Goal: Information Seeking & Learning: Understand process/instructions

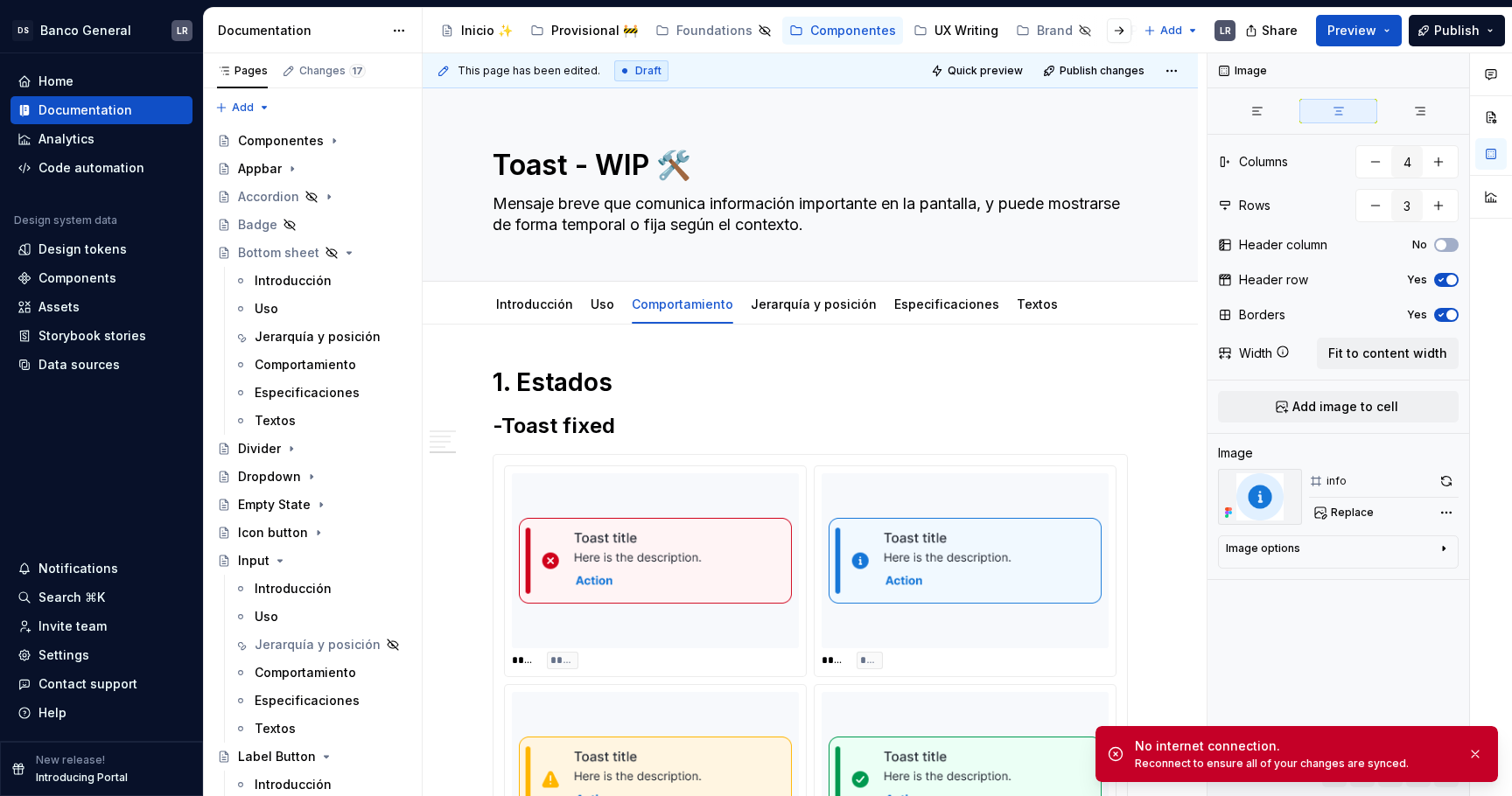
scroll to position [1622, 0]
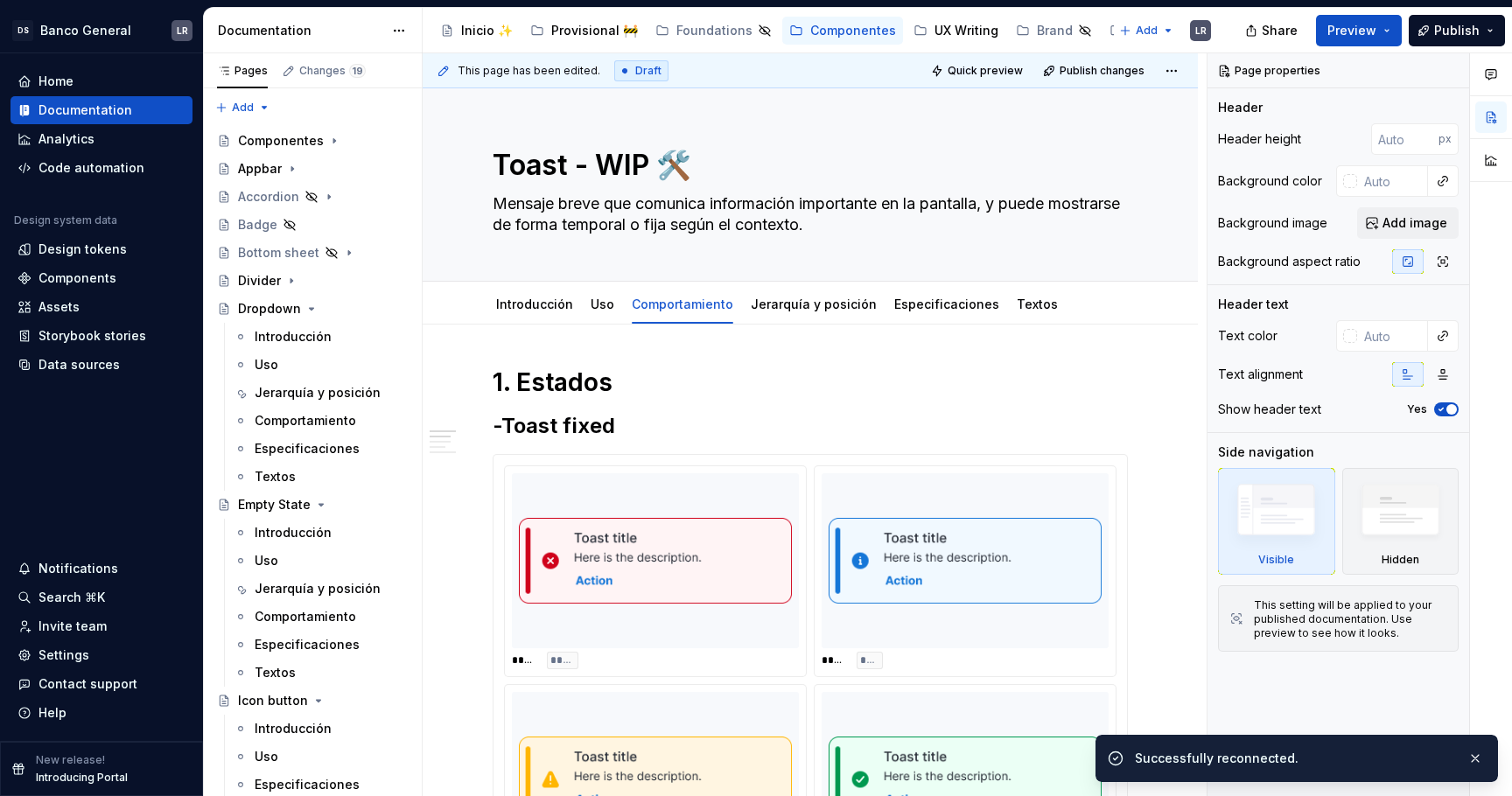
type textarea "*"
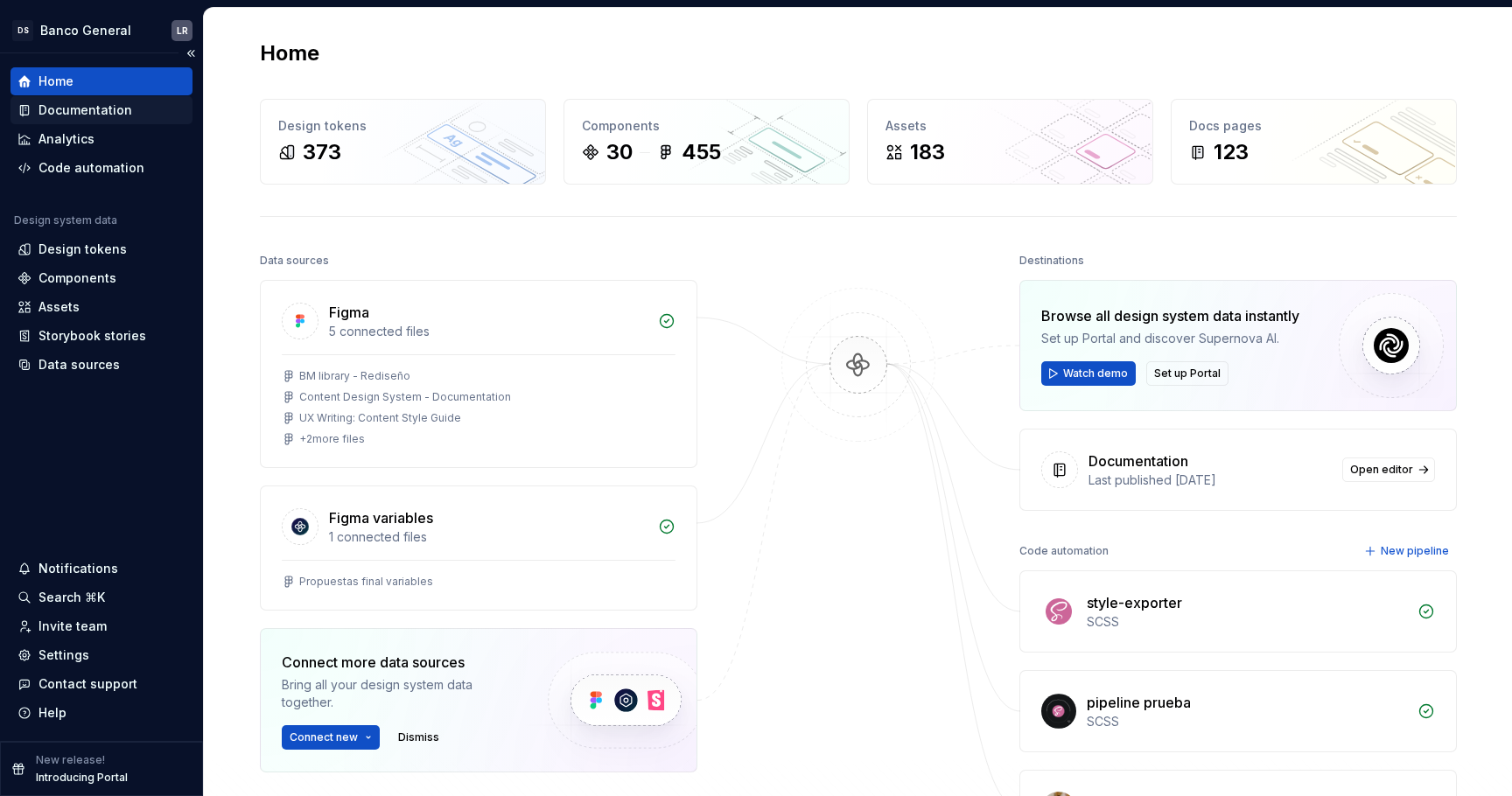
click at [127, 117] on div "Documentation" at bounding box center [102, 111] width 168 height 18
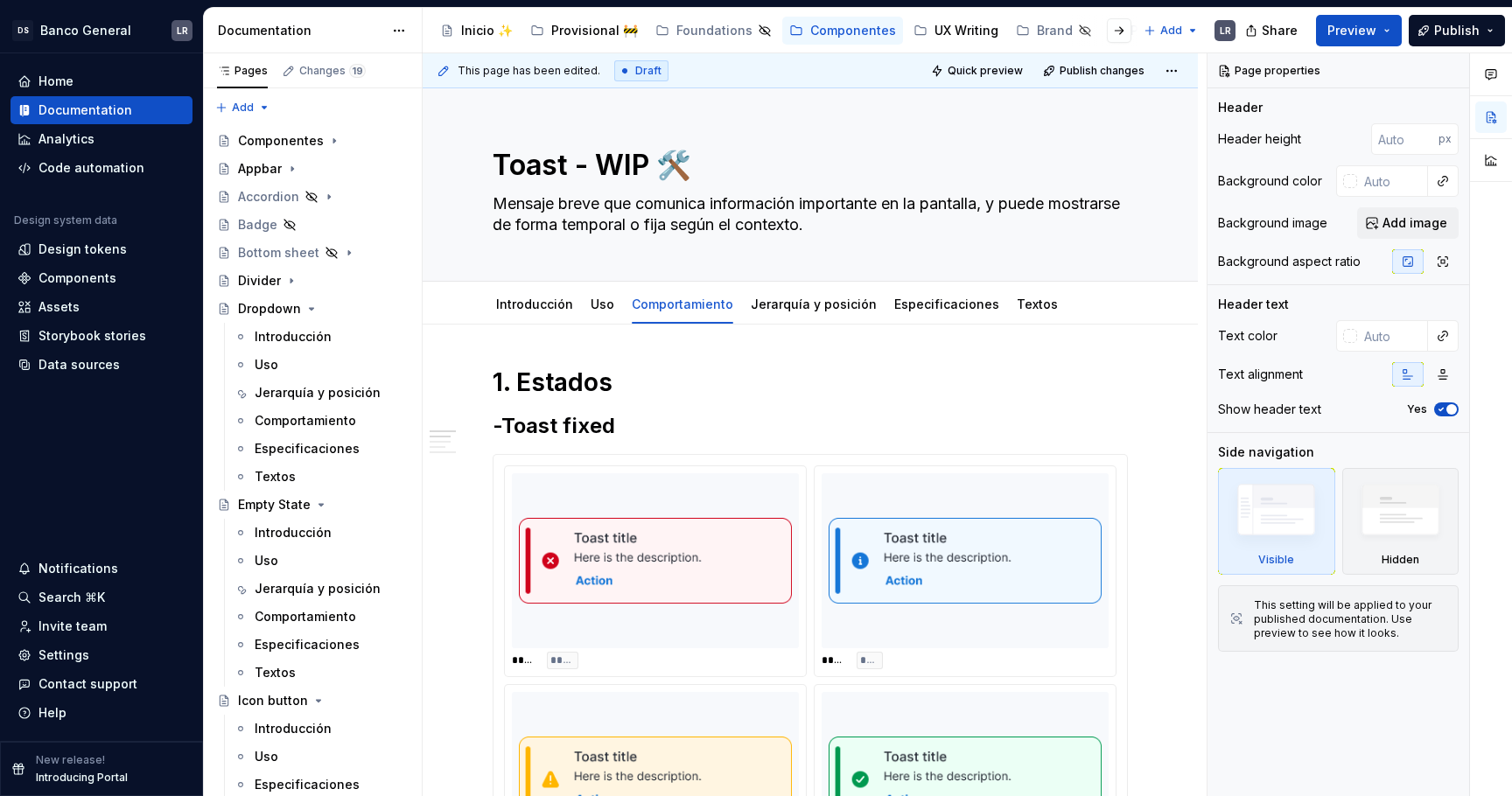
type textarea "*"
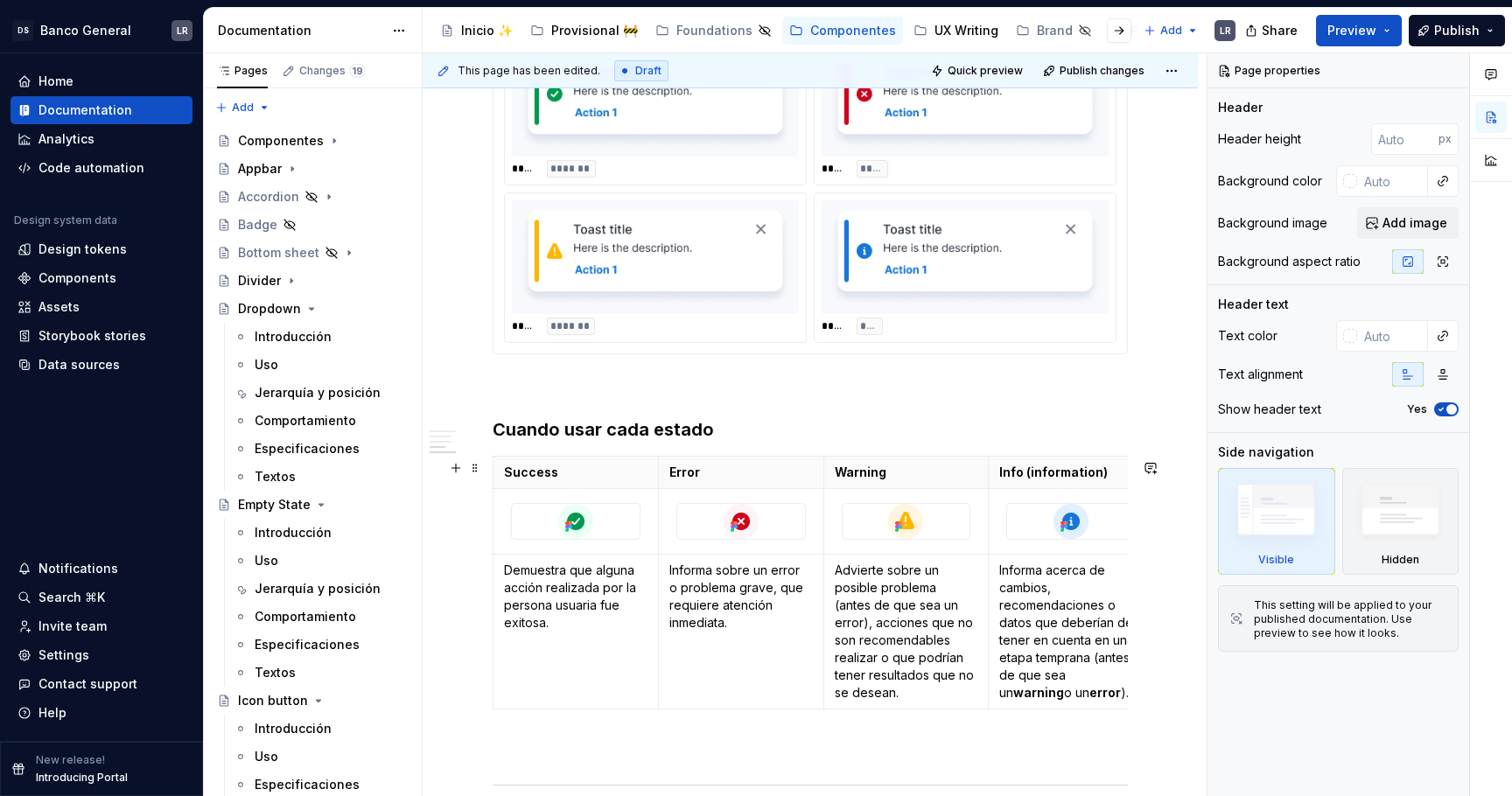
scroll to position [958, 0]
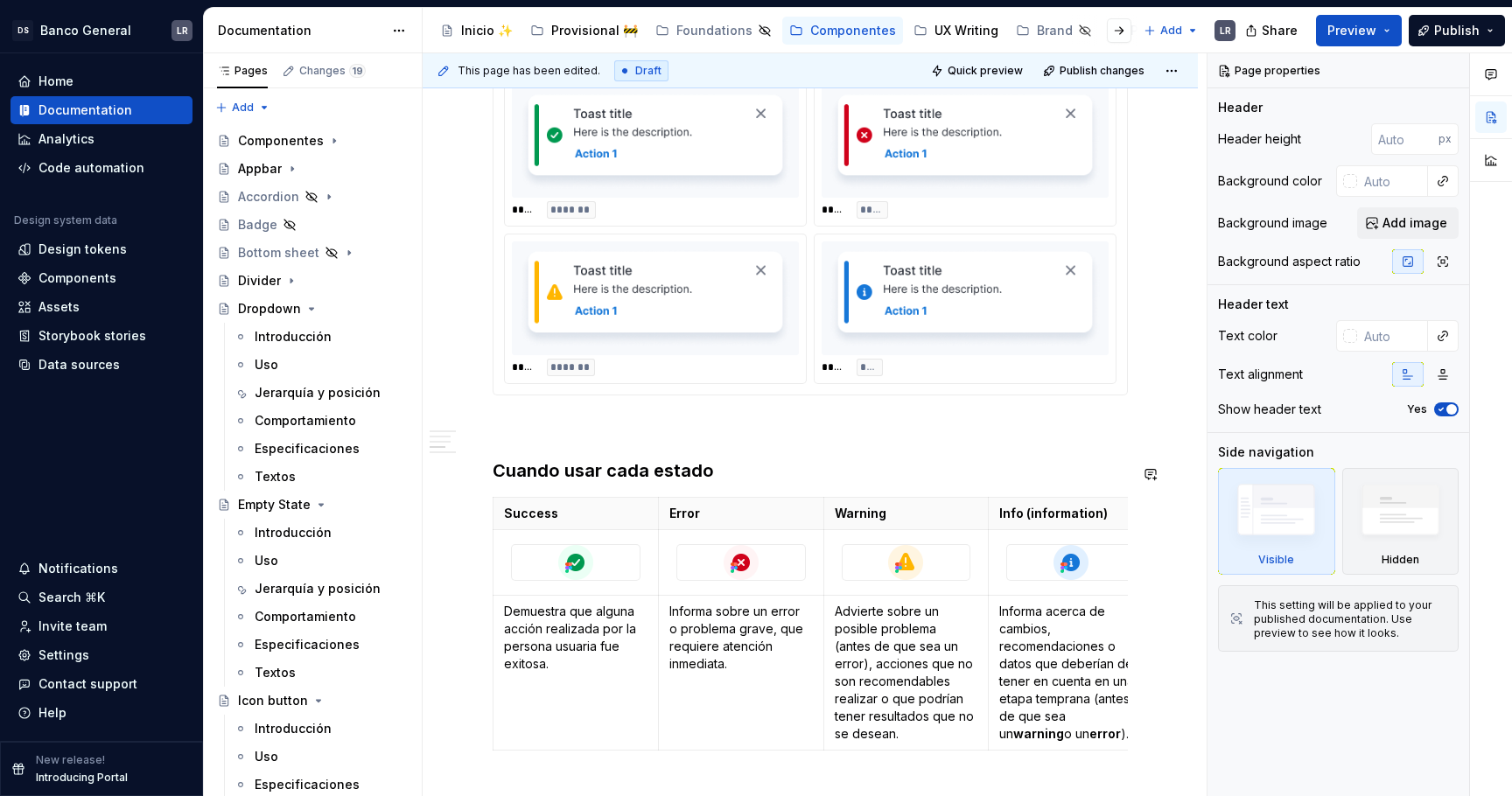
click at [641, 446] on div "1. Estados -Toast fixed ***** ***** ***** **** ***** ******* ***** ******* -Toa…" at bounding box center [810, 304] width 636 height 1790
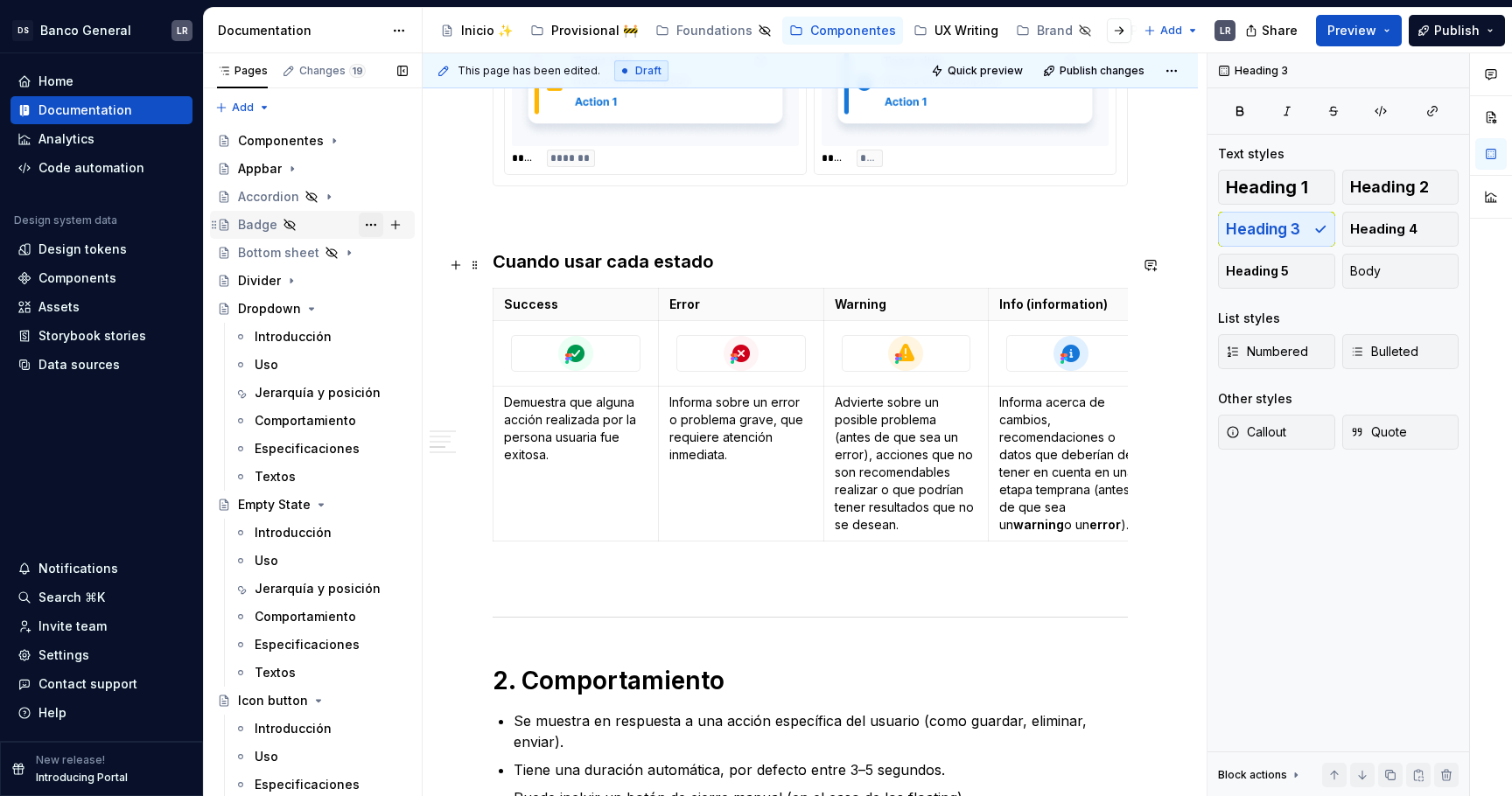
scroll to position [1243, 0]
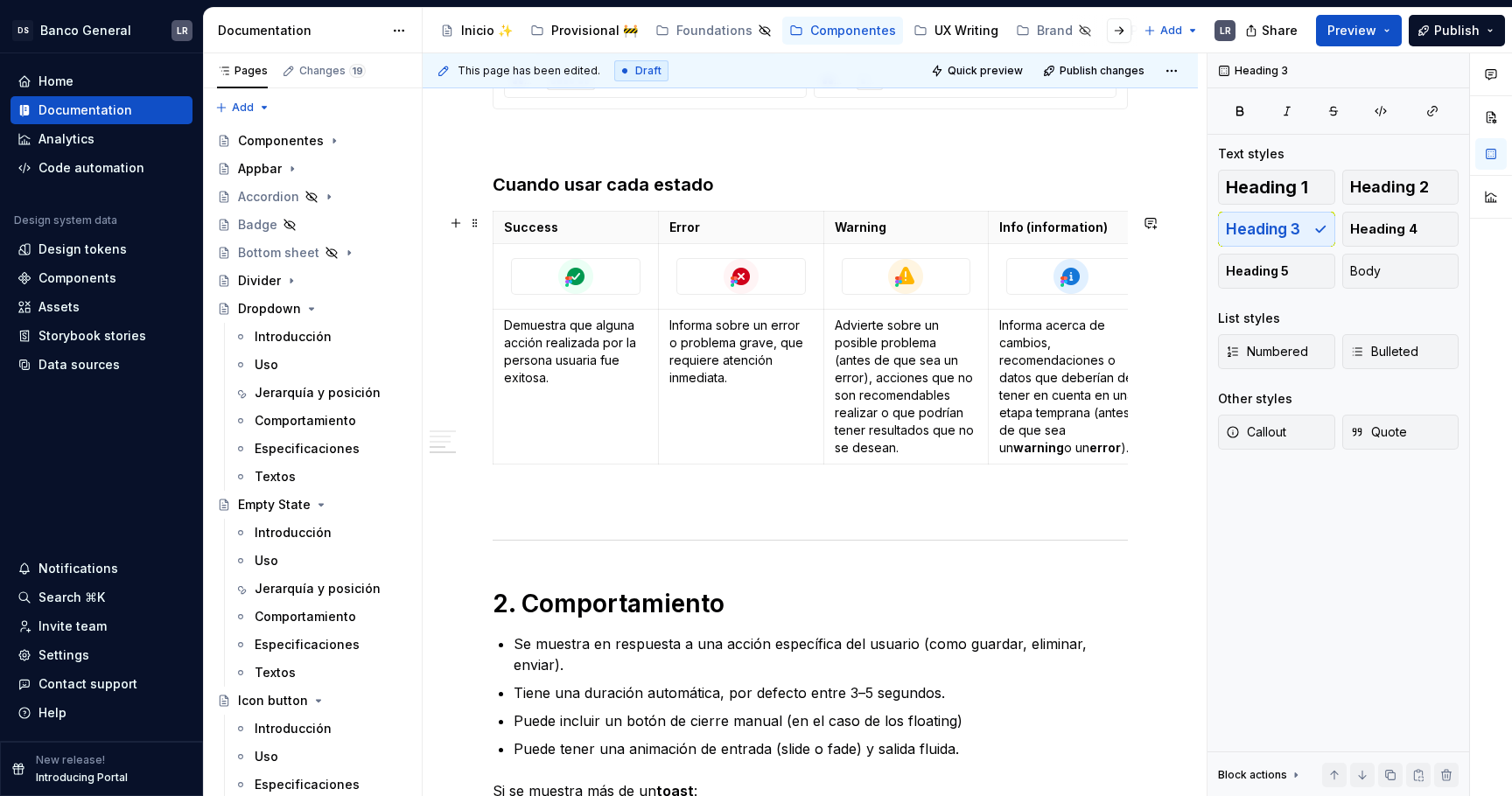
click at [670, 472] on div "Success Error Warning Info (information) Demuestra que alguna acción realizada …" at bounding box center [810, 341] width 636 height 260
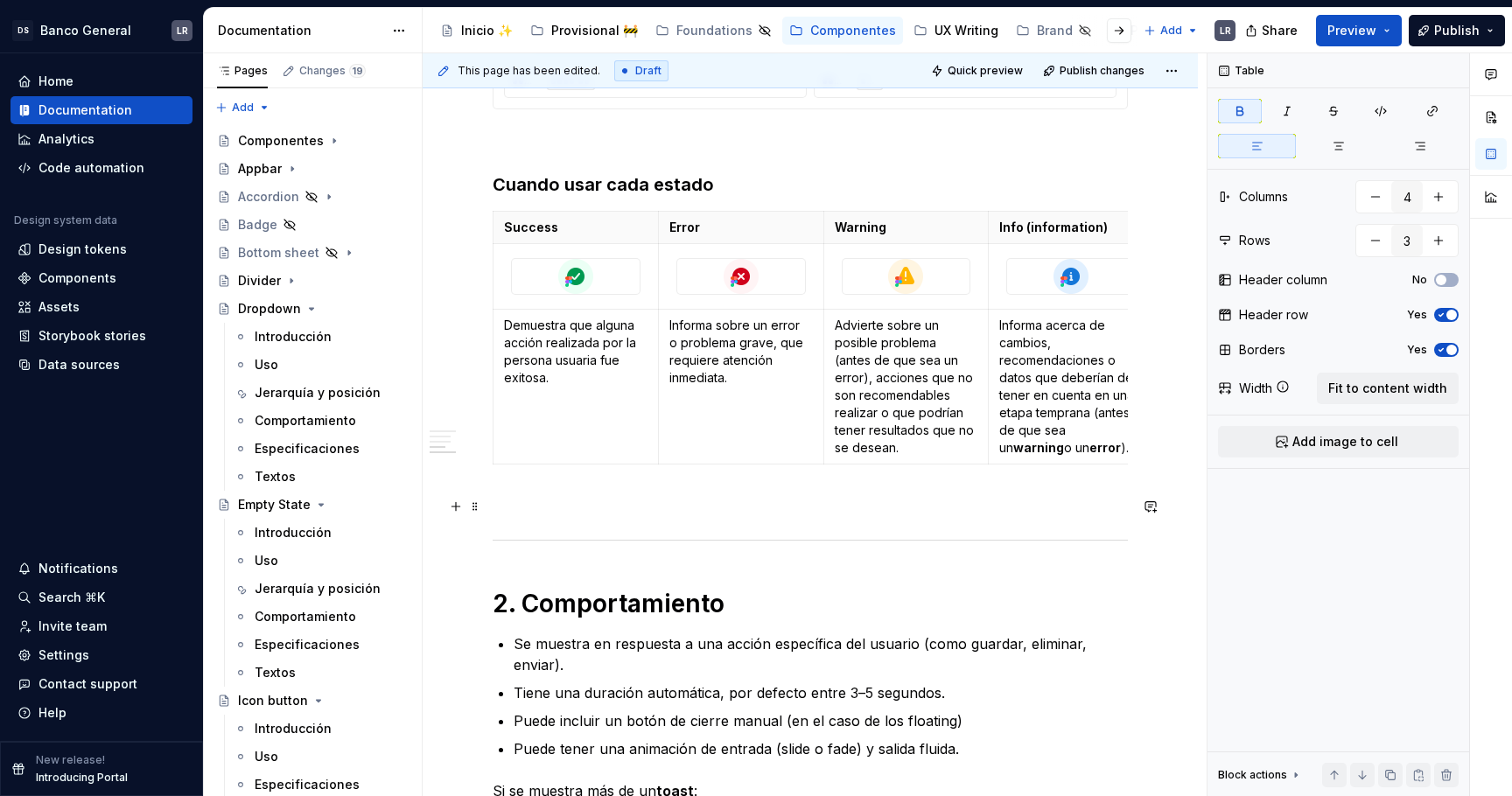
click at [646, 505] on p at bounding box center [810, 502] width 636 height 21
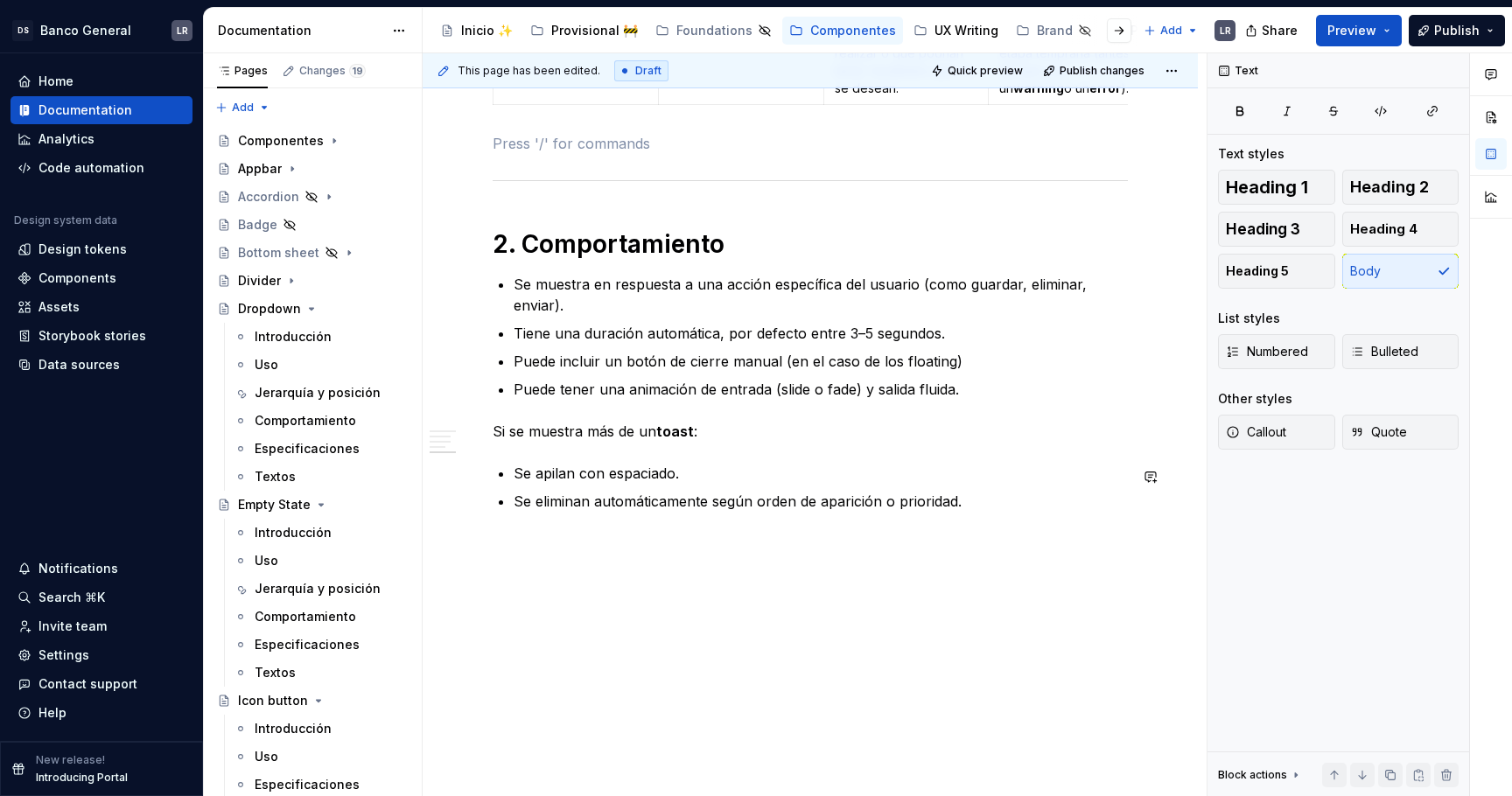
scroll to position [1607, 0]
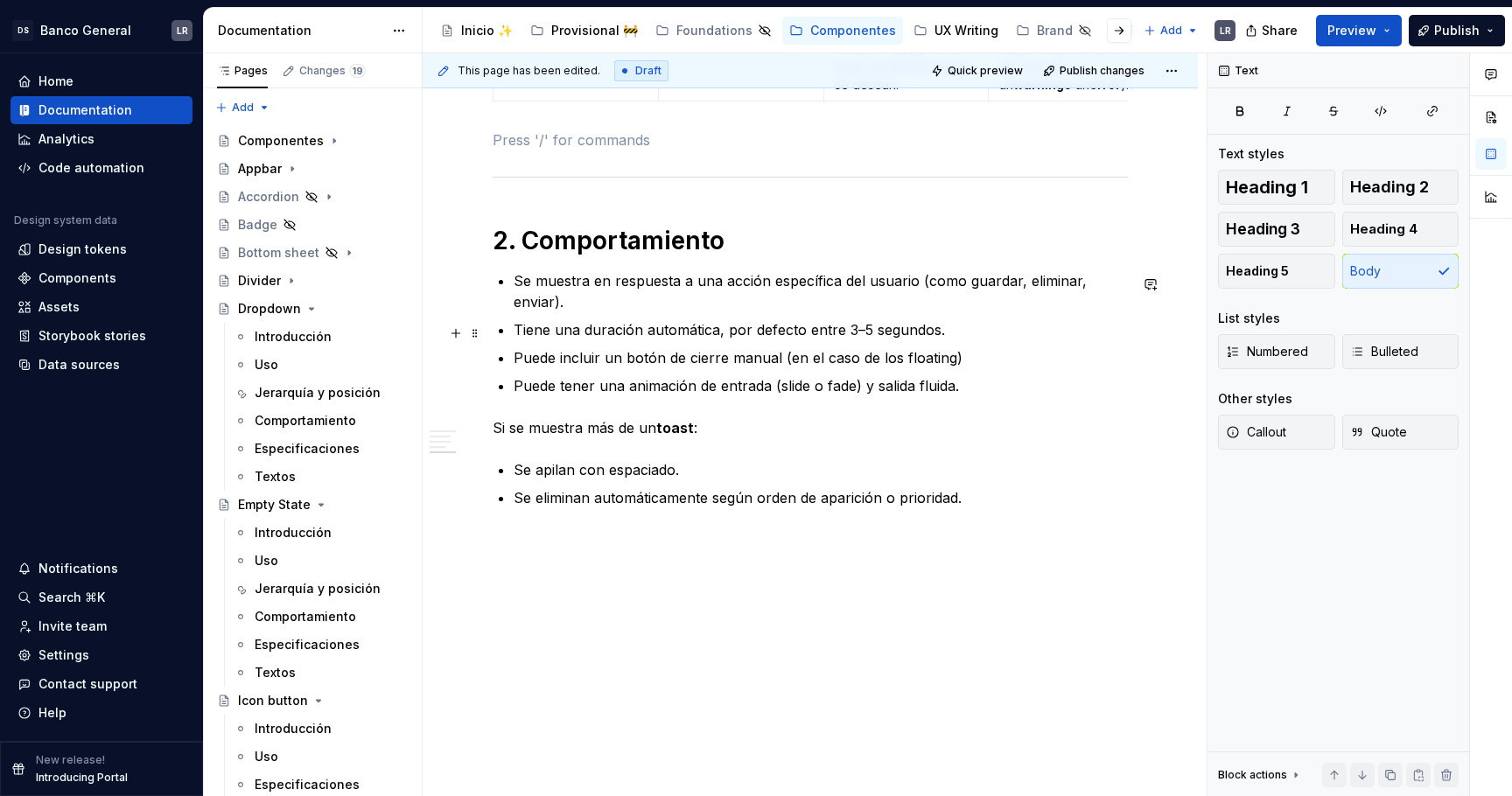
click at [613, 332] on p "Tiene una duración automática, por defecto entre 3–5 segundos." at bounding box center [821, 329] width 614 height 21
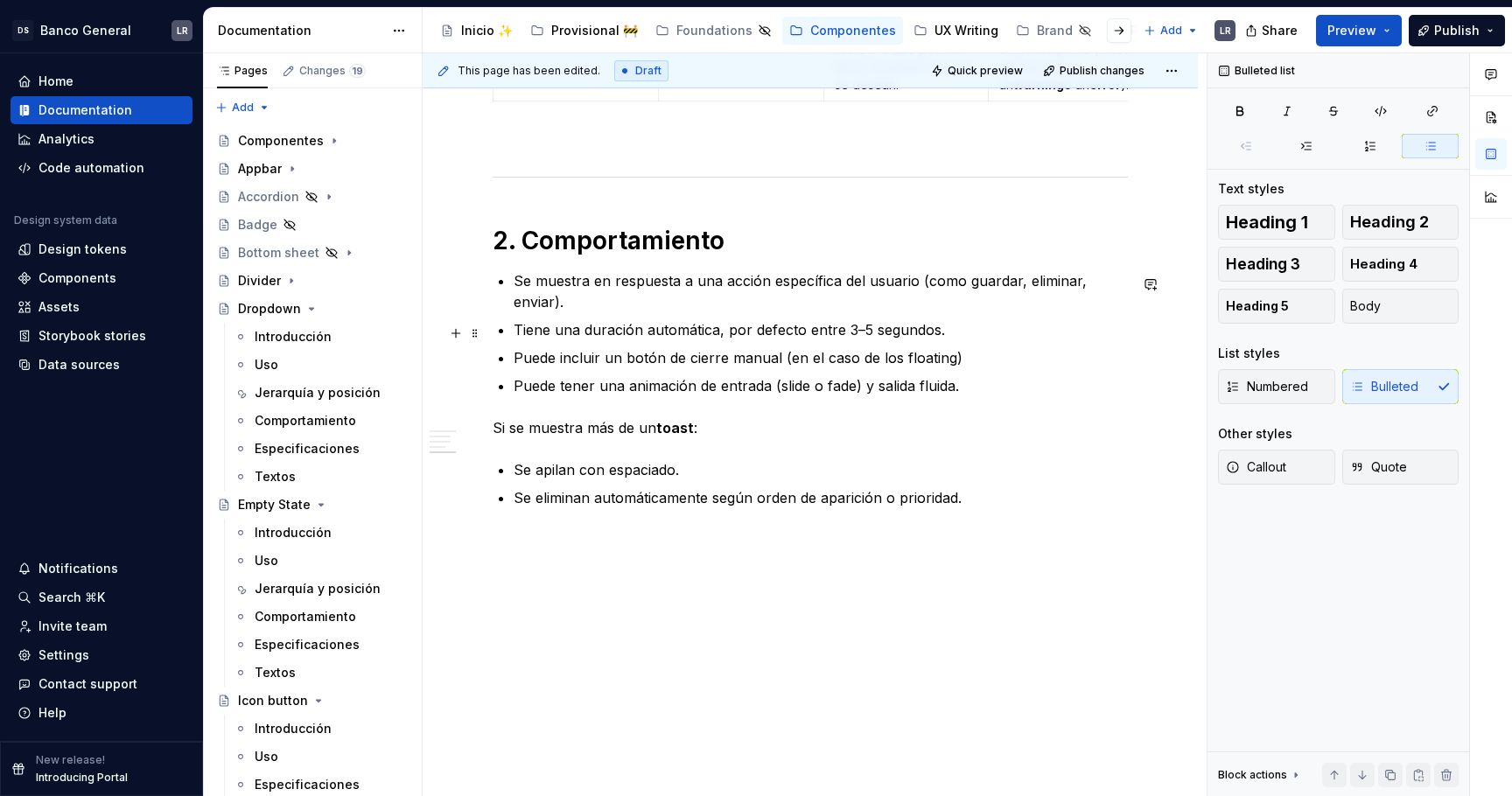
click at [613, 332] on p "Tiene una duración automática, por defecto entre 3–5 segundos." at bounding box center [821, 329] width 614 height 21
click at [964, 341] on p "Tiene una duración automática, por defecto entre 3–5 segundos." at bounding box center [821, 329] width 614 height 21
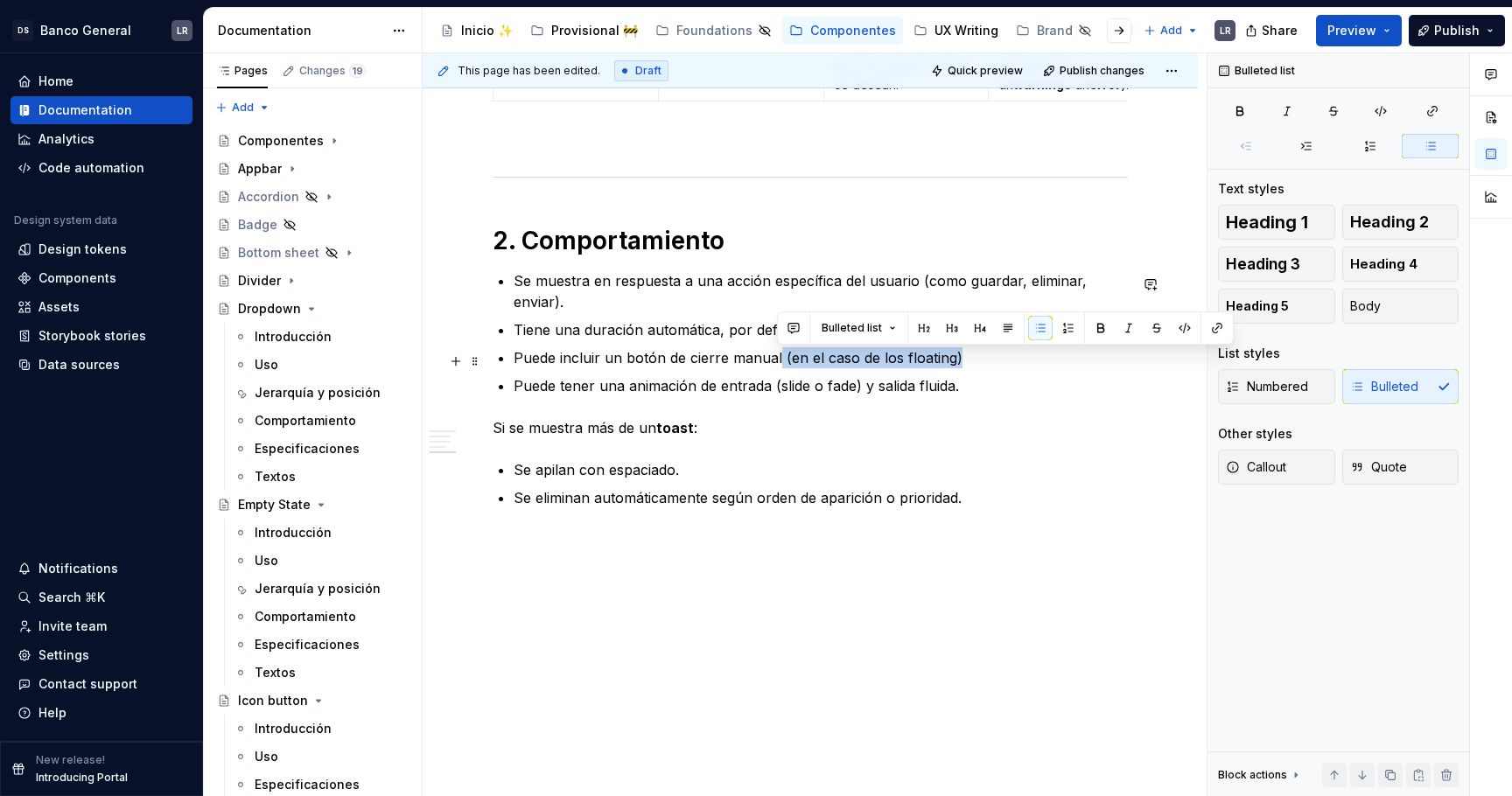
drag, startPoint x: 960, startPoint y: 356, endPoint x: 777, endPoint y: 356, distance: 183.0
click at [777, 356] on p "Puede incluir un botón de cierre manual (en el caso de los floating)" at bounding box center [821, 357] width 614 height 21
copy p "(en el caso de los floating)"
click at [1033, 357] on p "Puede incluir un botón de cierre manual (en el caso de los floating)" at bounding box center [821, 357] width 614 height 21
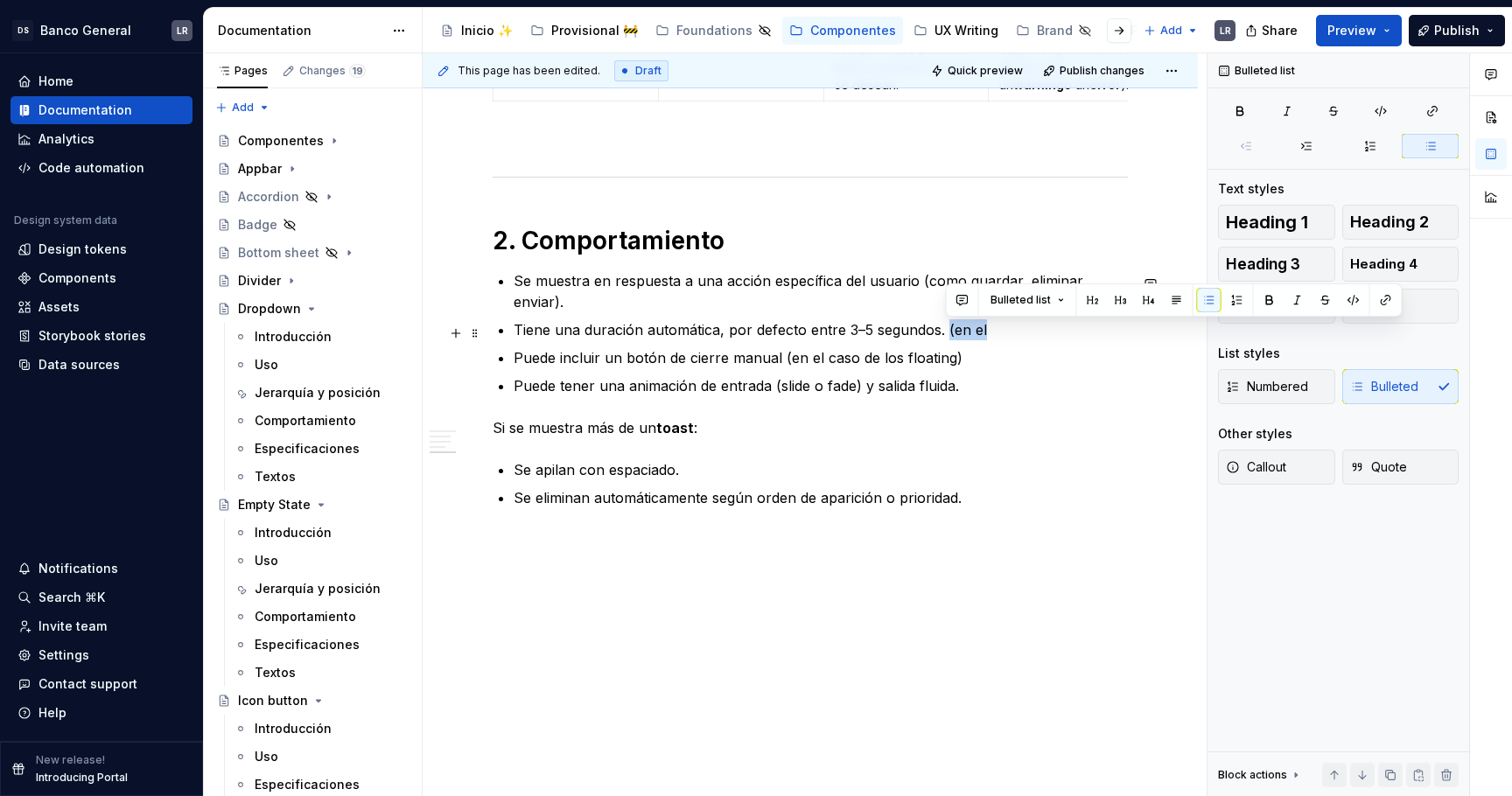
drag, startPoint x: 996, startPoint y: 333, endPoint x: 947, endPoint y: 335, distance: 49.0
click at [949, 336] on p "Tiene una duración automática, por defecto entre 3–5 segundos. (en el" at bounding box center [821, 329] width 614 height 21
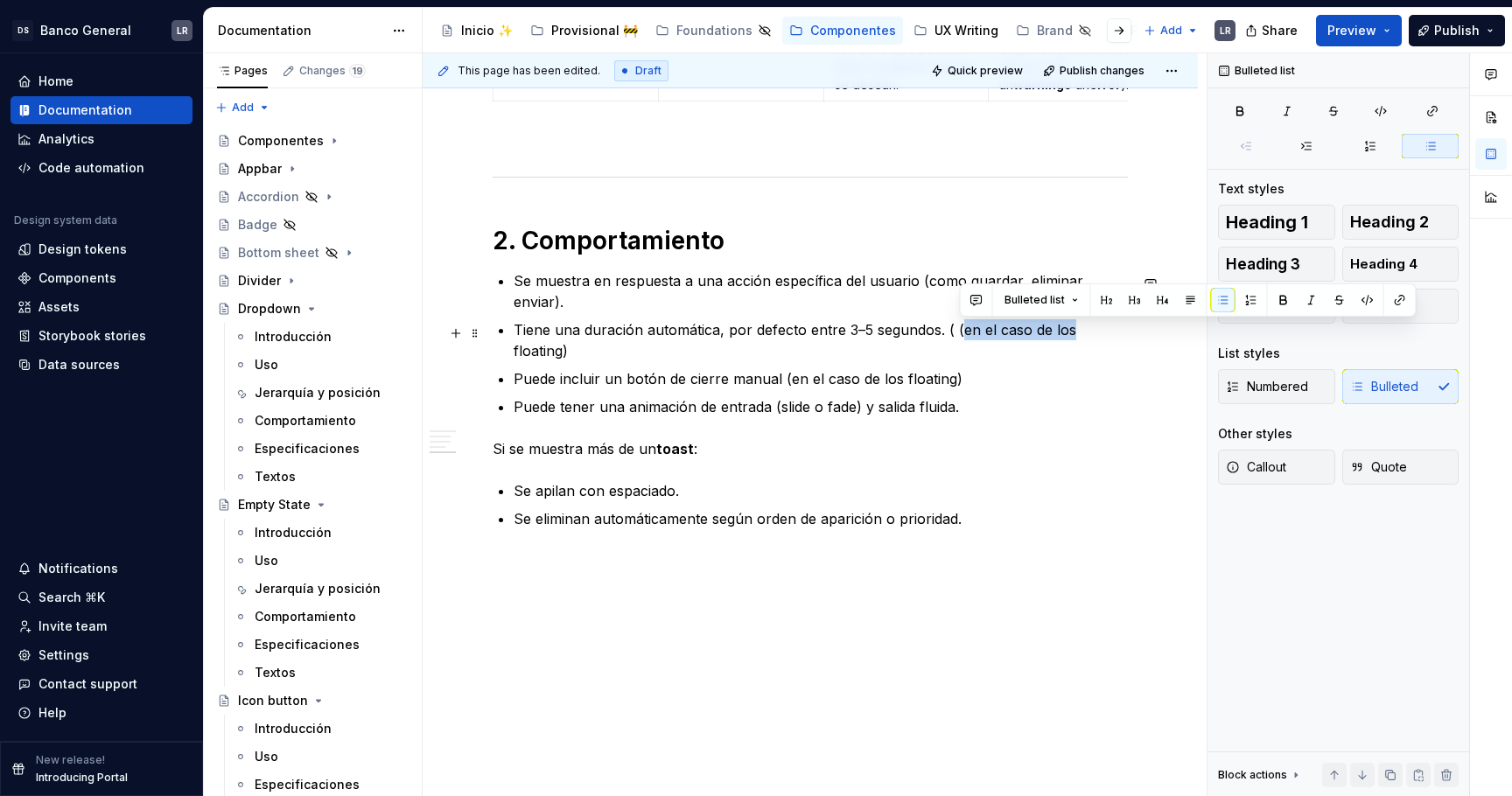
drag, startPoint x: 1072, startPoint y: 332, endPoint x: 959, endPoint y: 333, distance: 113.0
click at [959, 333] on p "Tiene una duración automática, por defecto entre 3–5 segundos. ( (en el caso de…" at bounding box center [821, 340] width 614 height 42
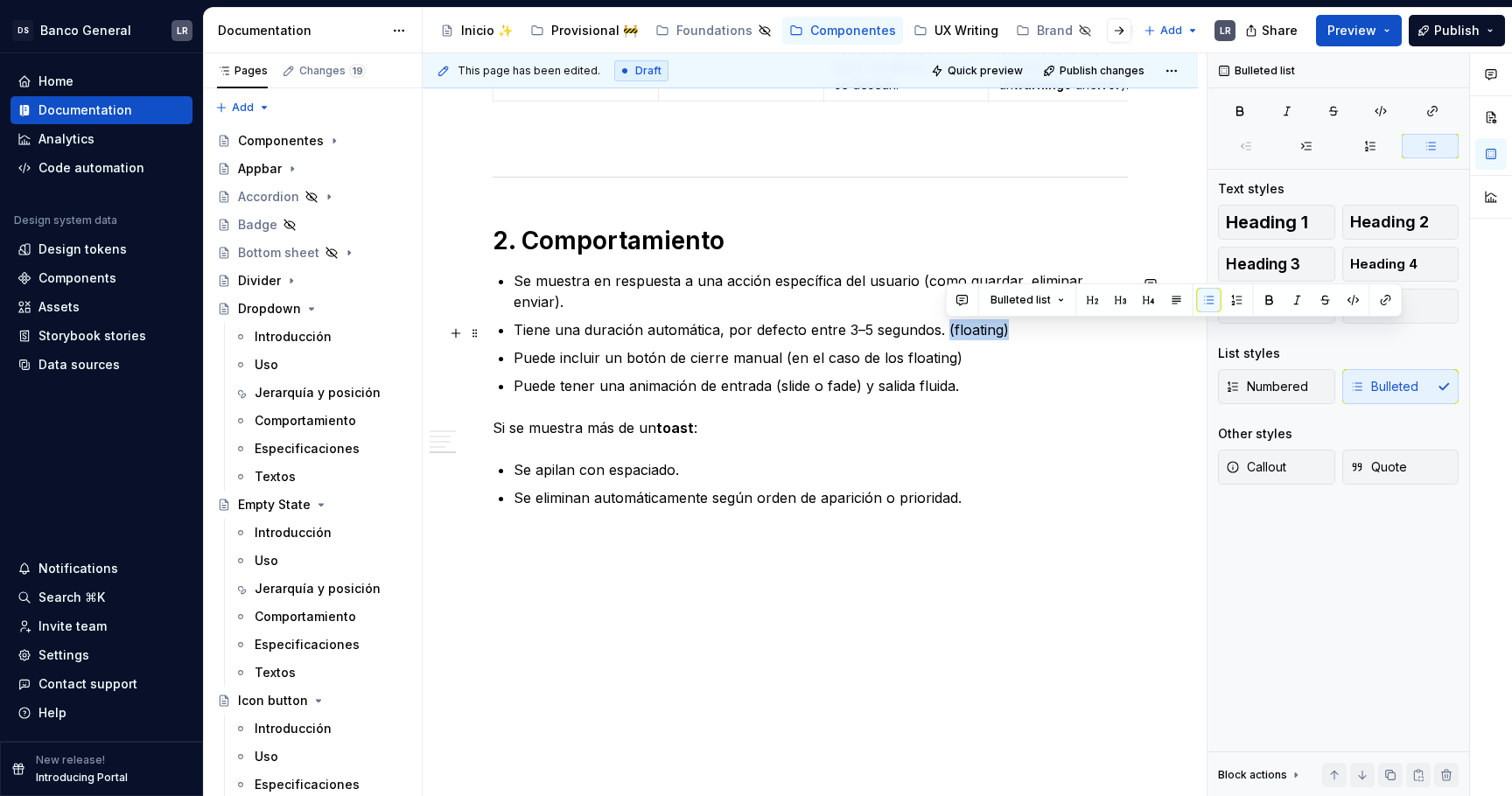
drag, startPoint x: 1014, startPoint y: 337, endPoint x: 946, endPoint y: 331, distance: 68.3
click at [948, 334] on p "Tiene una duración automática, por defecto entre 3–5 segundos. (floating)" at bounding box center [821, 329] width 614 height 21
copy p "(floating)"
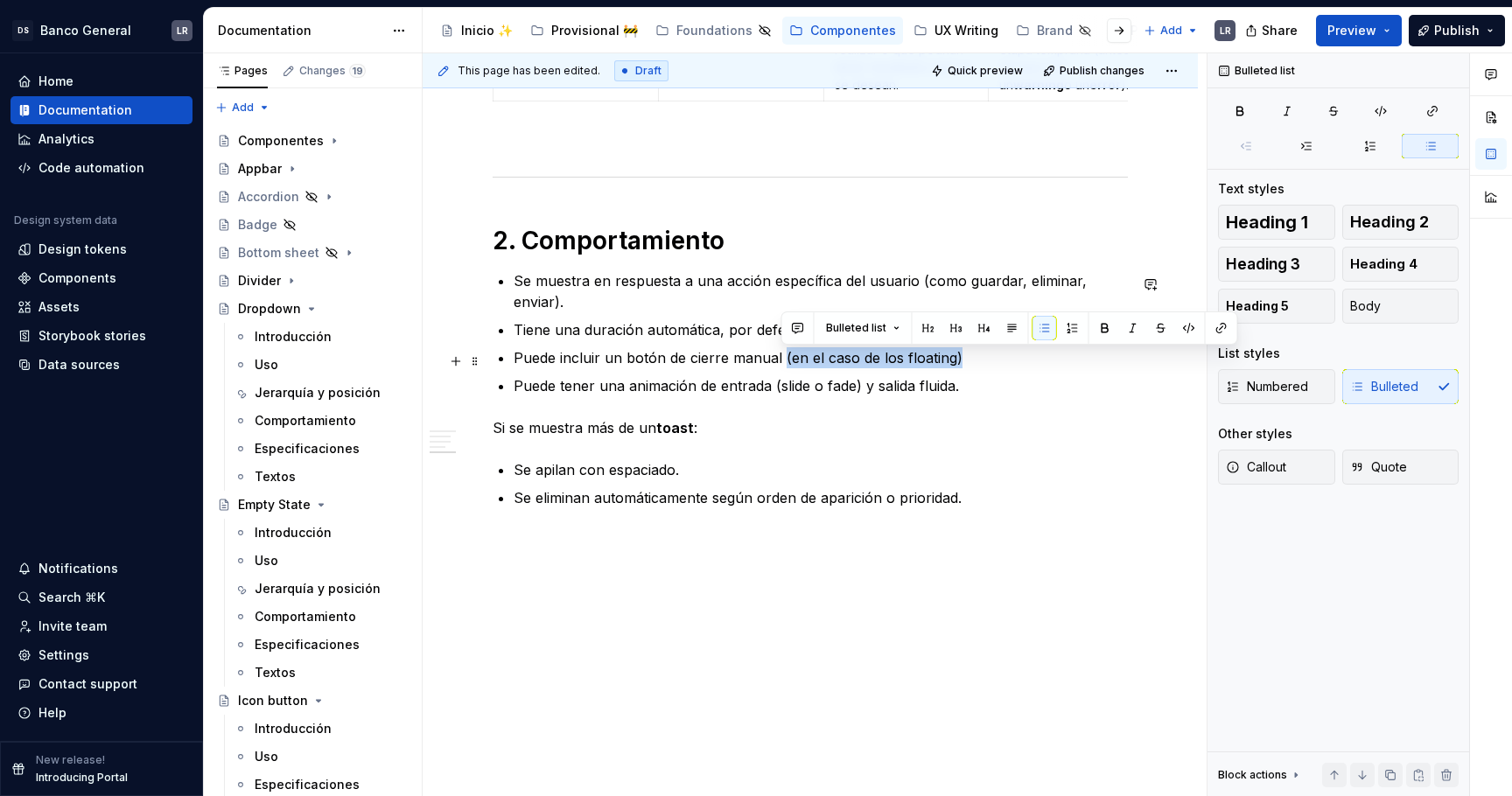
drag, startPoint x: 959, startPoint y: 359, endPoint x: 783, endPoint y: 363, distance: 176.0
click at [783, 363] on p "Puede incluir un botón de cierre manual (en el caso de los floating)" at bounding box center [821, 357] width 614 height 21
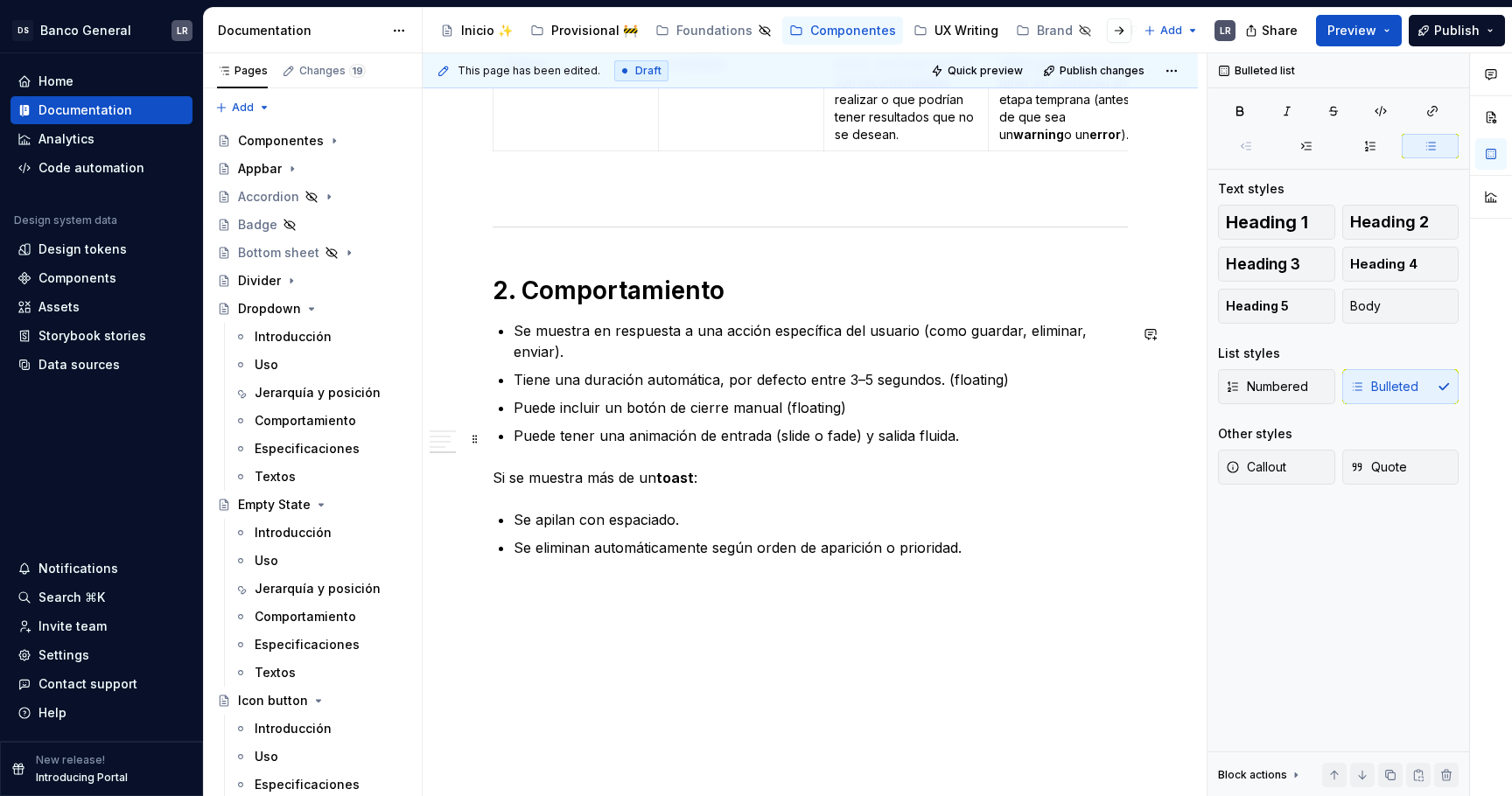
scroll to position [1622, 0]
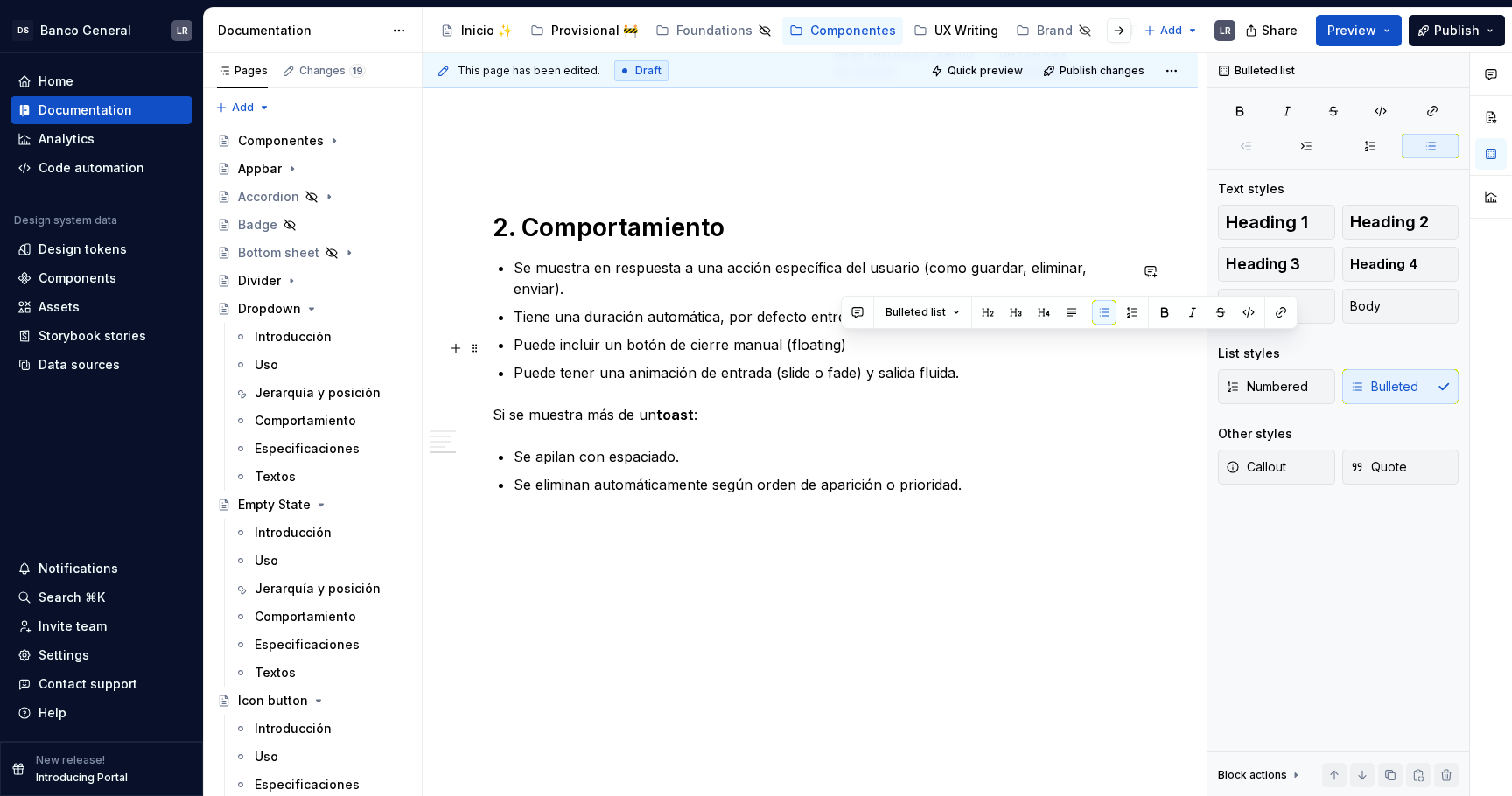
drag, startPoint x: 969, startPoint y: 367, endPoint x: 927, endPoint y: 343, distance: 48.4
click at [930, 348] on ul "Se muestra en respuesta a una acción específica del usuario (como guardar, elim…" at bounding box center [821, 320] width 614 height 126
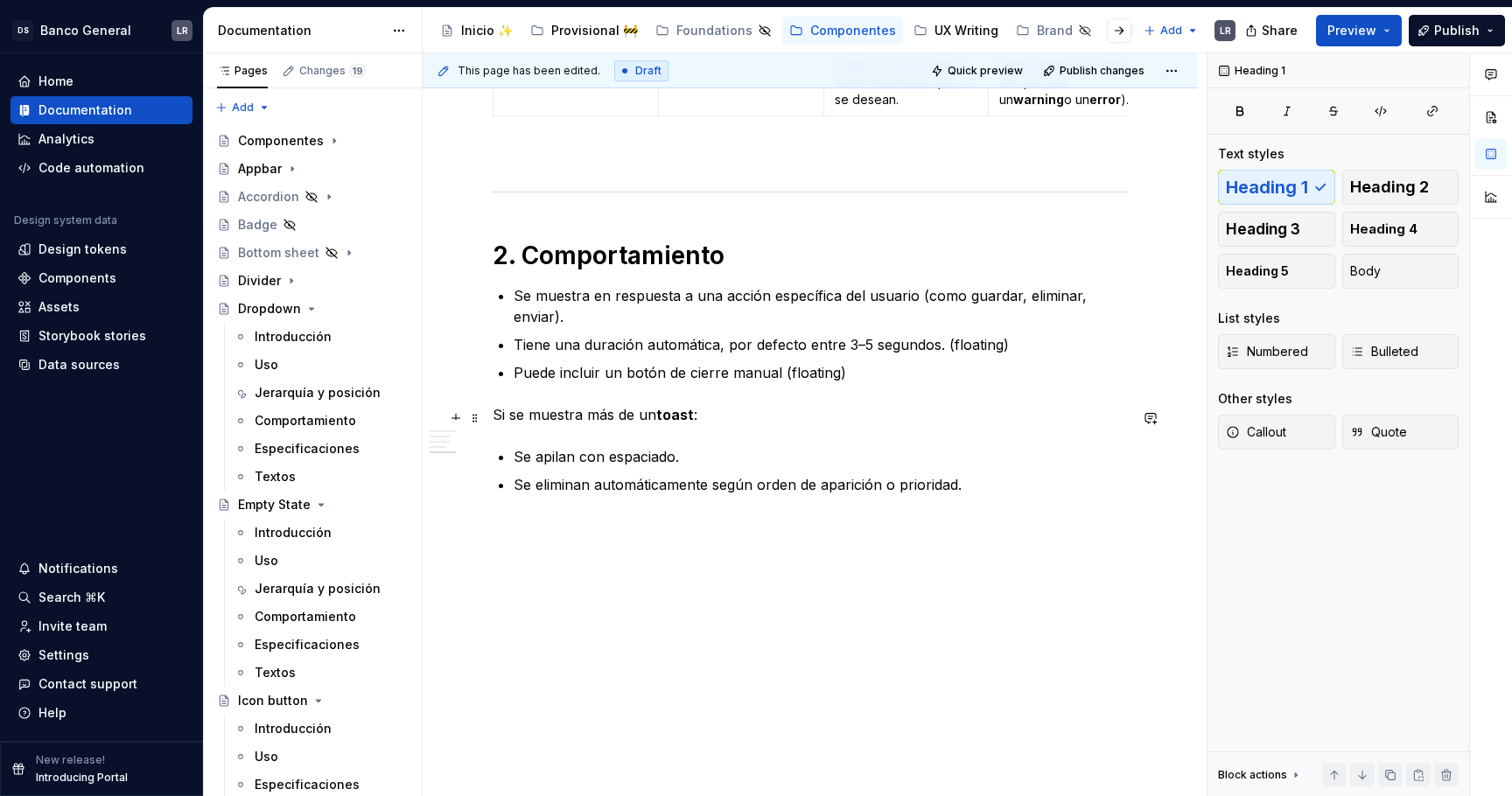
click at [496, 411] on p "Si se muestra más de un toast :" at bounding box center [810, 414] width 636 height 21
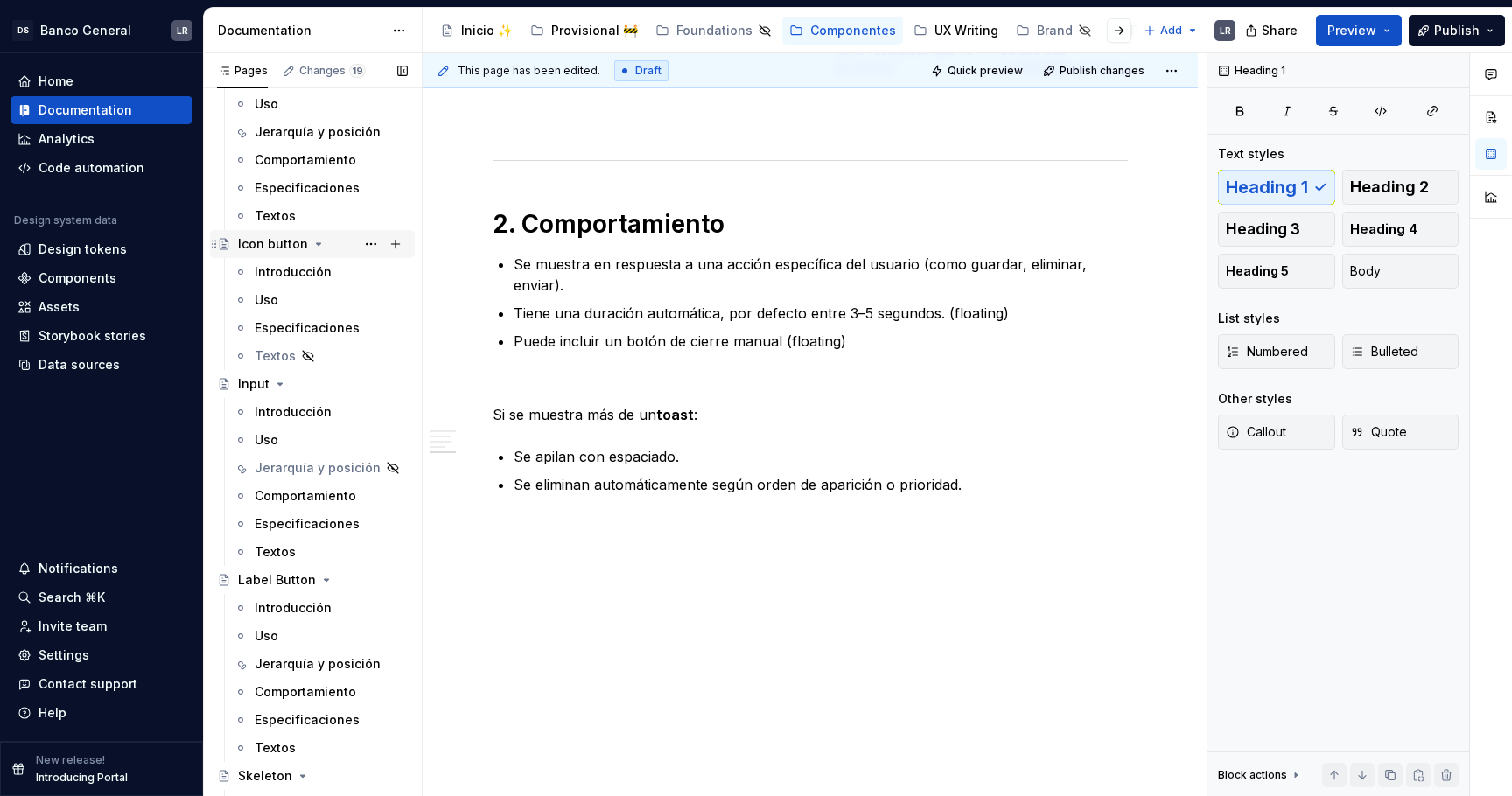
scroll to position [719, 0]
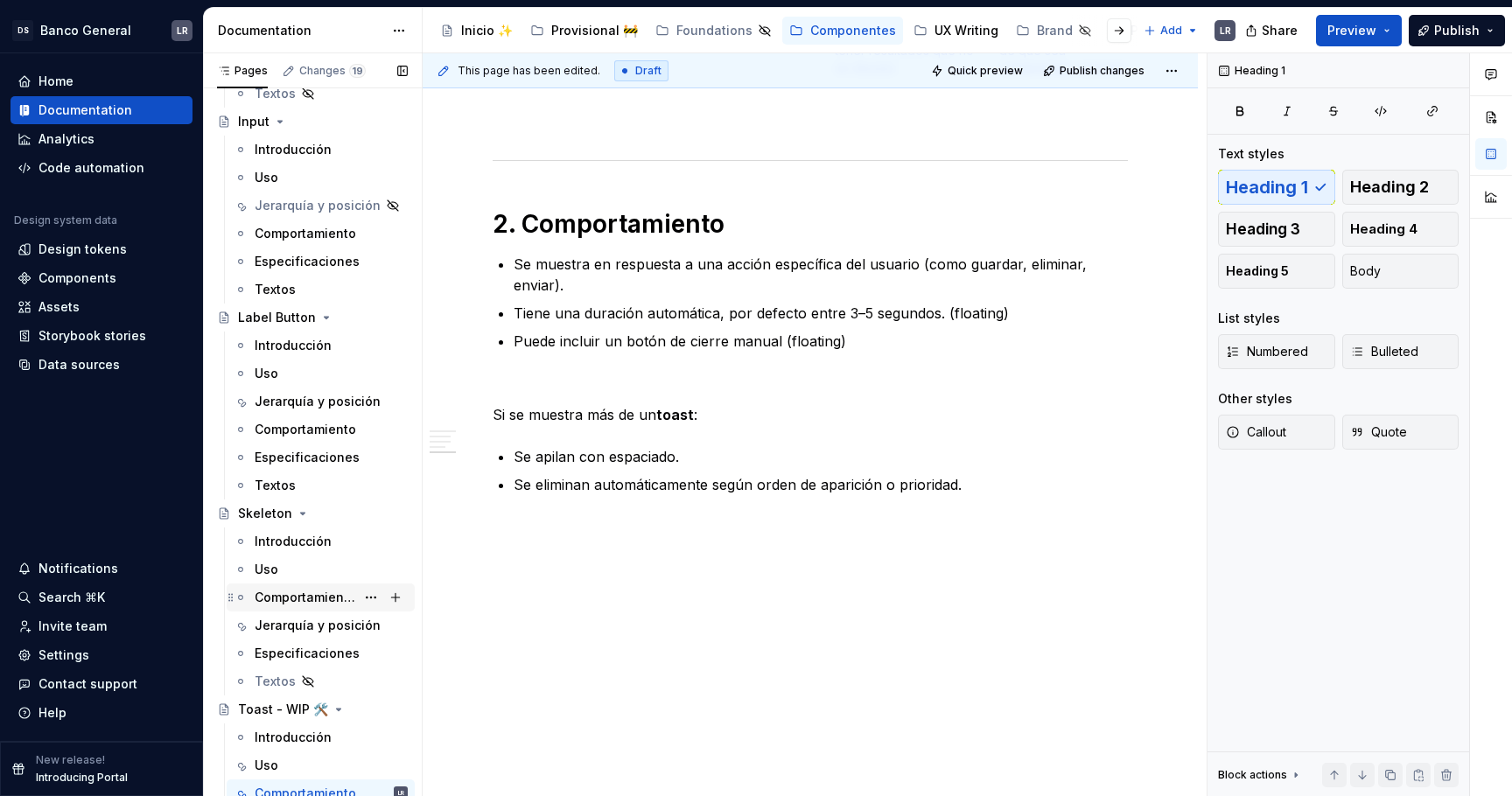
click at [303, 594] on div "Comportamiento" at bounding box center [305, 597] width 101 height 18
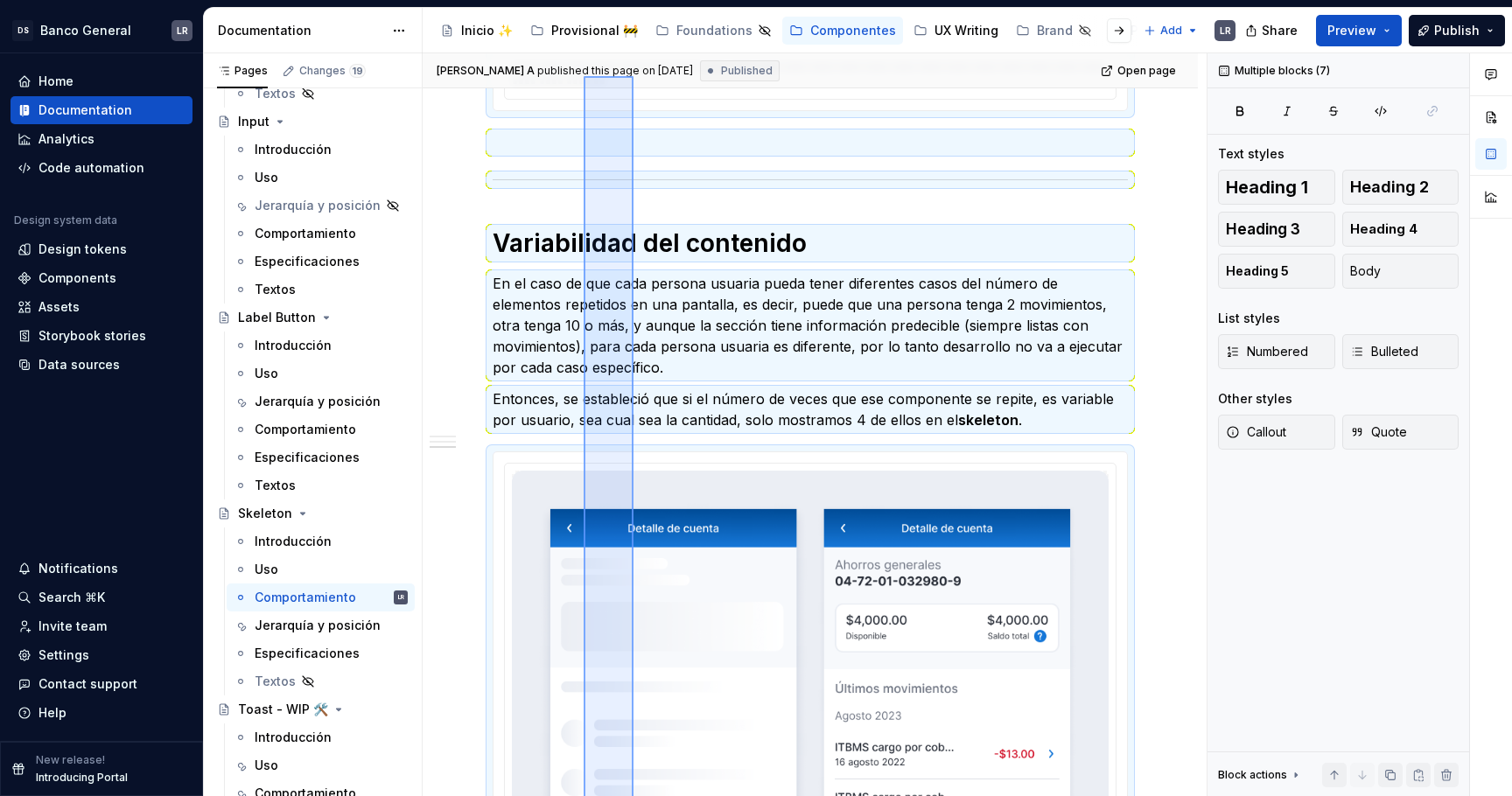
scroll to position [1165, 0]
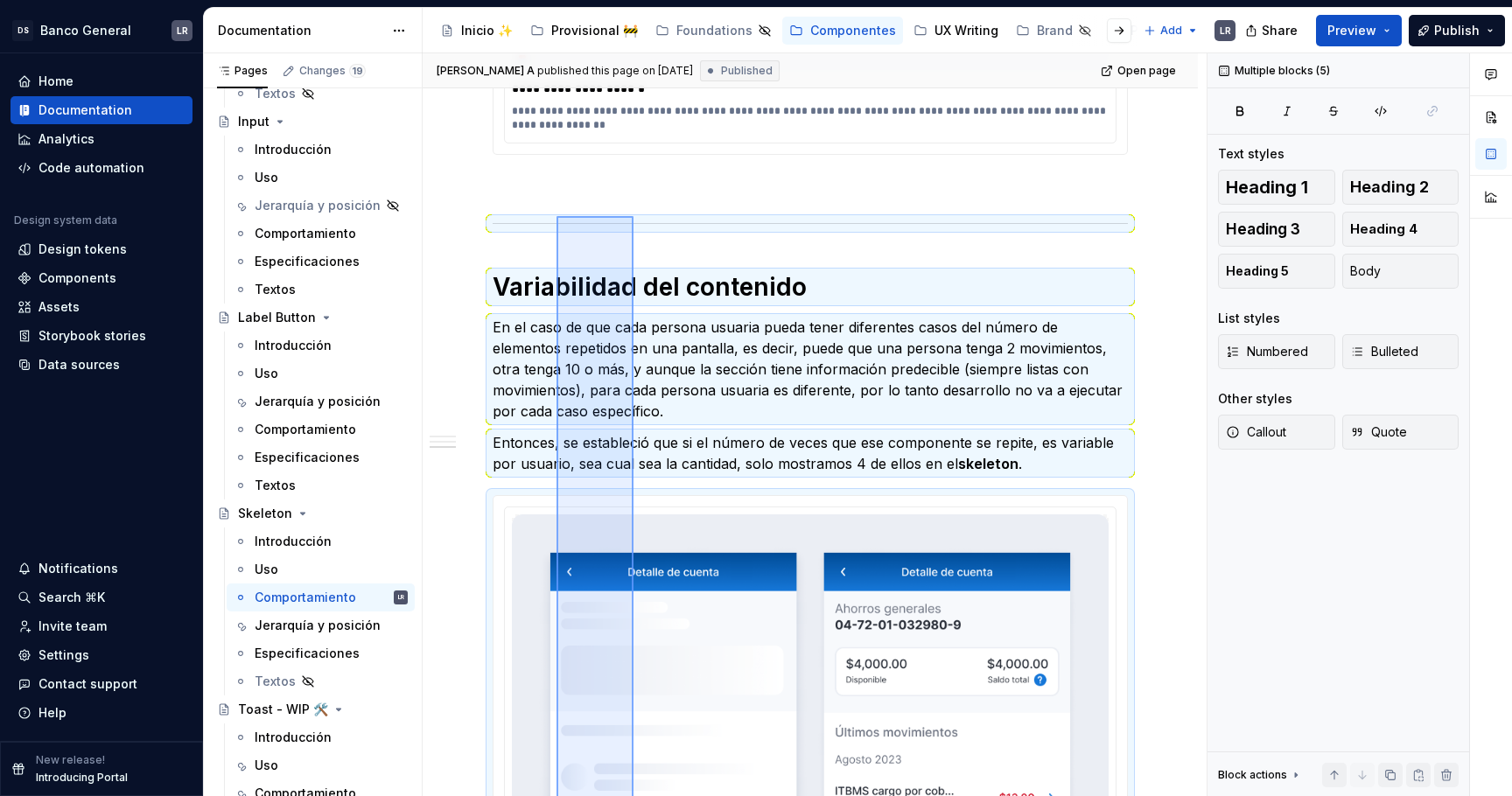
drag, startPoint x: 634, startPoint y: 587, endPoint x: 556, endPoint y: 216, distance: 379.1
click at [556, 216] on div "**********" at bounding box center [815, 426] width 784 height 744
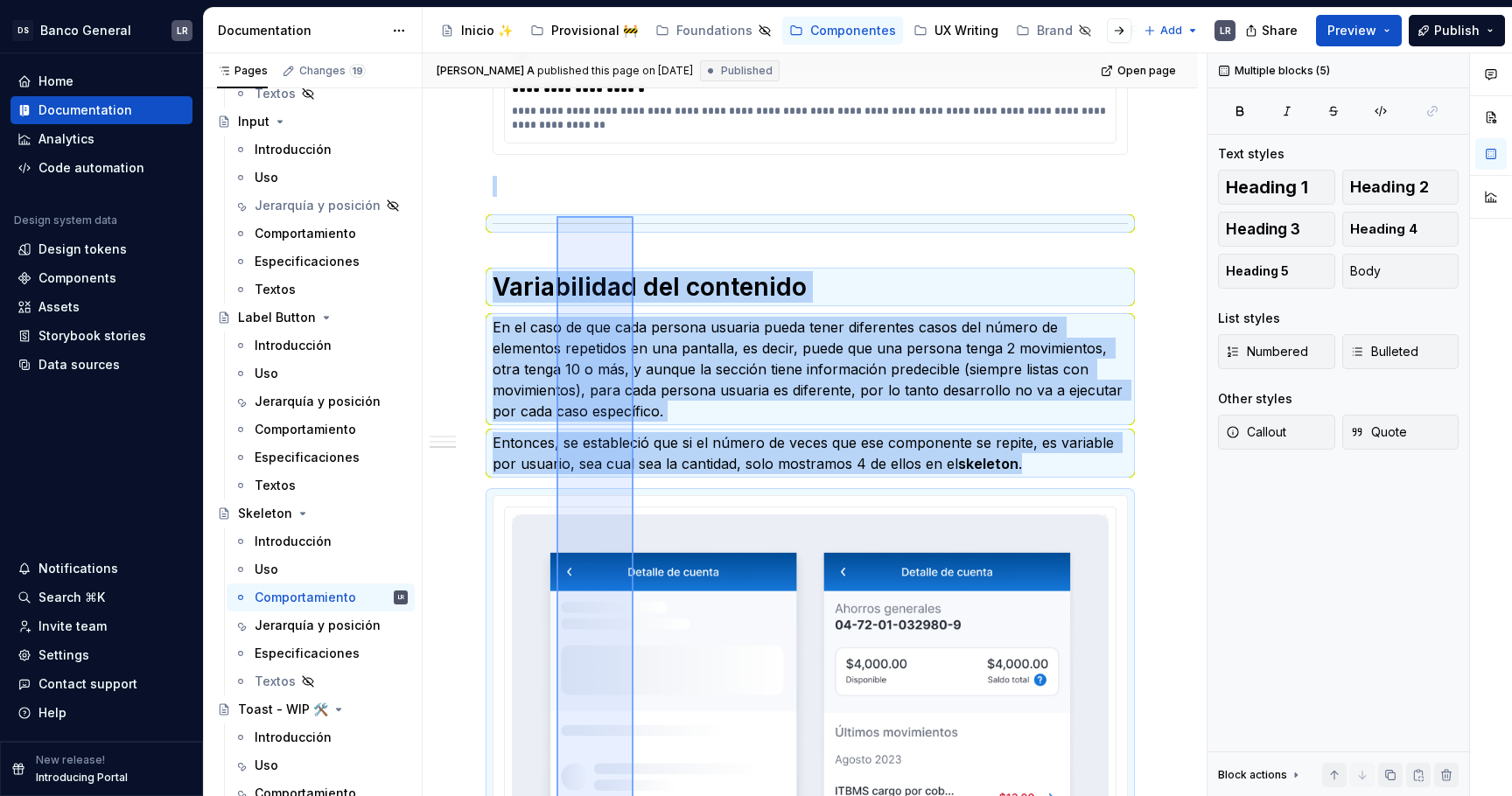
scroll to position [1555, 0]
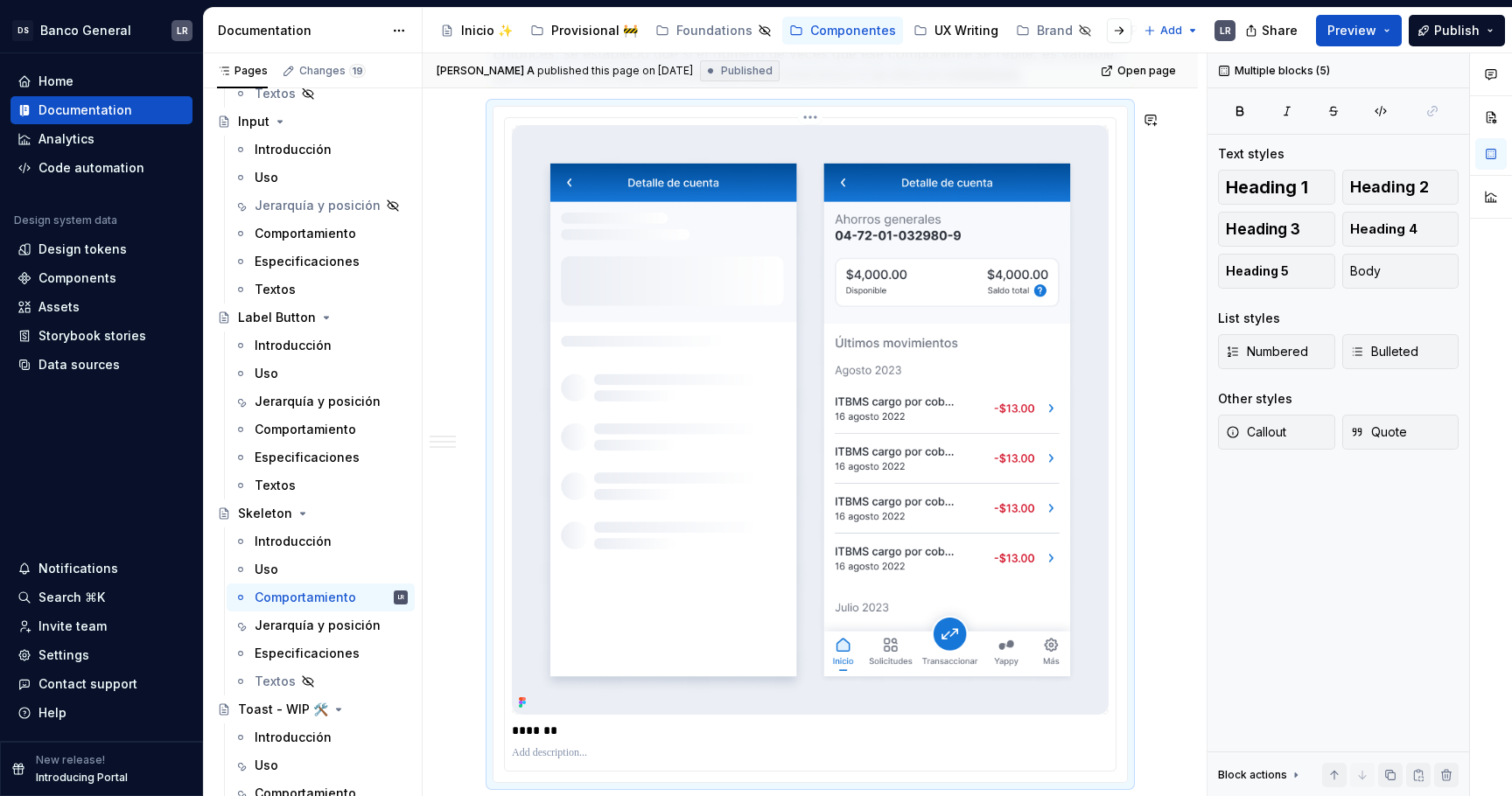
copy div "Variabilidad del contenido En el caso de que cada persona usuaria pueda tener d…"
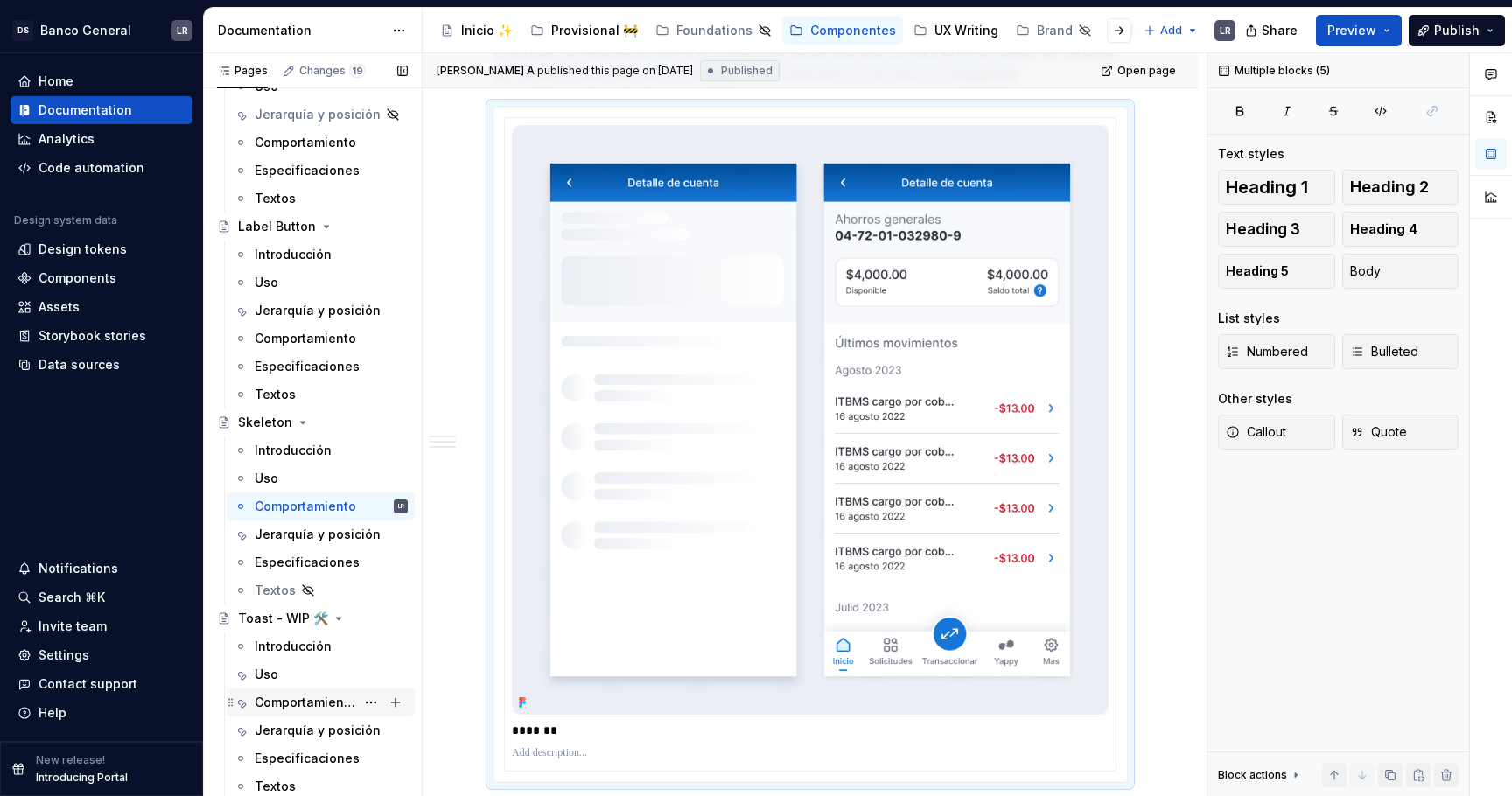
click at [281, 707] on div "Comportamiento" at bounding box center [305, 703] width 101 height 18
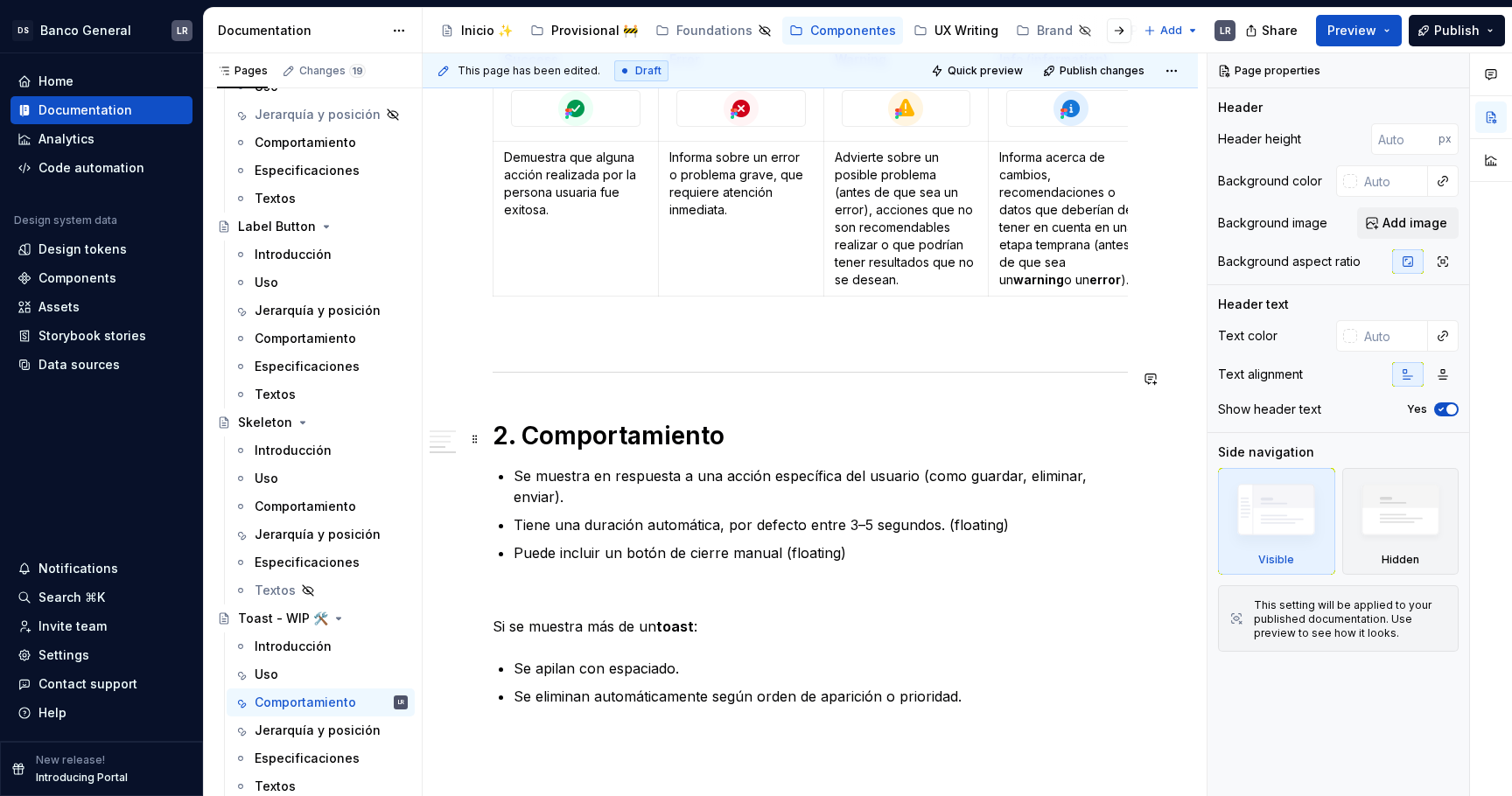
scroll to position [1625, 0]
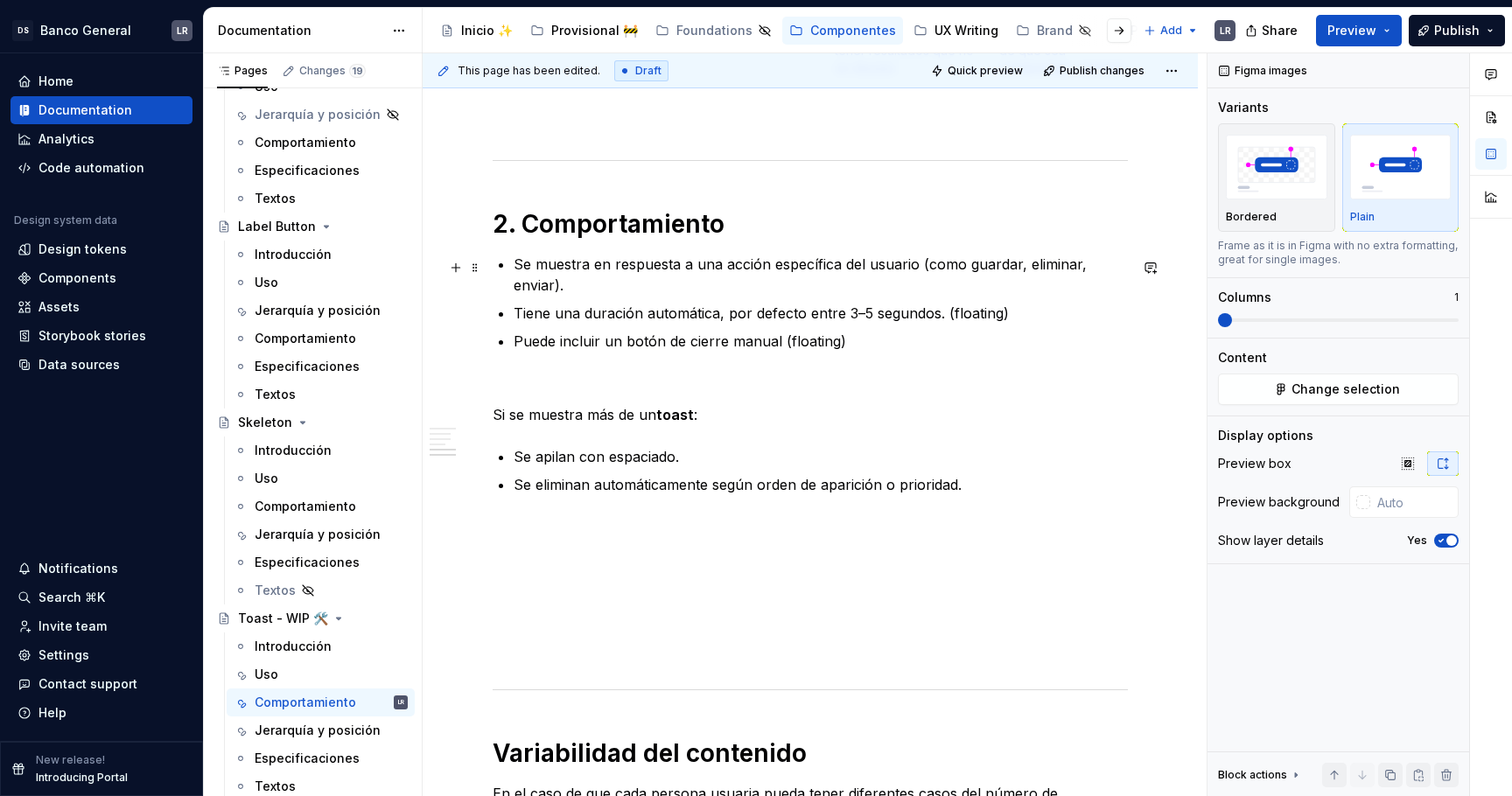
scroll to position [1642, 0]
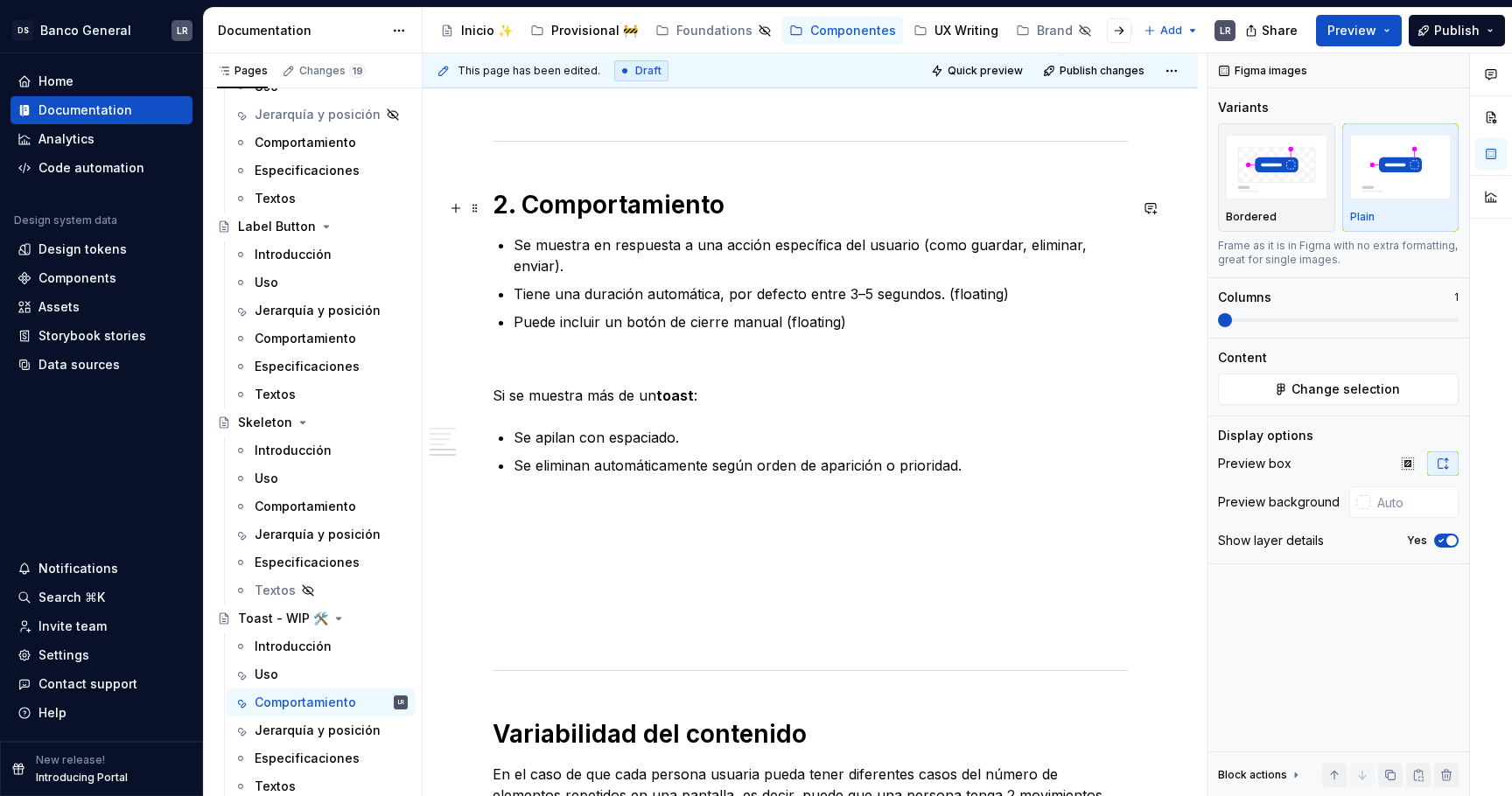
click at [763, 196] on h1 "2. Comportamiento" at bounding box center [810, 205] width 636 height 31
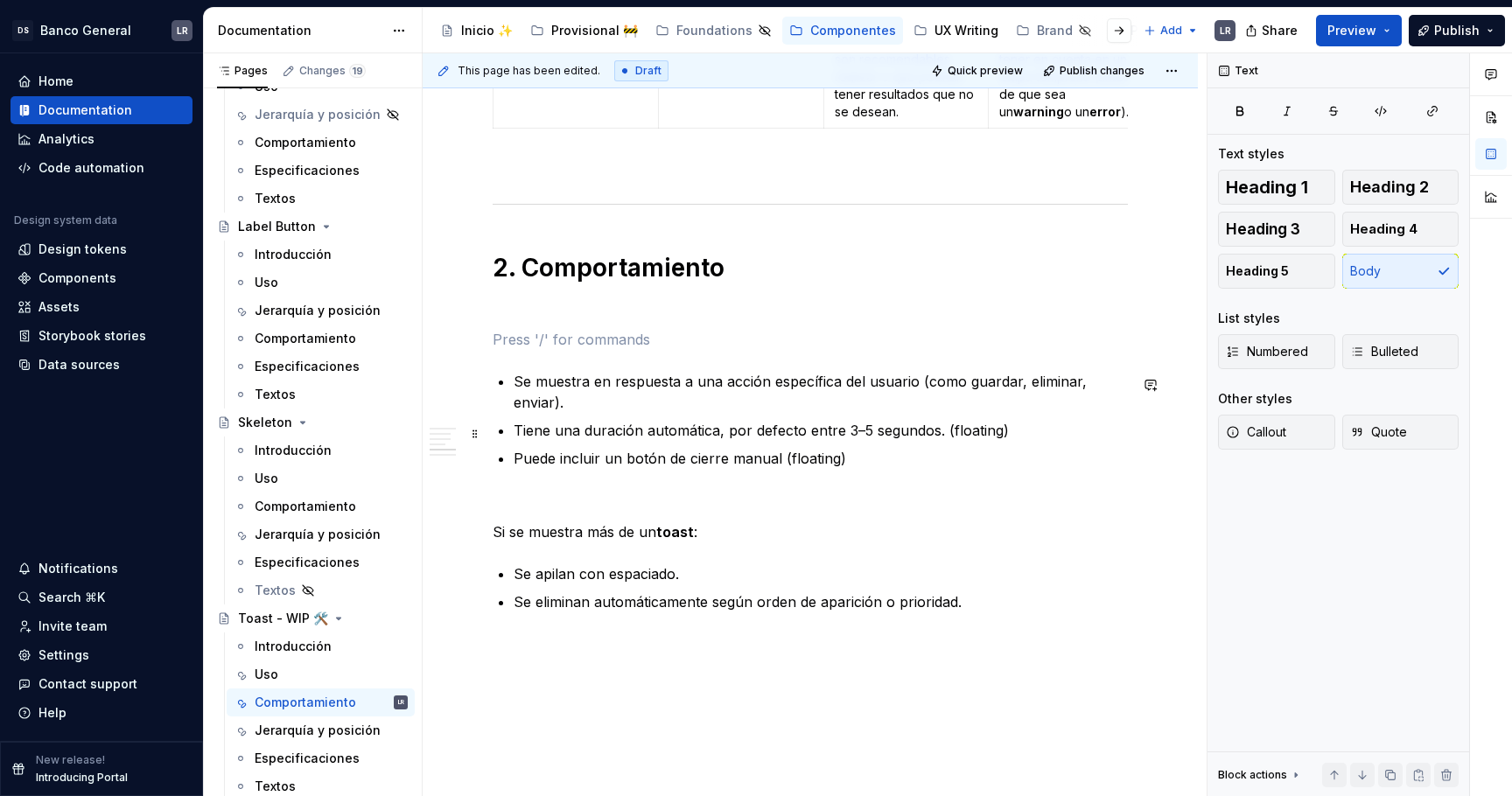
scroll to position [1580, 0]
click at [1360, 199] on button "Heading 2" at bounding box center [1401, 187] width 118 height 35
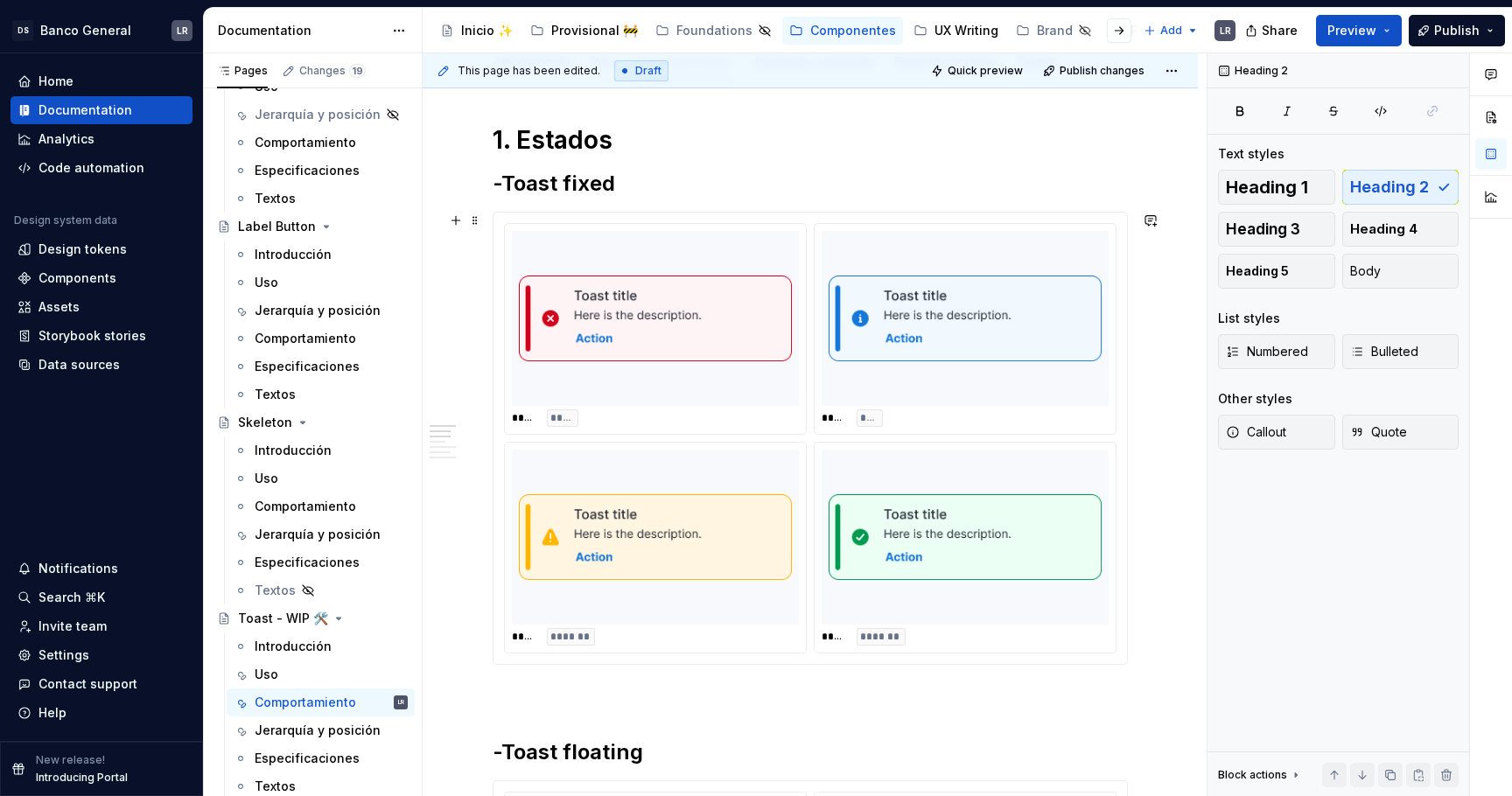
scroll to position [211, 0]
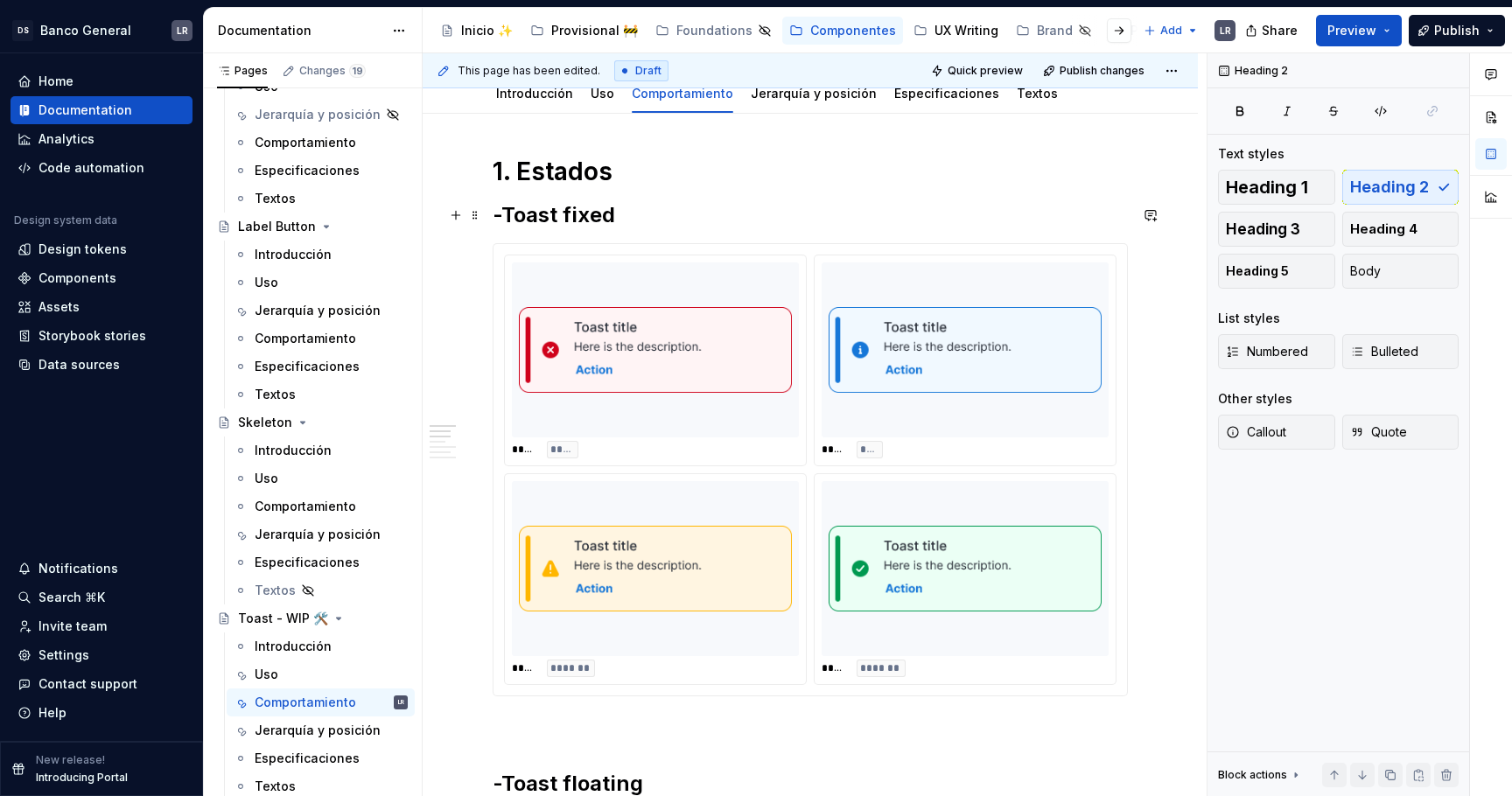
click at [608, 209] on h2 "-Toast fixed" at bounding box center [810, 215] width 636 height 28
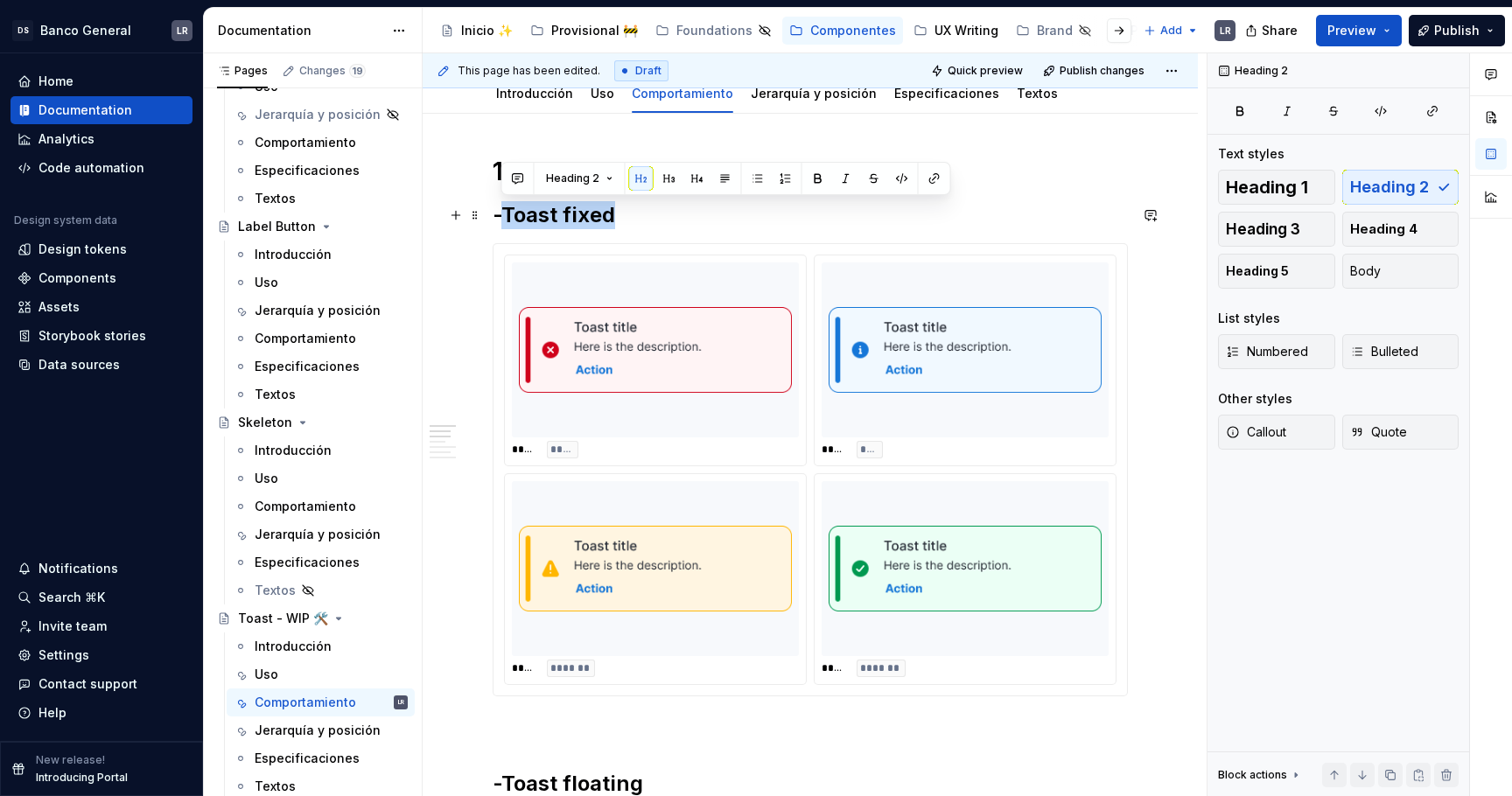
drag, startPoint x: 623, startPoint y: 212, endPoint x: 503, endPoint y: 209, distance: 120.0
click at [503, 209] on h2 "-Toast fixed" at bounding box center [810, 215] width 636 height 28
copy h2 "Toast fixed"
click at [591, 218] on h2 "-Toast fixed" at bounding box center [810, 215] width 636 height 28
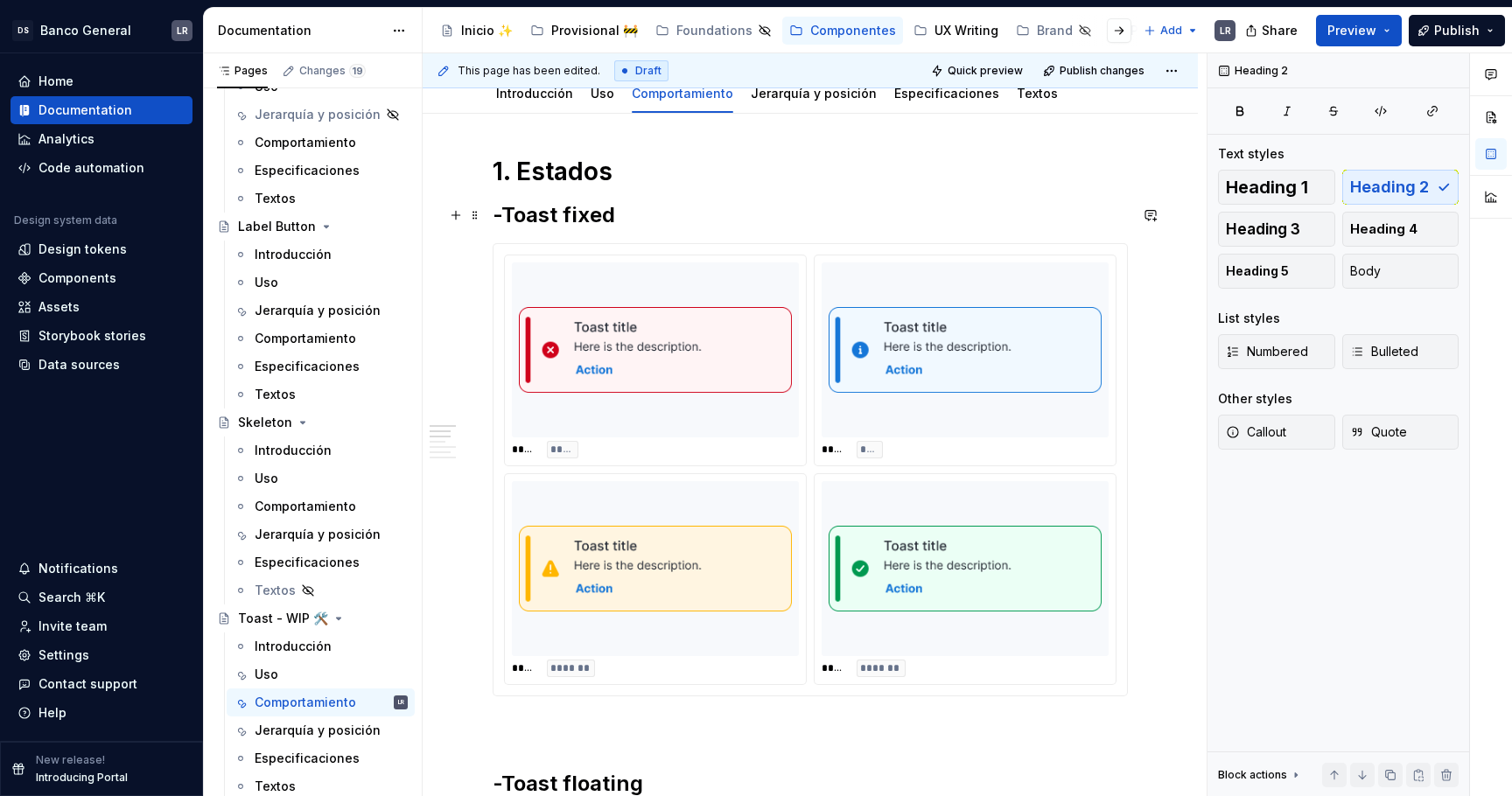
click at [591, 218] on h2 "-Toast fixed" at bounding box center [810, 215] width 636 height 28
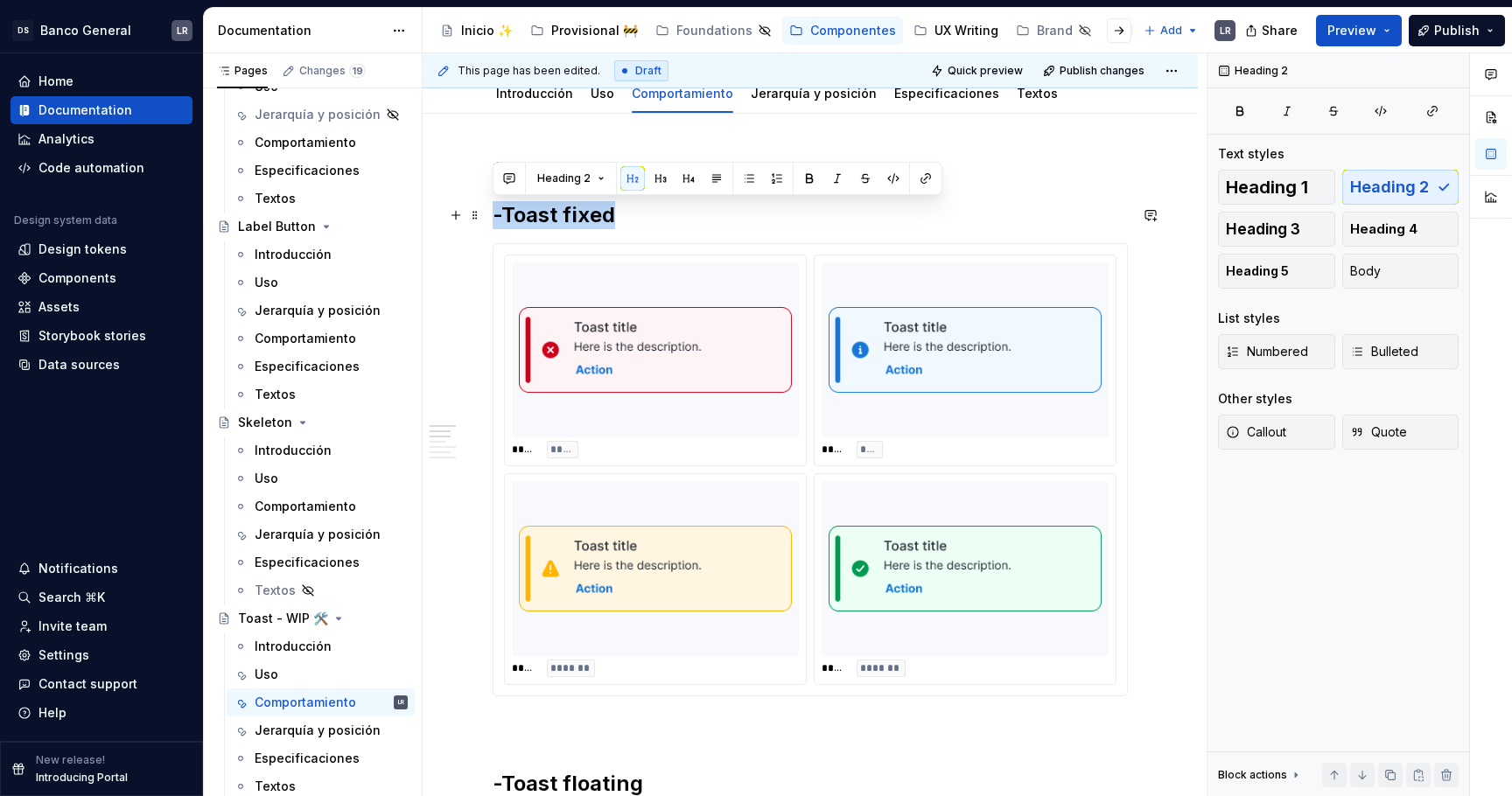
copy h2 "-Toast fixed"
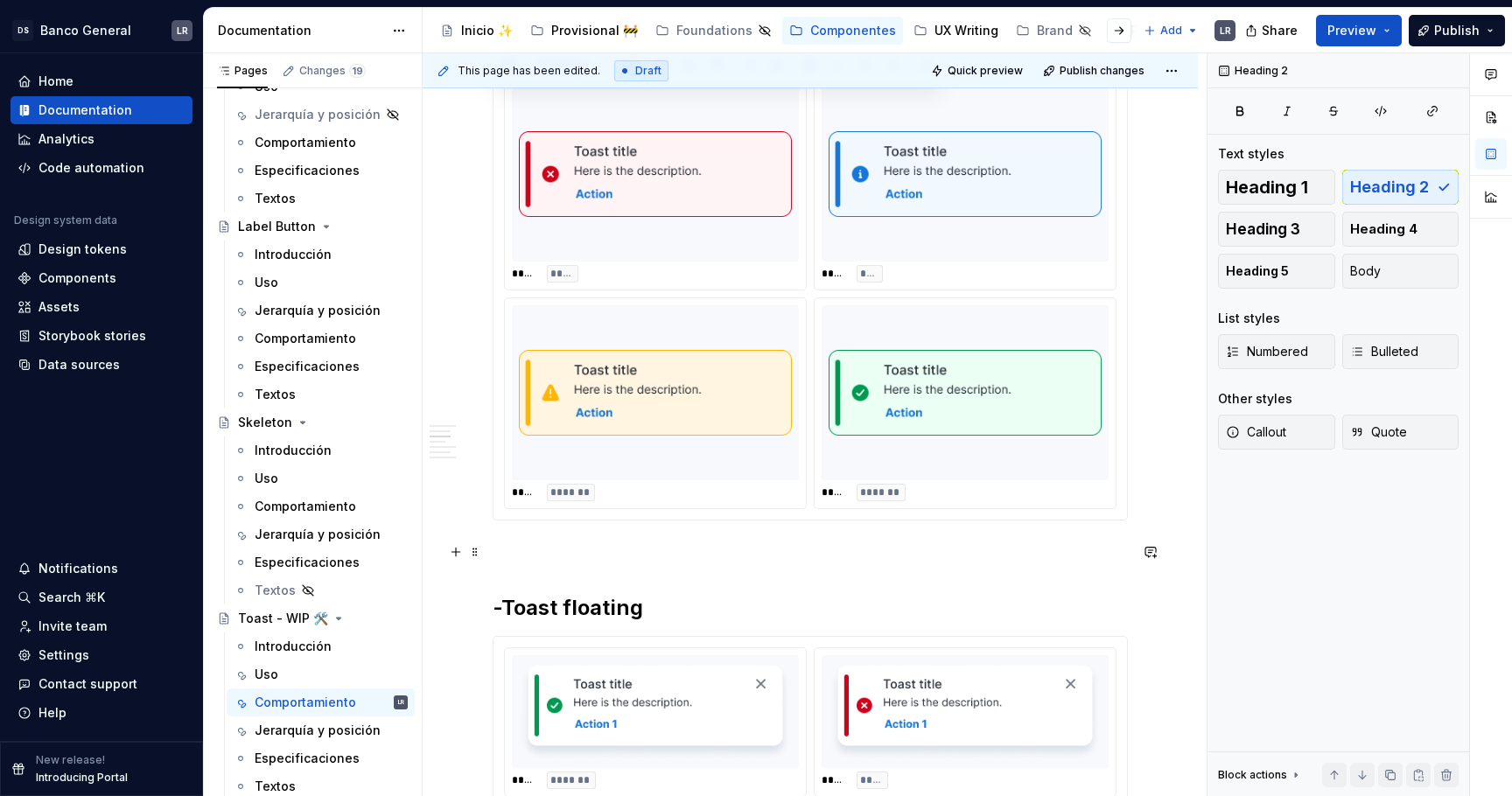
scroll to position [632, 0]
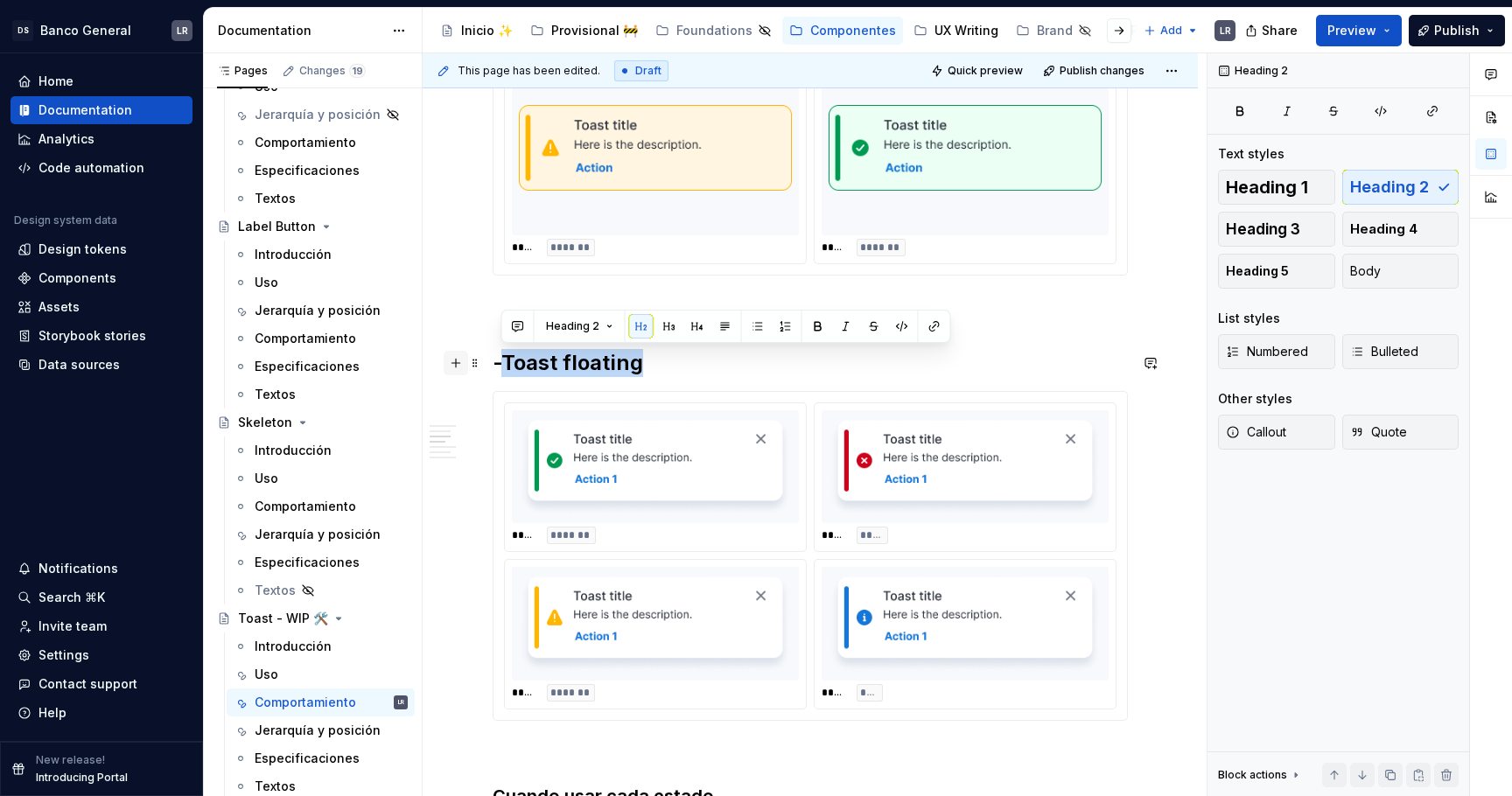
drag, startPoint x: 645, startPoint y: 361, endPoint x: 465, endPoint y: 361, distance: 180.0
click at [555, 361] on h2 "-Toast floating" at bounding box center [810, 363] width 636 height 28
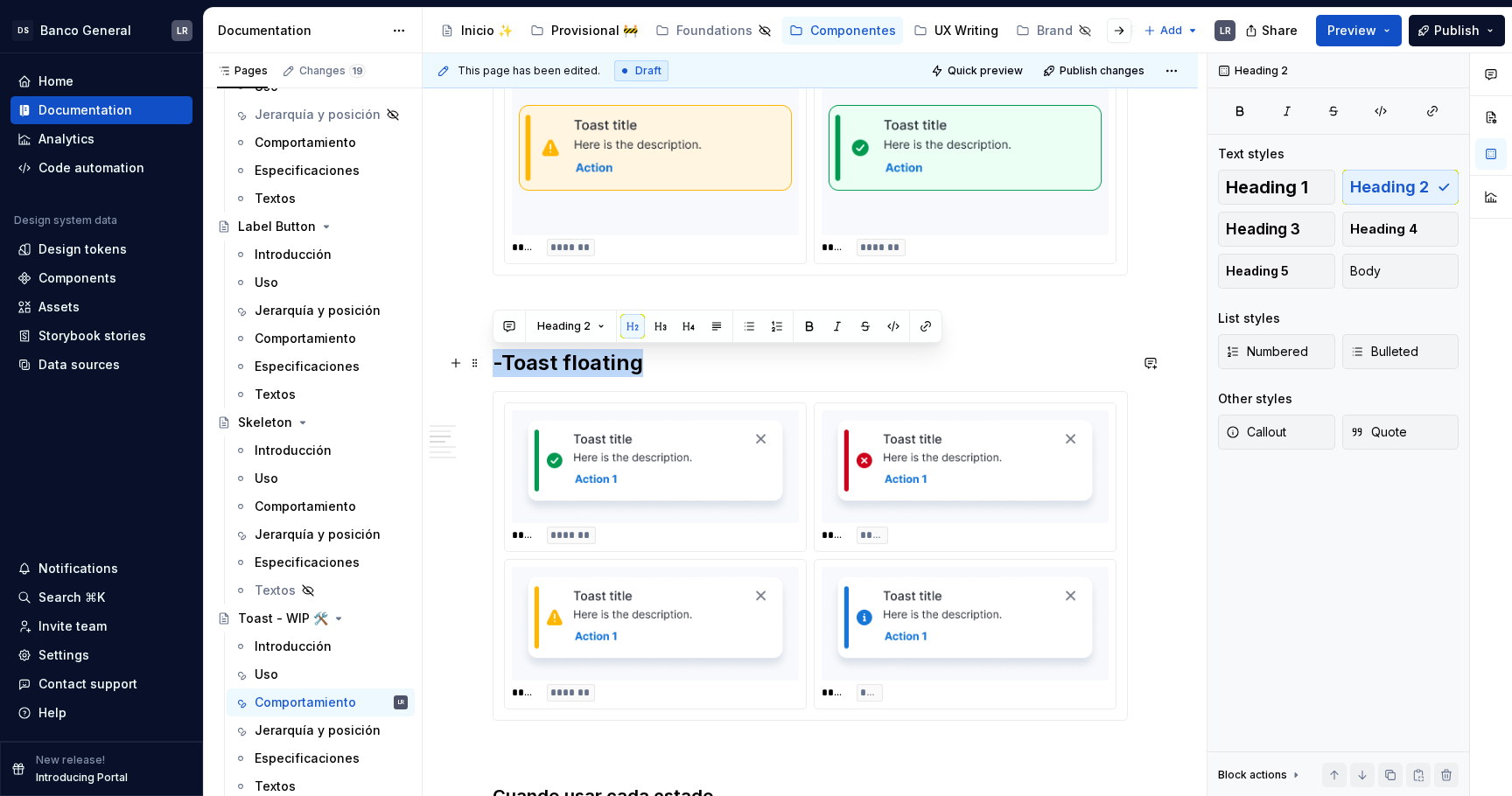
copy h2 "-Toast floating"
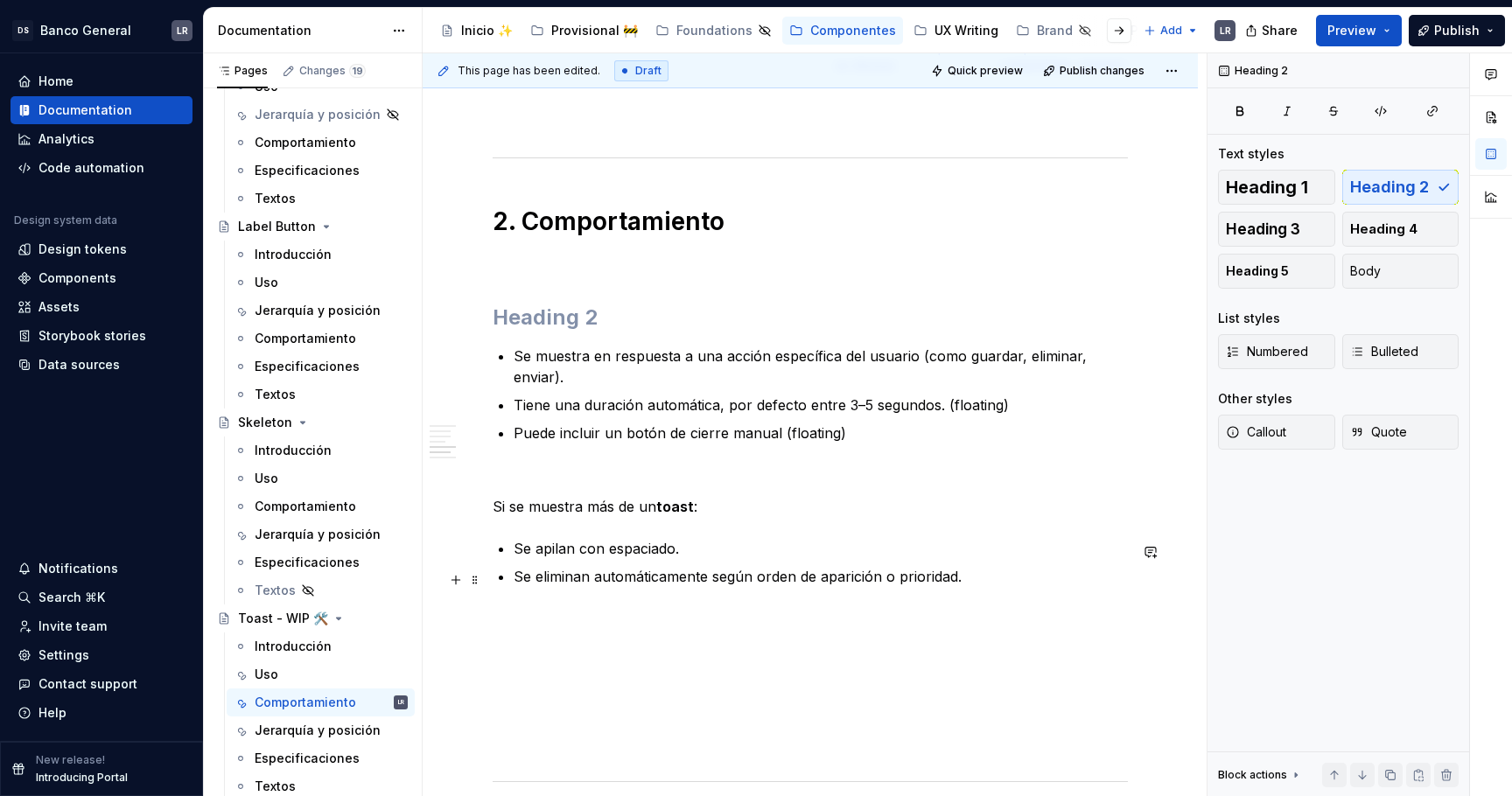
scroll to position [1741, 0]
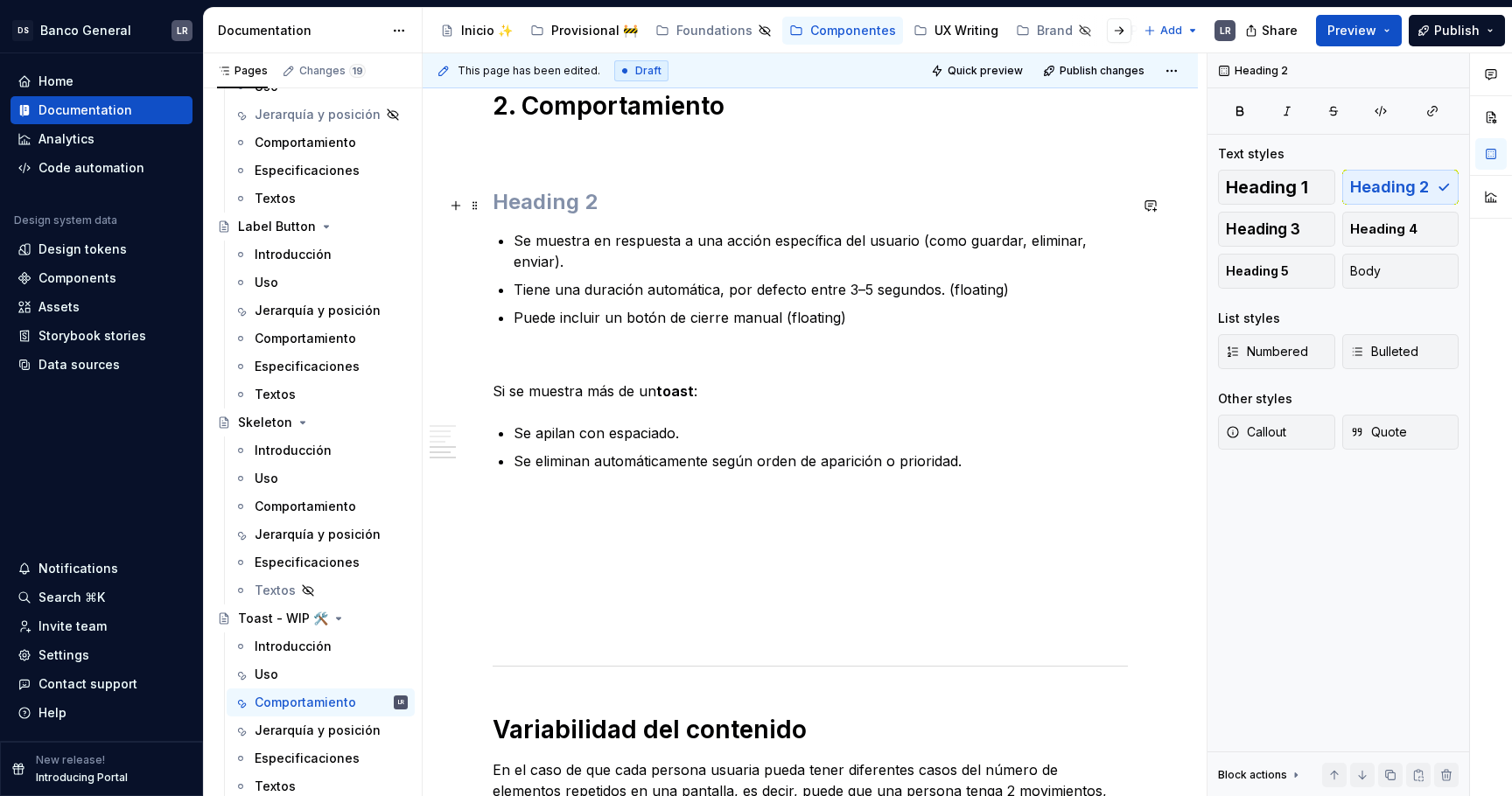
click at [549, 203] on h2 at bounding box center [810, 202] width 636 height 28
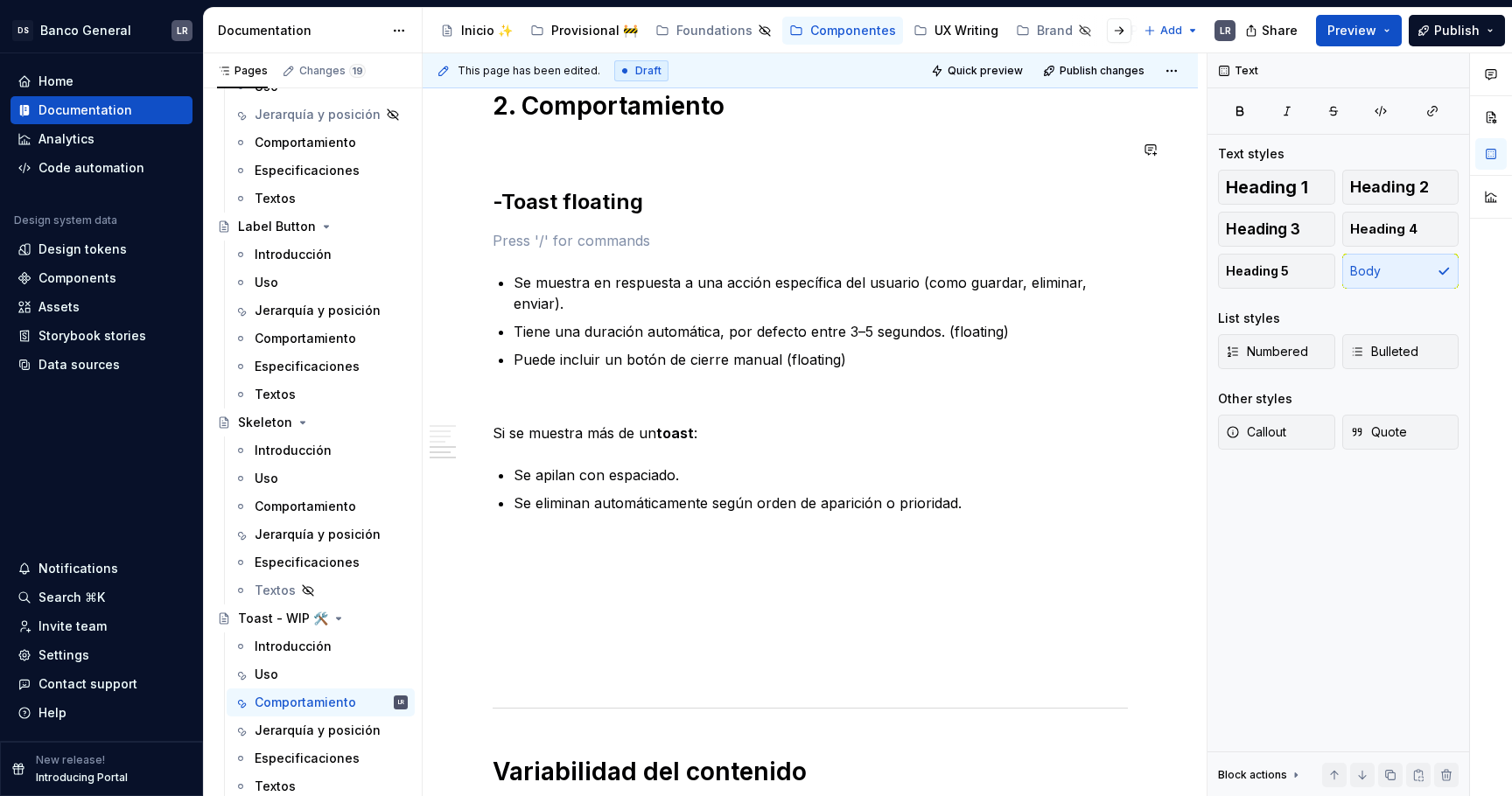
click at [579, 171] on div "1. Estados -Toast fixed ***** ***** ***** **** ***** ******* ***** ******* -Toa…" at bounding box center [810, 141] width 636 height 3031
click at [653, 216] on h2 "-Toast floating" at bounding box center [810, 202] width 636 height 28
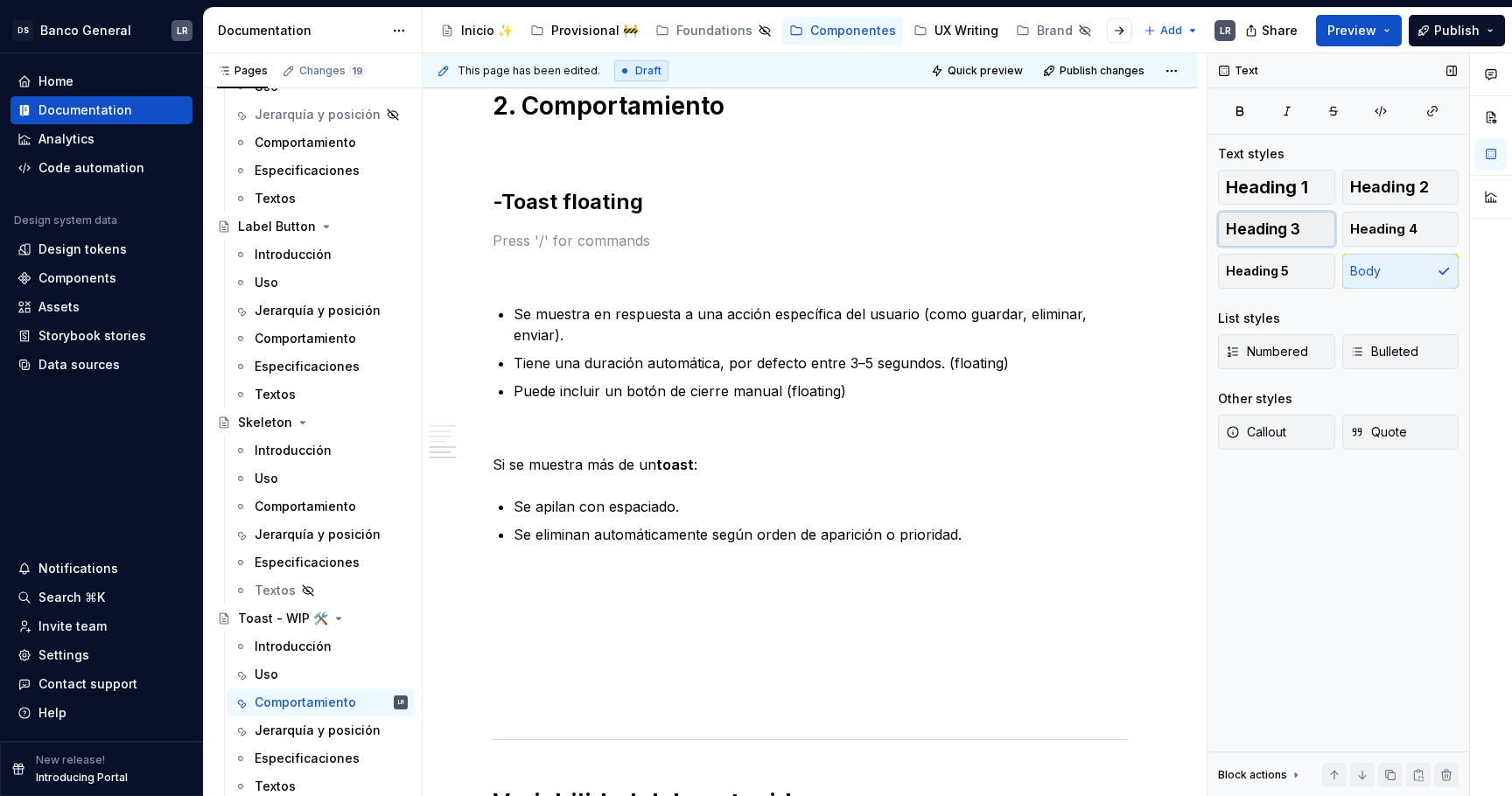
click at [1302, 242] on button "Heading 3" at bounding box center [1277, 229] width 118 height 35
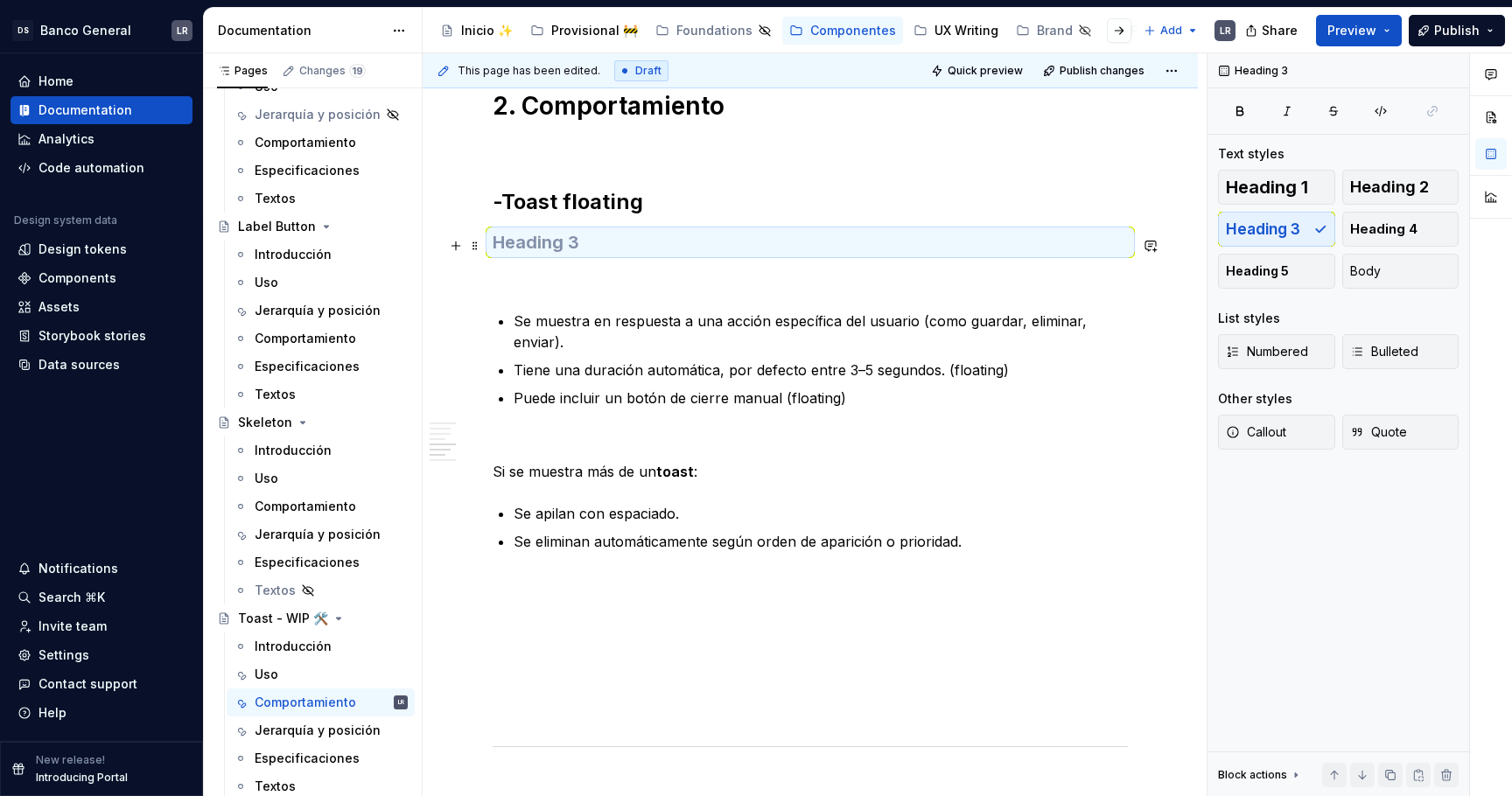
click at [540, 244] on h3 at bounding box center [810, 242] width 636 height 24
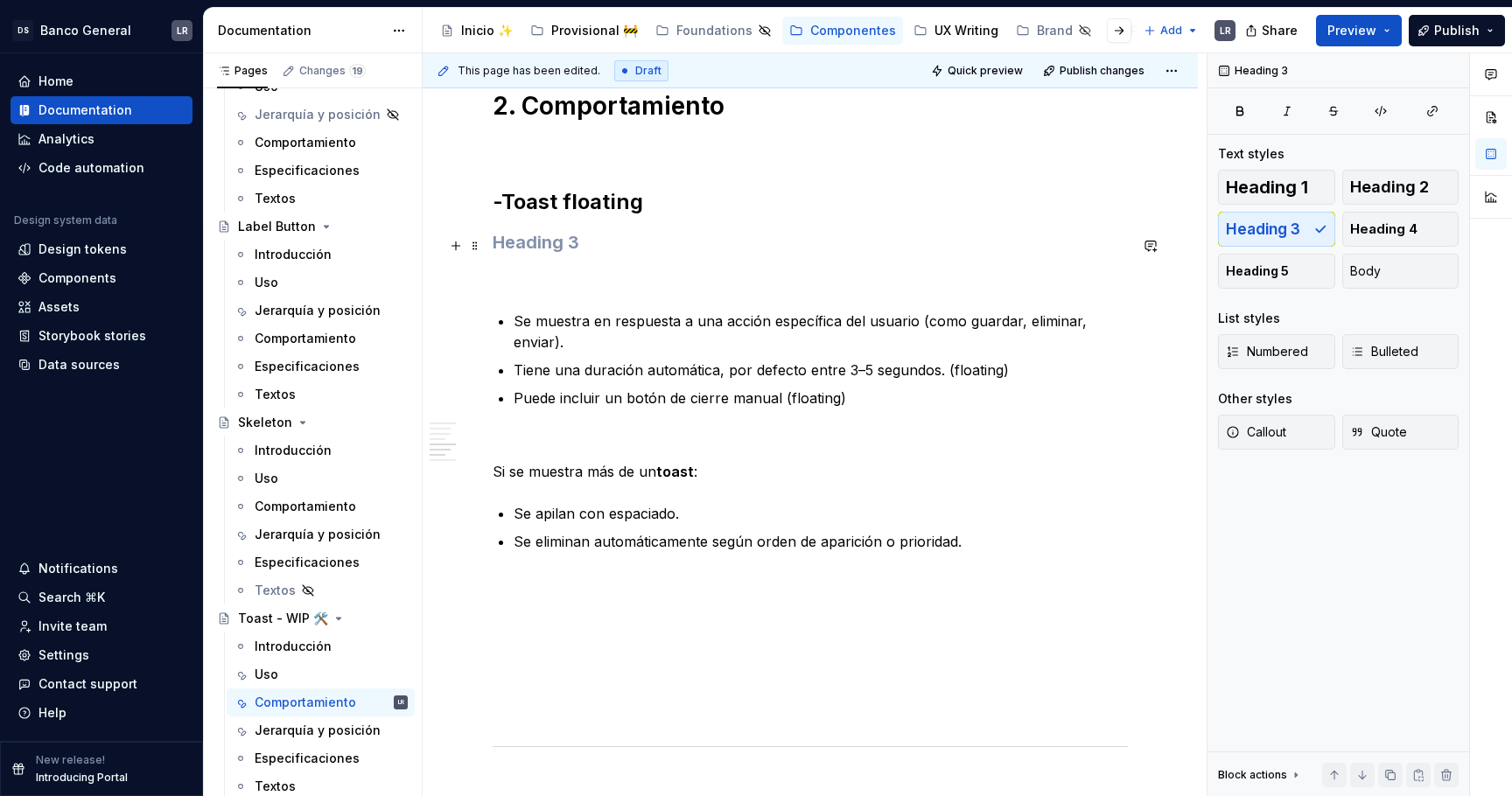
type textarea "*"
click at [492, 243] on div "1. Estados -Toast fixed ***** ***** ***** **** ***** ******* ***** ******* -Toa…" at bounding box center [811, 269] width 776 height 3372
click at [530, 264] on div "1. Estados -Toast fixed ***** ***** ***** **** ***** ******* ***** ******* -Toa…" at bounding box center [810, 160] width 636 height 3069
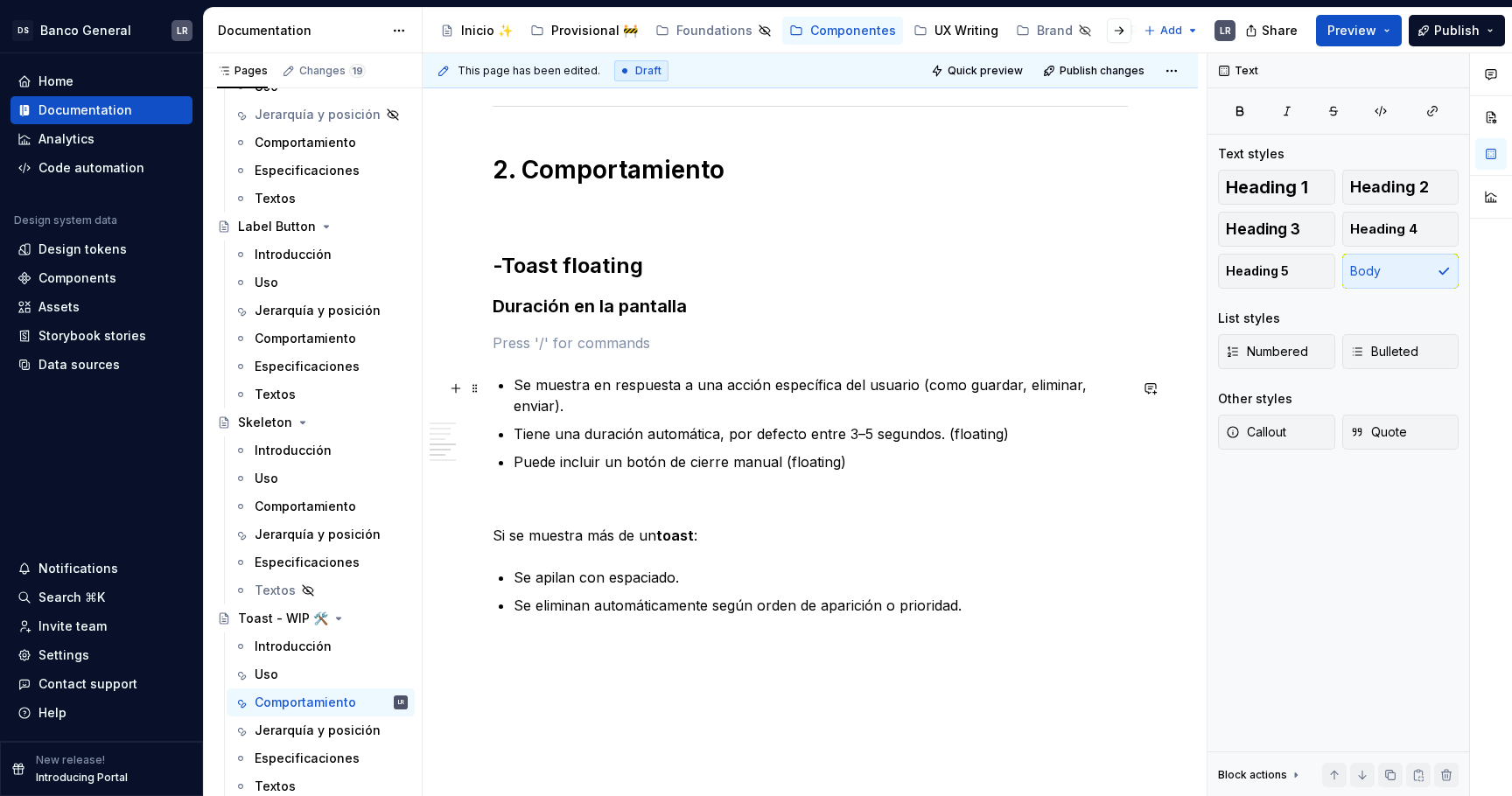
scroll to position [1673, 0]
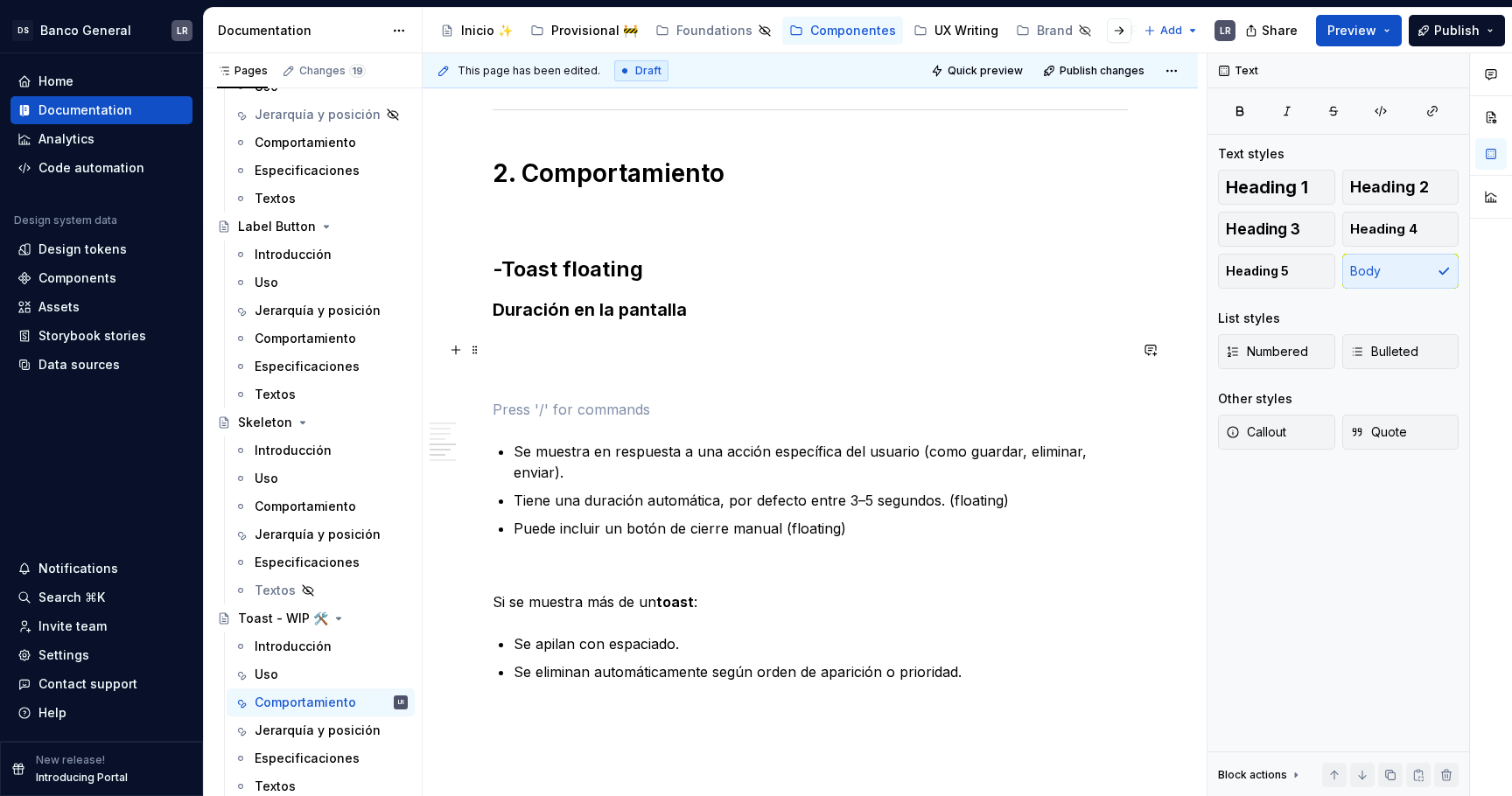
click at [588, 349] on p at bounding box center [810, 346] width 636 height 21
click at [491, 306] on div "1. Estados -Toast fixed ***** ***** ***** **** ***** ******* ***** ******* -Toa…" at bounding box center [811, 368] width 776 height 3435
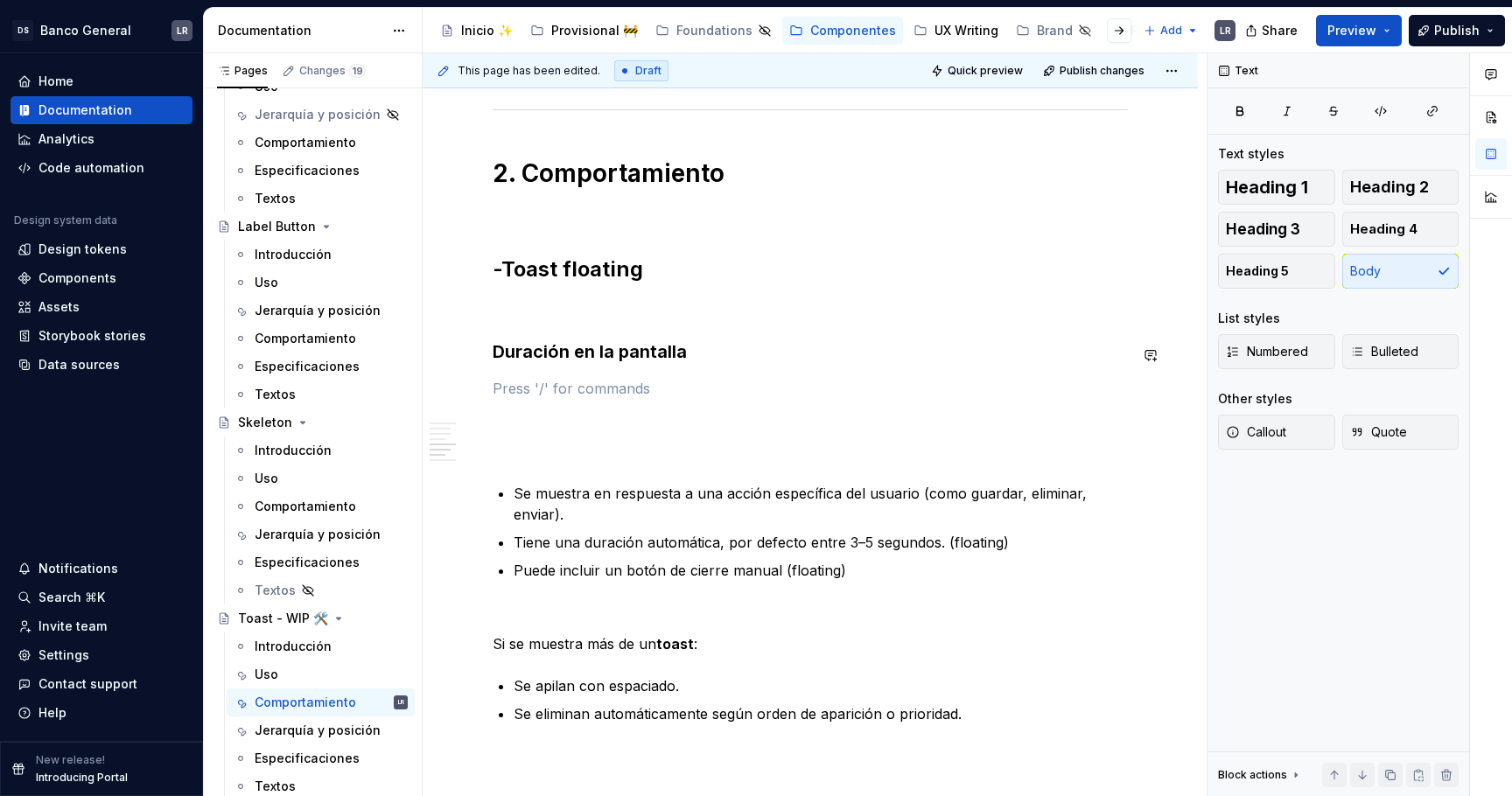
click at [516, 375] on div "1. Estados -Toast fixed ***** ***** ***** **** ***** ******* ***** ******* -Toa…" at bounding box center [810, 280] width 636 height 3175
click at [477, 313] on span at bounding box center [475, 311] width 14 height 24
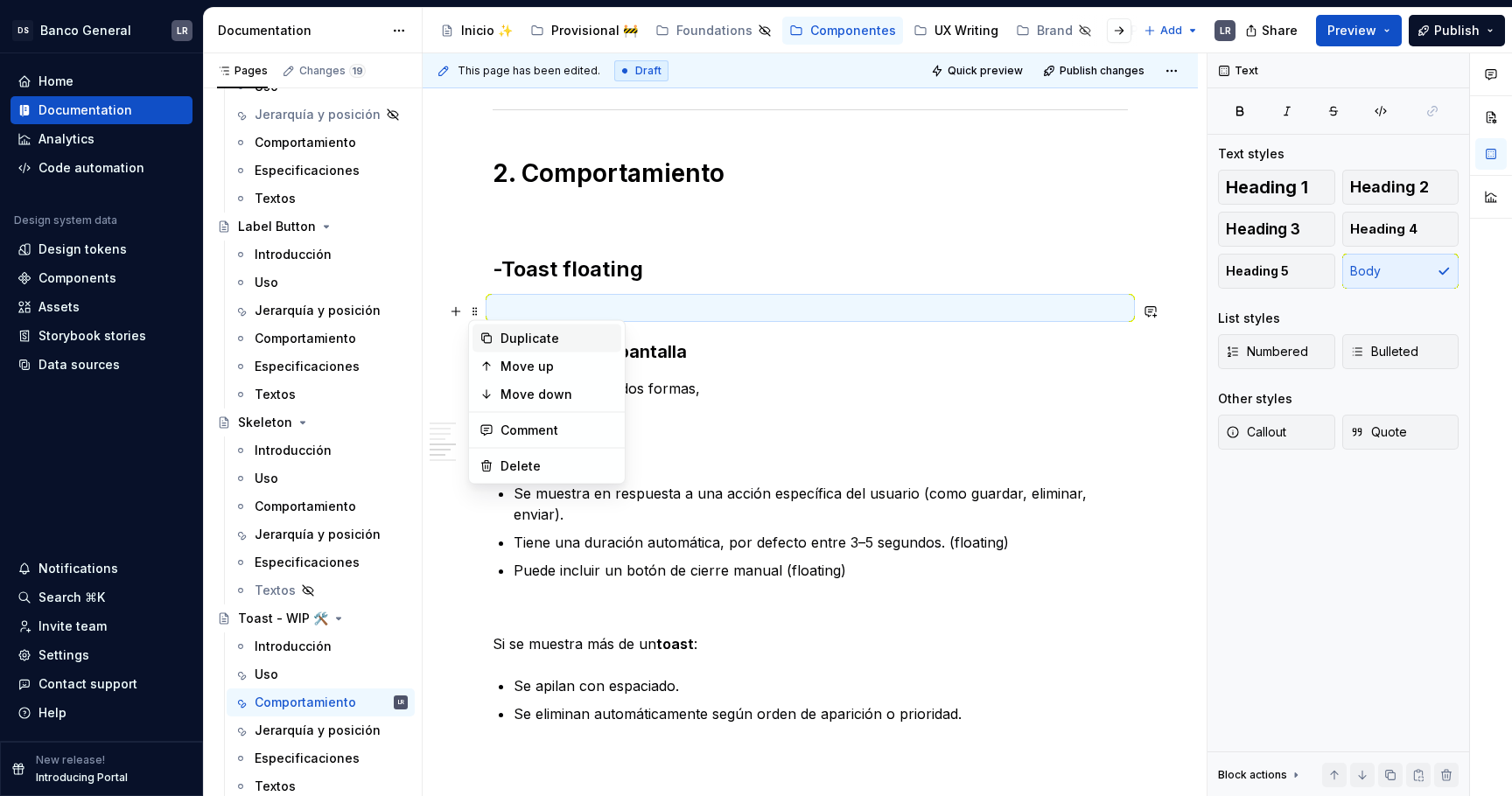
click at [507, 326] on div "Duplicate" at bounding box center [547, 339] width 149 height 28
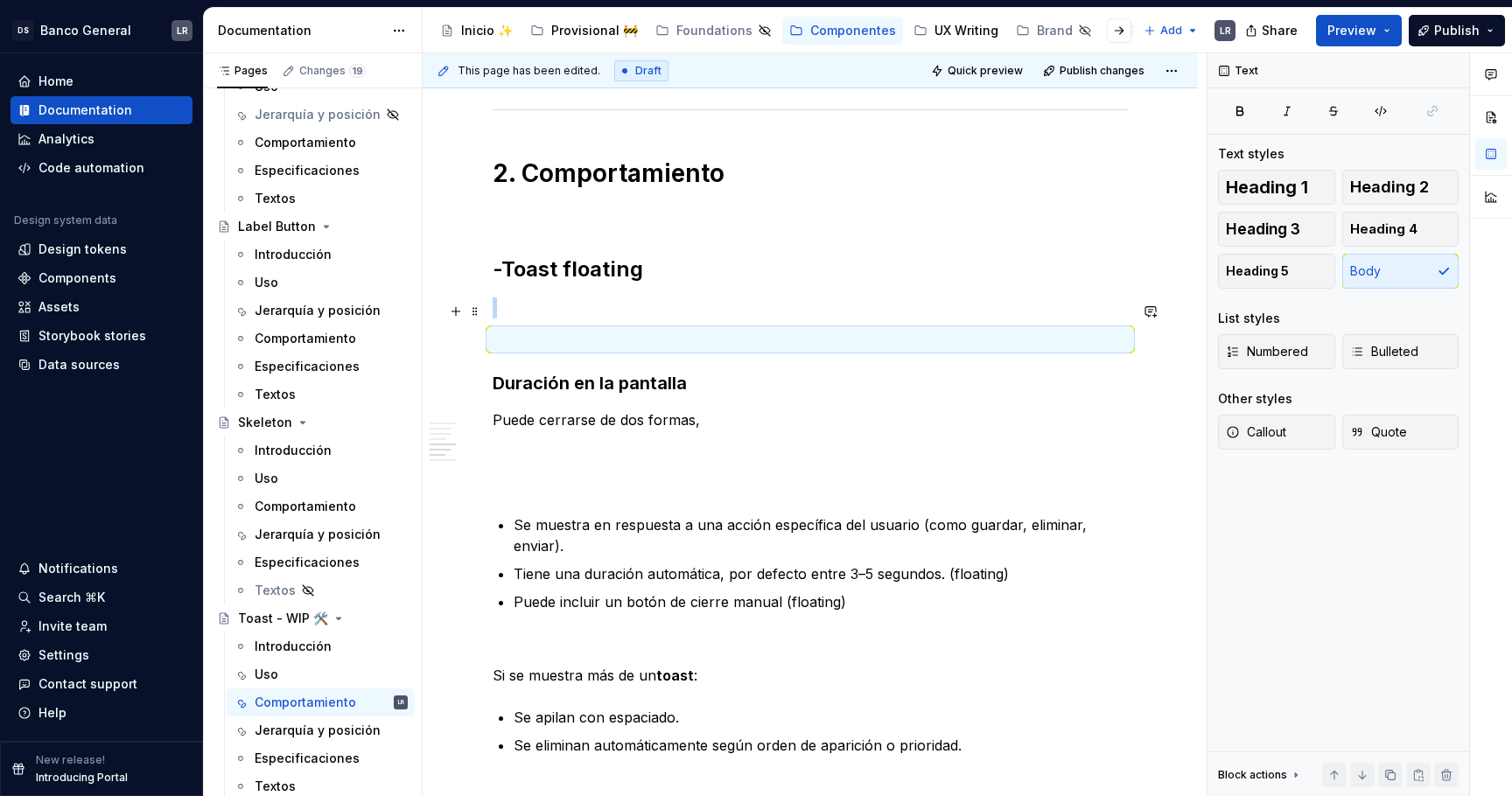
click at [507, 326] on div "1. Estados -Toast fixed ***** ***** ***** **** ***** ******* ***** ******* -Toa…" at bounding box center [810, 296] width 636 height 3207
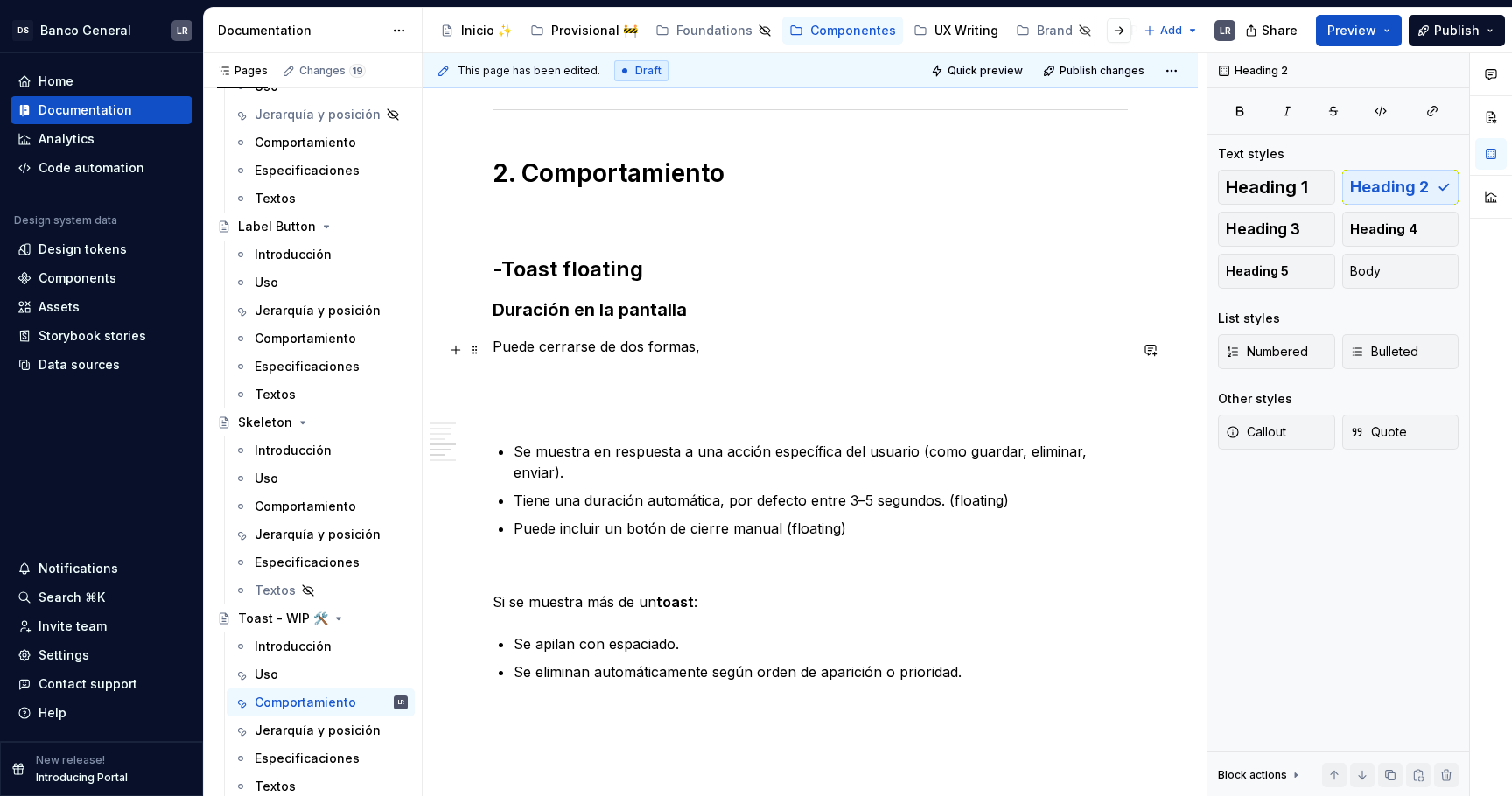
click at [782, 351] on p "Puede cerrarse de dos formas," at bounding box center [810, 346] width 636 height 21
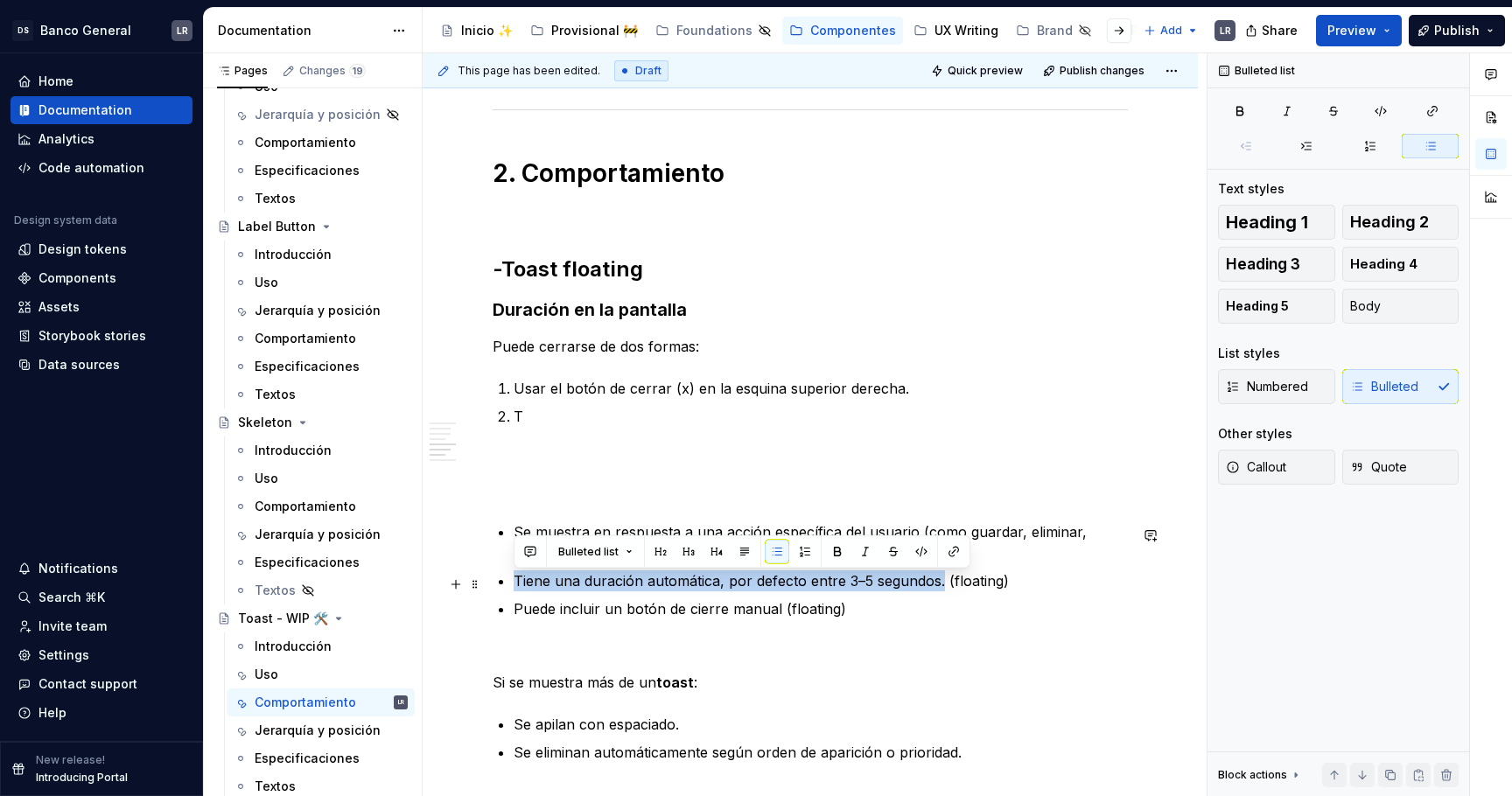
drag, startPoint x: 941, startPoint y: 585, endPoint x: 511, endPoint y: 580, distance: 430.0
click at [511, 580] on div "1. Estados -Toast fixed ***** ***** ***** **** ***** ******* ***** ******* -Toa…" at bounding box center [810, 300] width 636 height 3213
copy p "Tiene una duración automática, por defecto entre 3–5 segundos."
click at [556, 418] on p "T" at bounding box center [821, 416] width 614 height 21
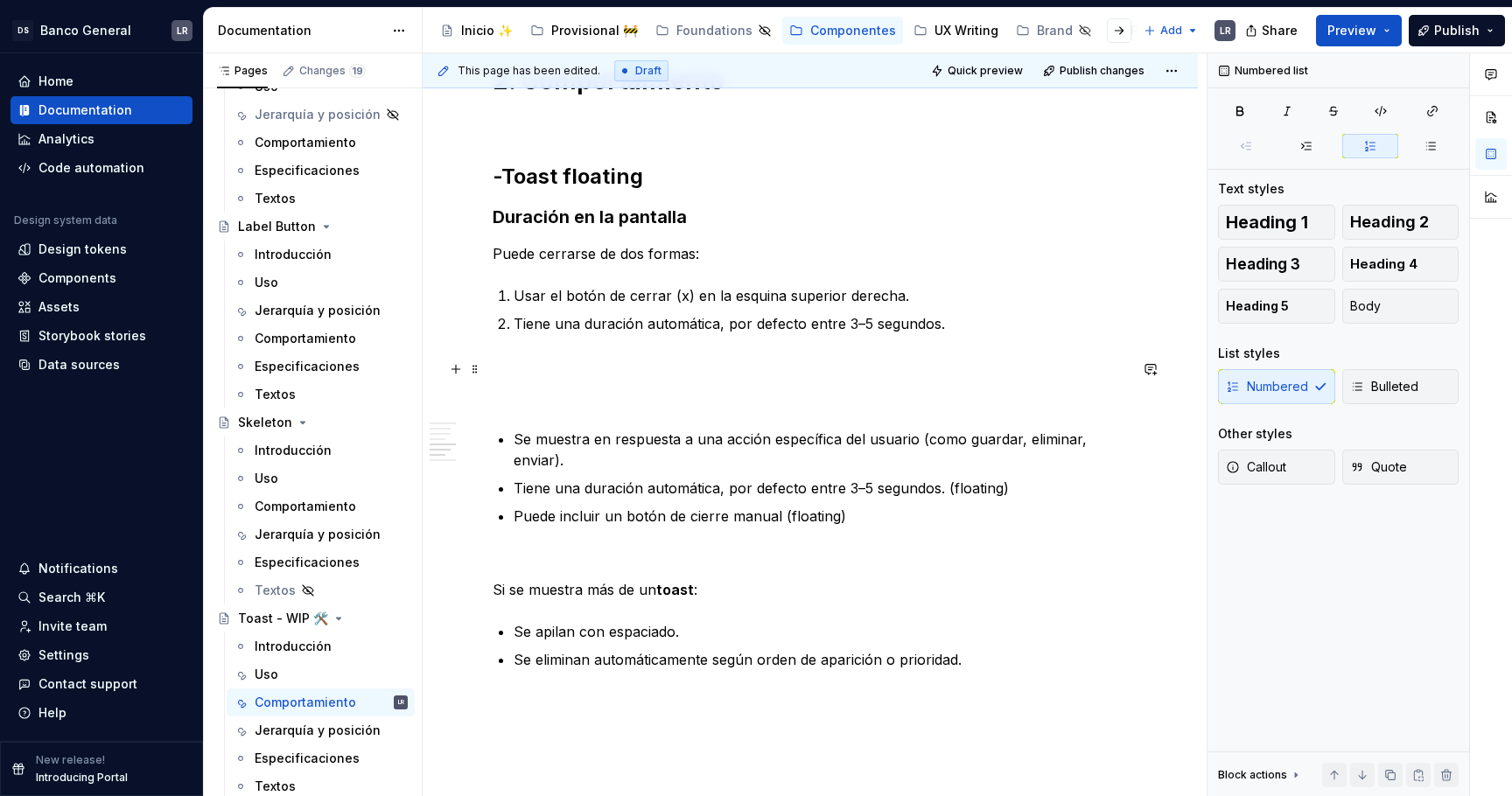
scroll to position [1790, 0]
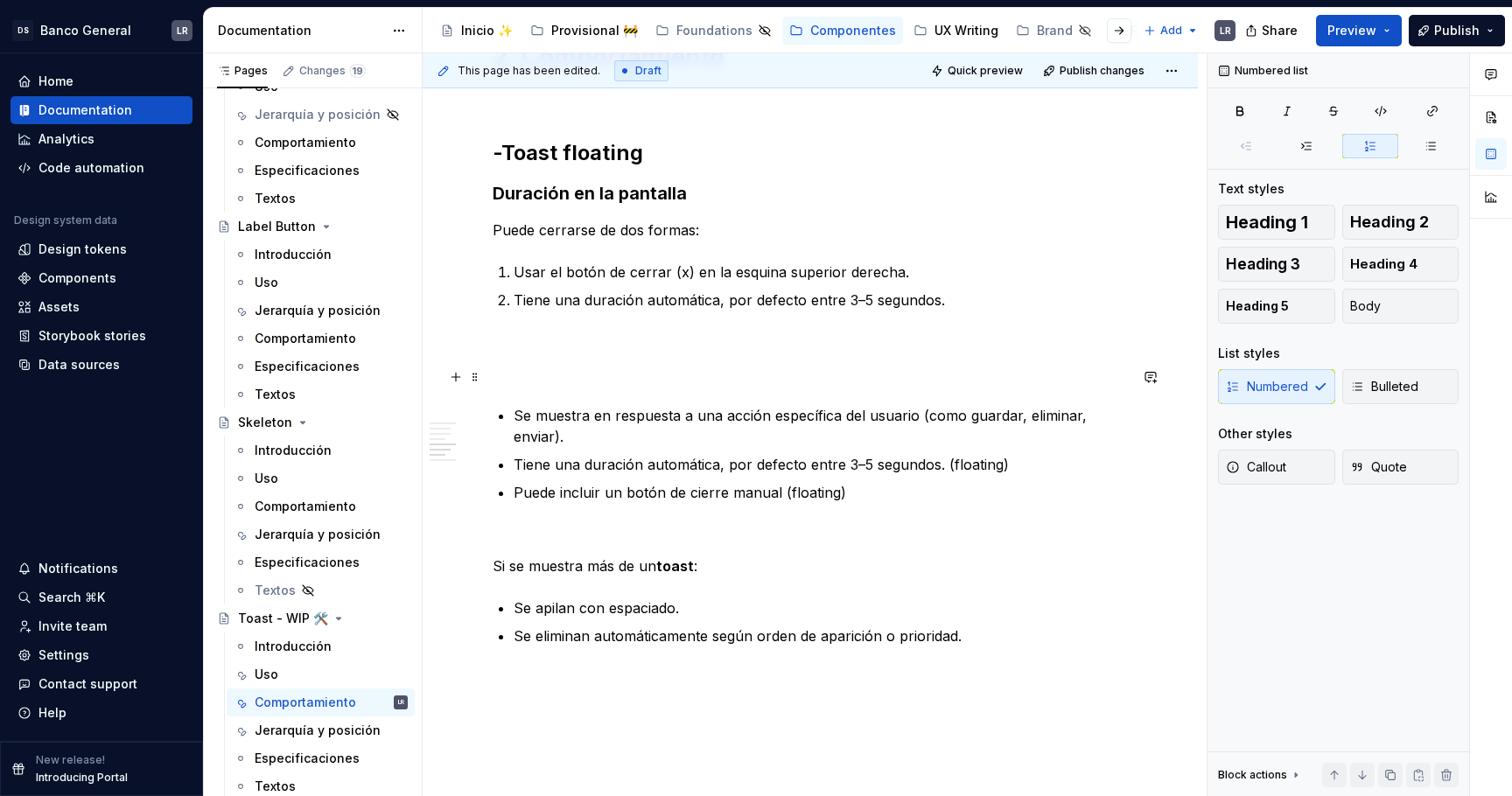
click at [855, 371] on p at bounding box center [810, 373] width 636 height 21
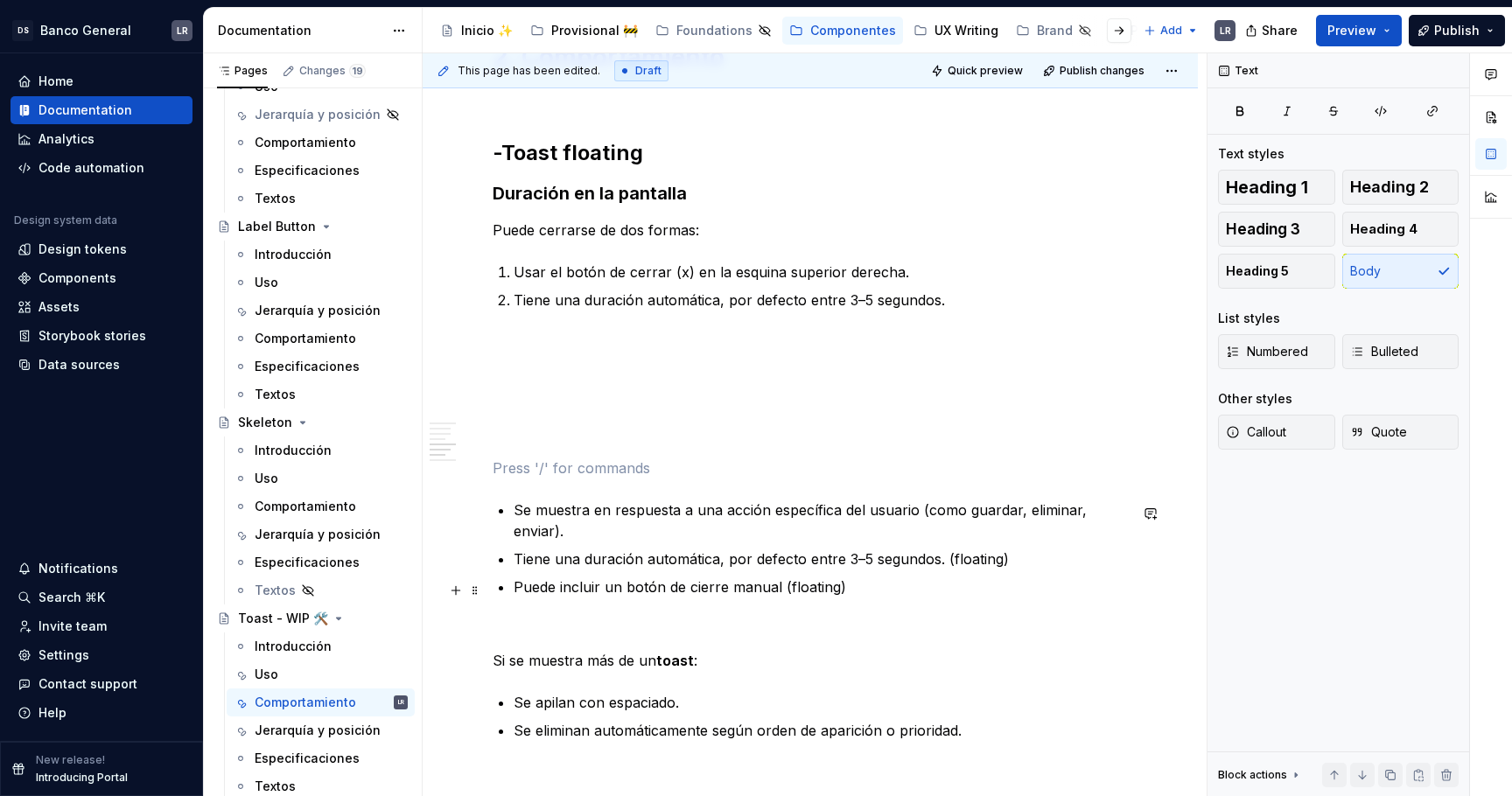
click at [745, 587] on p "Puede incluir un botón de cierre manual (floating)" at bounding box center [821, 586] width 614 height 21
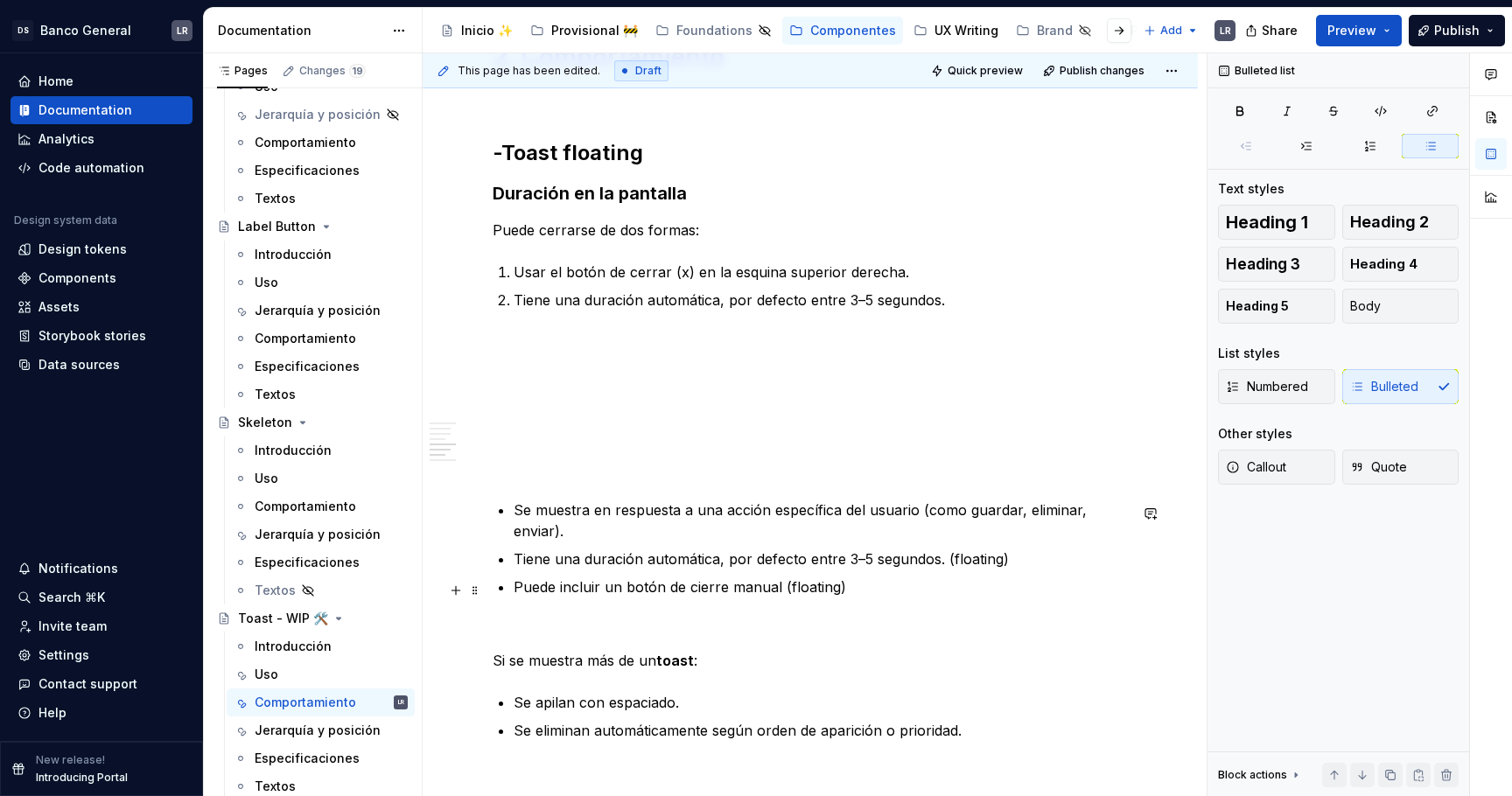
click at [745, 587] on p "Puede incluir un botón de cierre manual (floating)" at bounding box center [821, 586] width 614 height 21
click at [721, 593] on p "Puede incluir un botón de cierre manual (floating)" at bounding box center [821, 586] width 614 height 21
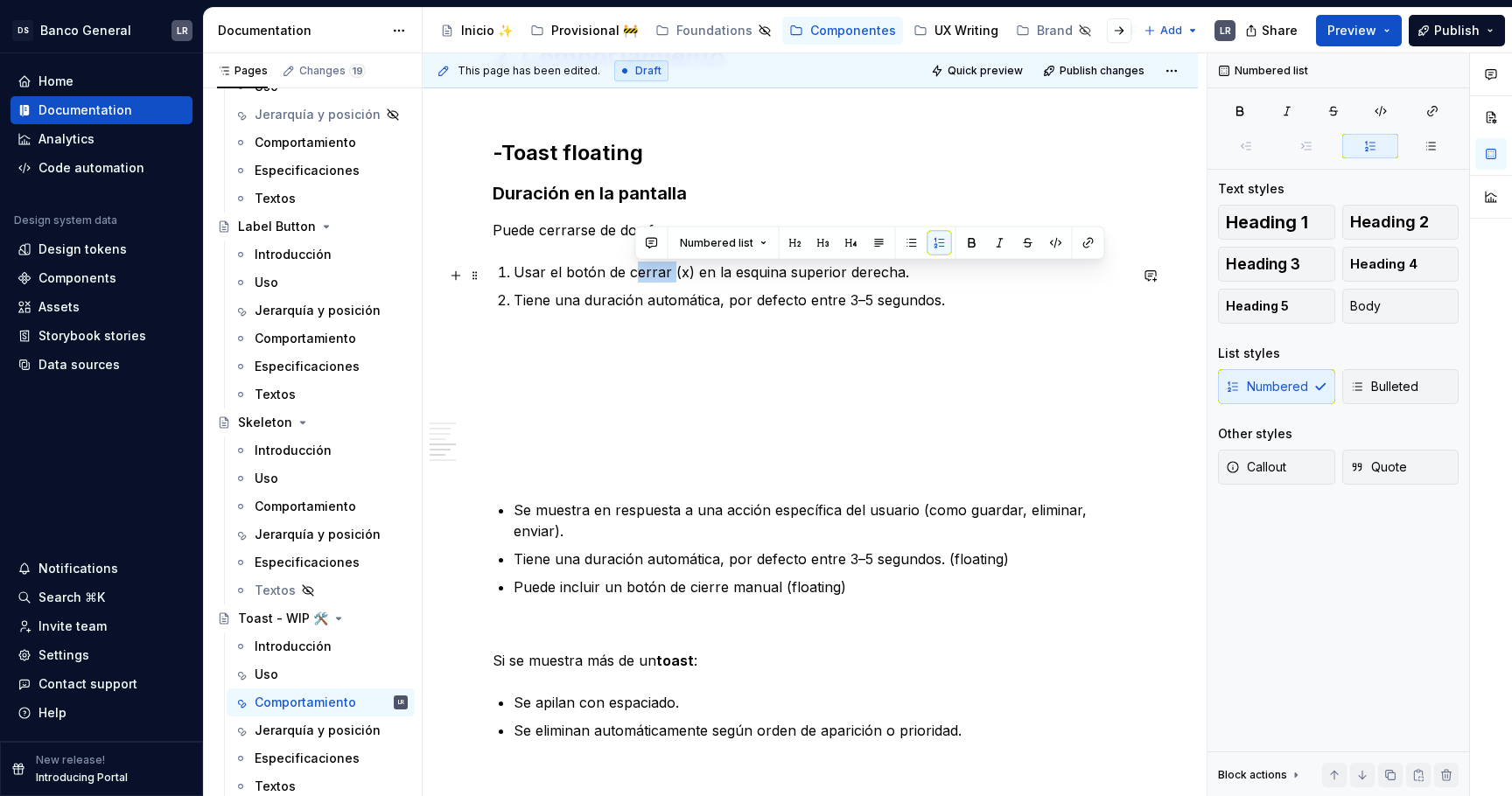
drag, startPoint x: 669, startPoint y: 274, endPoint x: 636, endPoint y: 274, distance: 33.0
click at [636, 274] on p "Usar el botón de cerrar (x) en la esquina superior derecha." at bounding box center [821, 271] width 614 height 21
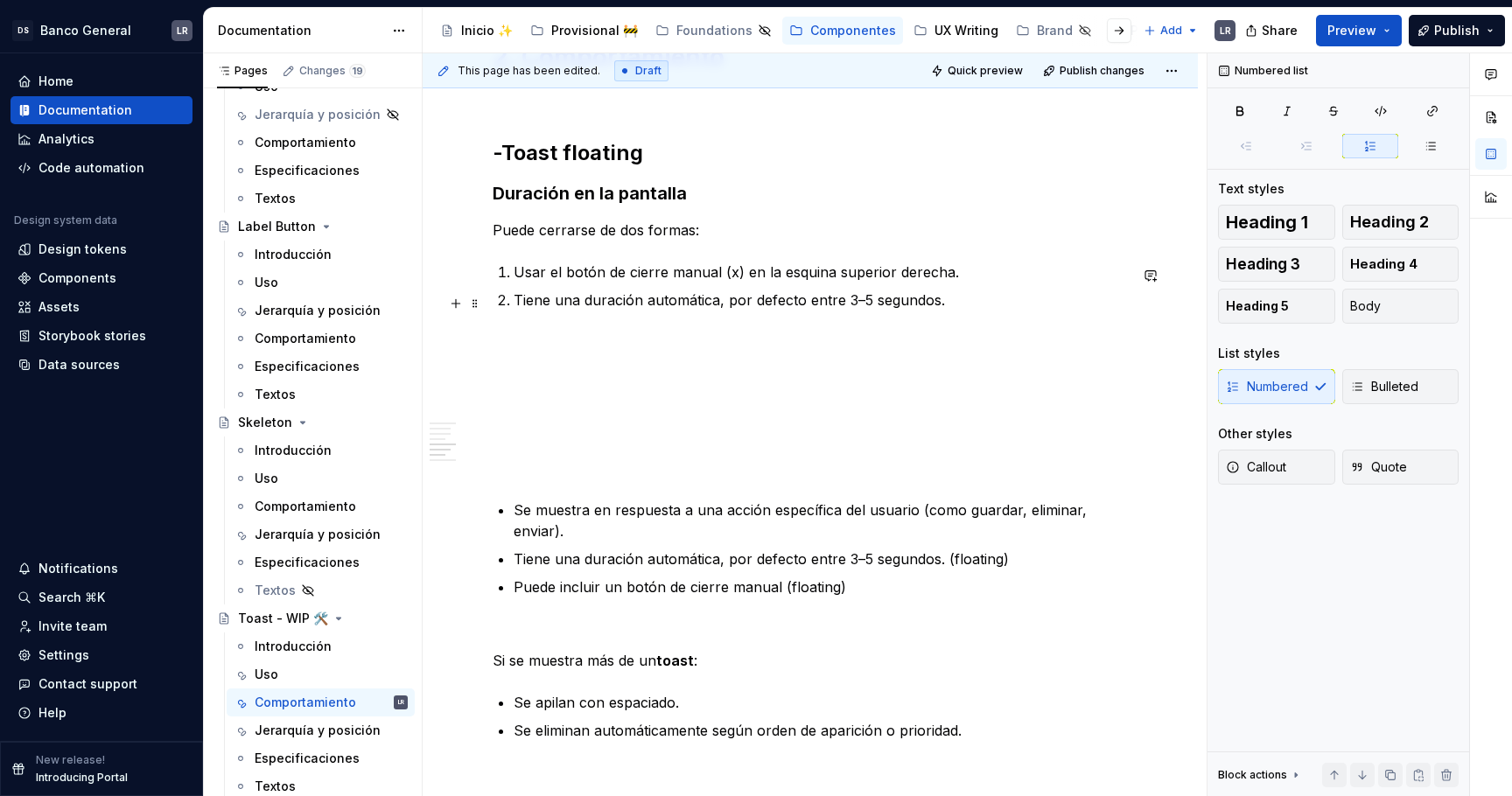
click at [963, 297] on p "Tiene una duración automática, por defecto entre 3–5 segundos." at bounding box center [821, 300] width 614 height 21
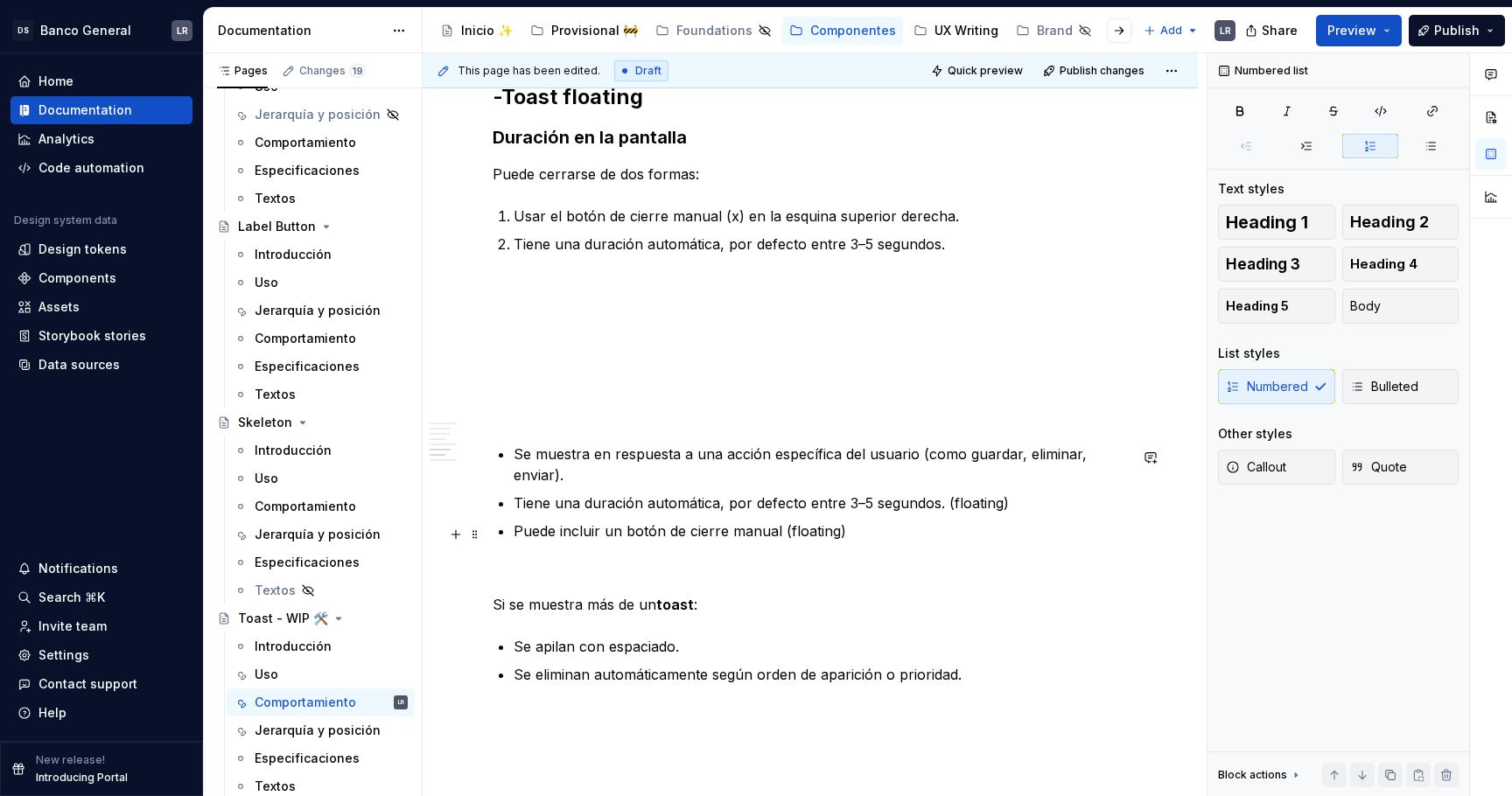
scroll to position [1853, 0]
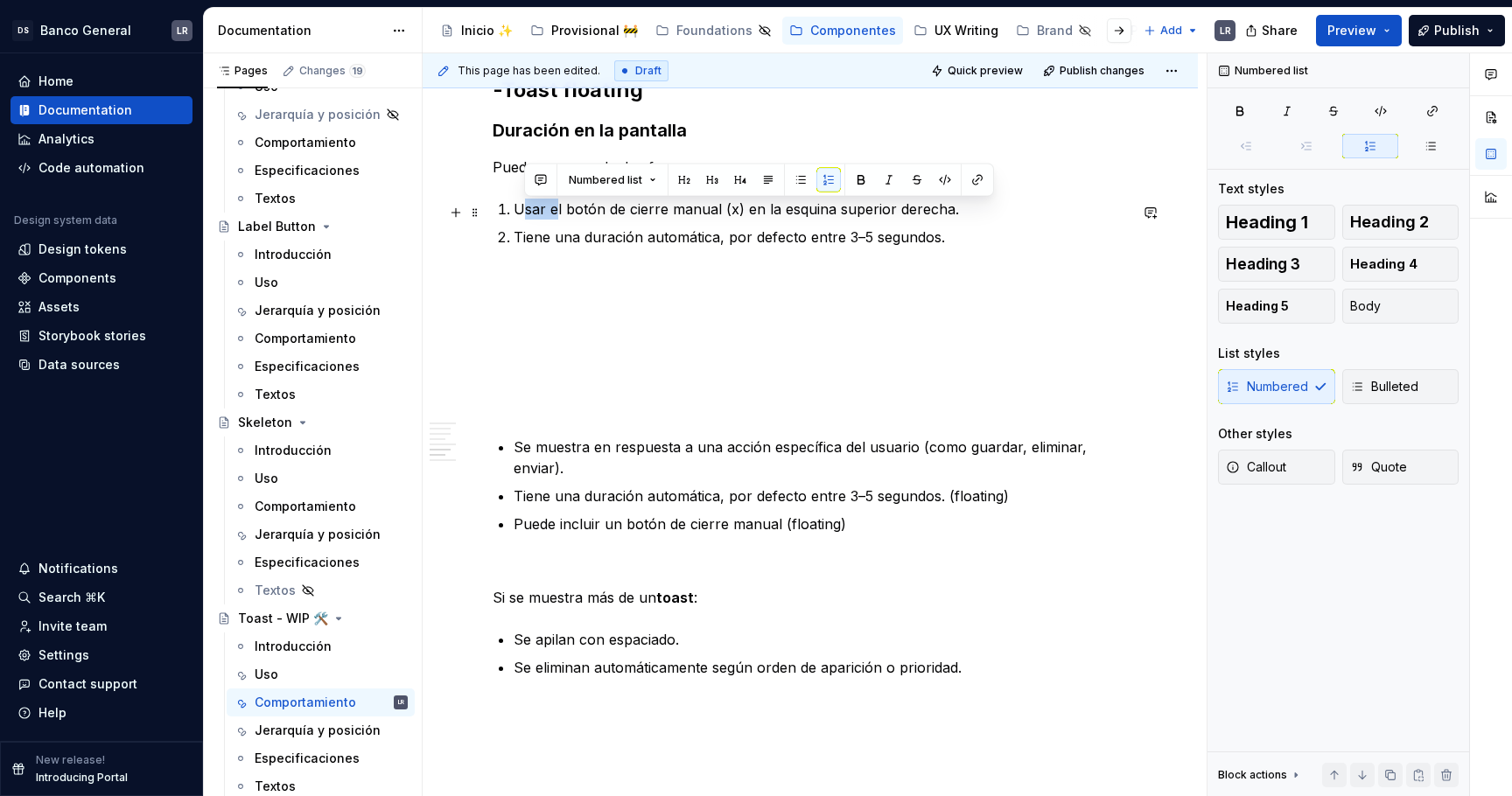
drag, startPoint x: 555, startPoint y: 211, endPoint x: 522, endPoint y: 211, distance: 33.0
click at [522, 211] on p "Usar el botón de cierre manual (x) en la esquina superior derecha." at bounding box center [821, 209] width 614 height 21
click at [507, 367] on p at bounding box center [810, 373] width 636 height 21
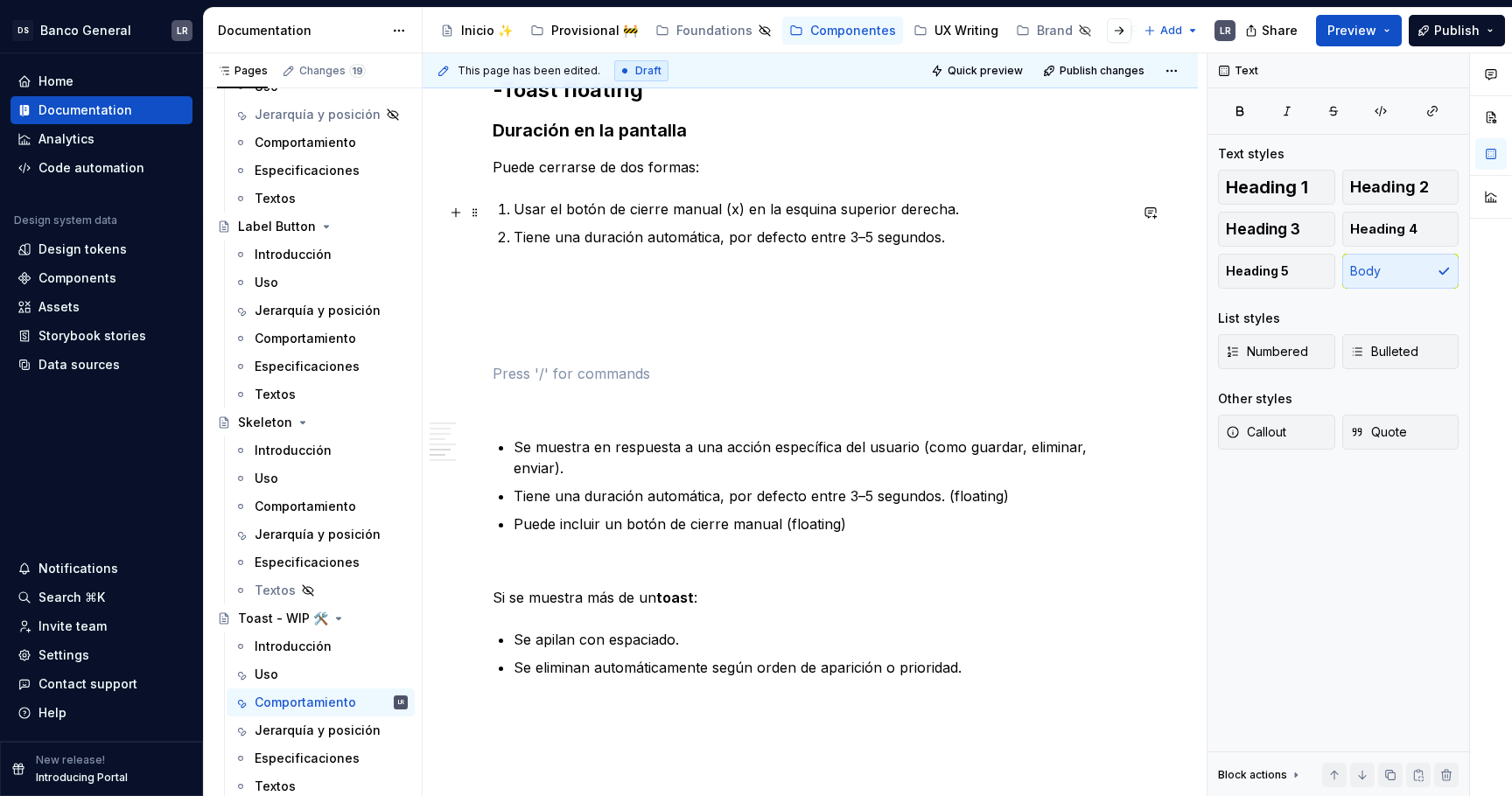
click at [532, 214] on p "Usar el botón de cierre manual (x) en la esquina superior derecha." at bounding box center [821, 209] width 614 height 21
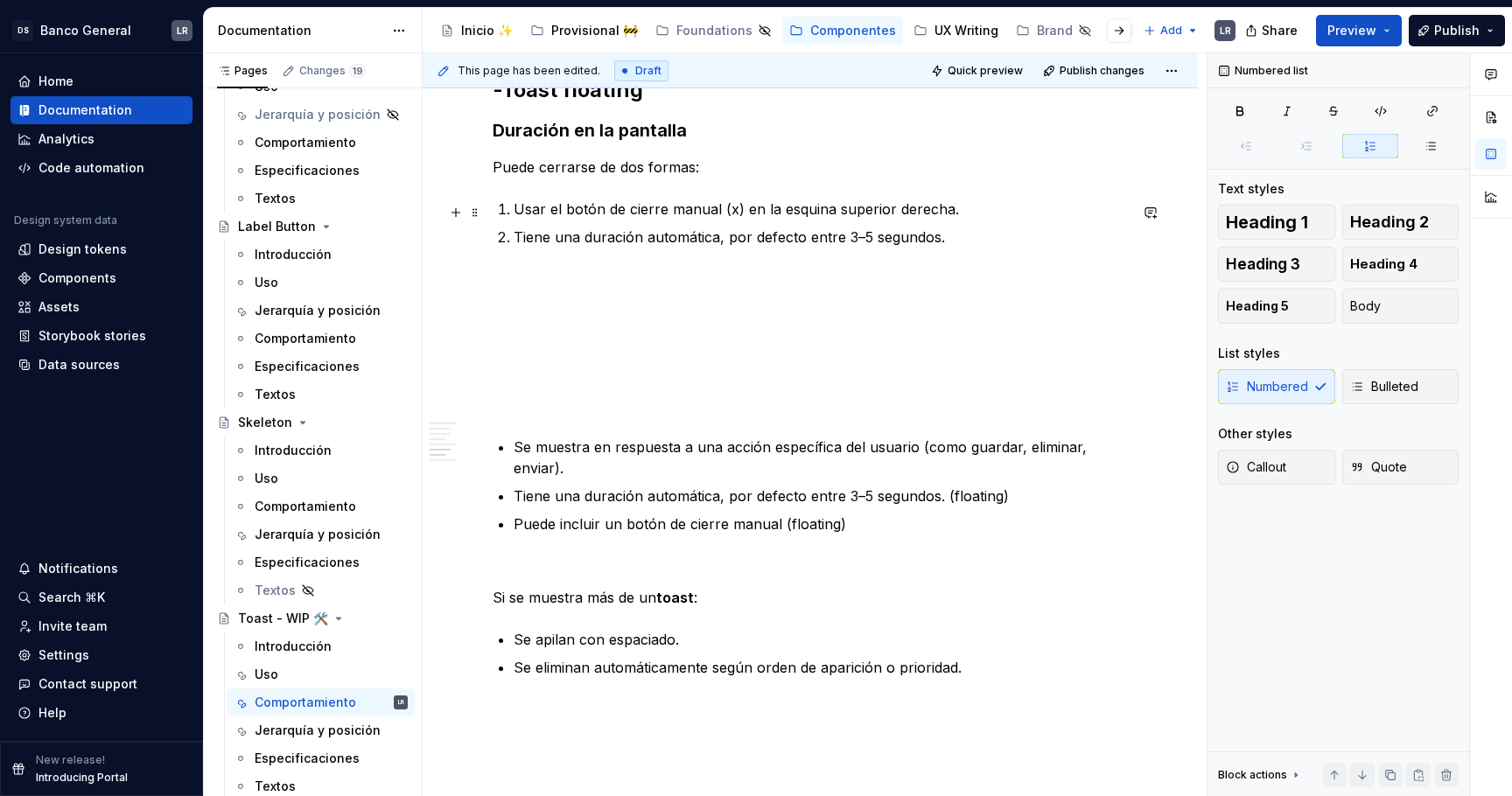
click at [532, 214] on p "Usar el botón de cierre manual (x) en la esquina superior derecha." at bounding box center [821, 209] width 614 height 21
click at [686, 453] on p "Se muestra en respuesta a una acción específica del usuario (como guardar, elim…" at bounding box center [821, 457] width 614 height 42
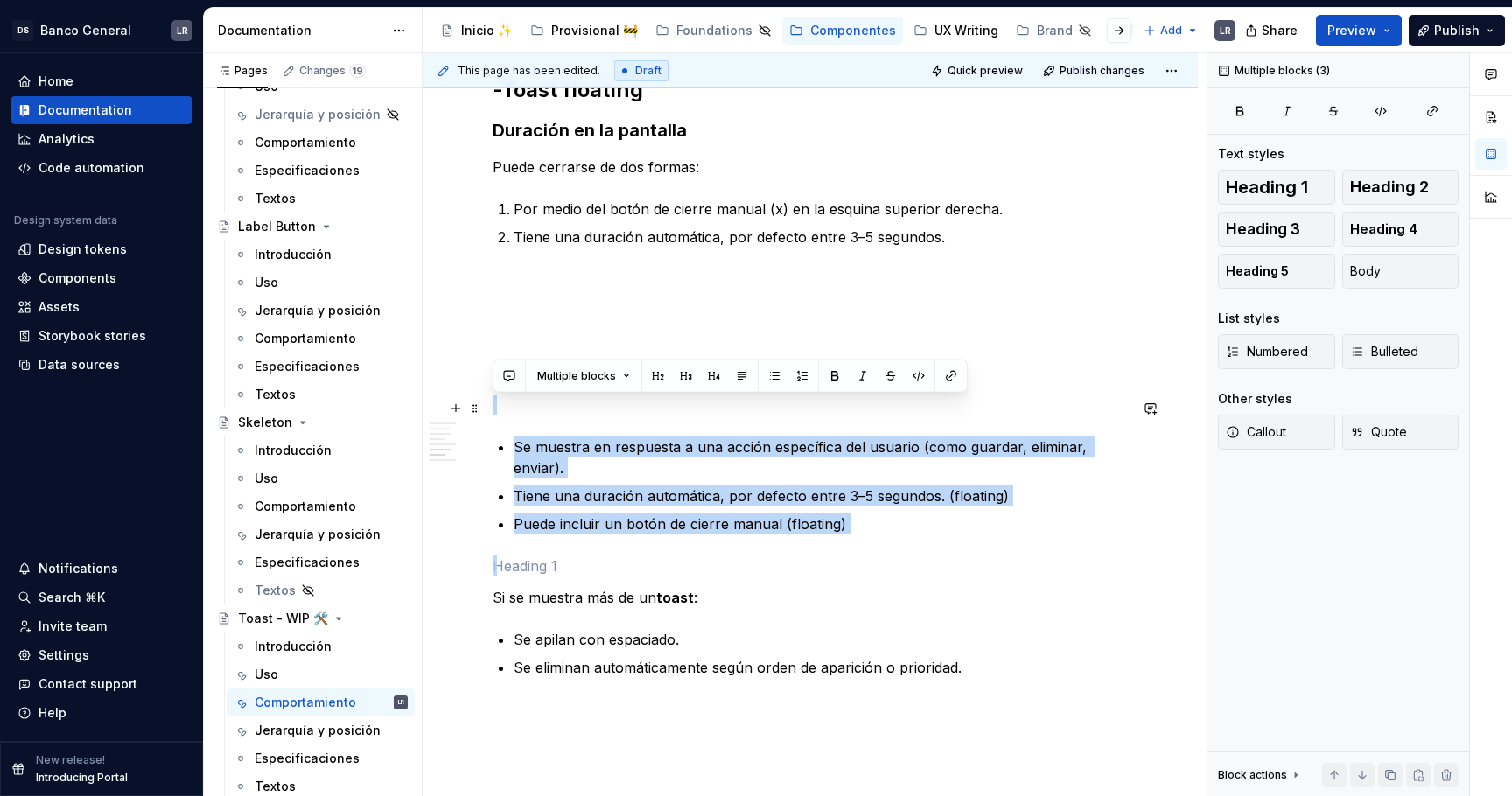
drag, startPoint x: 638, startPoint y: 563, endPoint x: 543, endPoint y: 411, distance: 179.2
click at [543, 411] on div "1. Estados -Toast fixed ***** ***** ***** **** ***** ******* ***** ******* -Toa…" at bounding box center [810, 167] width 636 height 3307
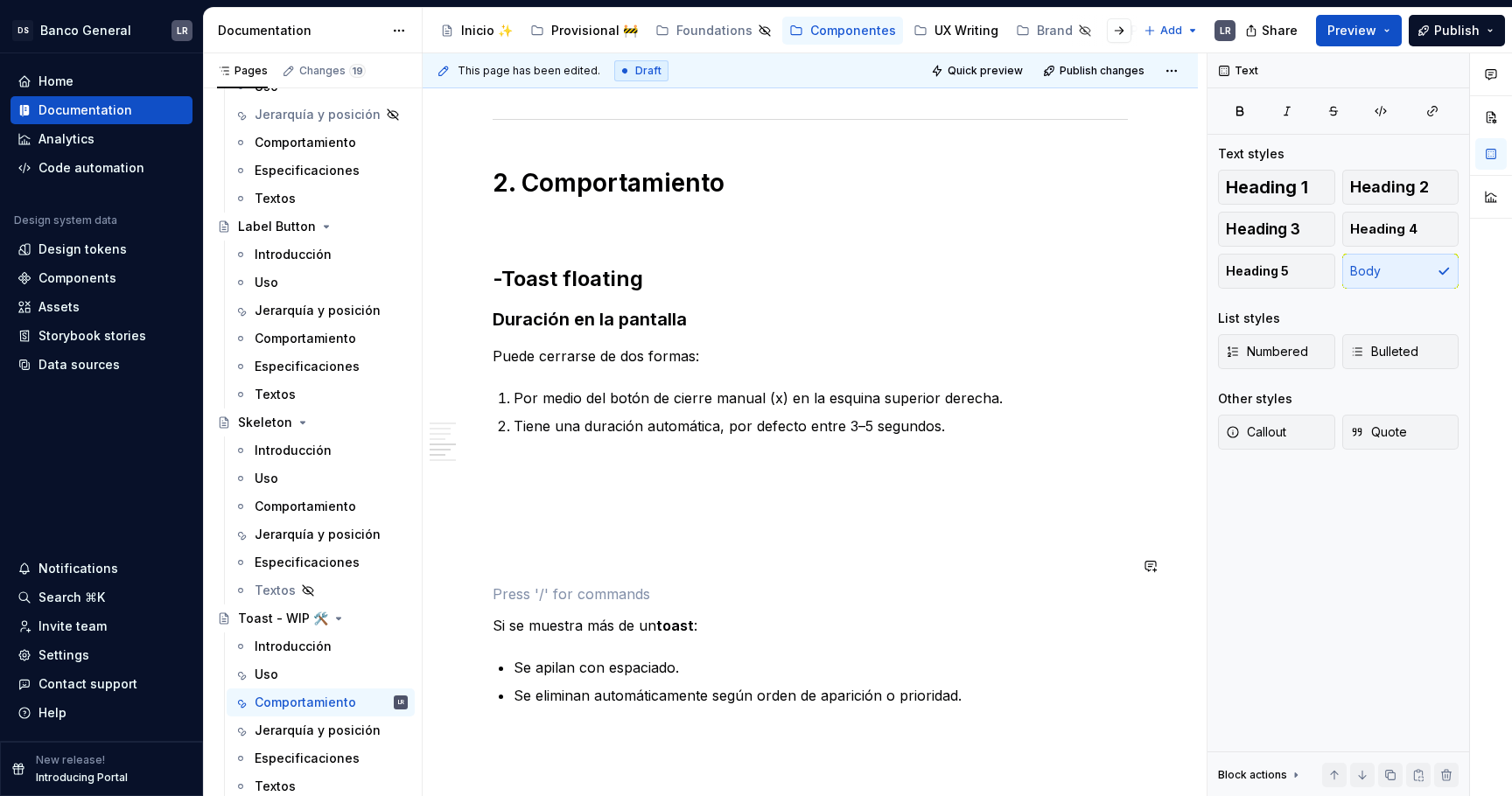
scroll to position [1657, 0]
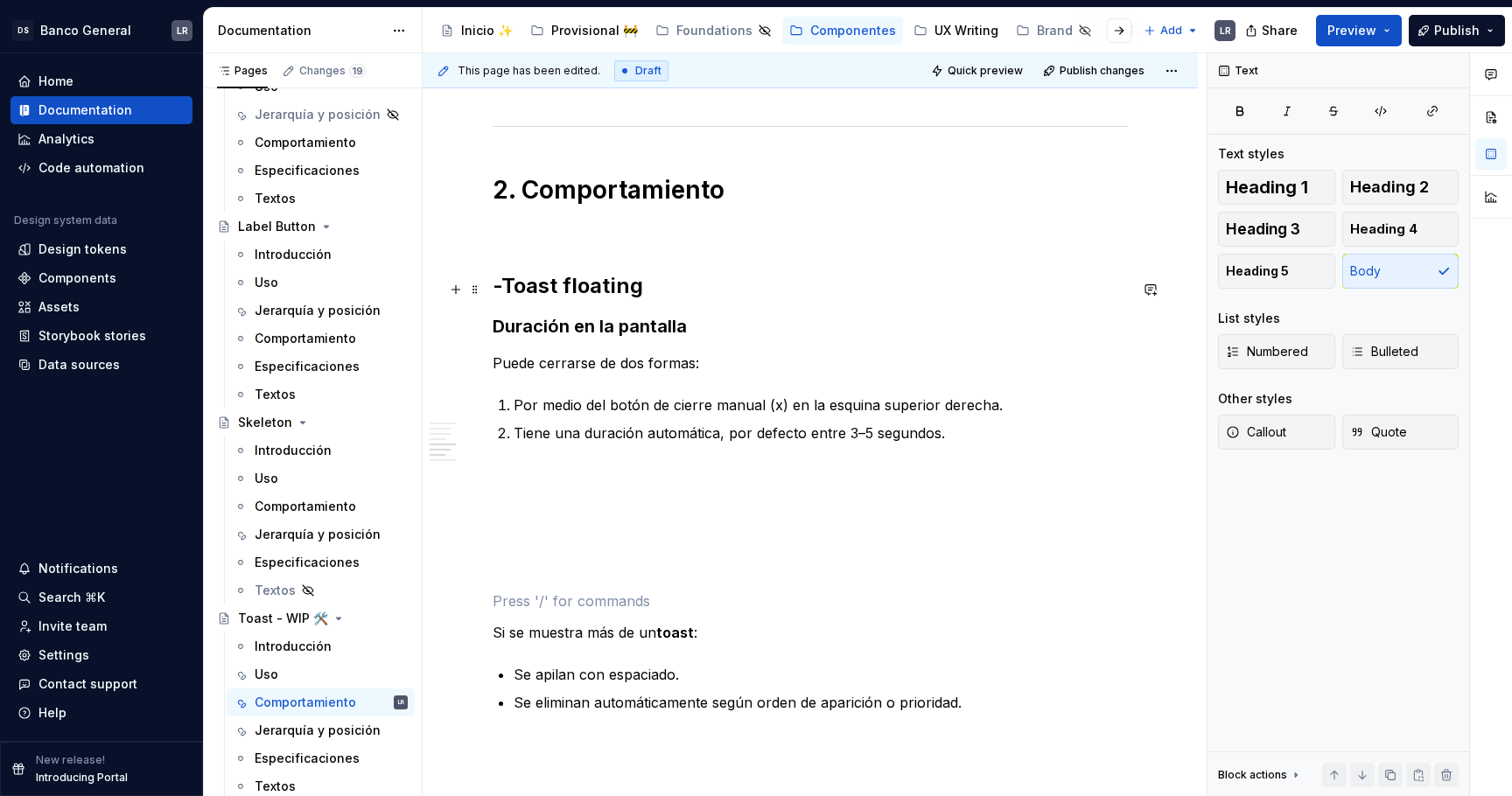
click at [672, 292] on h2 "-Toast floating" at bounding box center [810, 286] width 636 height 28
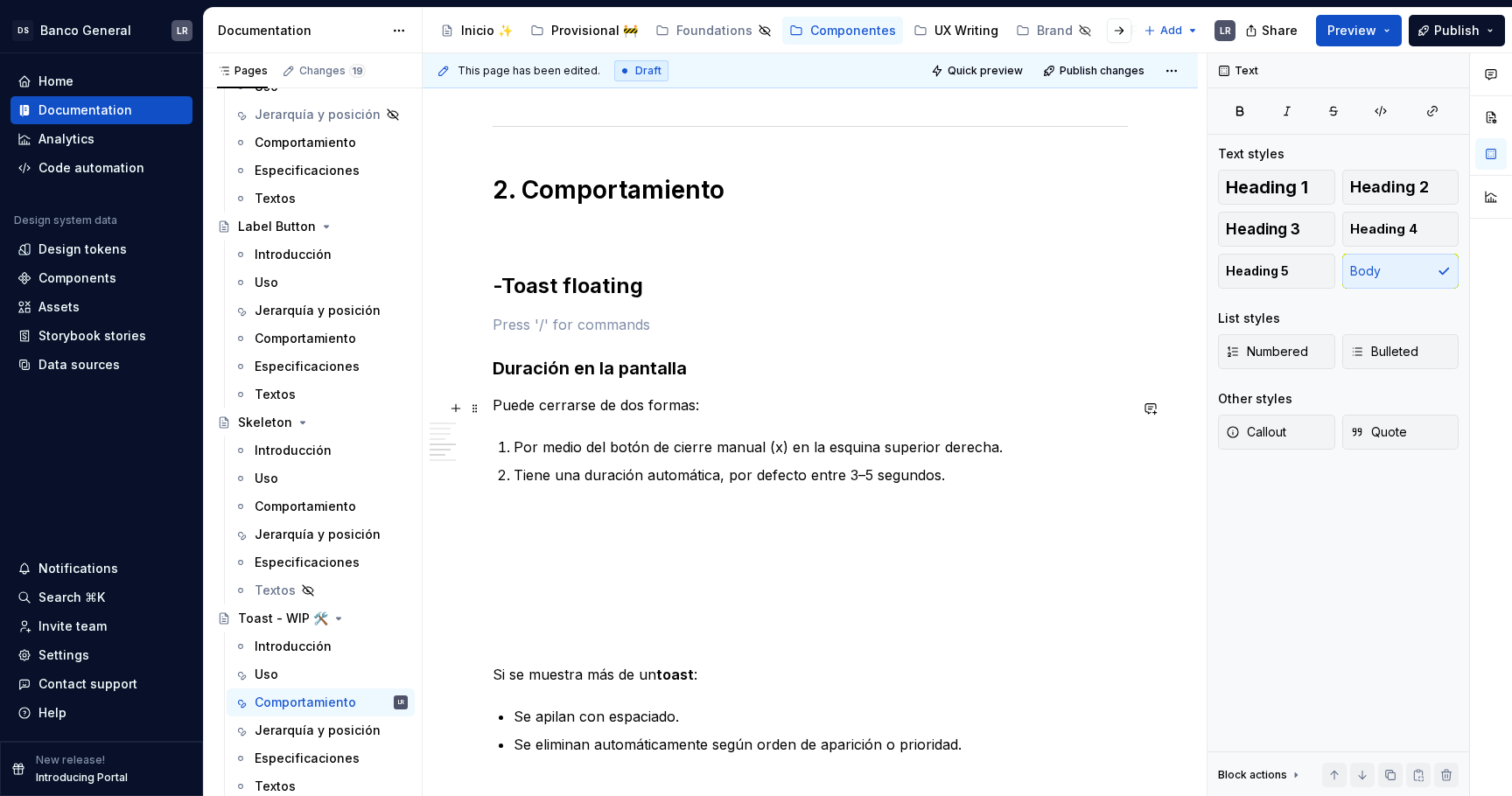
click at [825, 413] on p "Puede cerrarse de dos formas:" at bounding box center [810, 404] width 636 height 21
click at [630, 228] on p at bounding box center [810, 229] width 636 height 21
click at [623, 253] on div "1. Estados -Toast fixed ***** ***** ***** **** ***** ******* ***** ******* -Toa…" at bounding box center [810, 304] width 636 height 3189
click at [609, 237] on p at bounding box center [810, 229] width 636 height 21
click at [522, 256] on div "1. Estados -Toast fixed ***** ***** ***** **** ***** ******* ***** ******* -Toa…" at bounding box center [810, 304] width 636 height 3189
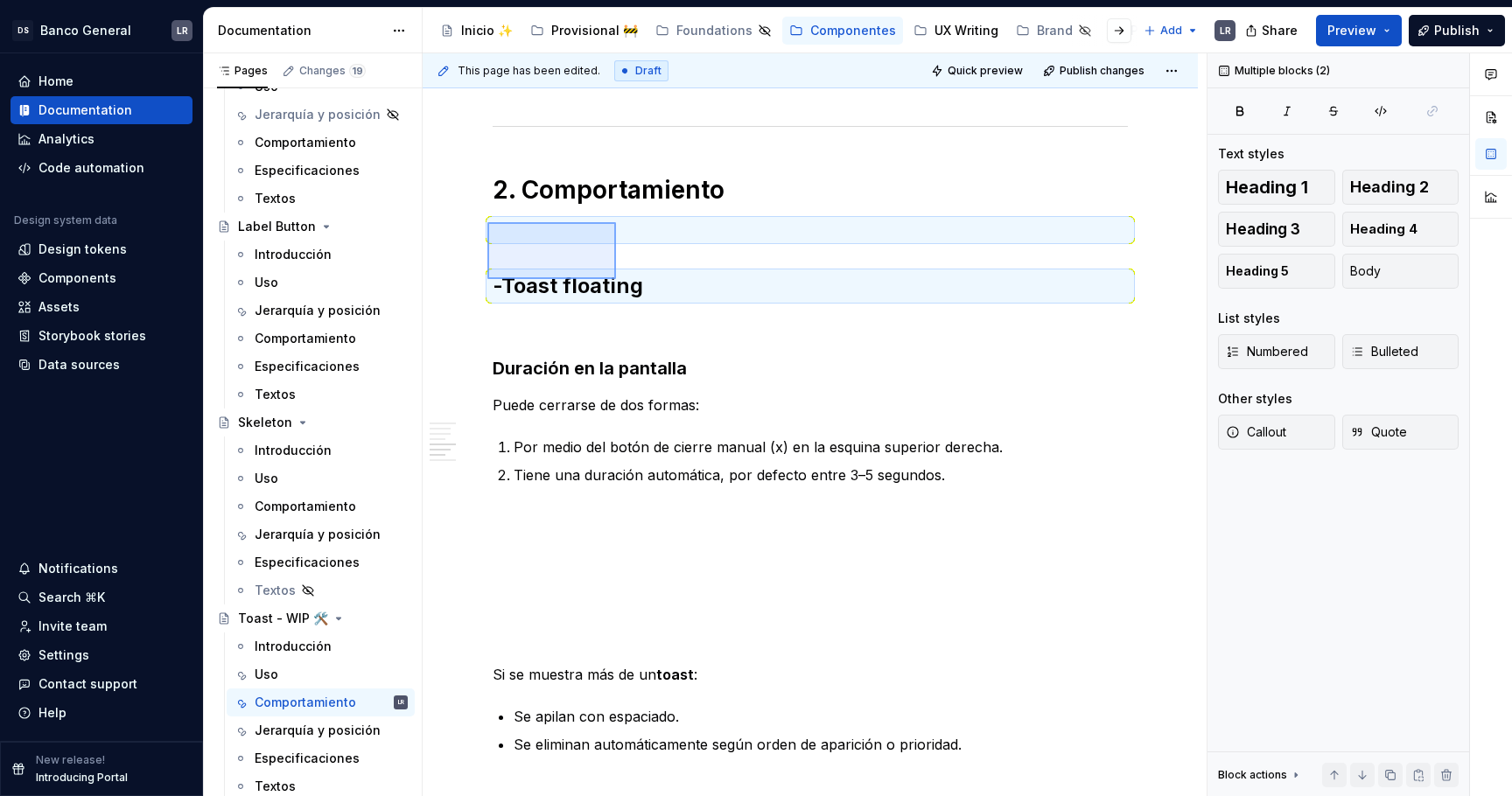
drag, startPoint x: 488, startPoint y: 279, endPoint x: 616, endPoint y: 222, distance: 140.1
click at [616, 222] on div "This page has been edited. Draft Quick preview Publish changes Toast - WIP 🛠️ M…" at bounding box center [815, 426] width 784 height 744
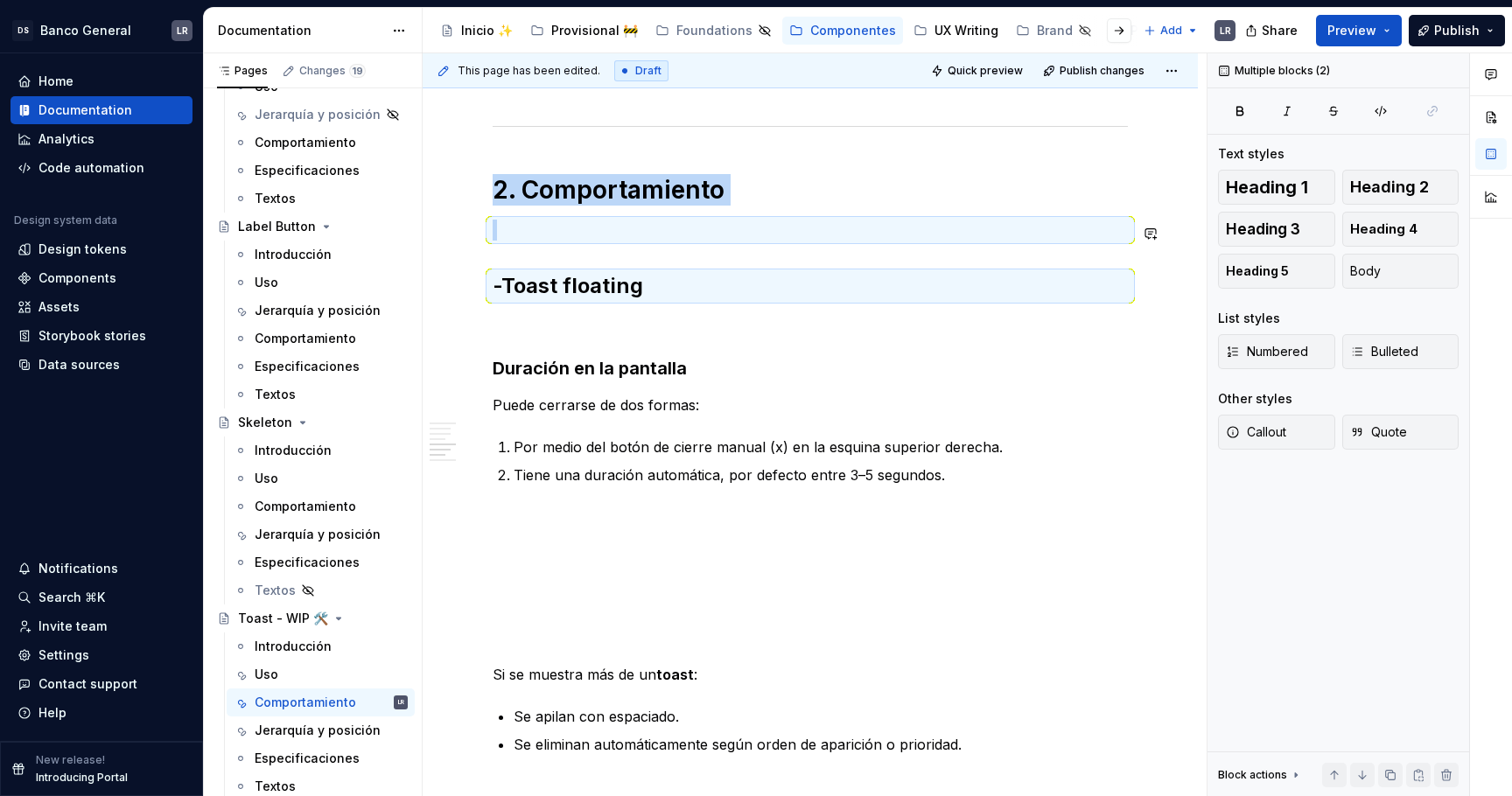
click at [668, 262] on div "1. Estados -Toast fixed ***** ***** ***** **** ***** ******* ***** ******* -Toa…" at bounding box center [810, 304] width 636 height 3189
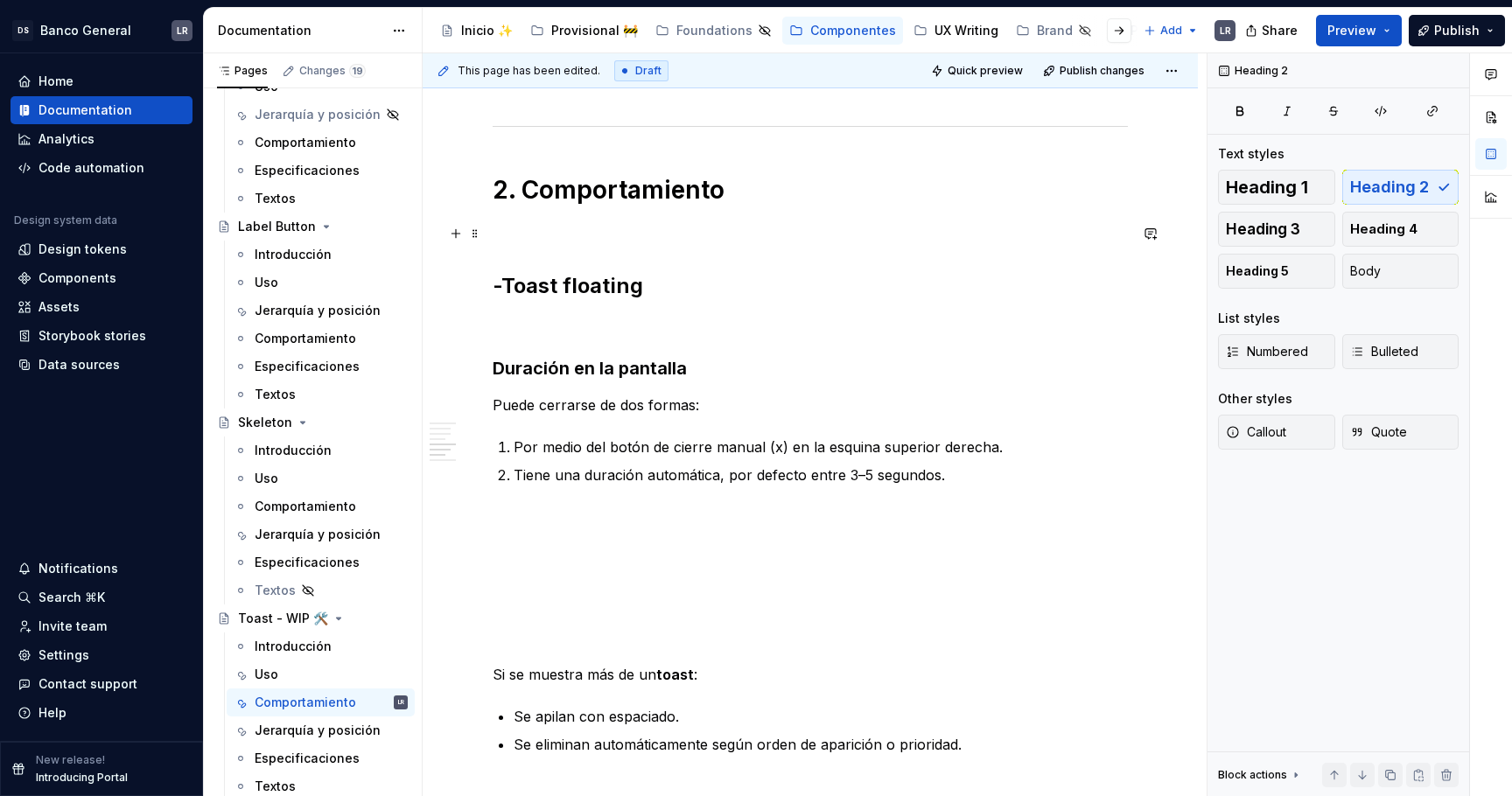
click at [662, 239] on p at bounding box center [810, 229] width 636 height 21
click at [623, 283] on h2 "-Toast floating" at bounding box center [810, 286] width 636 height 28
click at [633, 346] on div "1. Estados -Toast fixed ***** ***** ***** **** ***** ******* ***** ******* -Toa…" at bounding box center [810, 304] width 636 height 3189
click at [633, 319] on p at bounding box center [810, 324] width 636 height 21
click at [1401, 32] on button "Preview" at bounding box center [1359, 30] width 86 height 31
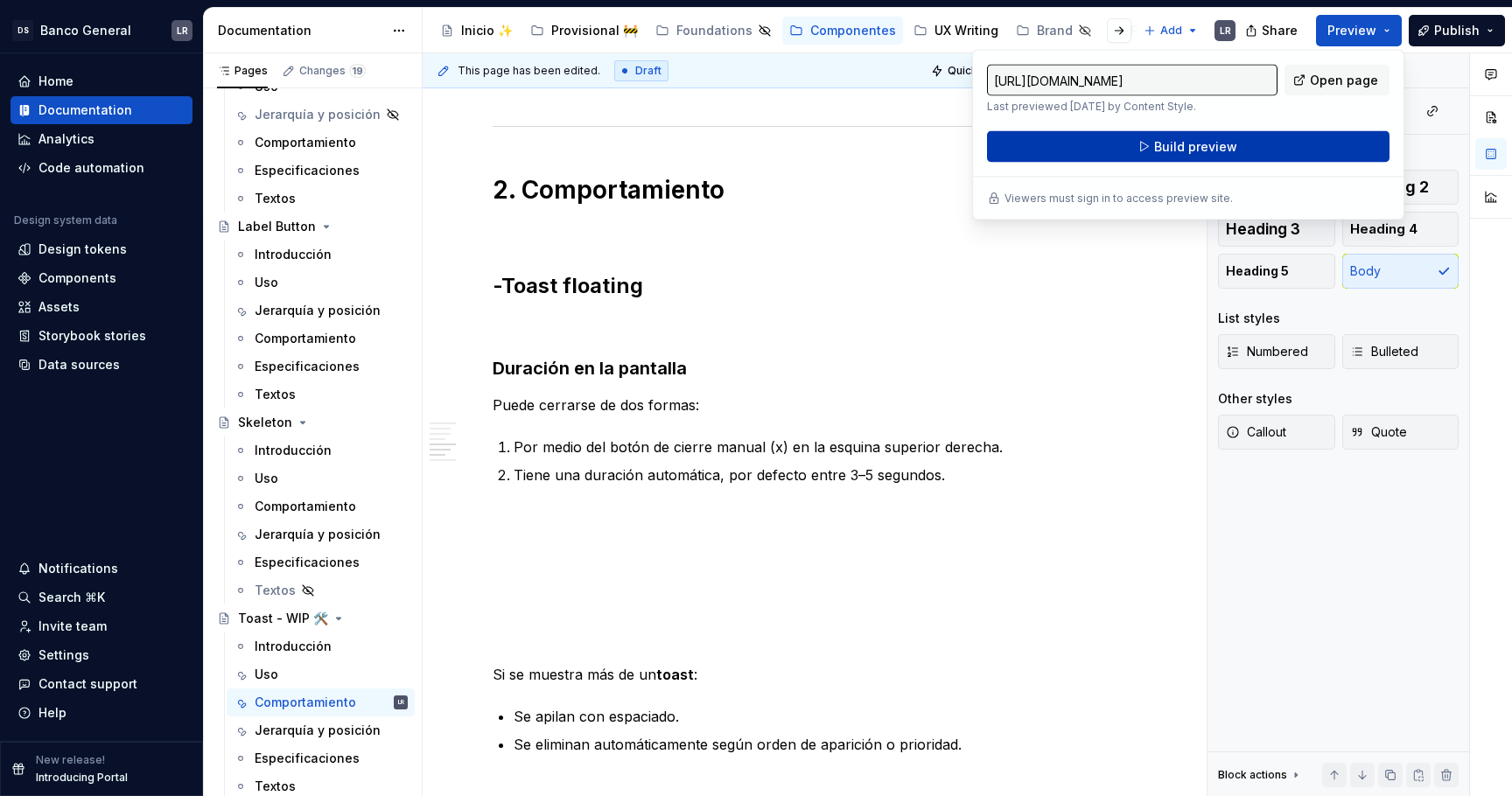
click at [1252, 140] on button "Build preview" at bounding box center [1188, 147] width 402 height 31
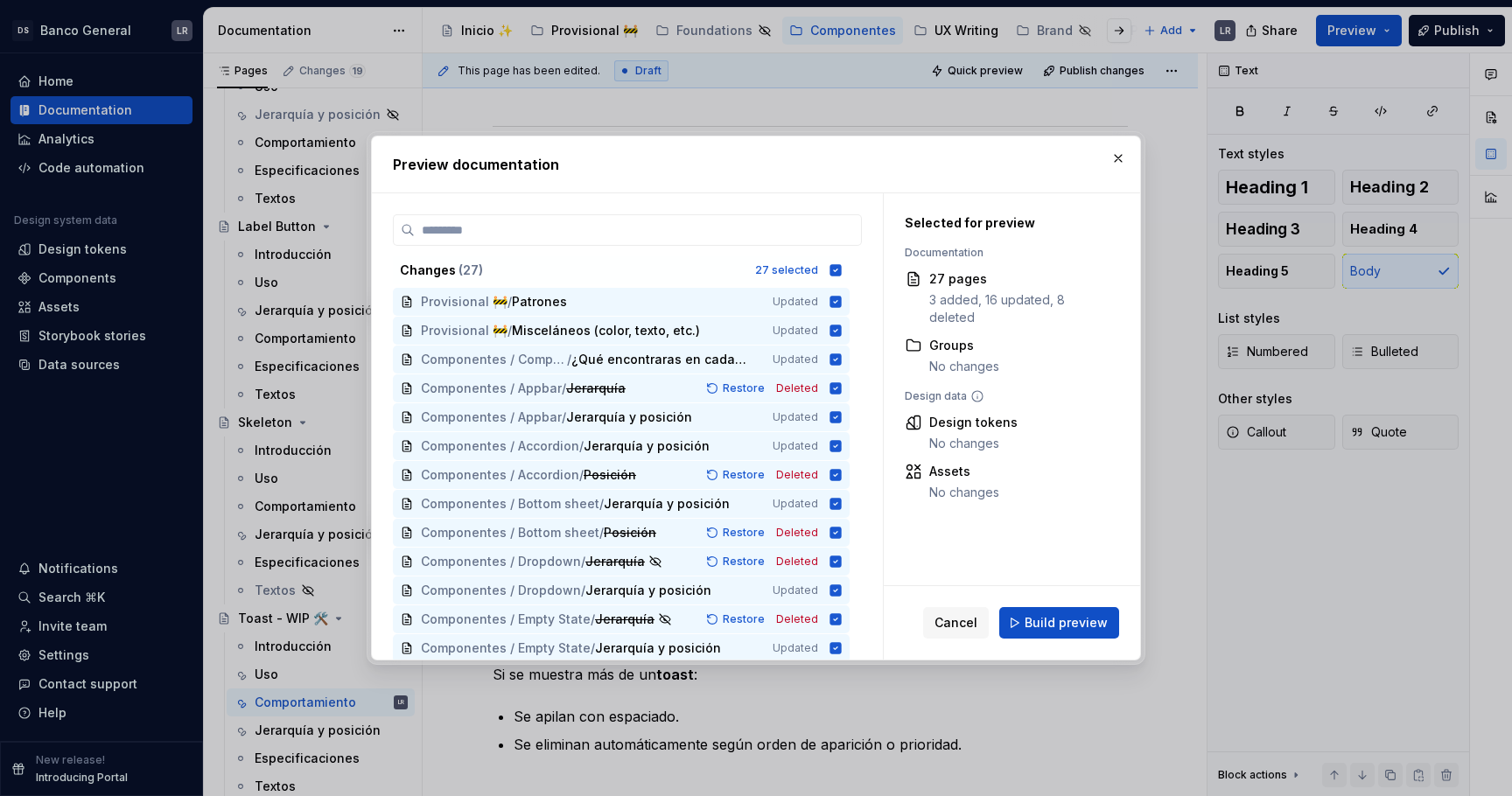
click at [1029, 604] on div "Cancel Build preview" at bounding box center [1012, 623] width 257 height 73
click at [1025, 629] on button "Build preview" at bounding box center [1059, 623] width 119 height 31
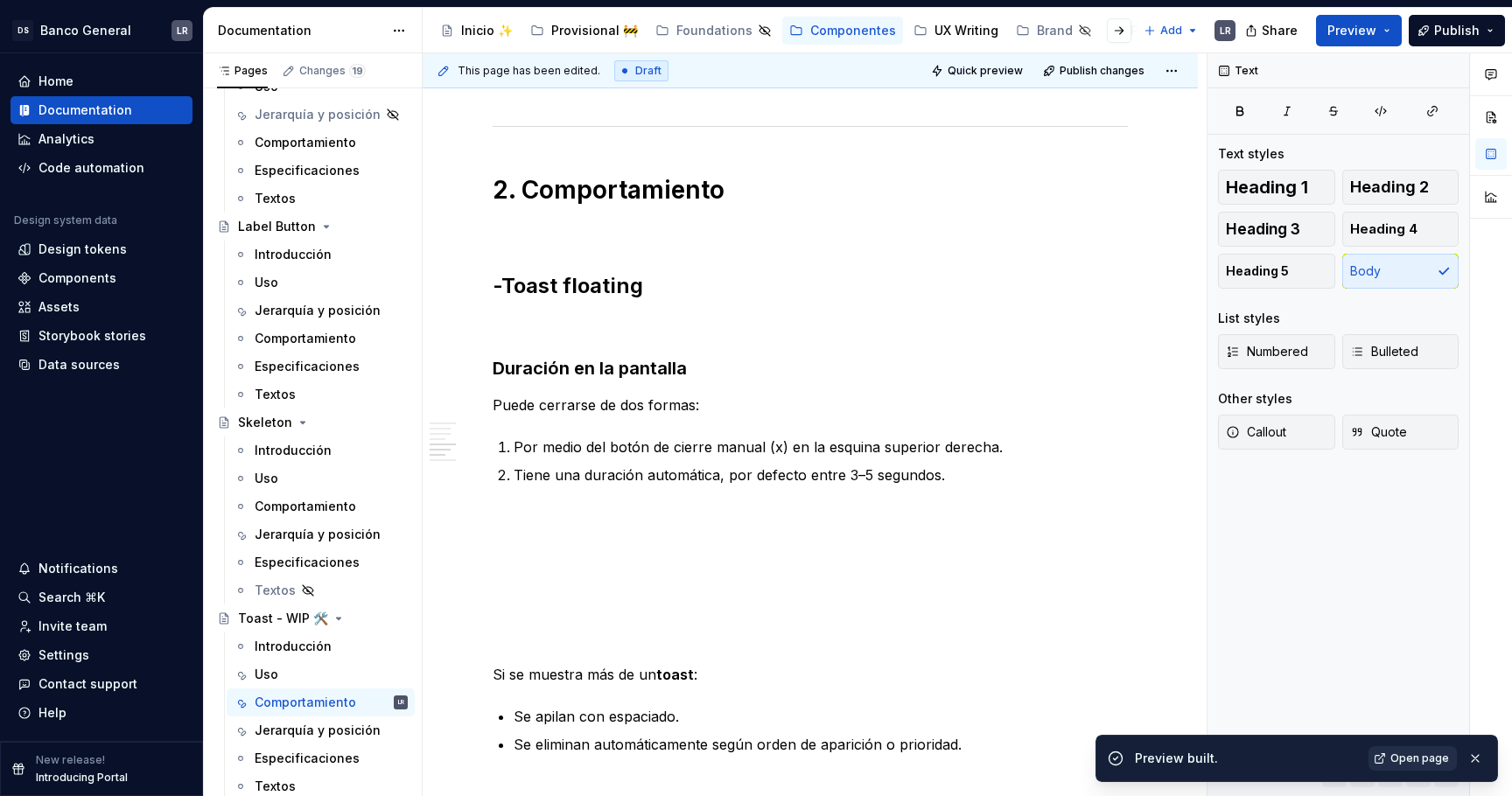
click at [1432, 757] on span "Open page" at bounding box center [1420, 759] width 59 height 14
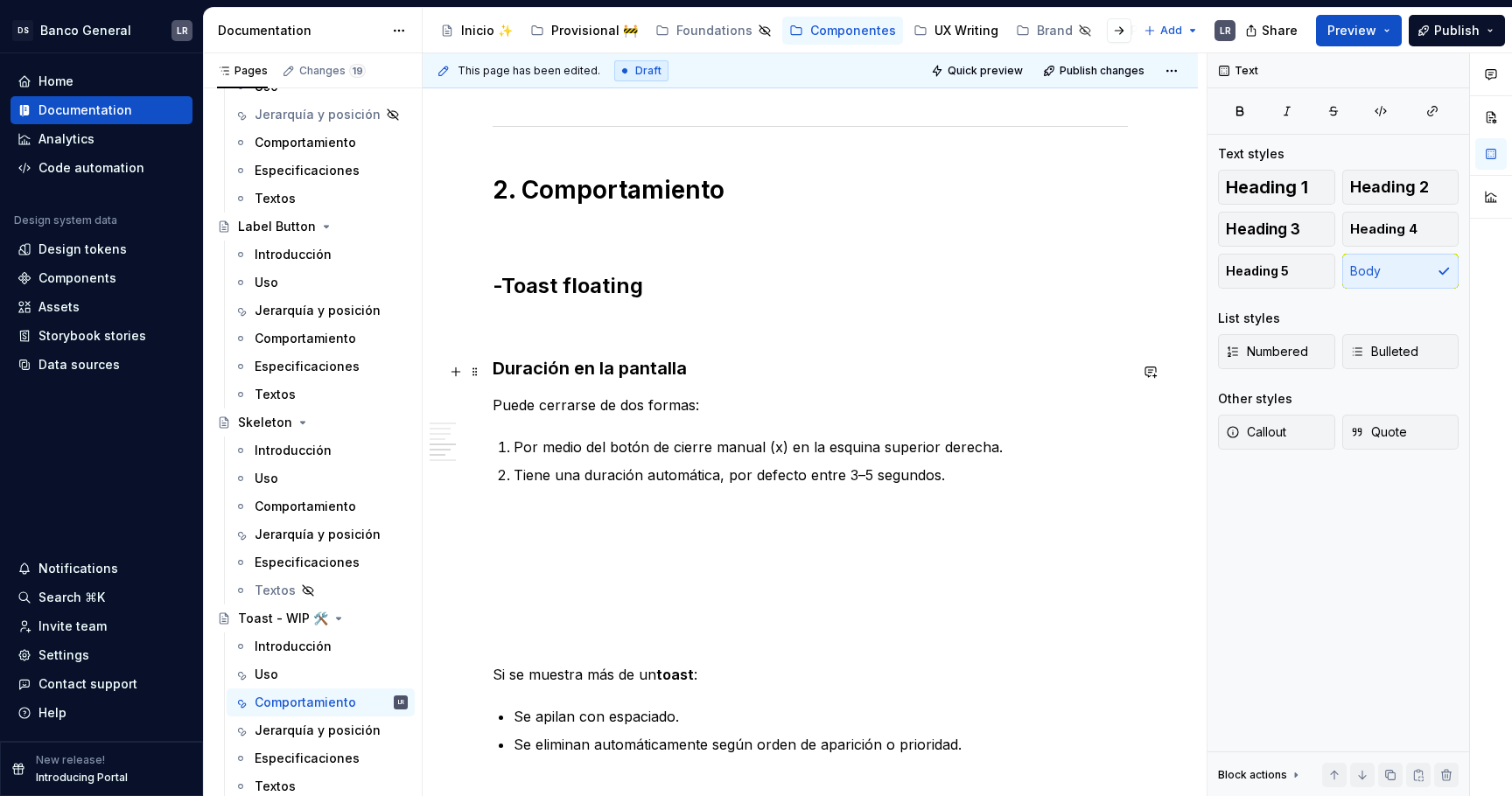
click at [703, 378] on h3 "Duración en la pantalla" at bounding box center [810, 368] width 636 height 24
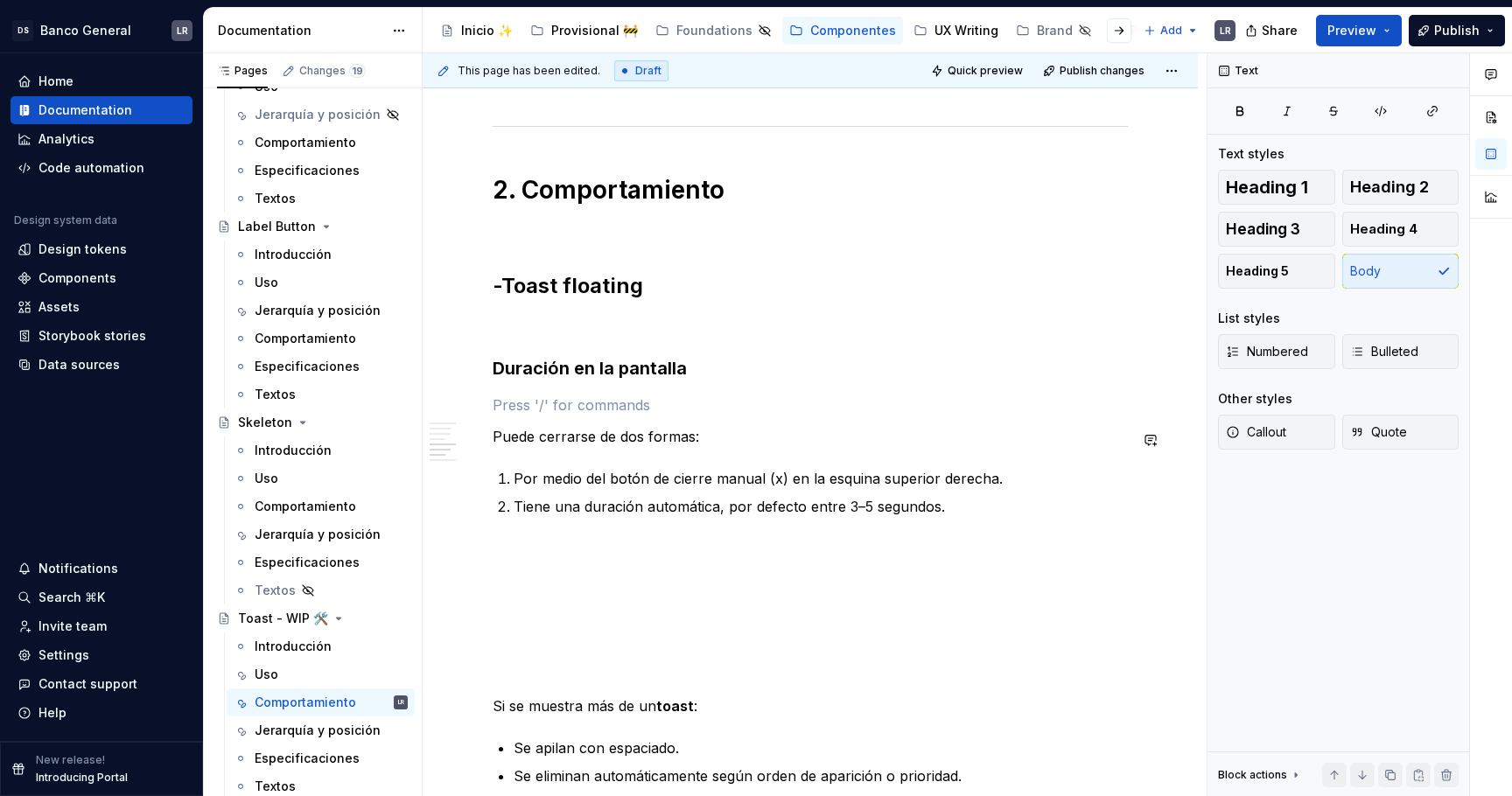
click at [732, 425] on div "1. Estados -Toast fixed ***** ***** ***** **** ***** ******* ***** ******* -Toa…" at bounding box center [810, 319] width 636 height 3220
click at [720, 445] on p "Puede cerrarse de dos formas:" at bounding box center [810, 436] width 636 height 21
click at [514, 475] on li "Por medio del botón de cierre manual (x) en la esquina superior derecha." at bounding box center [821, 478] width 614 height 21
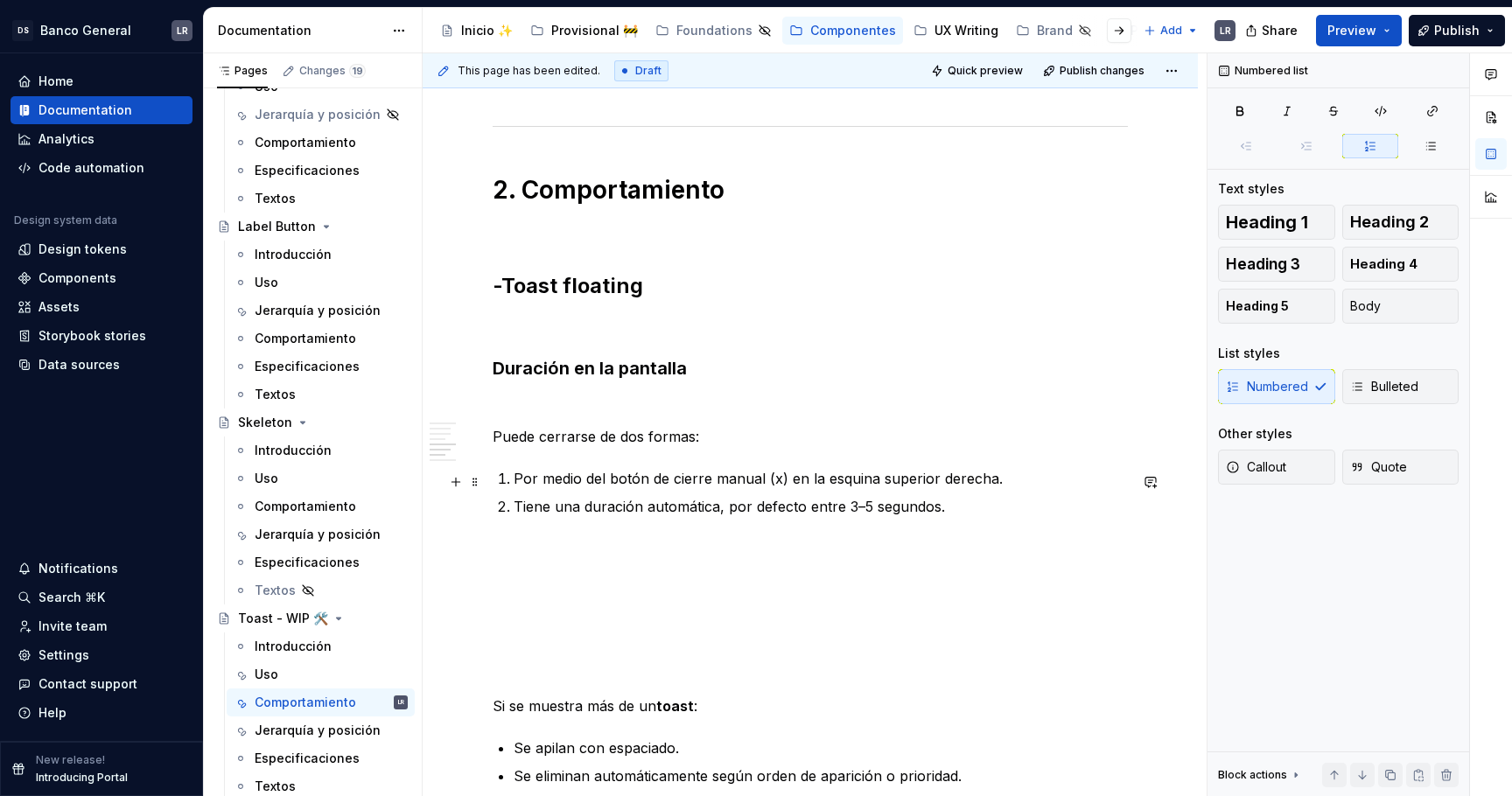
click at [490, 479] on div "1. Estados -Toast fixed ***** ***** ***** **** ***** ******* ***** ******* -Toa…" at bounding box center [811, 428] width 776 height 3522
click at [522, 468] on div "1. Estados -Toast fixed ***** ***** ***** **** ***** ******* ***** ******* -Toa…" at bounding box center [810, 319] width 636 height 3220
click at [636, 436] on p "Puede cerrarse de dos formas:" at bounding box center [810, 436] width 636 height 21
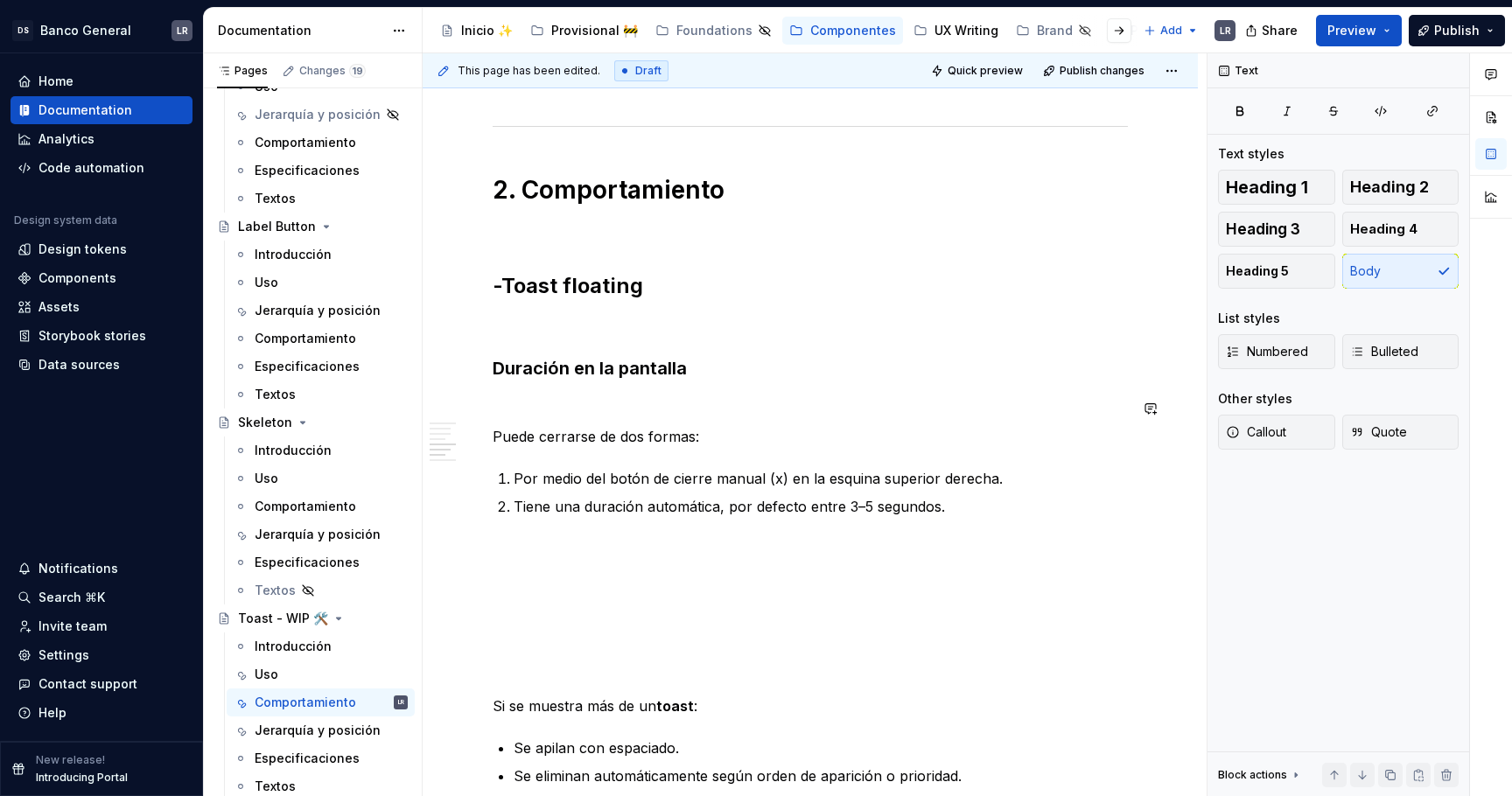
click at [632, 395] on div "1. Estados -Toast fixed ***** ***** ***** **** ***** ******* ***** ******* -Toa…" at bounding box center [810, 319] width 636 height 3220
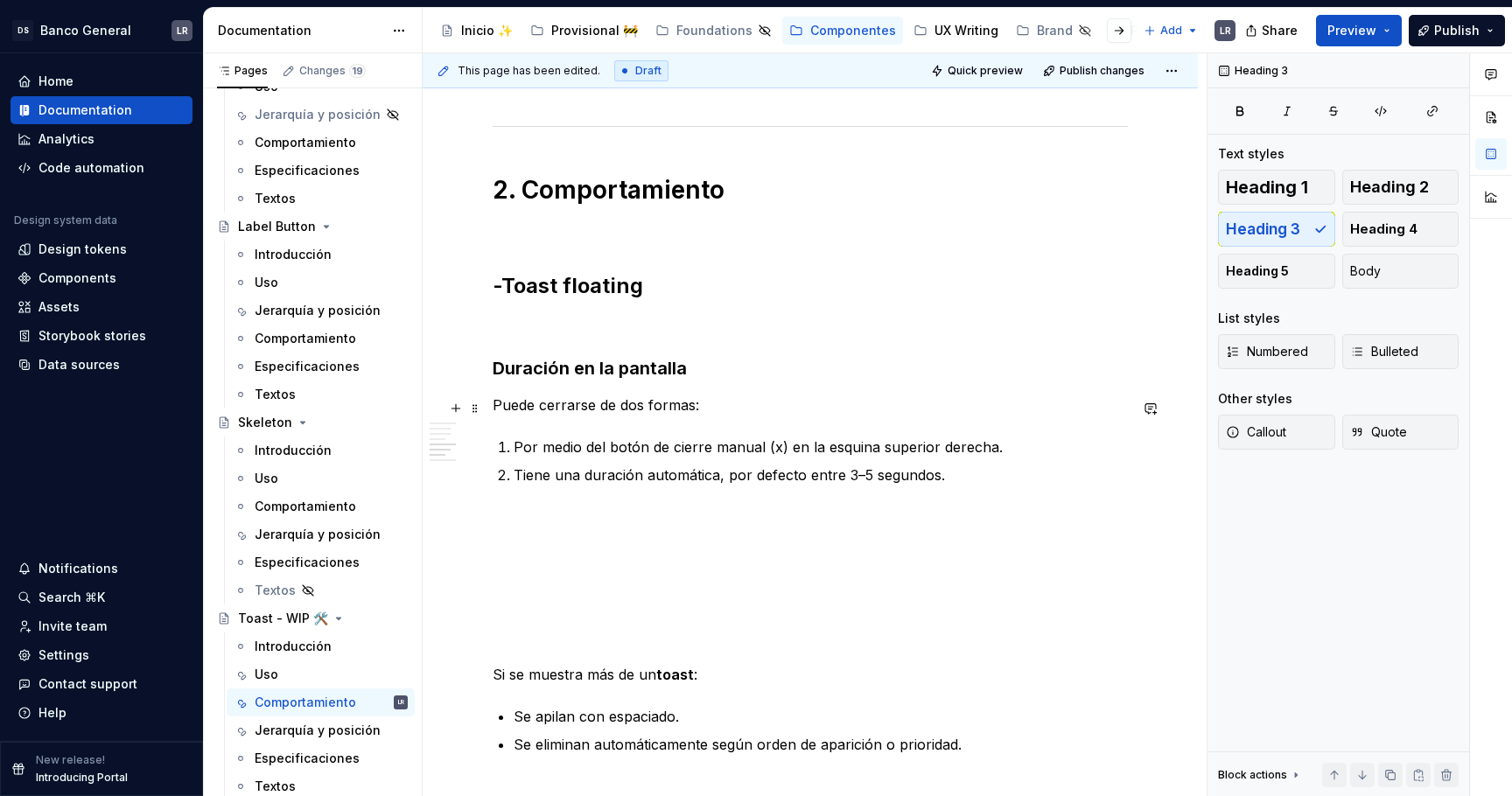
click at [555, 401] on p "Puede cerrarse de dos formas:" at bounding box center [810, 404] width 636 height 21
click at [525, 377] on h3 "Duración en la pantalla" at bounding box center [810, 368] width 636 height 24
click at [519, 344] on div "1. Estados -Toast fixed ***** ***** ***** **** ***** ******* ***** ******* -Toa…" at bounding box center [810, 304] width 636 height 3189
click at [520, 321] on p at bounding box center [810, 324] width 636 height 21
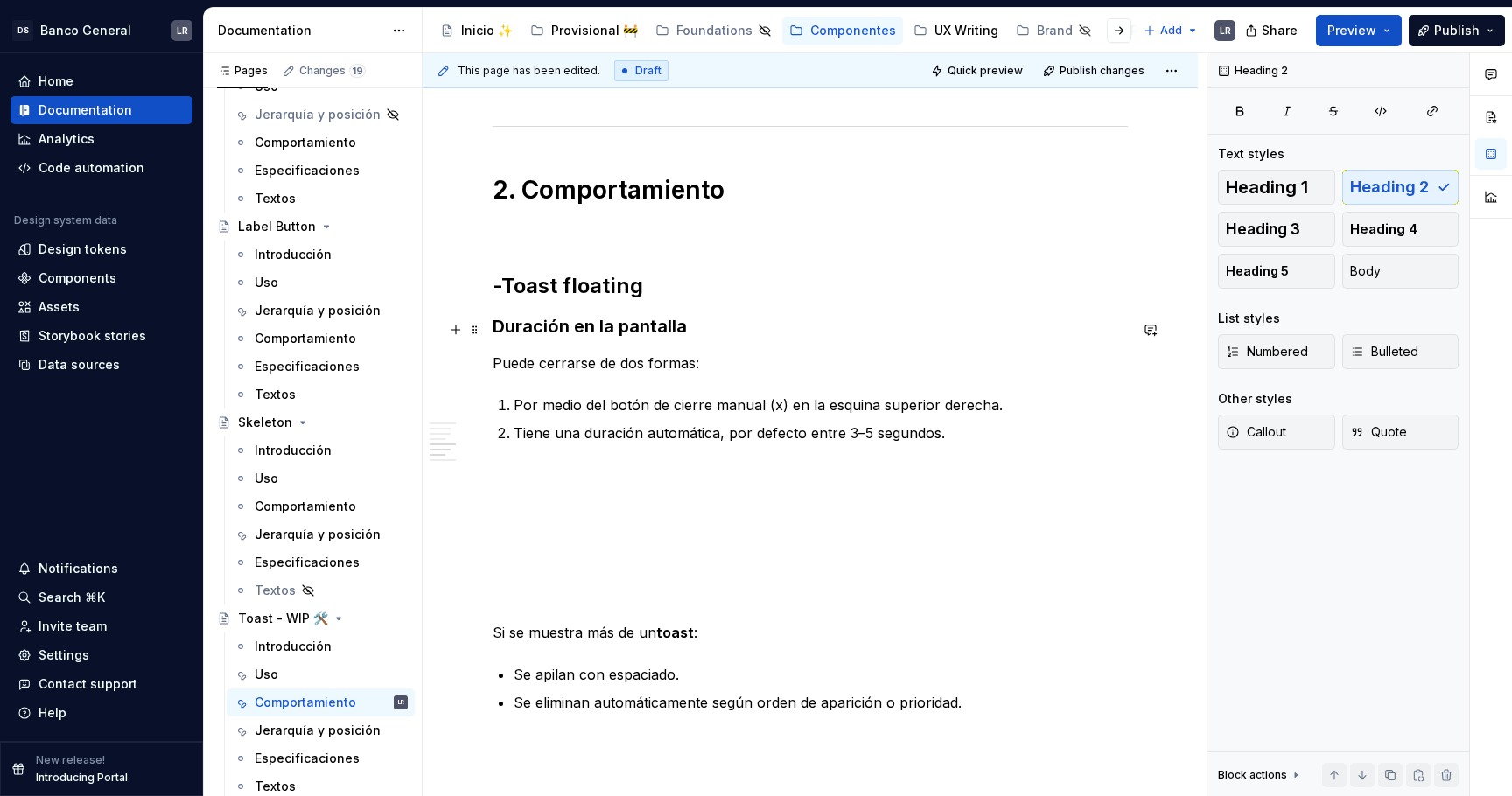
click at [582, 325] on h3 "Duración en la pantalla" at bounding box center [810, 326] width 636 height 24
click at [566, 292] on h2 "-Toast floating" at bounding box center [810, 286] width 636 height 28
click at [563, 323] on h3 "Duración en la pantalla" at bounding box center [810, 326] width 636 height 24
click at [534, 354] on div "1. Estados -Toast fixed ***** ***** ***** **** ***** ******* ***** ******* -Toa…" at bounding box center [810, 283] width 636 height 3147
click at [540, 408] on p "Por medio del botón de cierre manual (x) en la esquina superior derecha." at bounding box center [821, 404] width 614 height 21
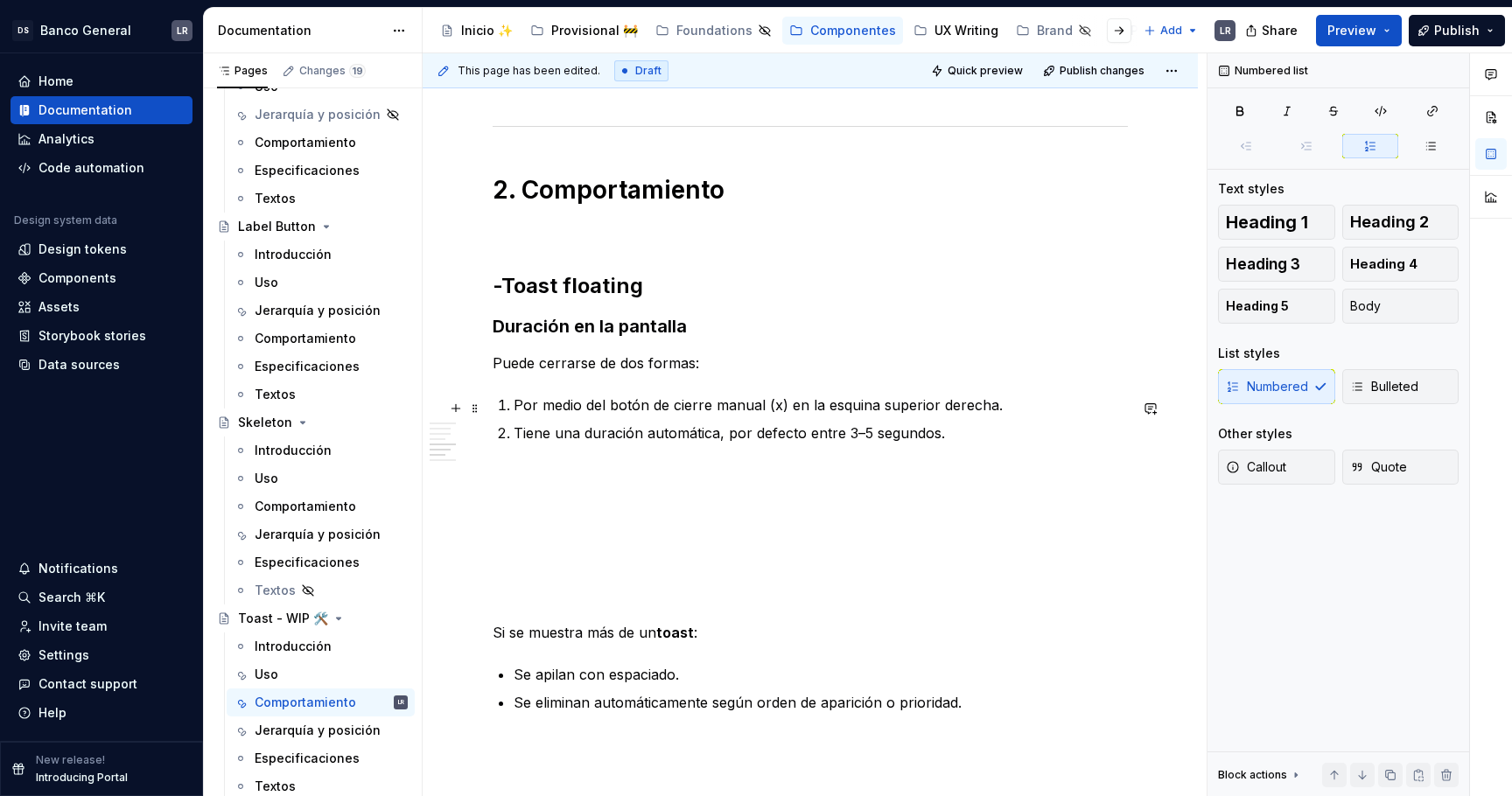
click at [774, 421] on ol "Por medio del botón de cierre manual (x) en la esquina superior derecha. Tiene …" at bounding box center [821, 419] width 614 height 49
click at [777, 411] on p "Por medio del botón de cierre manual (x) en la esquina superior derecha." at bounding box center [821, 404] width 614 height 21
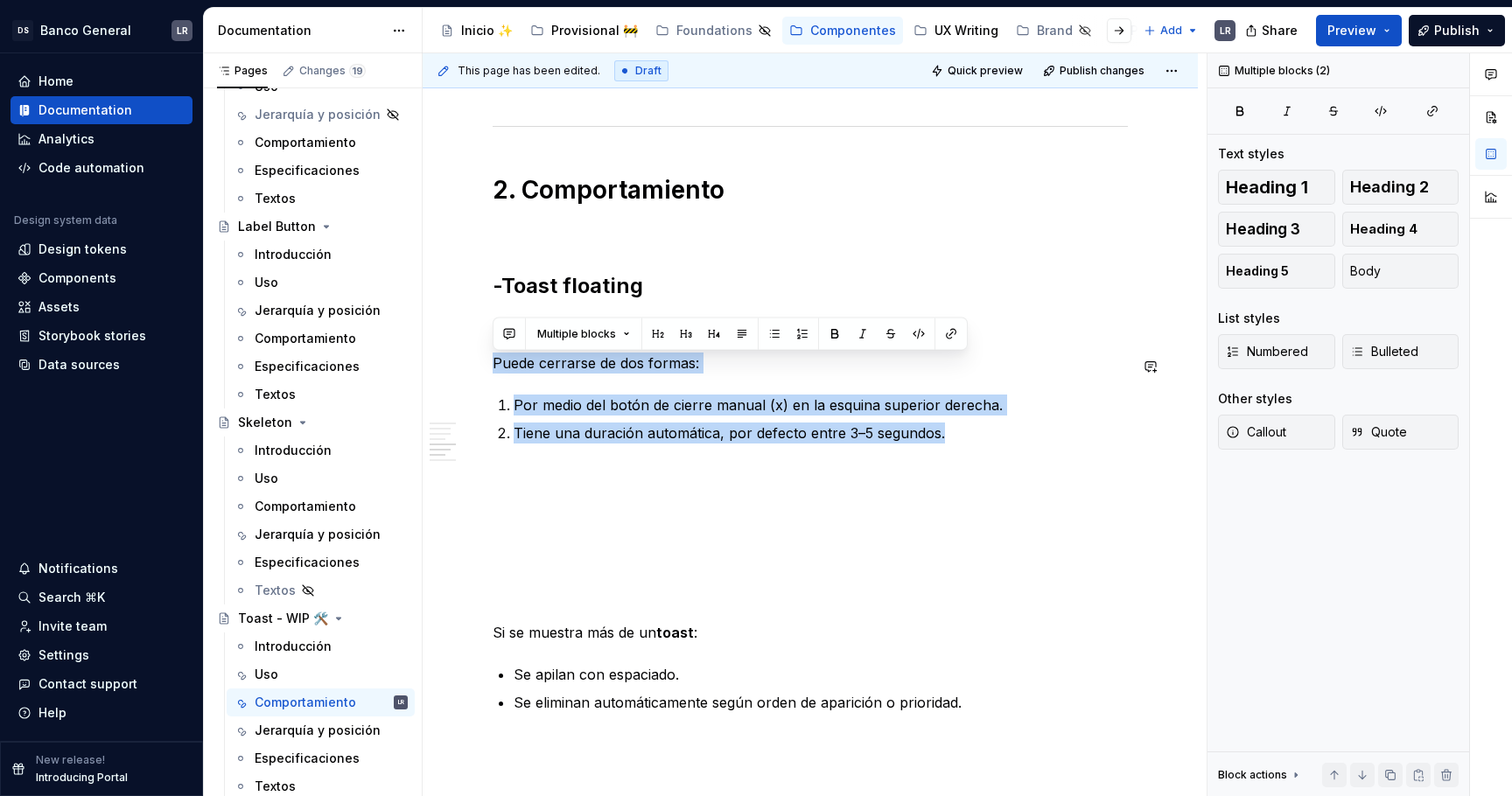
drag, startPoint x: 956, startPoint y: 430, endPoint x: 539, endPoint y: 349, distance: 424.8
click at [539, 349] on div "1. Estados -Toast fixed ***** ***** ***** **** ***** ******* ***** ******* -Toa…" at bounding box center [810, 283] width 636 height 3147
click at [1377, 282] on button "Body" at bounding box center [1401, 271] width 118 height 35
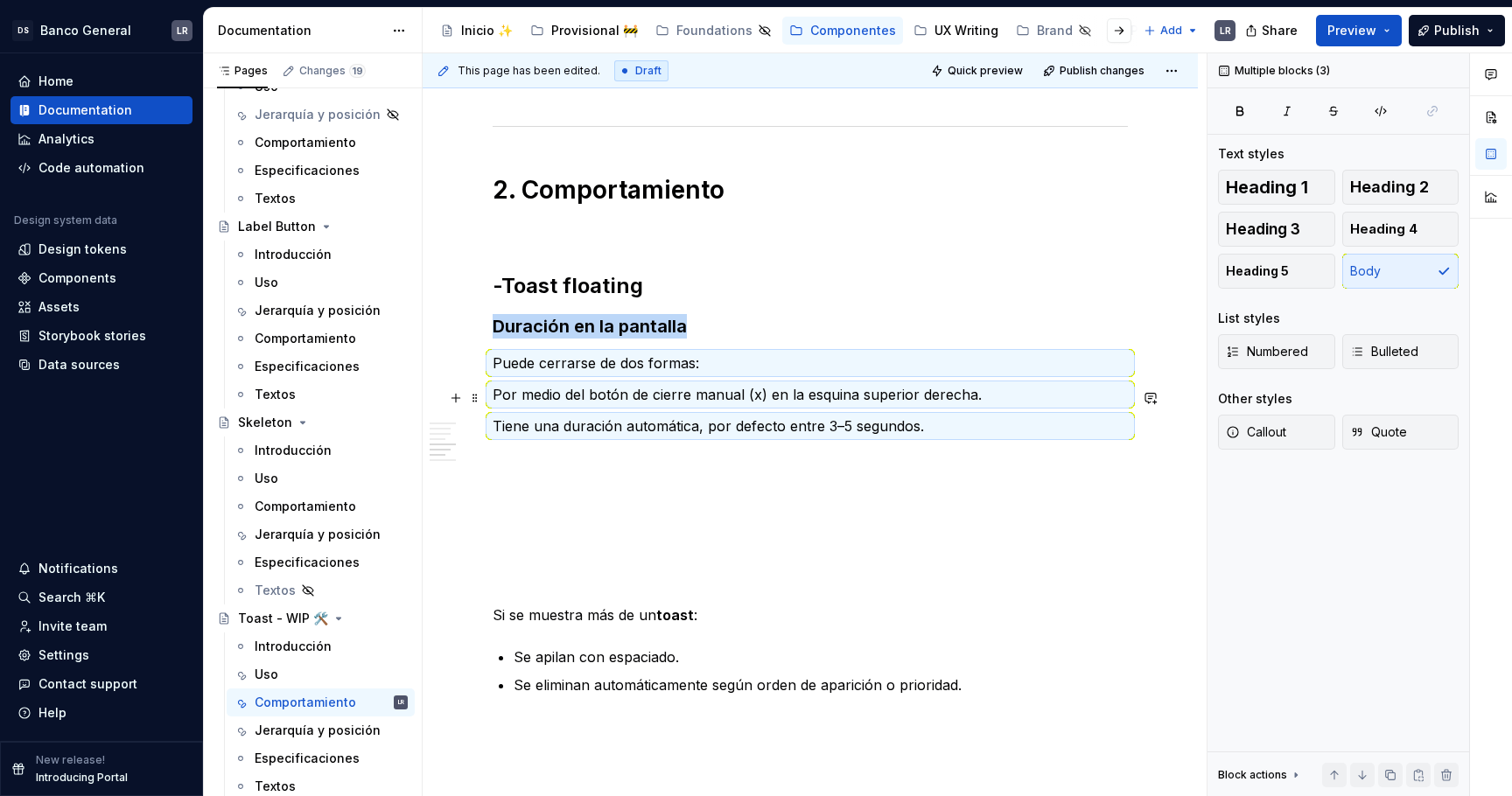
click at [870, 411] on div "1. Estados -Toast fixed ***** ***** ***** **** ***** ******* ***** ******* -Toa…" at bounding box center [810, 274] width 636 height 3129
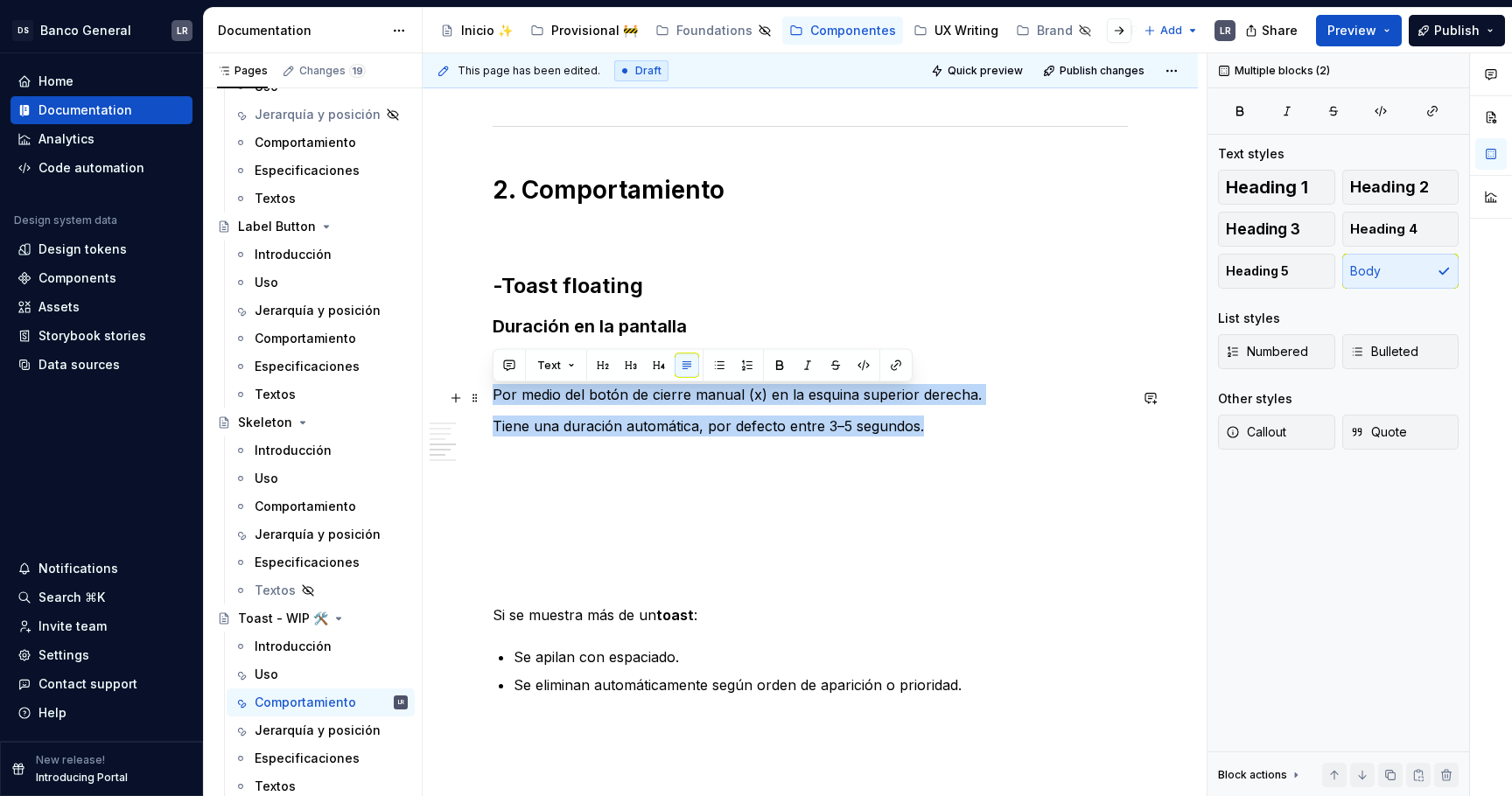
drag, startPoint x: 947, startPoint y: 429, endPoint x: 484, endPoint y: 394, distance: 464.3
click at [484, 394] on div "1. Estados -Toast fixed ***** ***** ***** **** ***** ******* ***** ******* -Toa…" at bounding box center [811, 383] width 776 height 3431
click at [1302, 350] on span "Numbered" at bounding box center [1267, 351] width 82 height 18
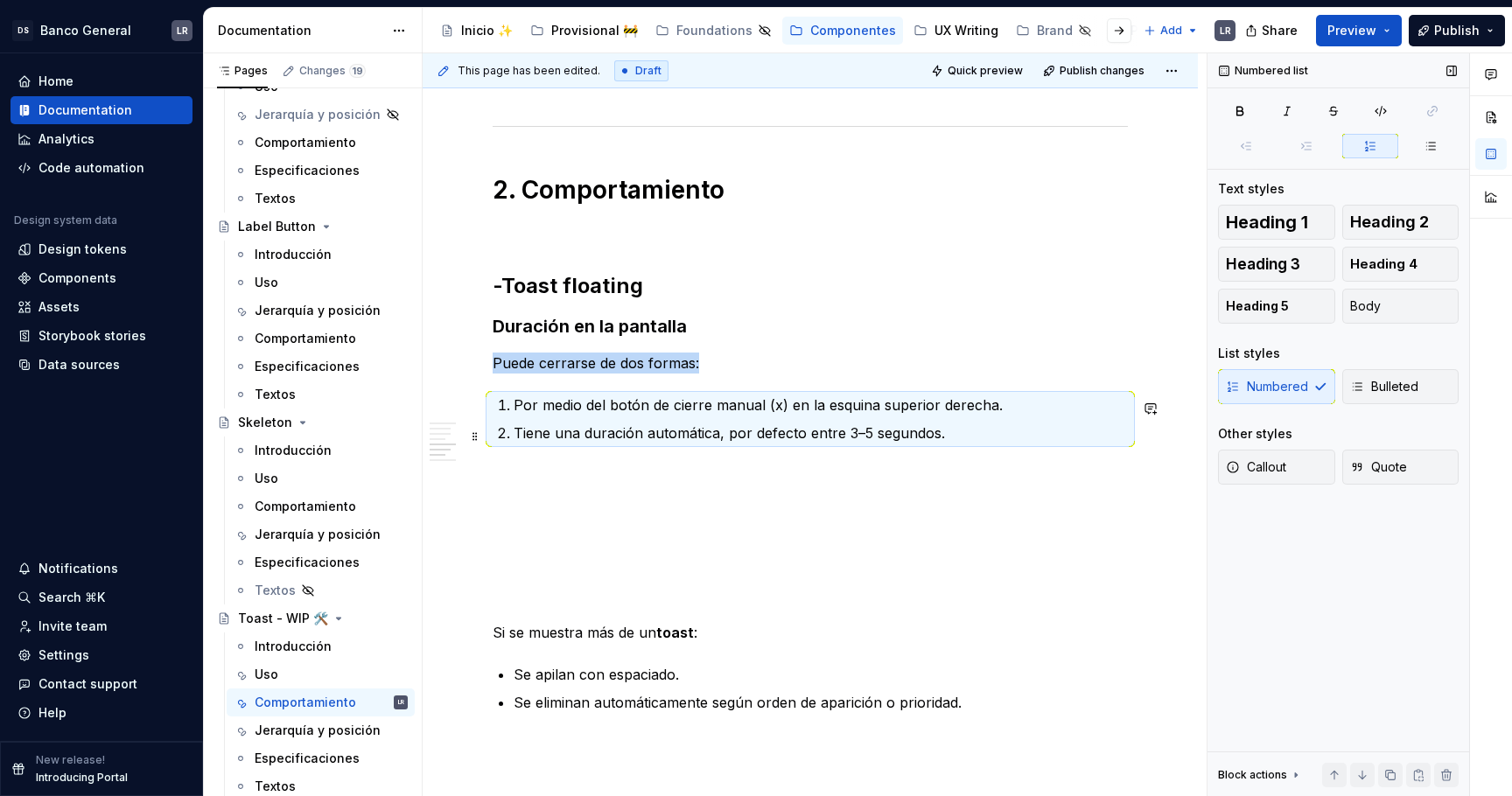
click at [799, 440] on p "Tiene una duración automática, por defecto entre 3–5 segundos." at bounding box center [821, 433] width 614 height 21
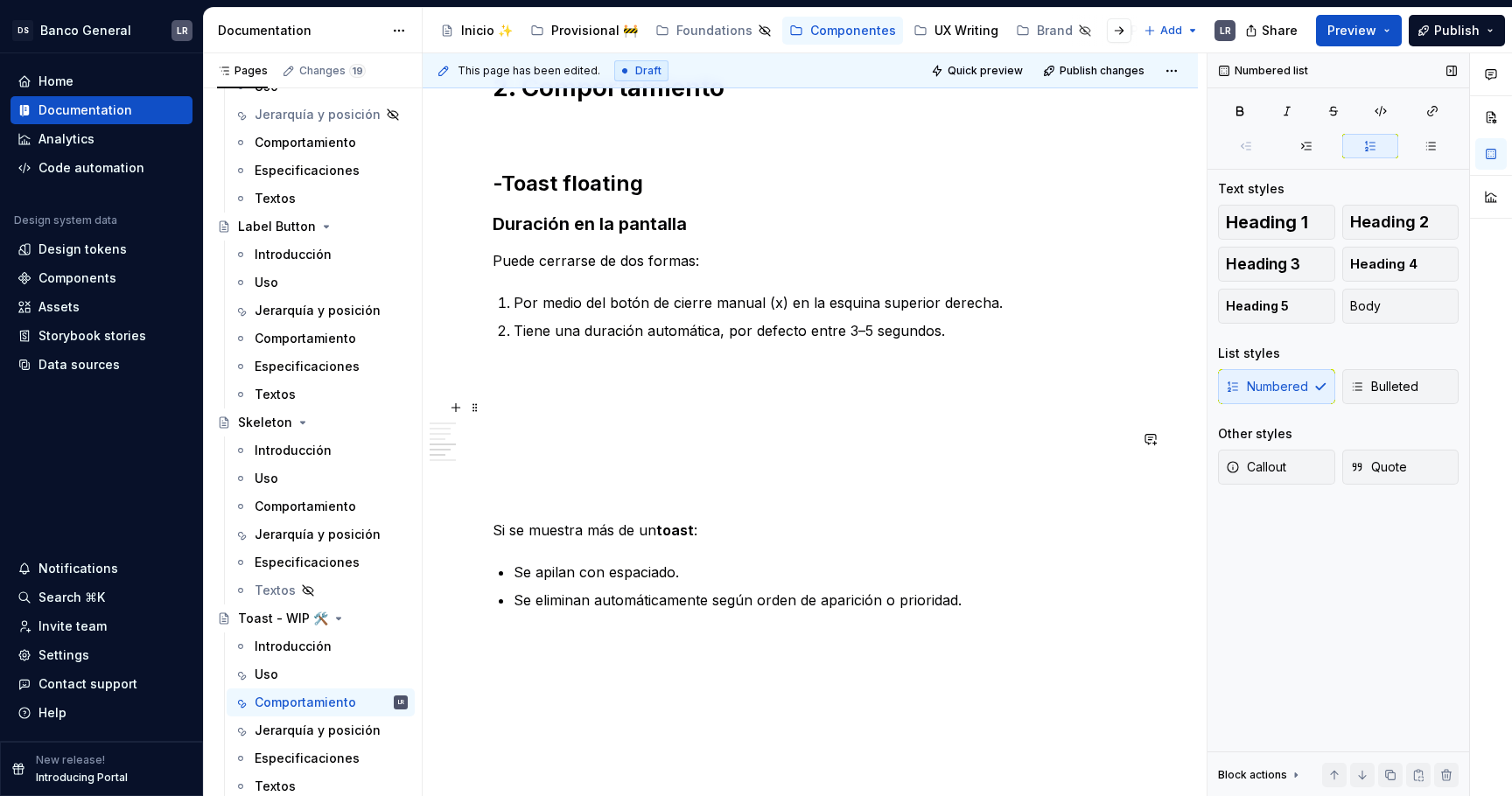
scroll to position [1654, 0]
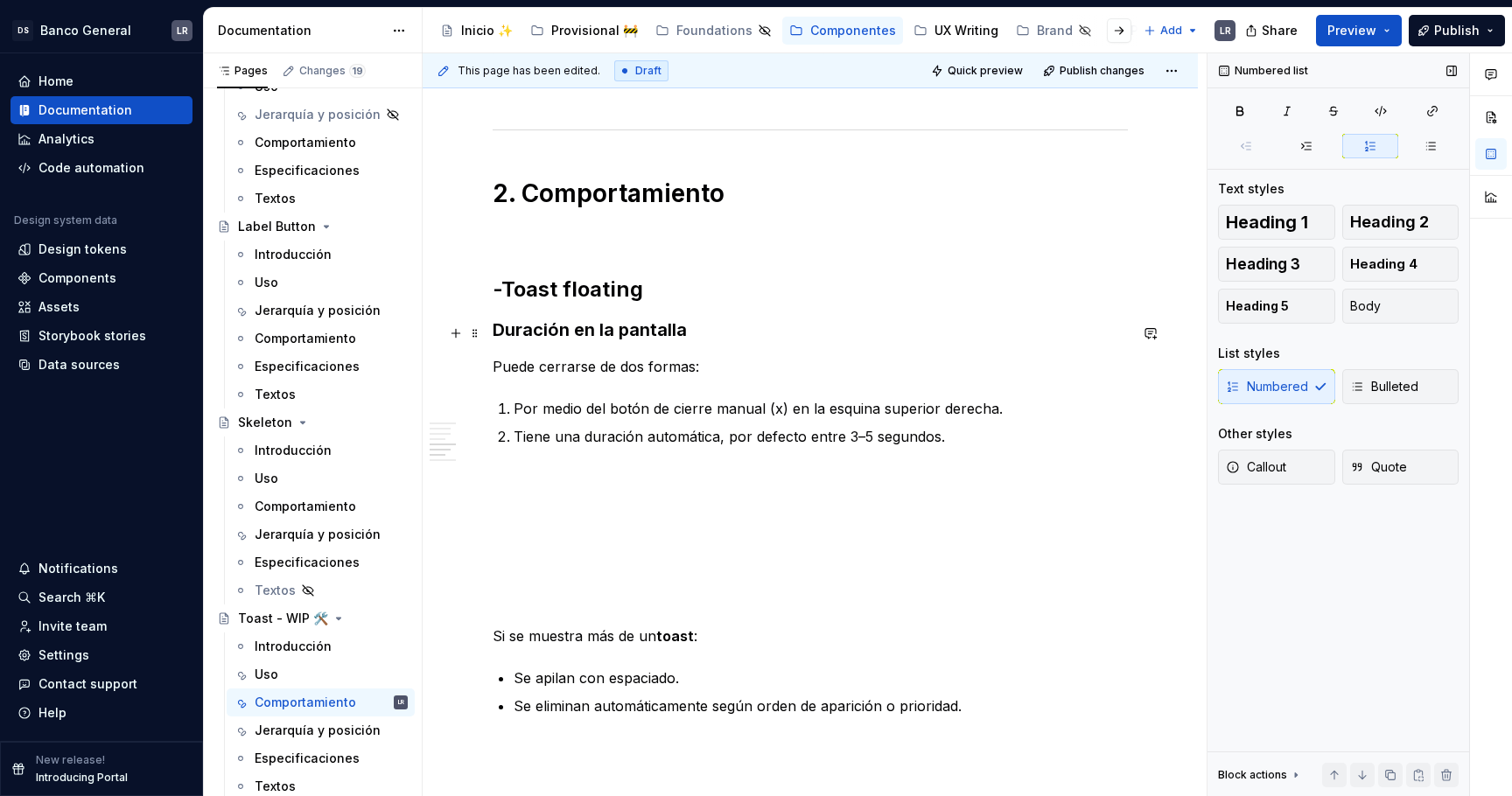
click at [713, 336] on h3 "Duración en la pantalla" at bounding box center [810, 329] width 636 height 24
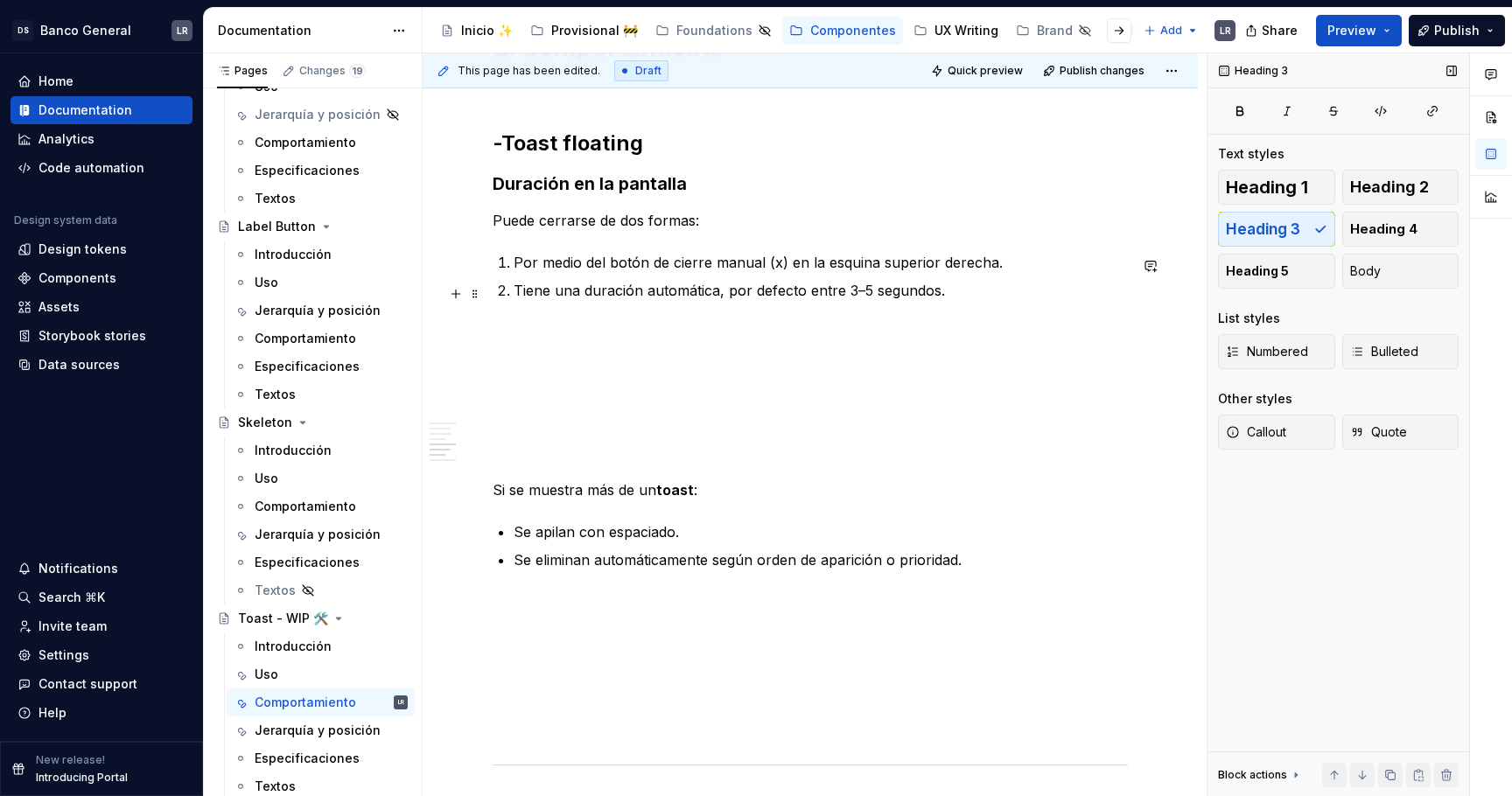
scroll to position [1863, 0]
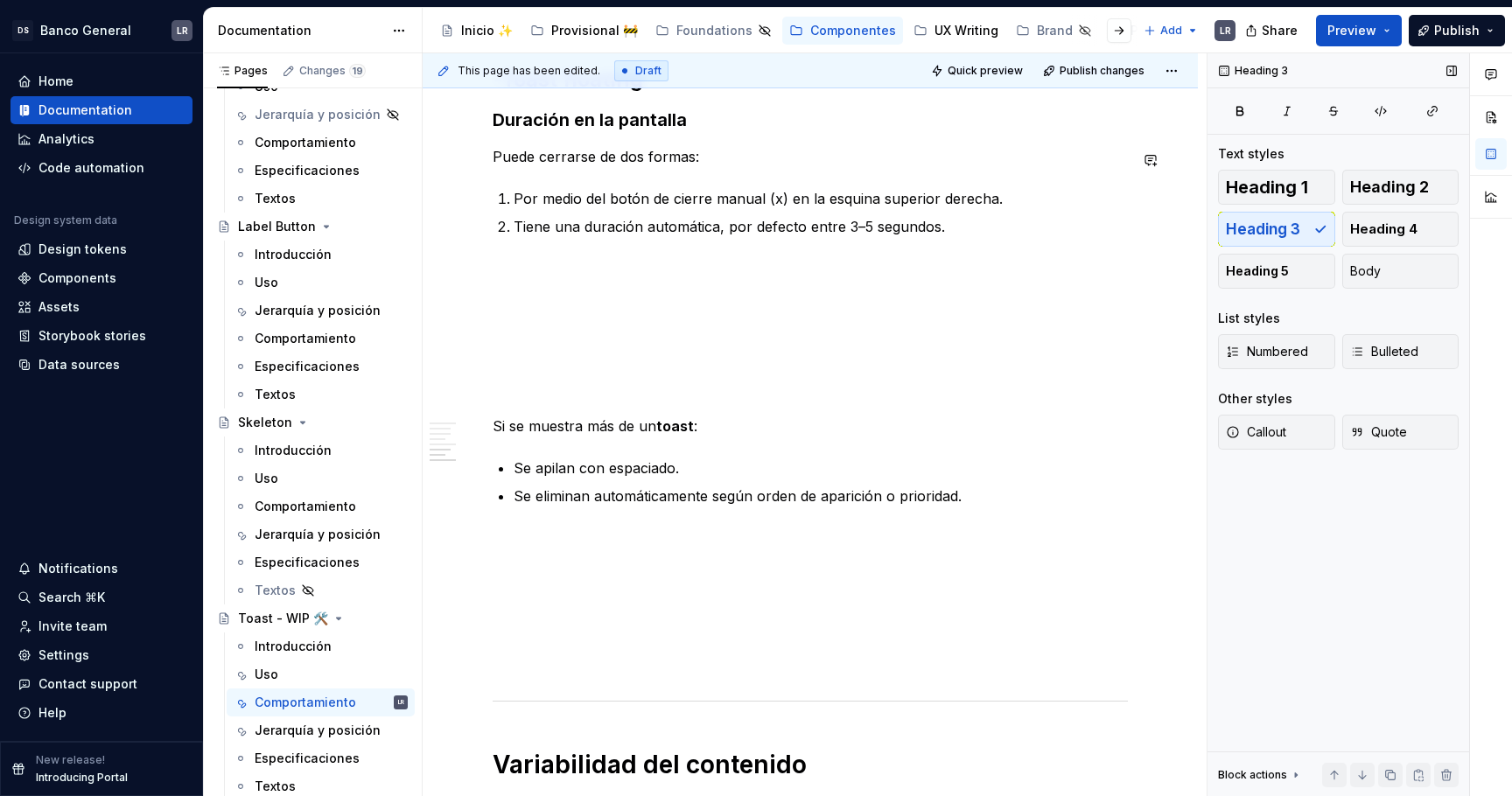
click at [715, 145] on div "1. Estados -Toast fixed ***** ***** ***** **** ***** ******* ***** ******* -Toa…" at bounding box center [810, 76] width 636 height 3147
click at [714, 157] on p "Puede cerrarse de dos formas:" at bounding box center [810, 156] width 636 height 21
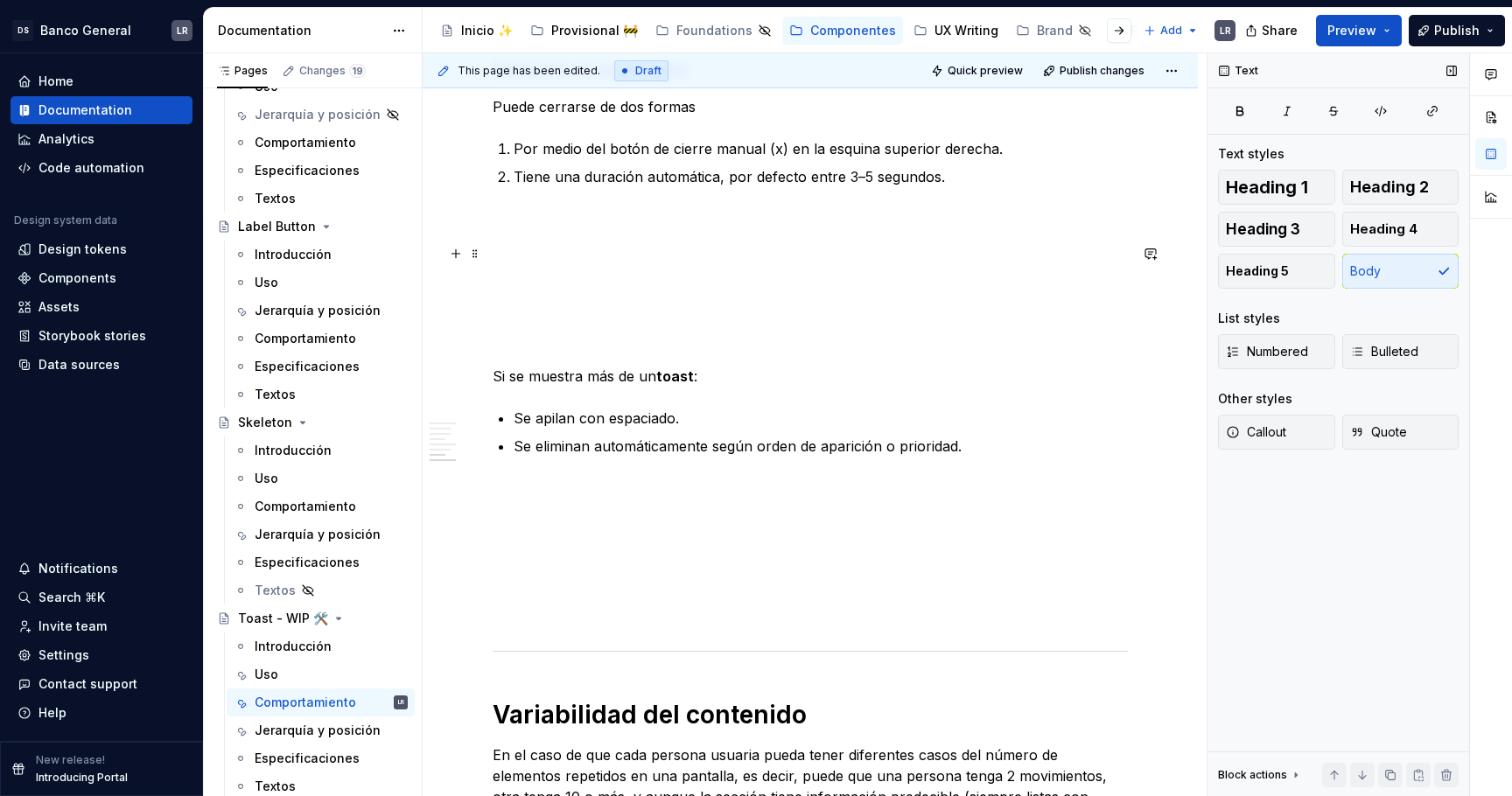
scroll to position [1929, 0]
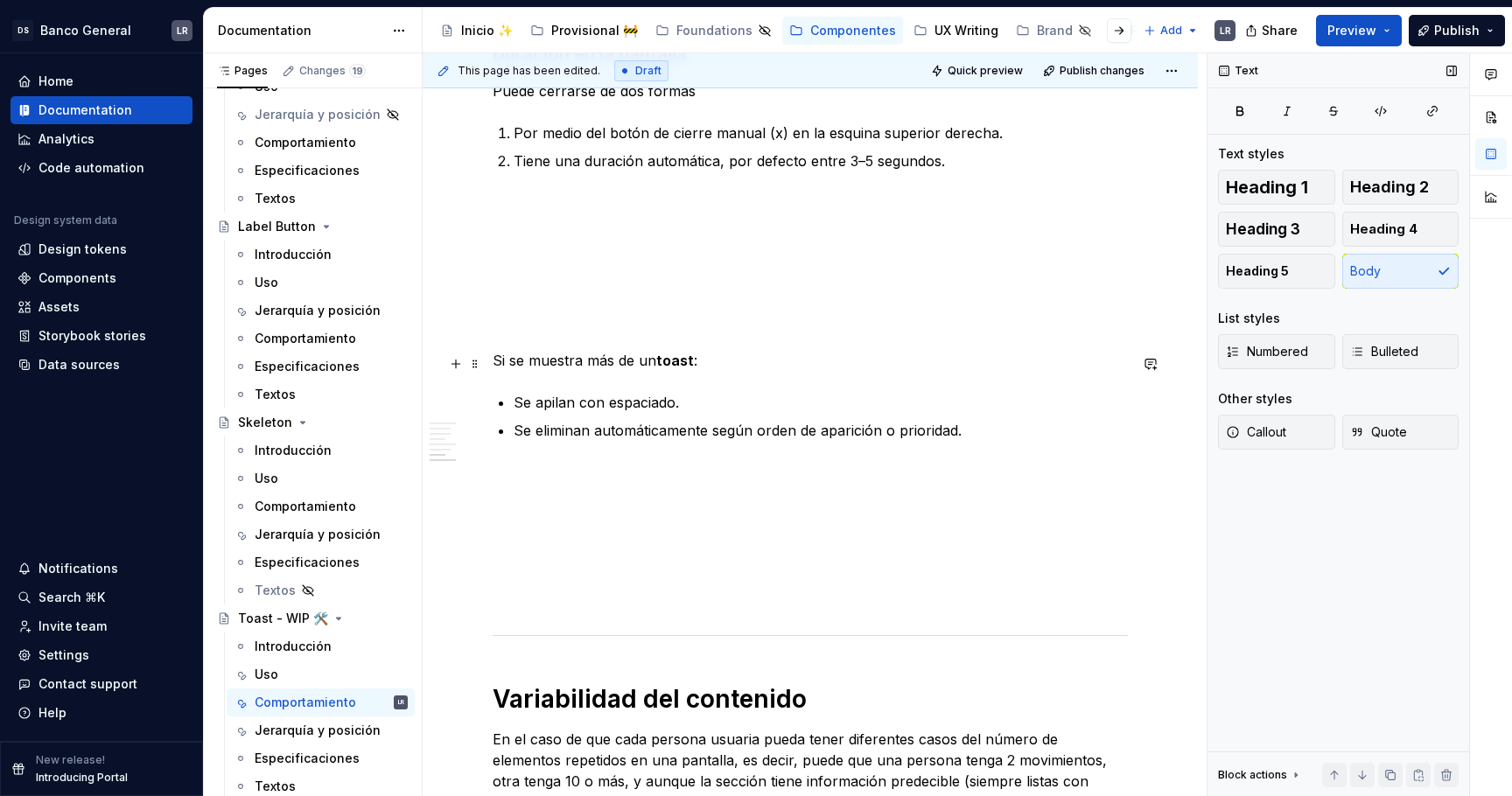
click at [777, 365] on p "Si se muestra más de un toast :" at bounding box center [810, 359] width 636 height 21
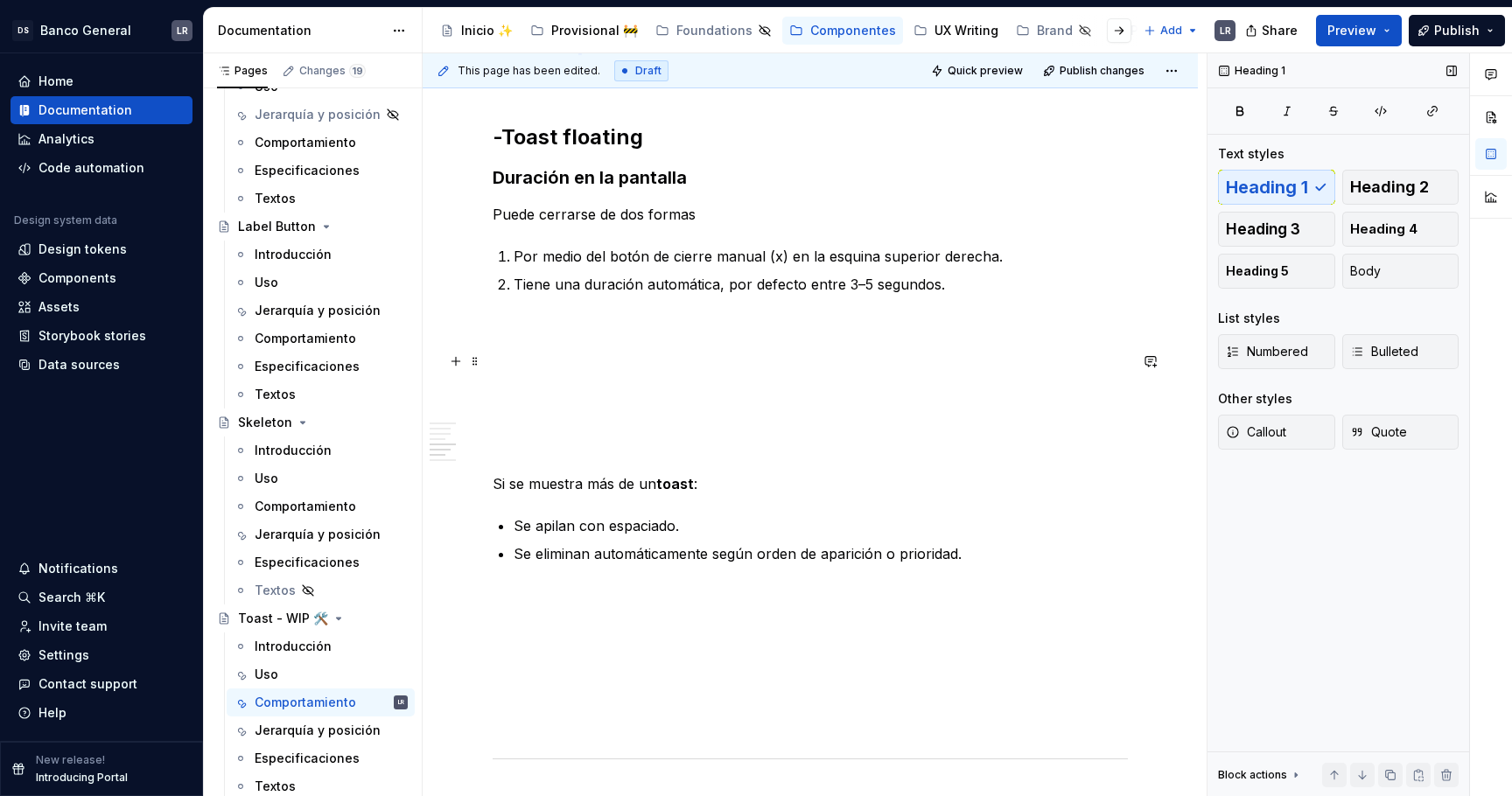
scroll to position [1803, 0]
click at [762, 366] on p at bounding box center [810, 359] width 636 height 21
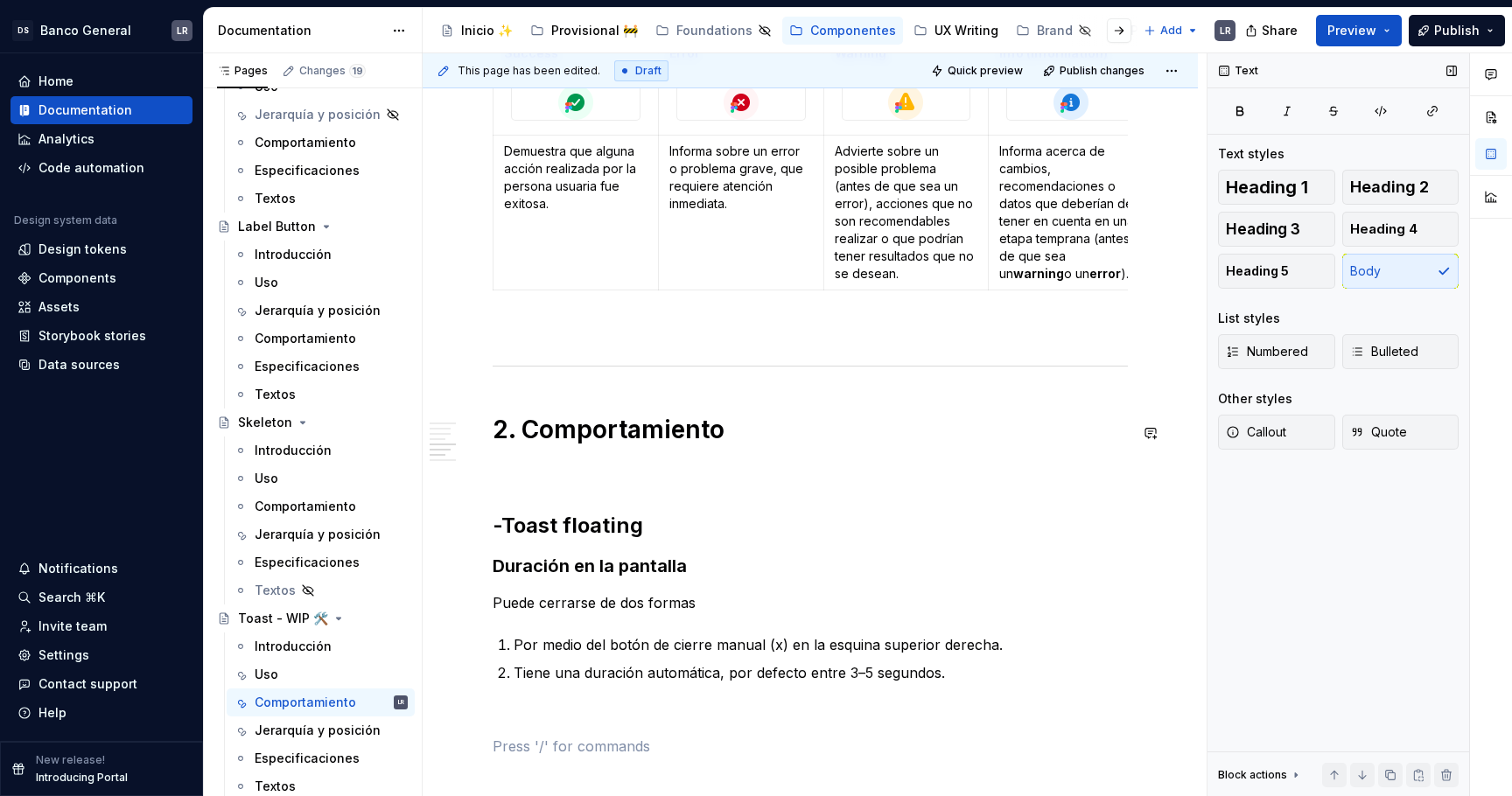
scroll to position [1311, 0]
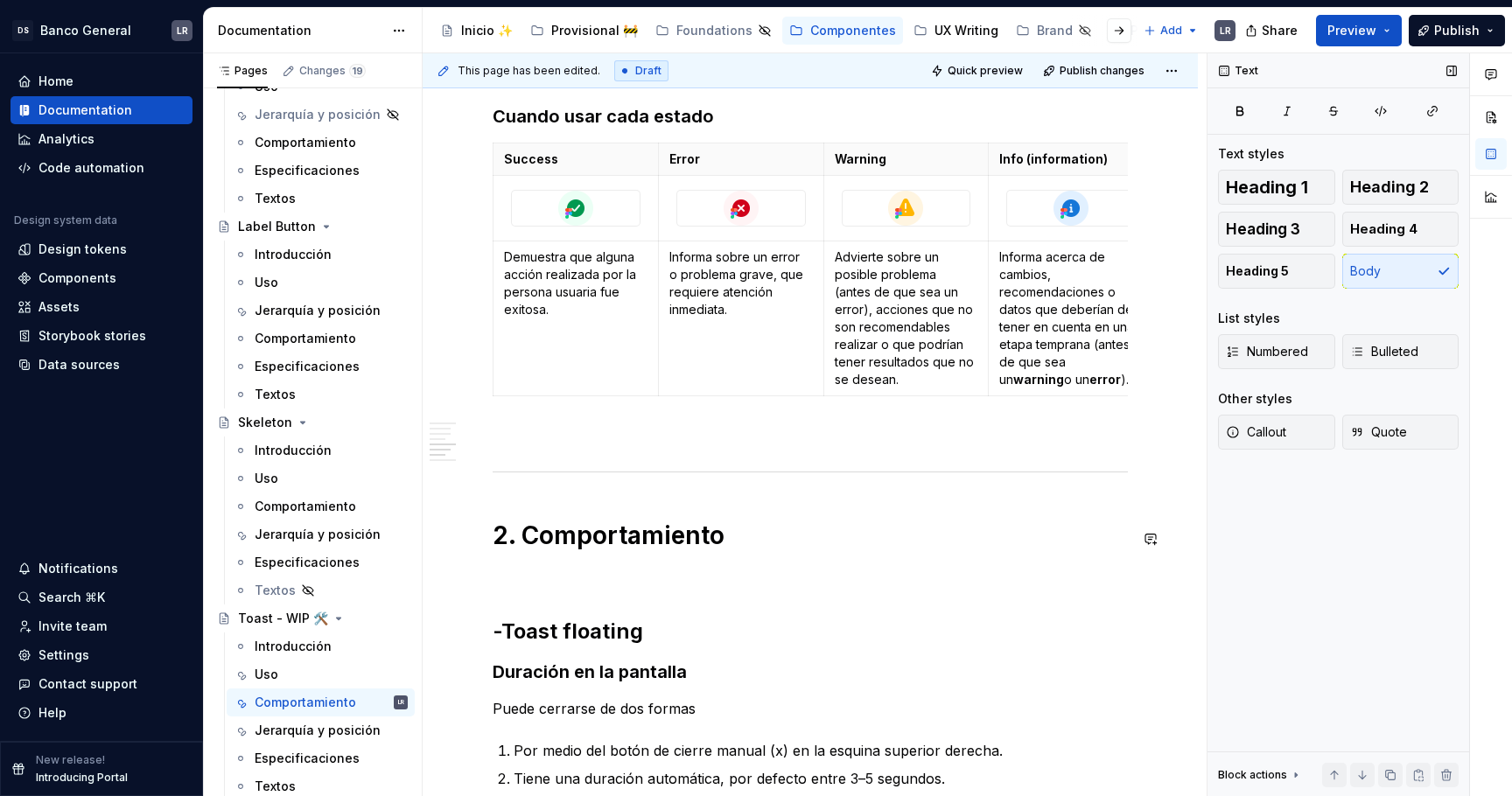
click at [762, 360] on td "Informa sobre un error o problema grave, que requiere atención inmediata." at bounding box center [740, 318] width 165 height 155
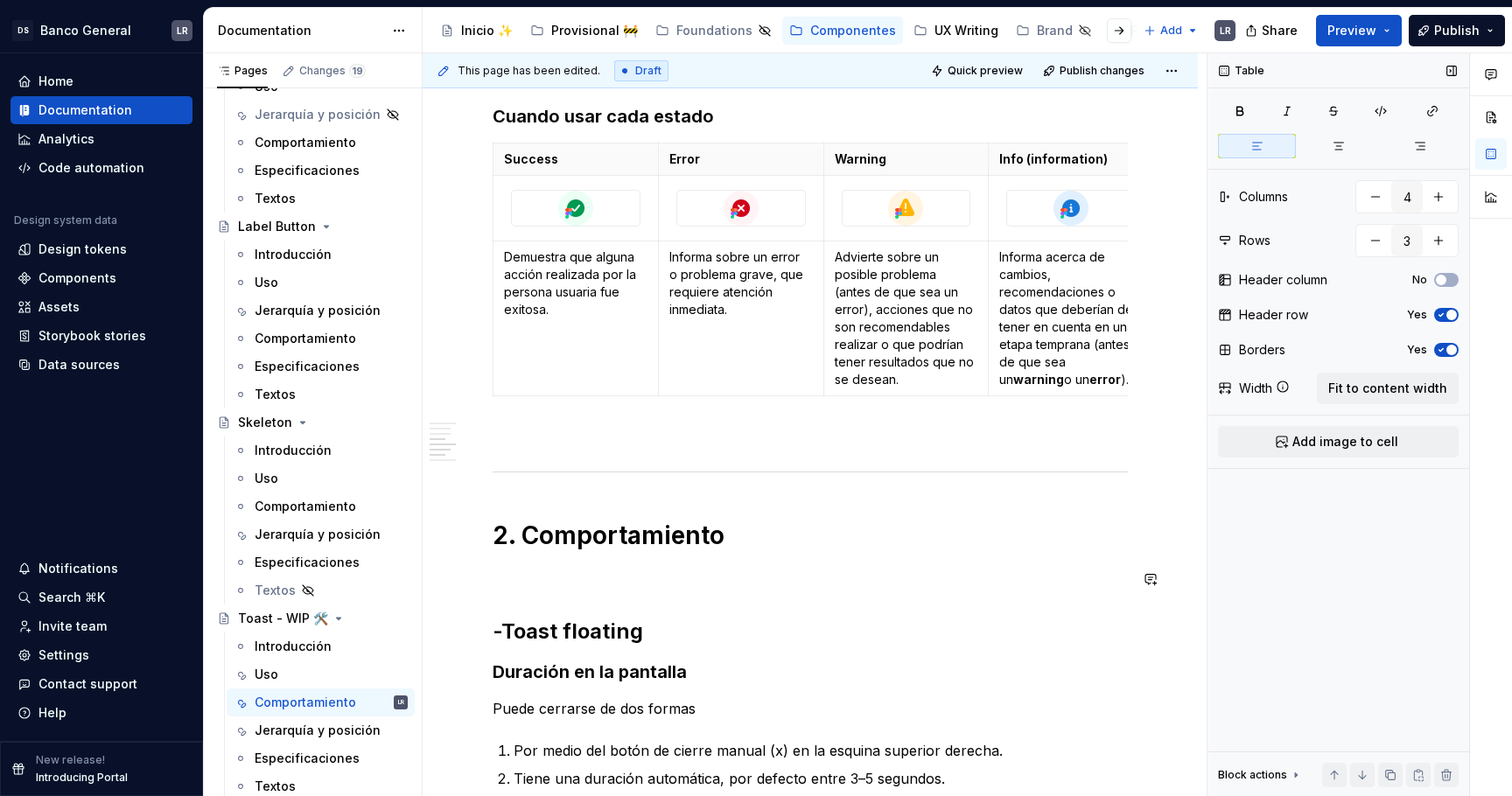
click at [630, 591] on div "1. Estados -Toast fixed ***** ***** ***** **** ***** ******* ***** ******* -Toa…" at bounding box center [810, 629] width 636 height 3147
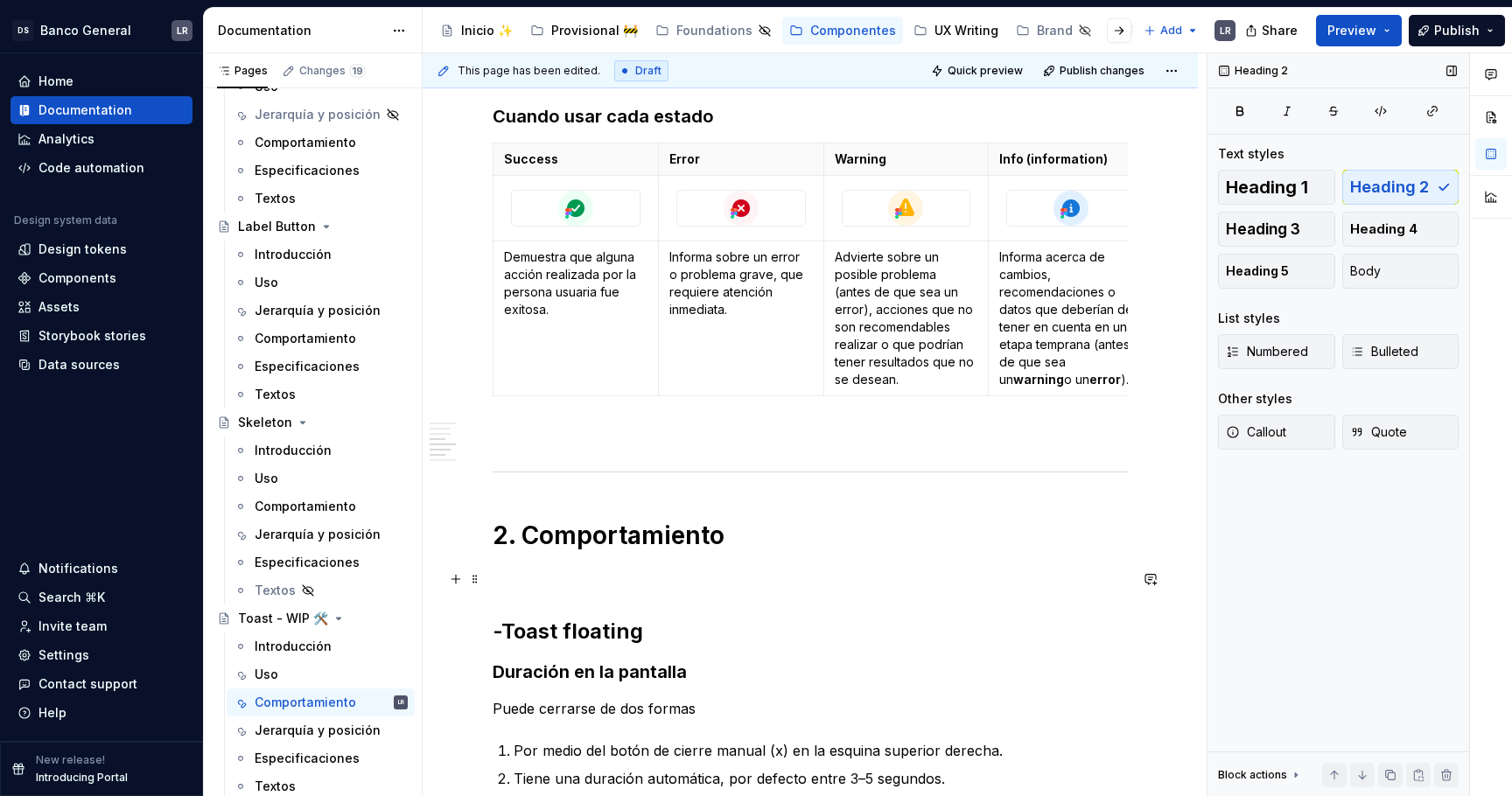
click at [630, 572] on p at bounding box center [810, 575] width 636 height 21
click at [619, 590] on div "1. Estados -Toast fixed ***** ***** ***** **** ***** ******* ***** ******* -Toa…" at bounding box center [810, 629] width 636 height 3147
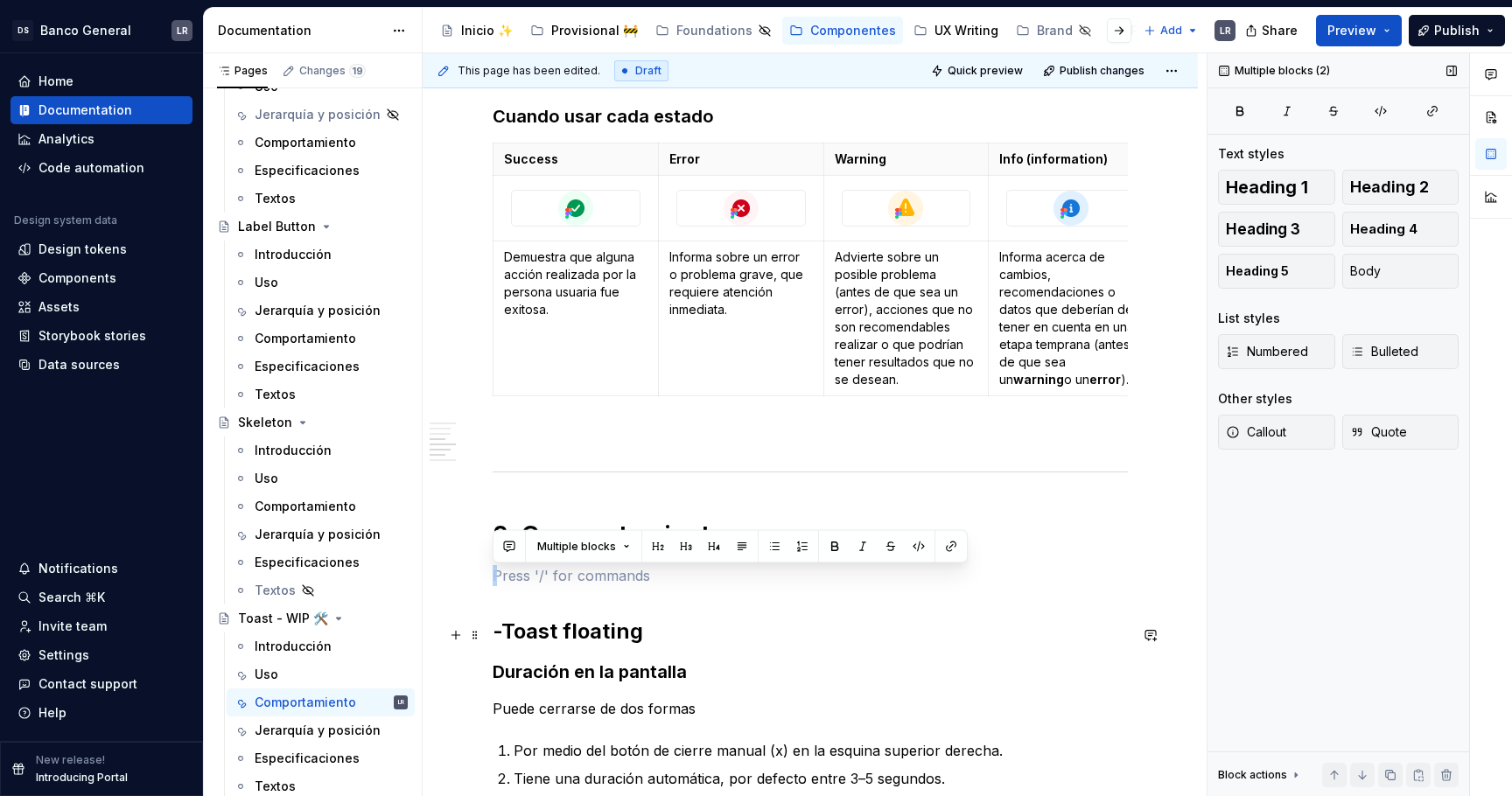
drag, startPoint x: 496, startPoint y: 575, endPoint x: 493, endPoint y: 629, distance: 54.1
click at [493, 629] on div "1. Estados -Toast fixed ***** ***** ***** **** ***** ******* ***** ******* -Toa…" at bounding box center [810, 629] width 636 height 3147
click at [1400, 271] on button "Body" at bounding box center [1401, 271] width 118 height 35
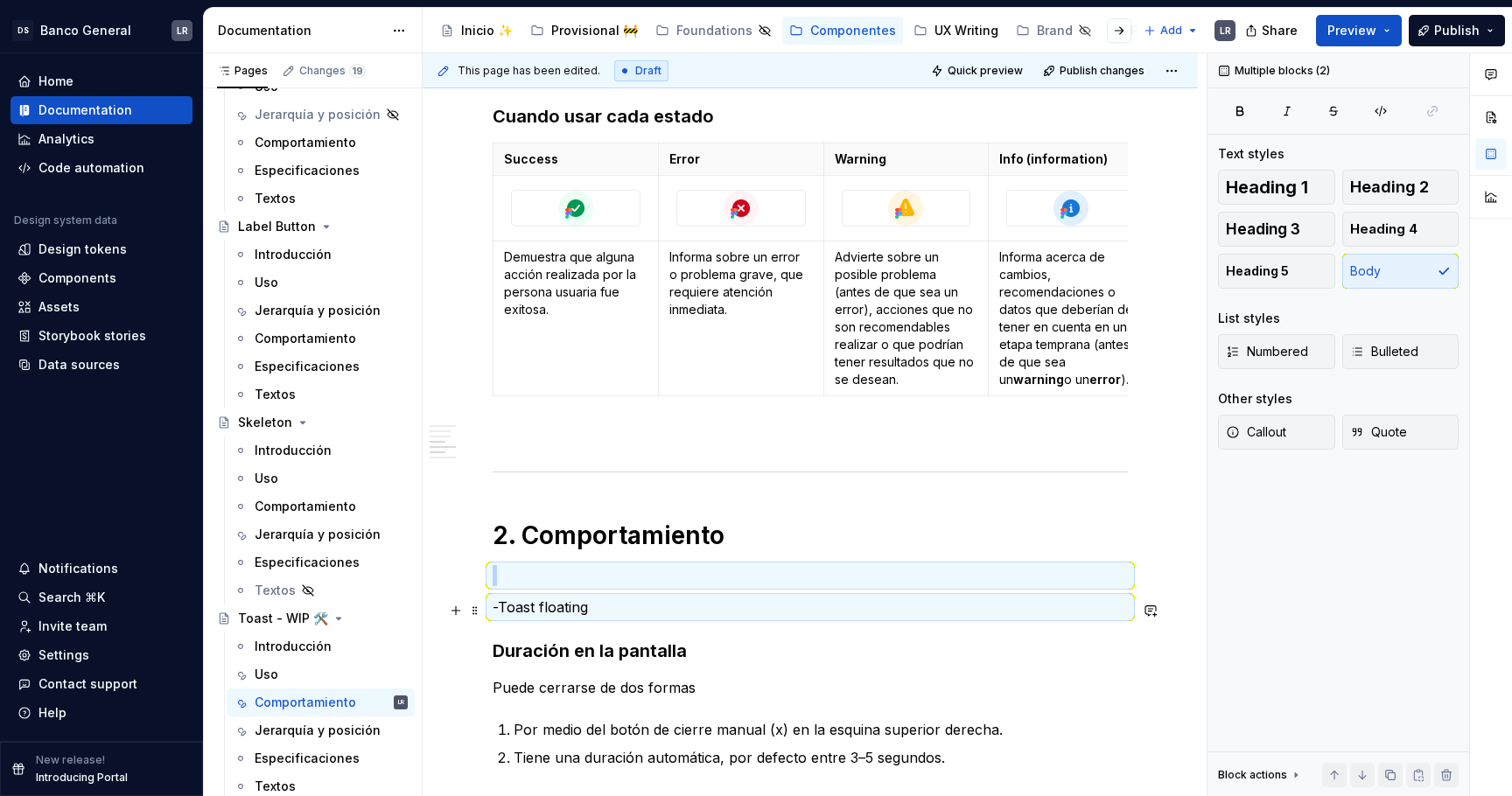
click at [574, 611] on p "-Toast floating" at bounding box center [810, 606] width 636 height 21
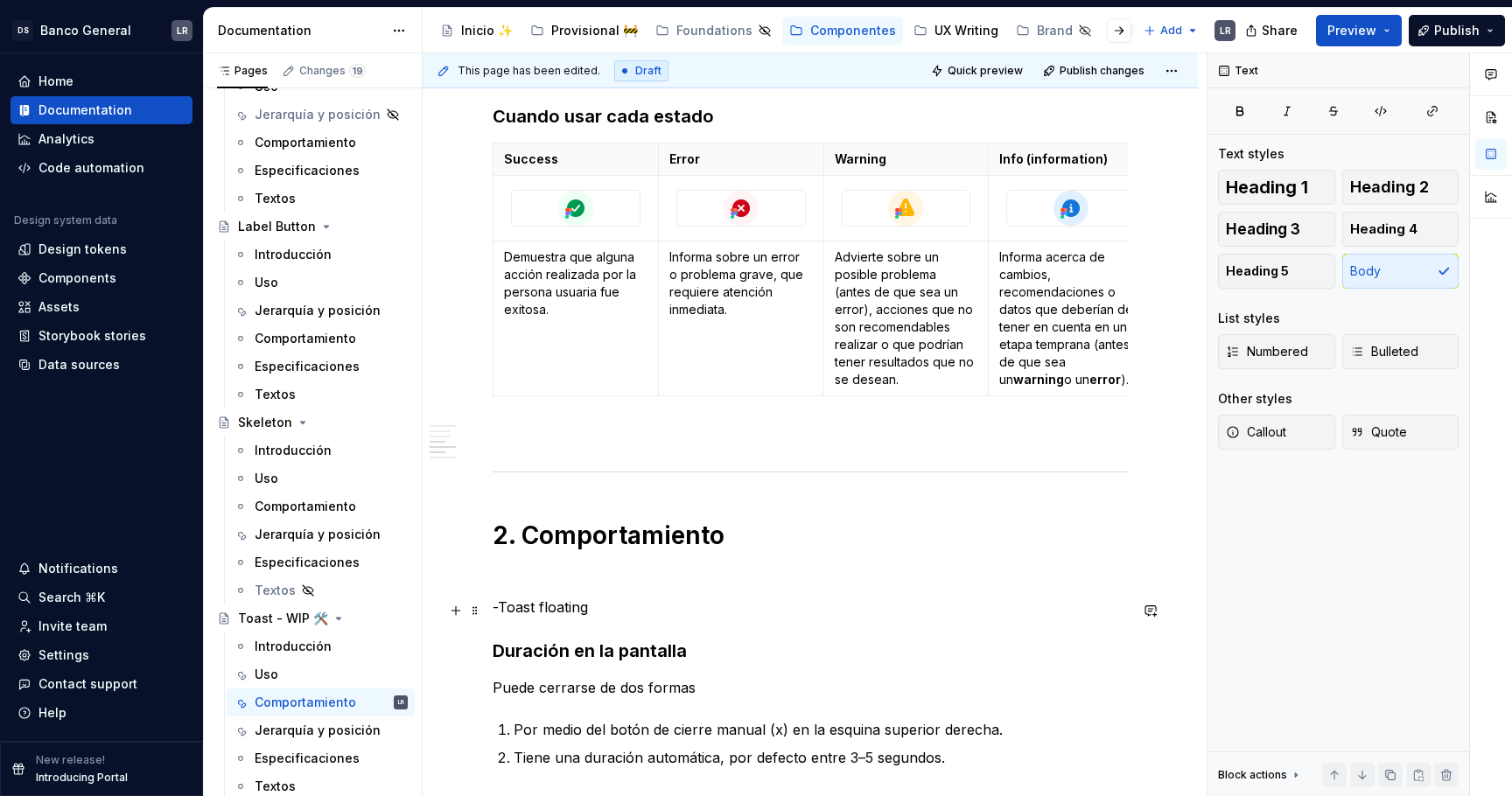
click at [574, 611] on p "-Toast floating" at bounding box center [810, 606] width 636 height 21
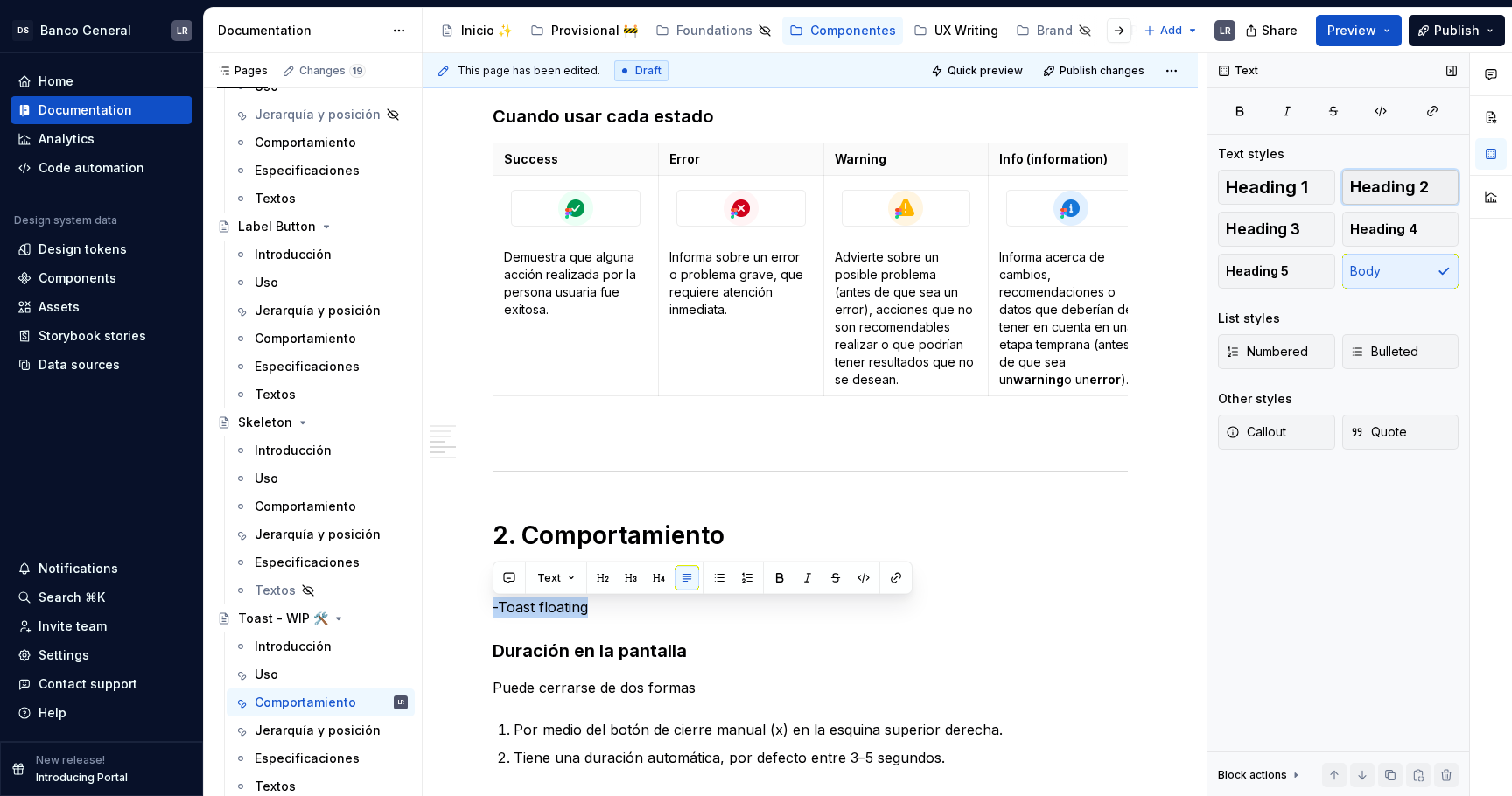
click at [1392, 175] on button "Heading 2" at bounding box center [1401, 187] width 118 height 35
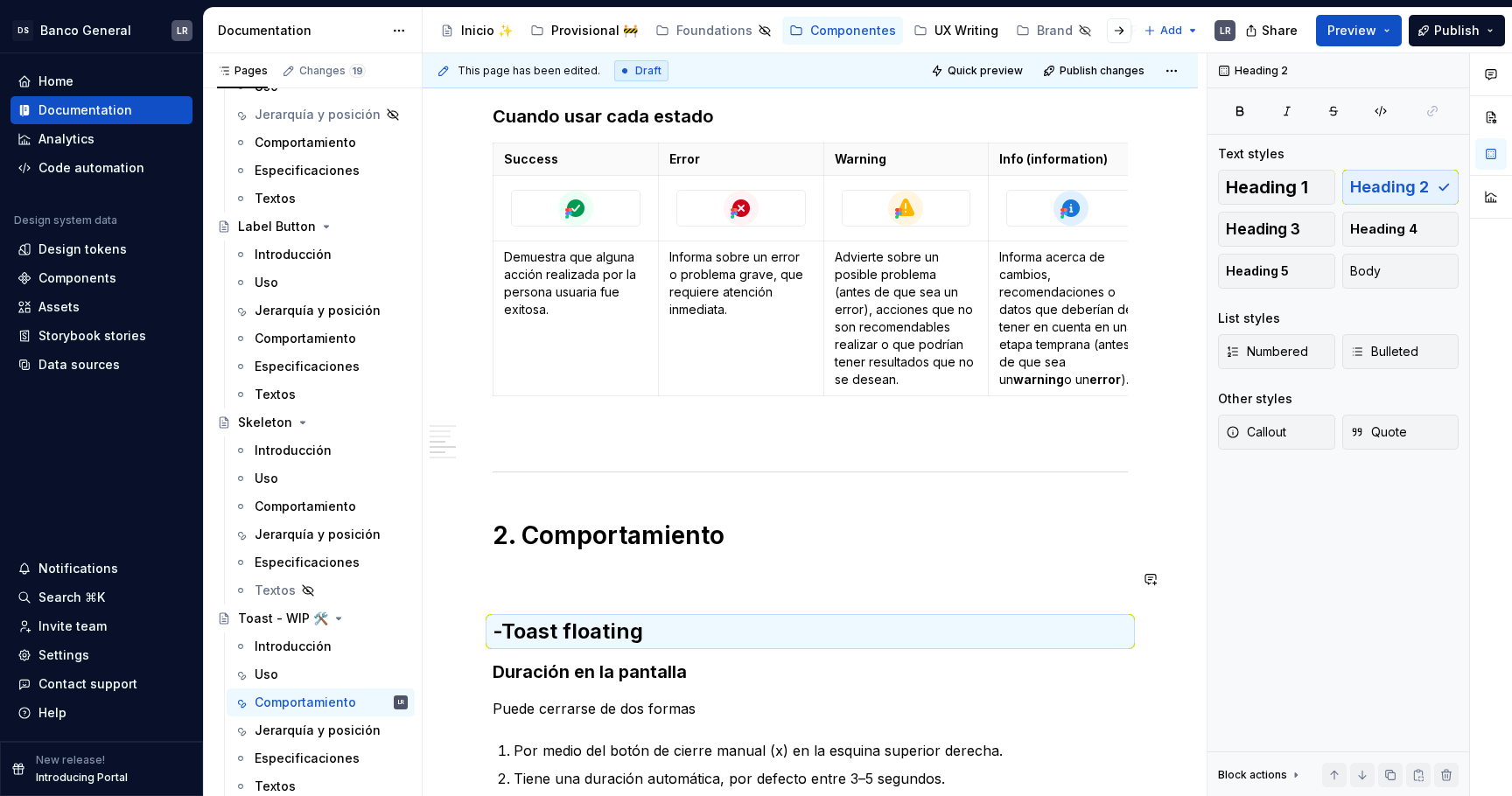
click at [783, 565] on div "1. Estados -Toast fixed ***** ***** ***** **** ***** ******* ***** ******* -Toa…" at bounding box center [810, 629] width 636 height 3147
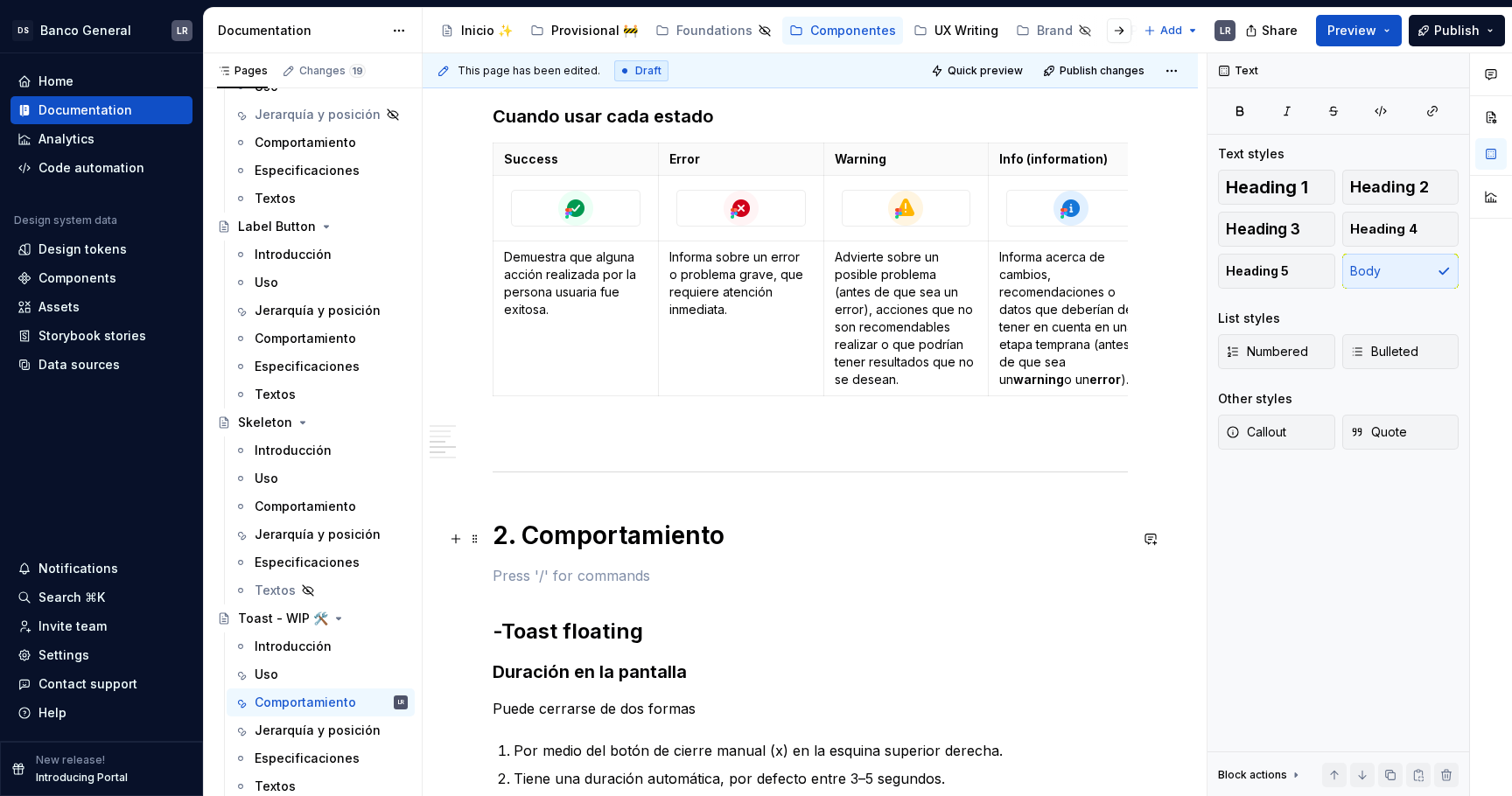
click at [693, 538] on h1 "2. Comportamiento" at bounding box center [810, 536] width 636 height 31
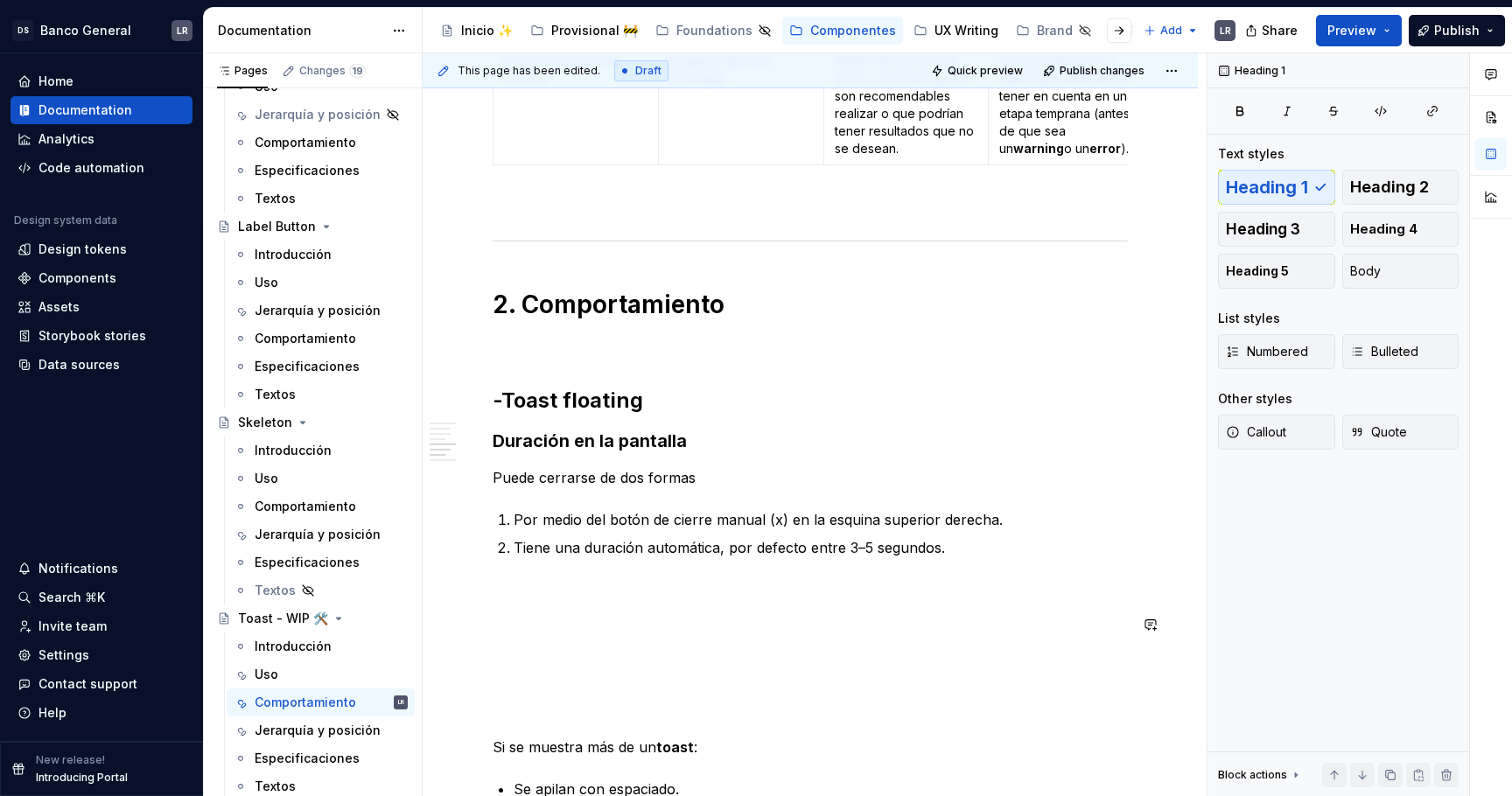
scroll to position [1611, 0]
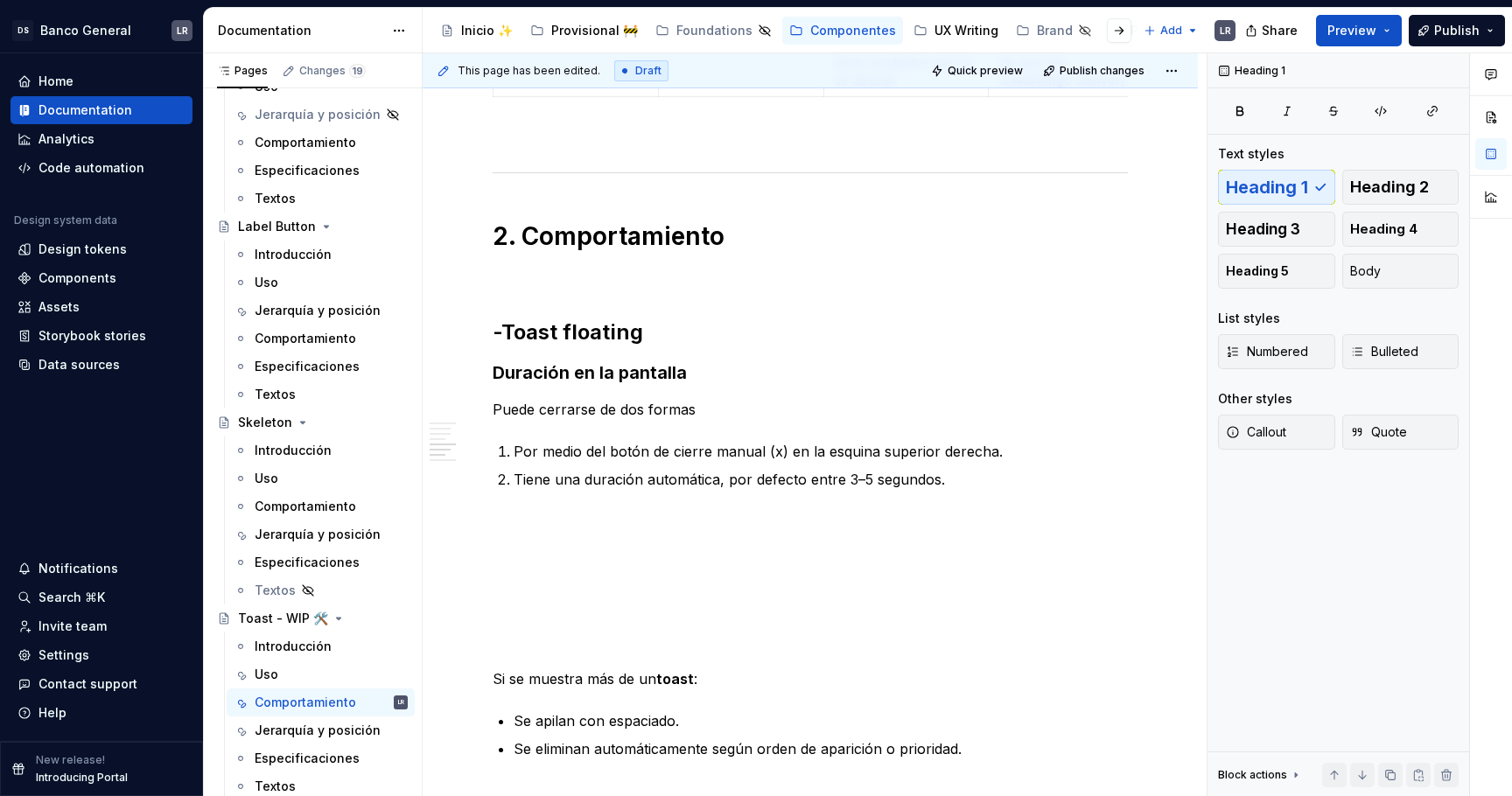
click at [1353, 46] on div "Share Preview Publish" at bounding box center [1381, 30] width 262 height 45
click at [1353, 28] on span "Preview" at bounding box center [1352, 30] width 49 height 18
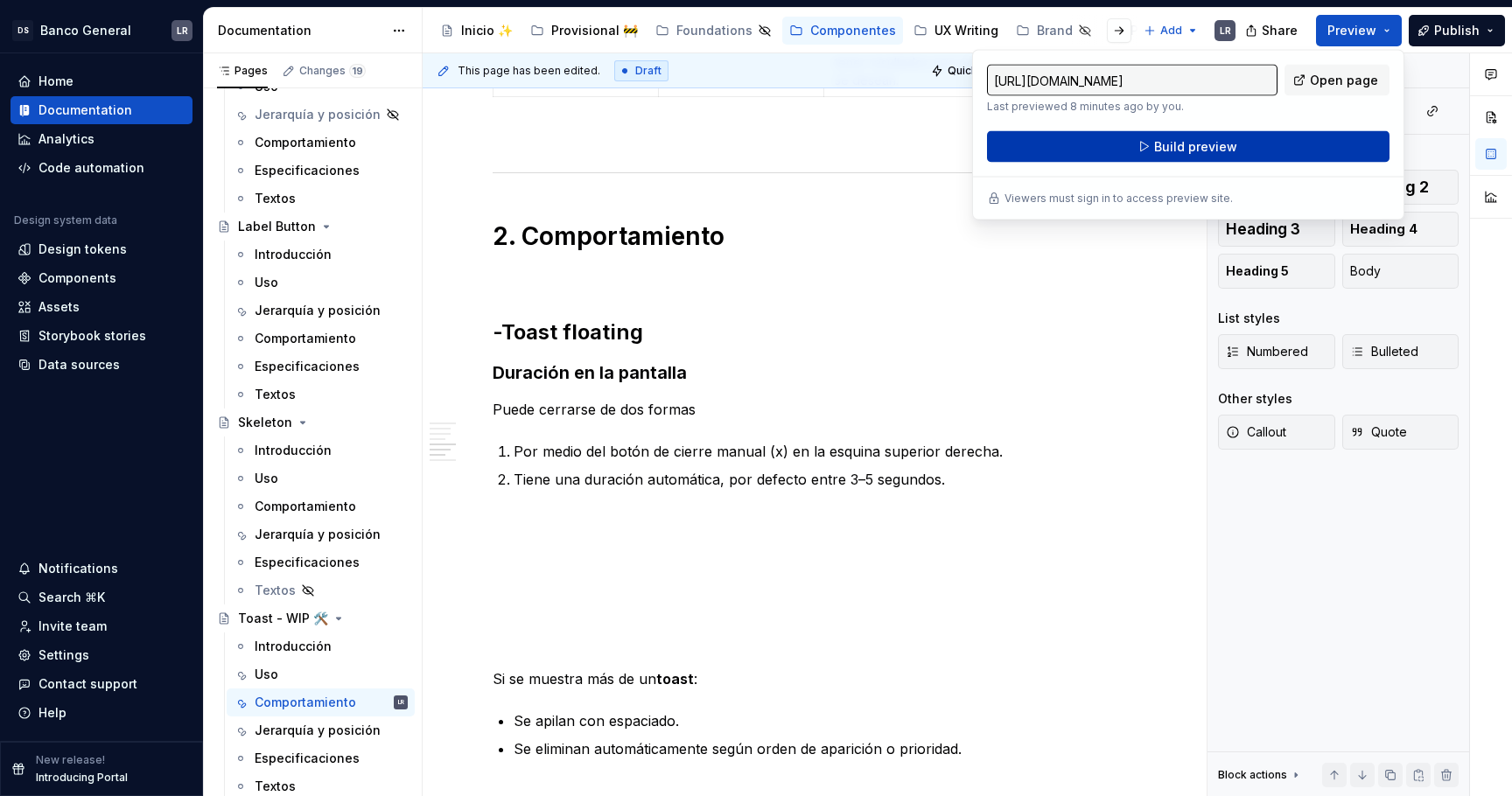
click at [1244, 139] on button "Build preview" at bounding box center [1188, 147] width 402 height 31
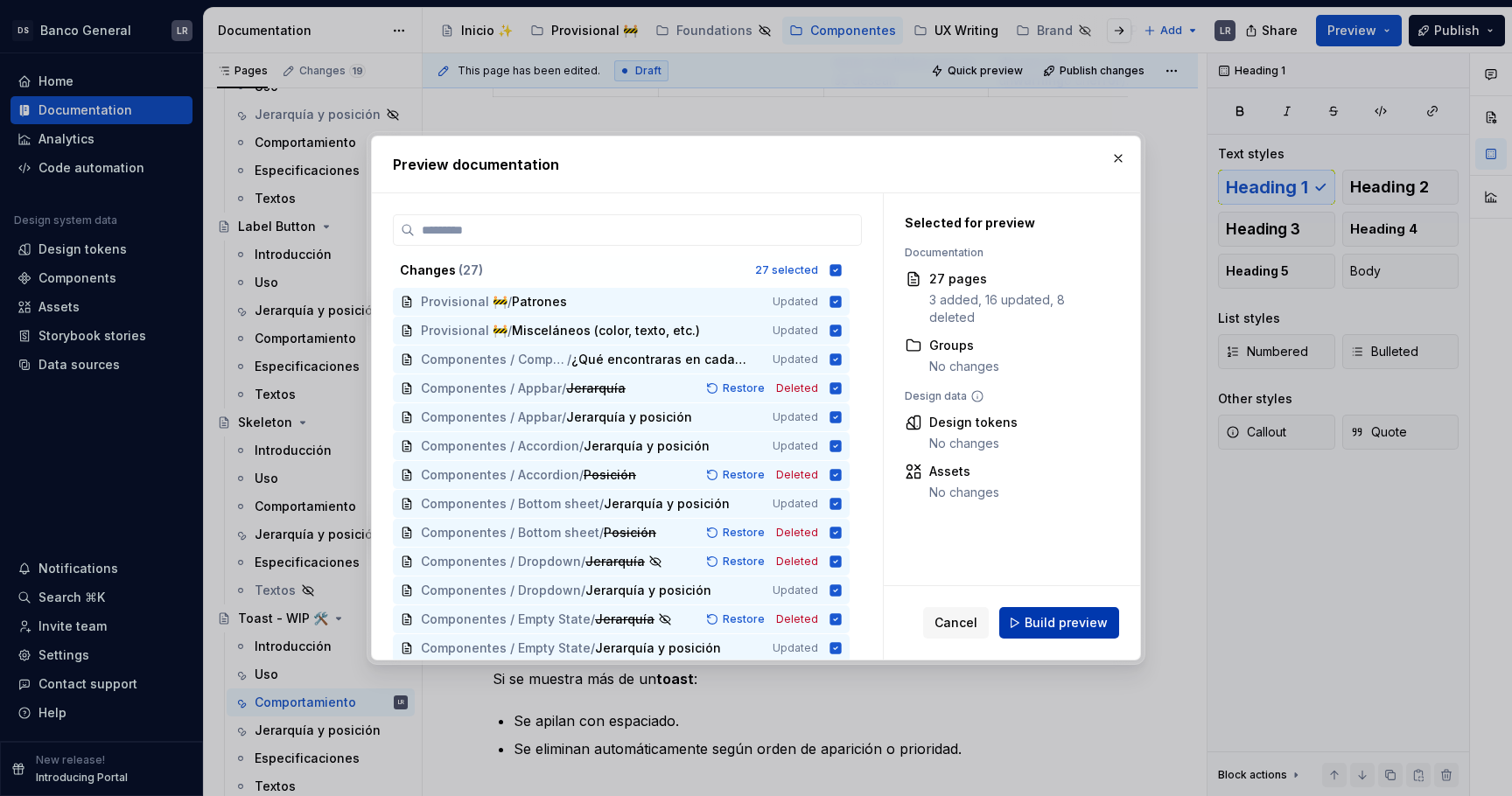
click at [1048, 627] on span "Build preview" at bounding box center [1065, 623] width 83 height 18
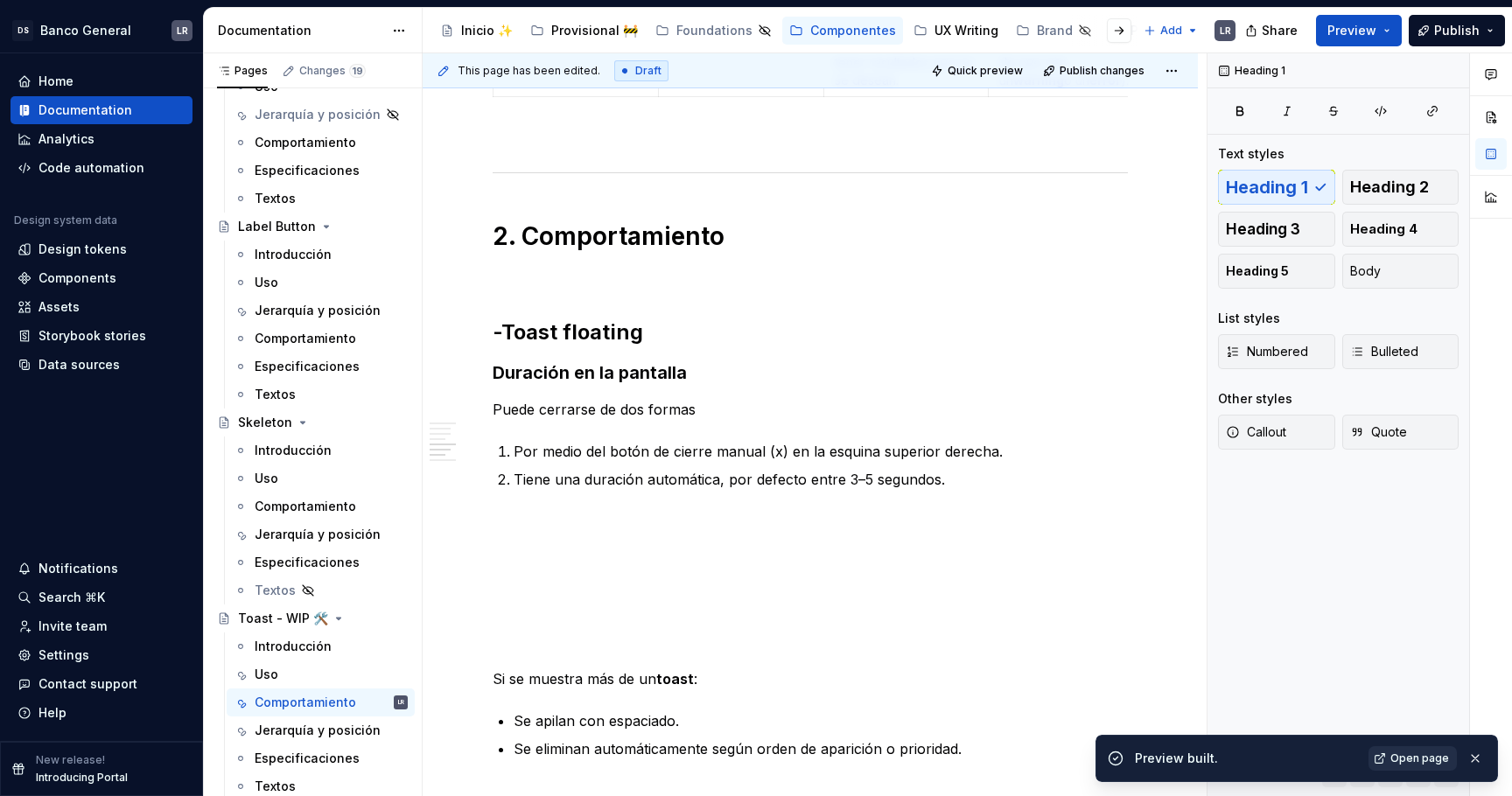
click at [1411, 761] on span "Open page" at bounding box center [1420, 759] width 59 height 14
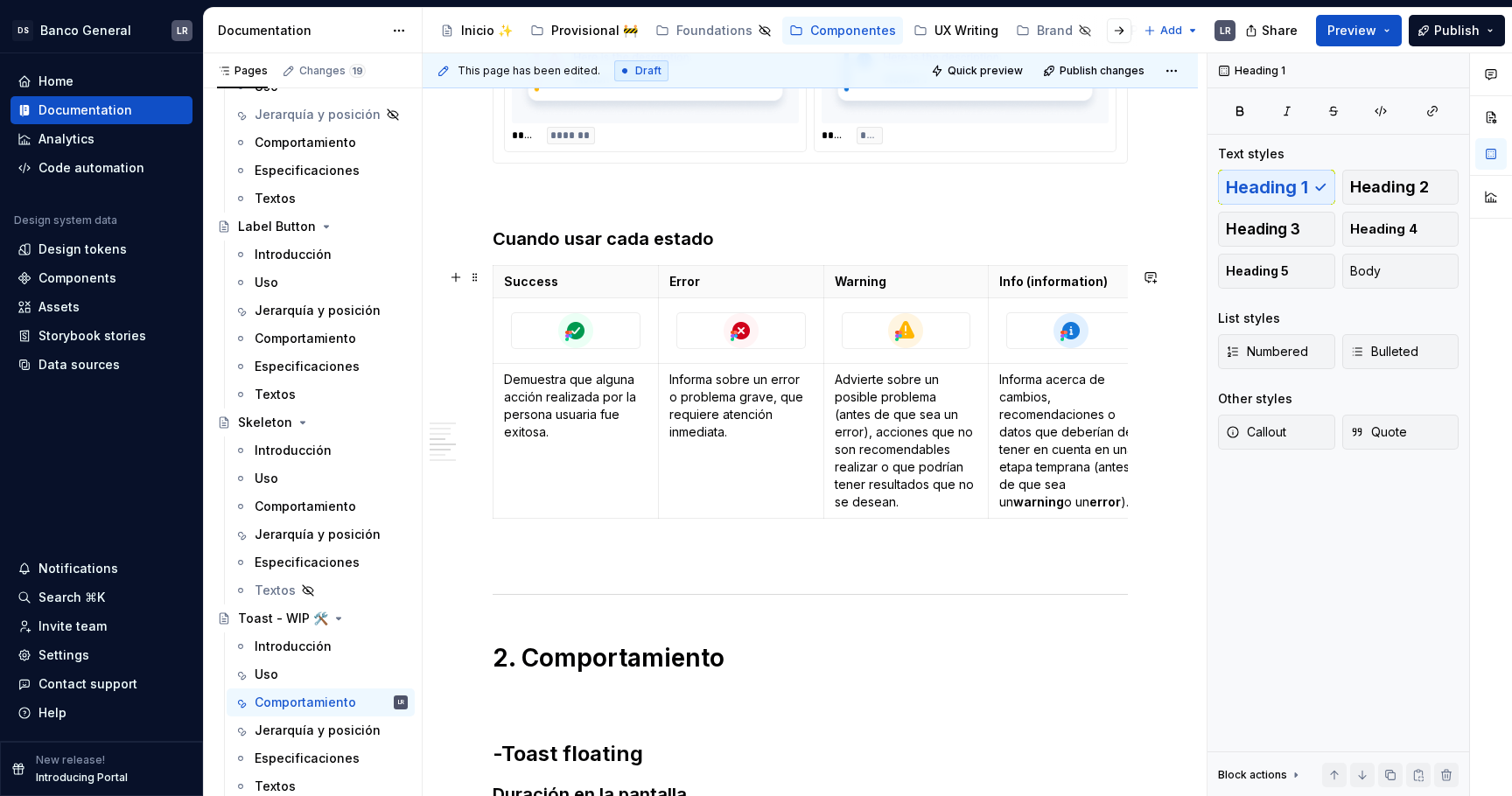
scroll to position [1177, 0]
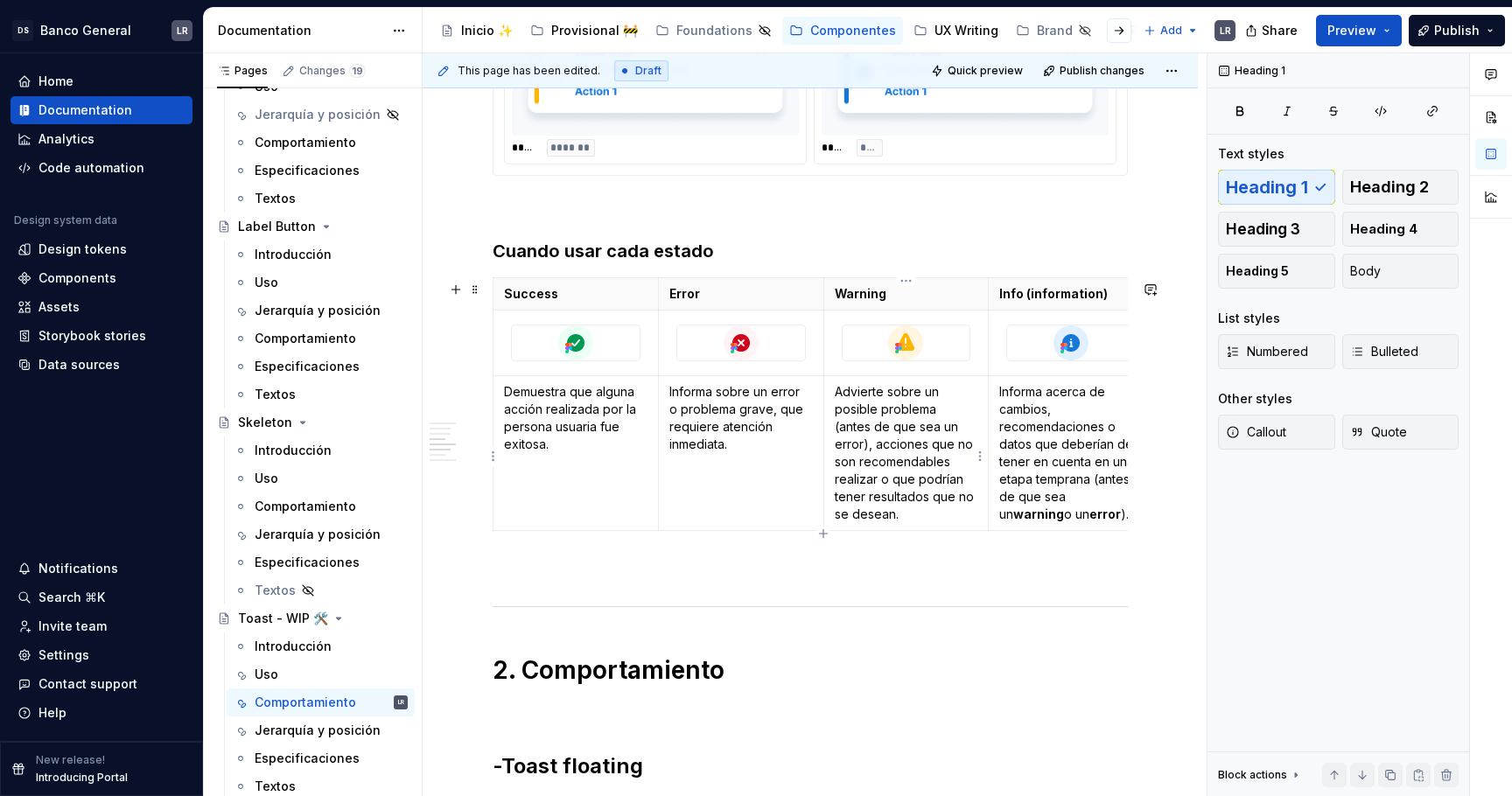
click at [934, 440] on p "Advierte sobre un posible problema (antes de que sea un error), acciones que no…" at bounding box center [906, 452] width 144 height 140
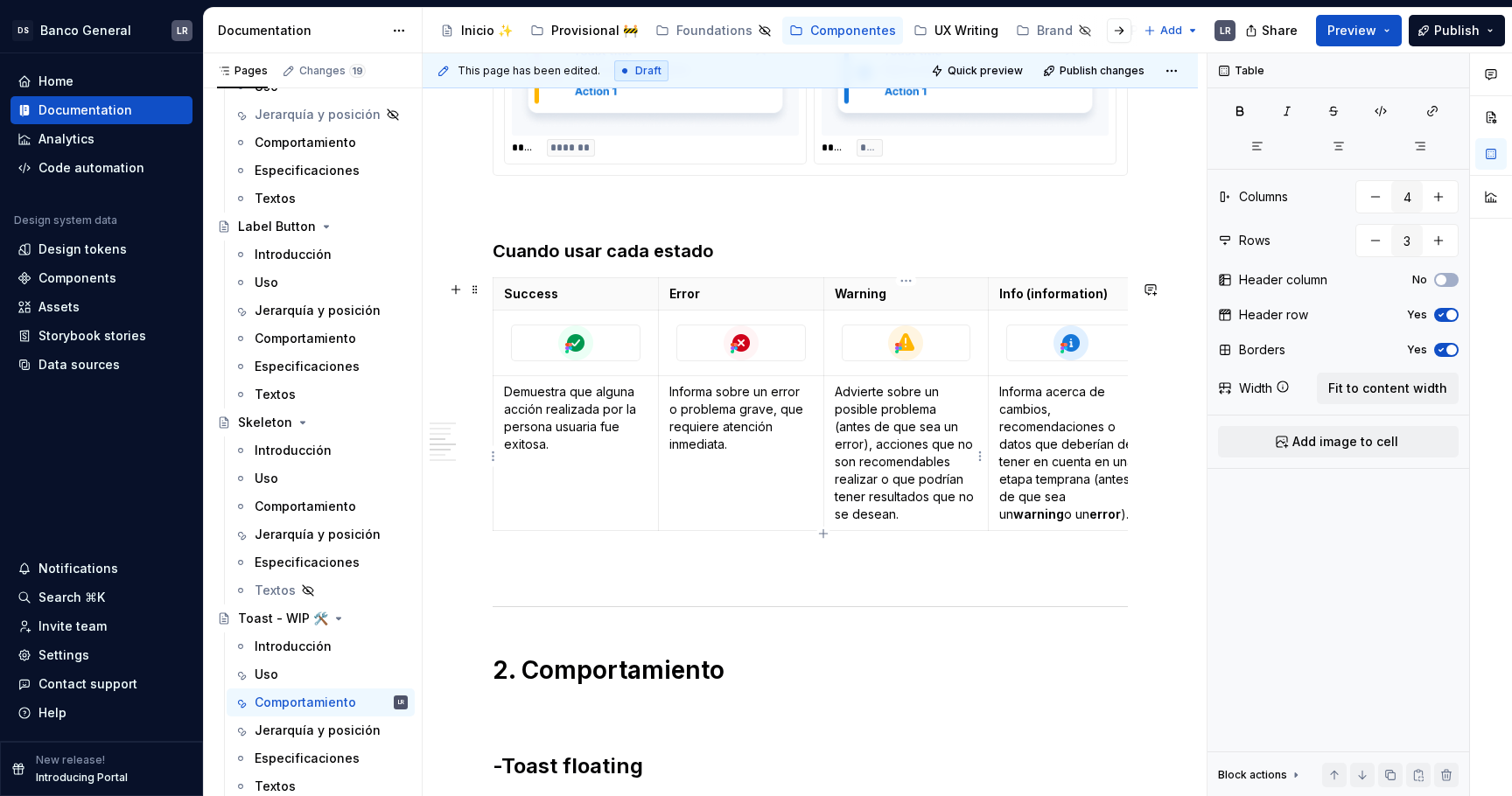
click at [934, 429] on p "Advierte sobre un posible problema (antes de que sea un error), acciones que no…" at bounding box center [906, 452] width 144 height 140
click at [1229, 110] on button "button" at bounding box center [1240, 111] width 44 height 24
click at [1088, 482] on p "Informa acerca de cambios, recomendaciones o datos que deberían de tener en cue…" at bounding box center [1070, 452] width 144 height 140
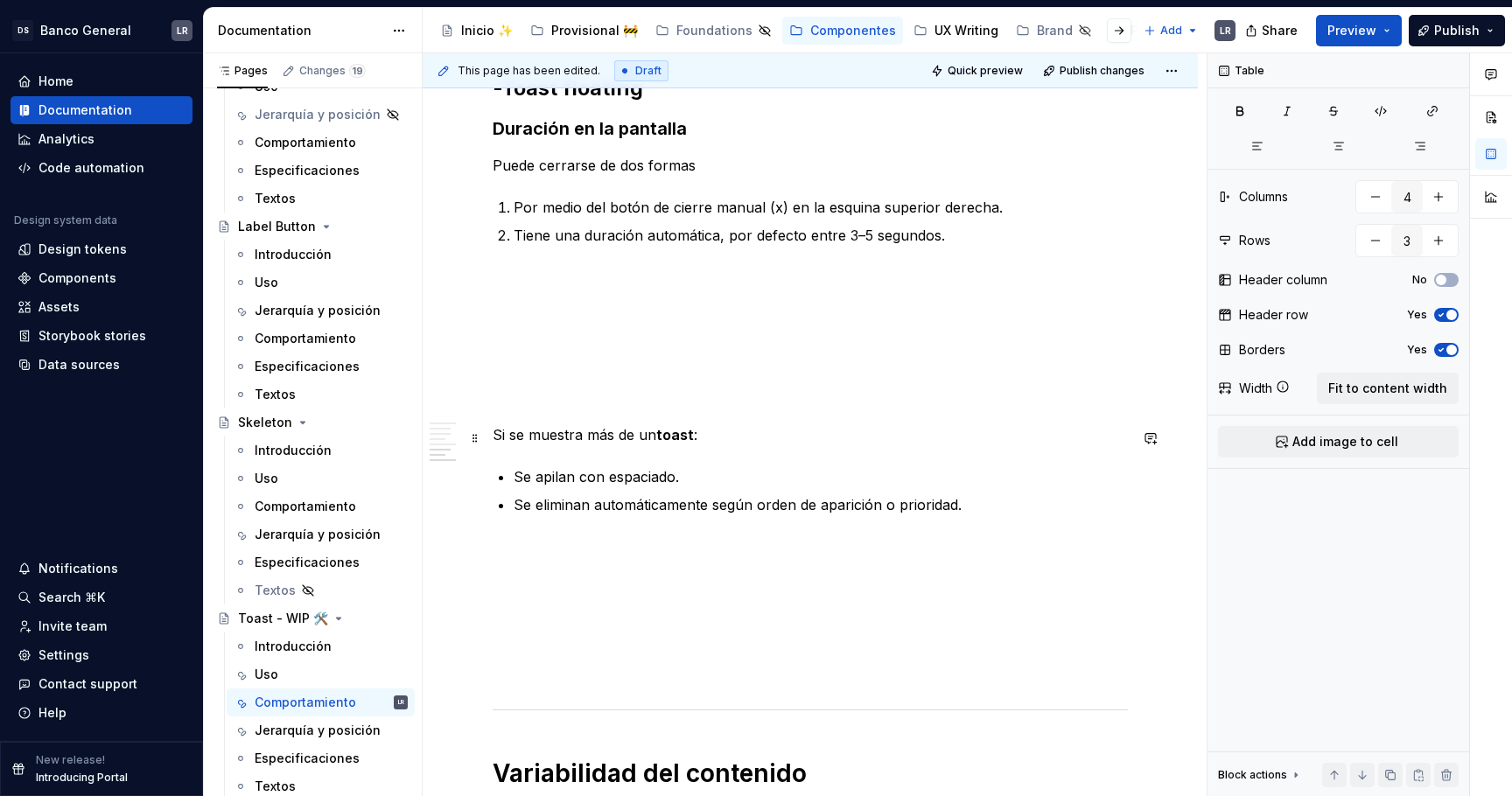
scroll to position [1843, 0]
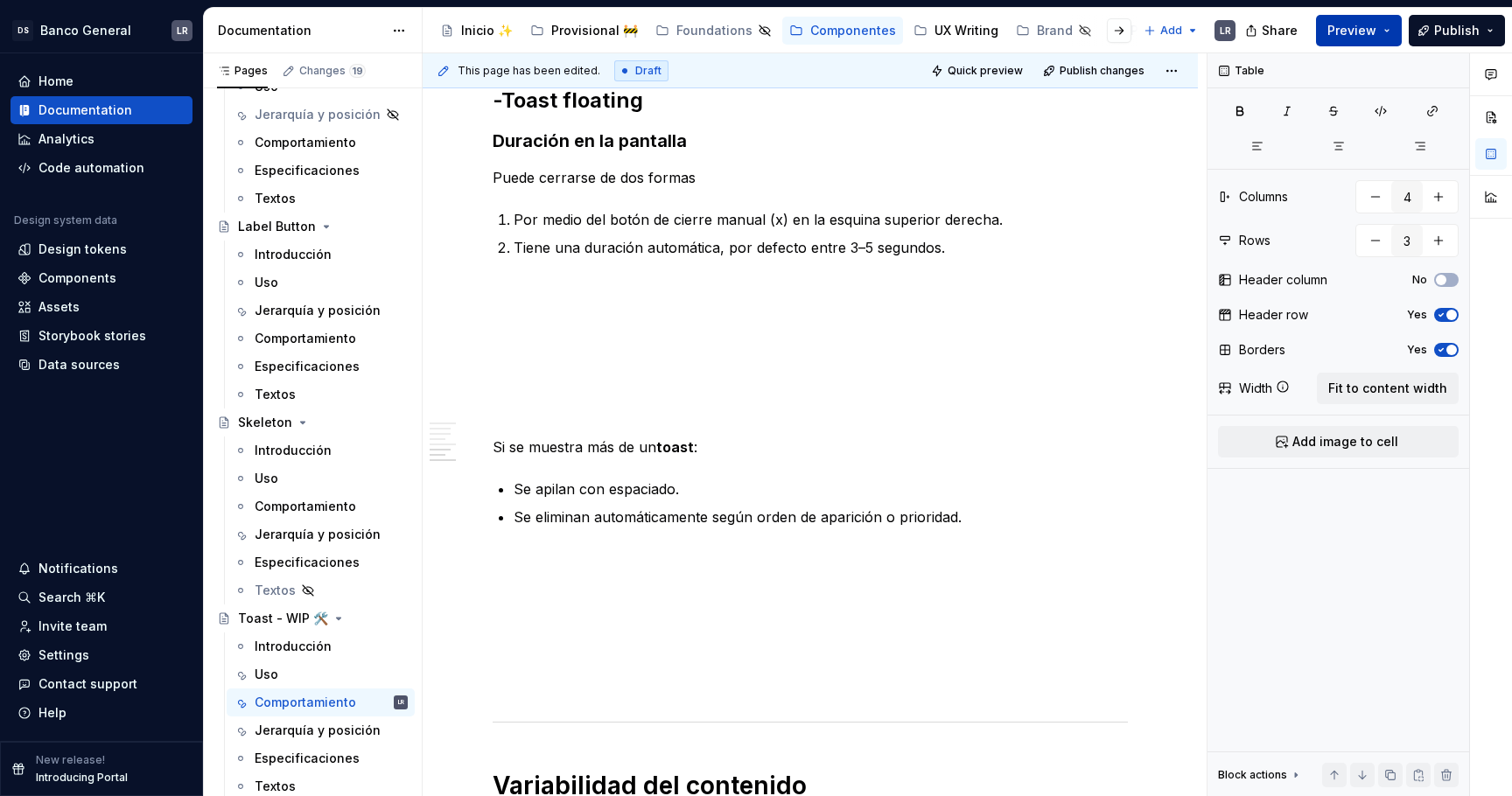
click at [1394, 40] on button "Preview" at bounding box center [1359, 30] width 86 height 31
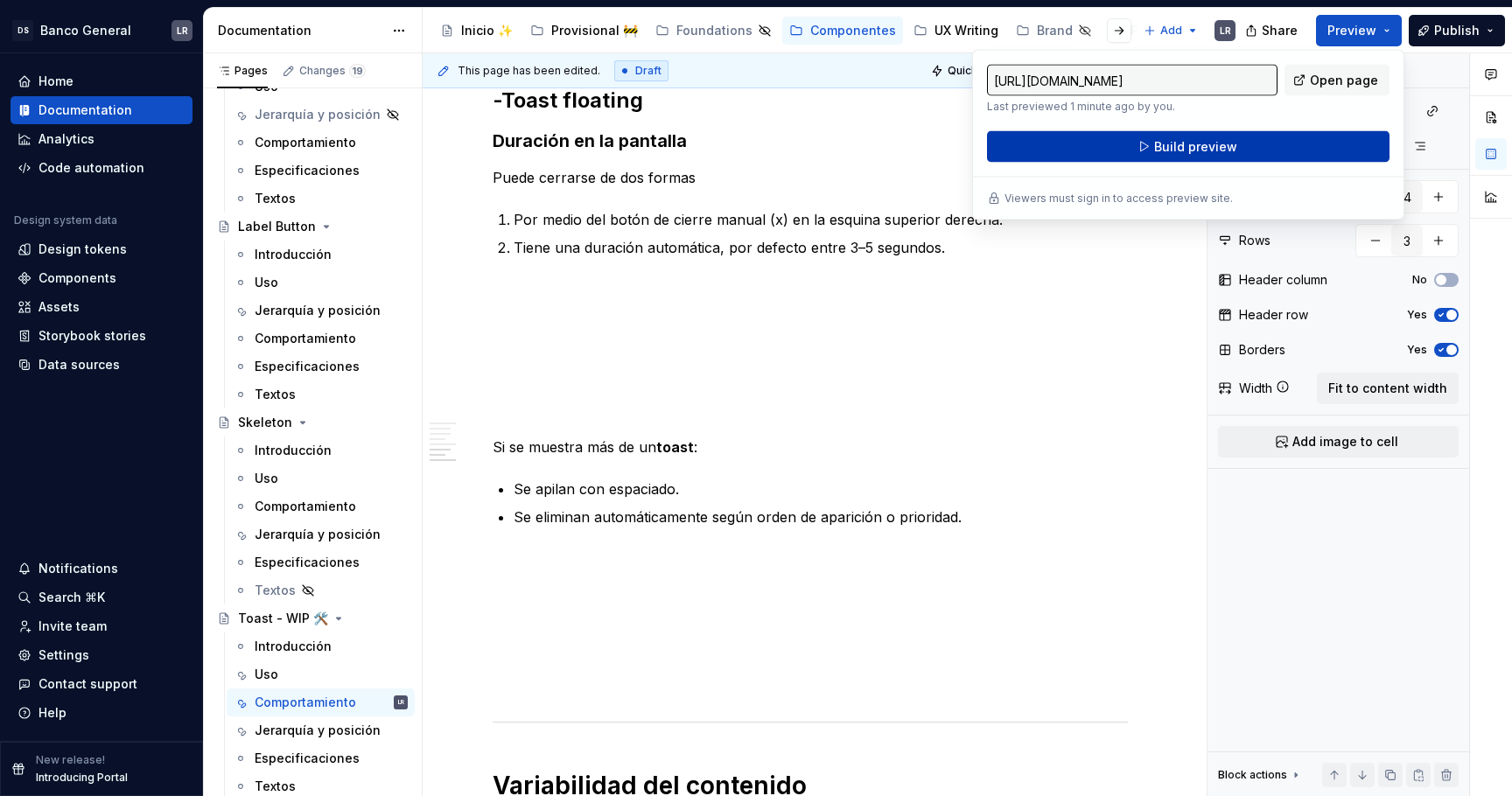
click at [1236, 150] on button "Build preview" at bounding box center [1188, 147] width 402 height 31
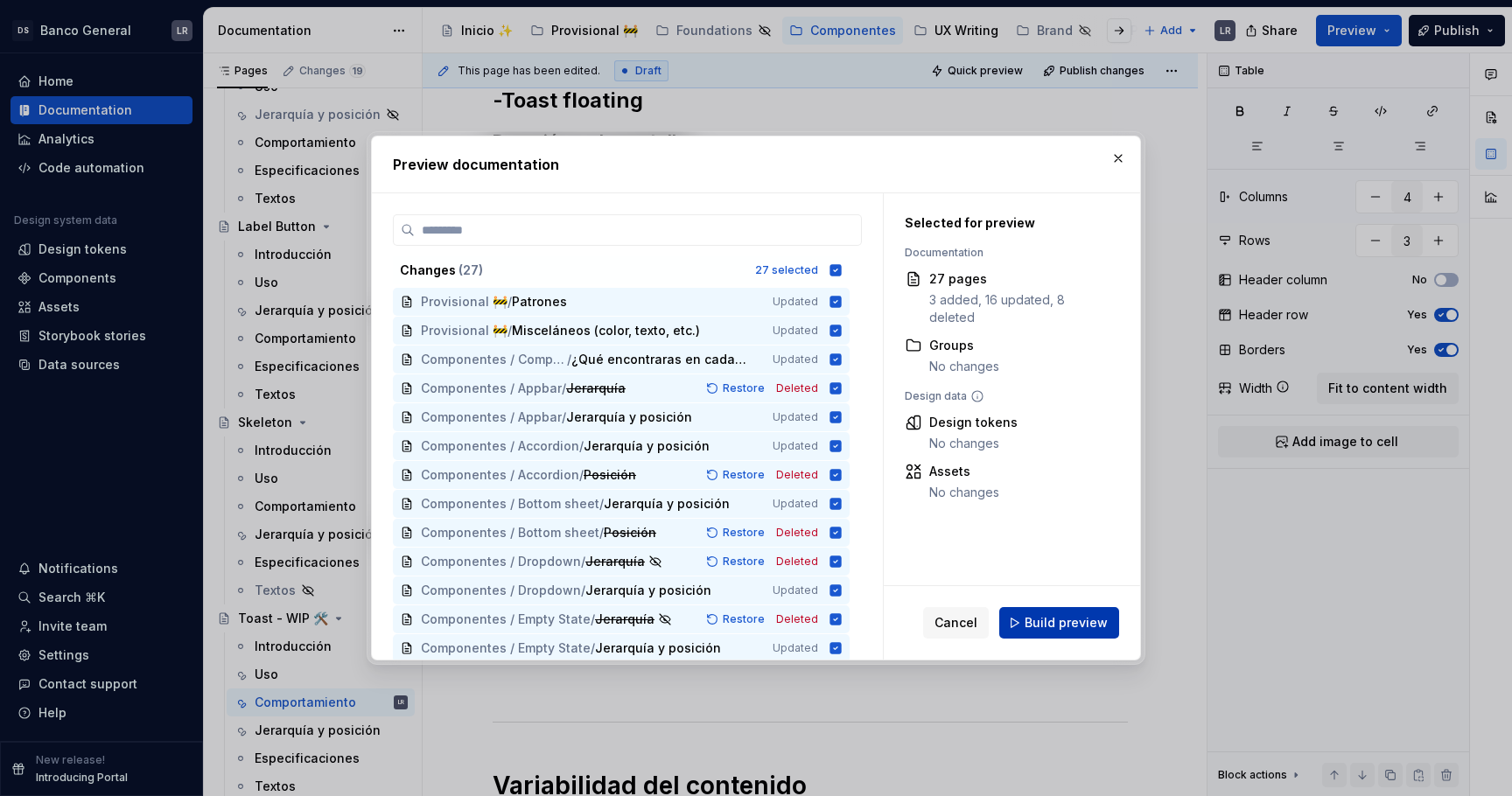
click at [1056, 622] on span "Build preview" at bounding box center [1065, 623] width 83 height 18
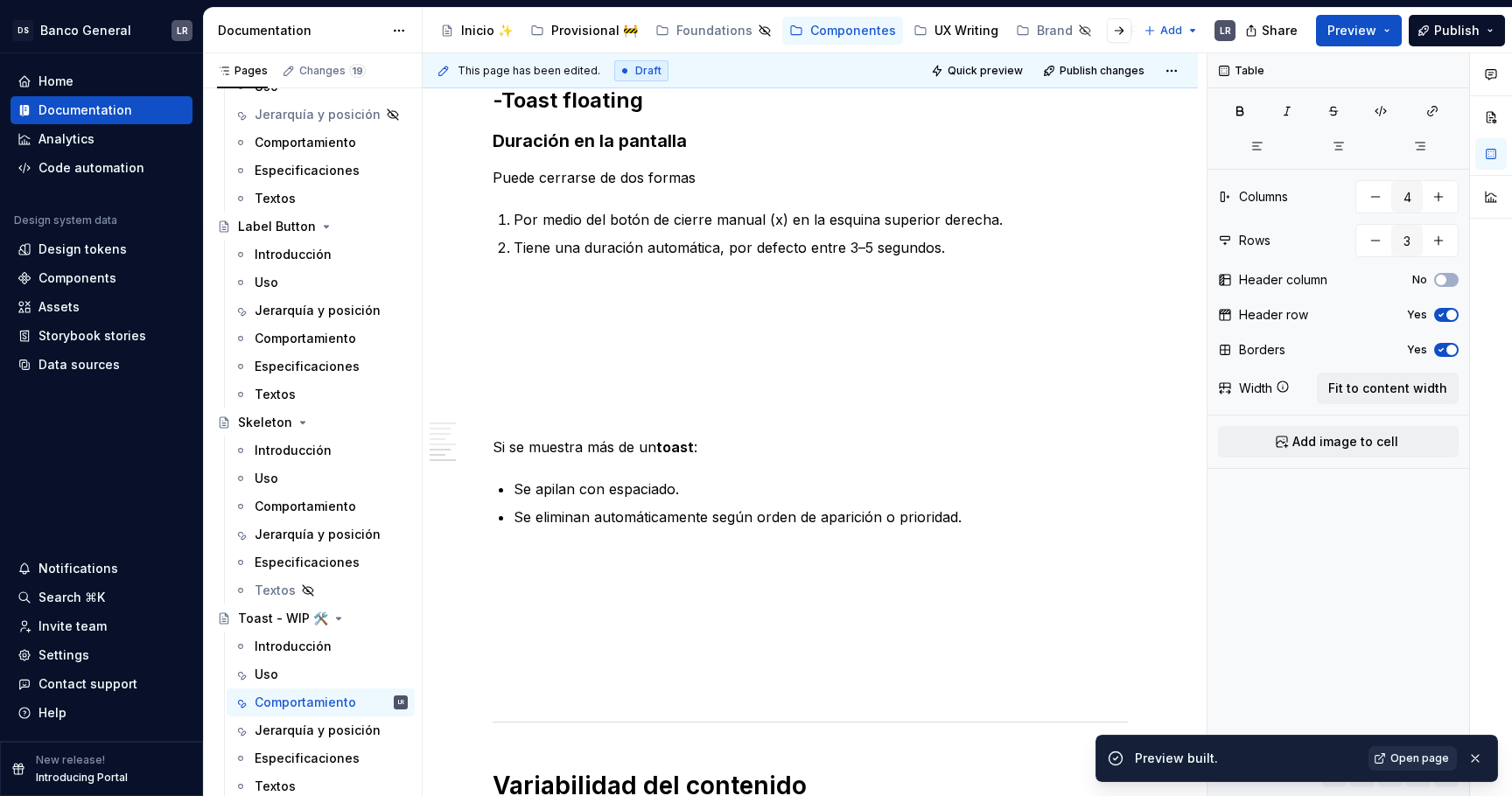
click at [1421, 759] on span "Open page" at bounding box center [1420, 759] width 59 height 14
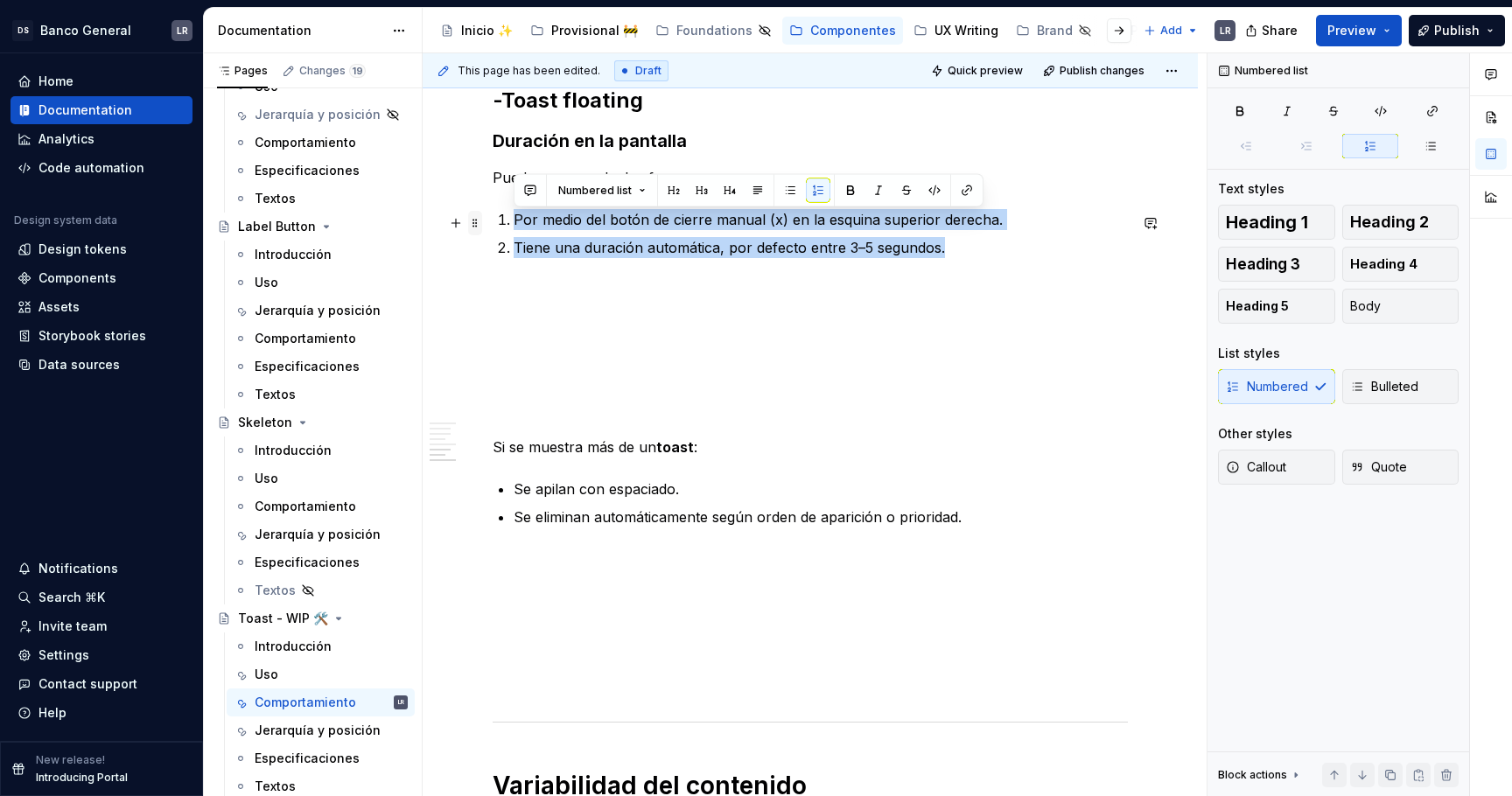
drag, startPoint x: 961, startPoint y: 251, endPoint x: 479, endPoint y: 217, distance: 483.2
click at [493, 217] on div "1. Estados -Toast fixed ***** ***** ***** **** ***** ******* ***** ******* -Toa…" at bounding box center [810, 109] width 636 height 3168
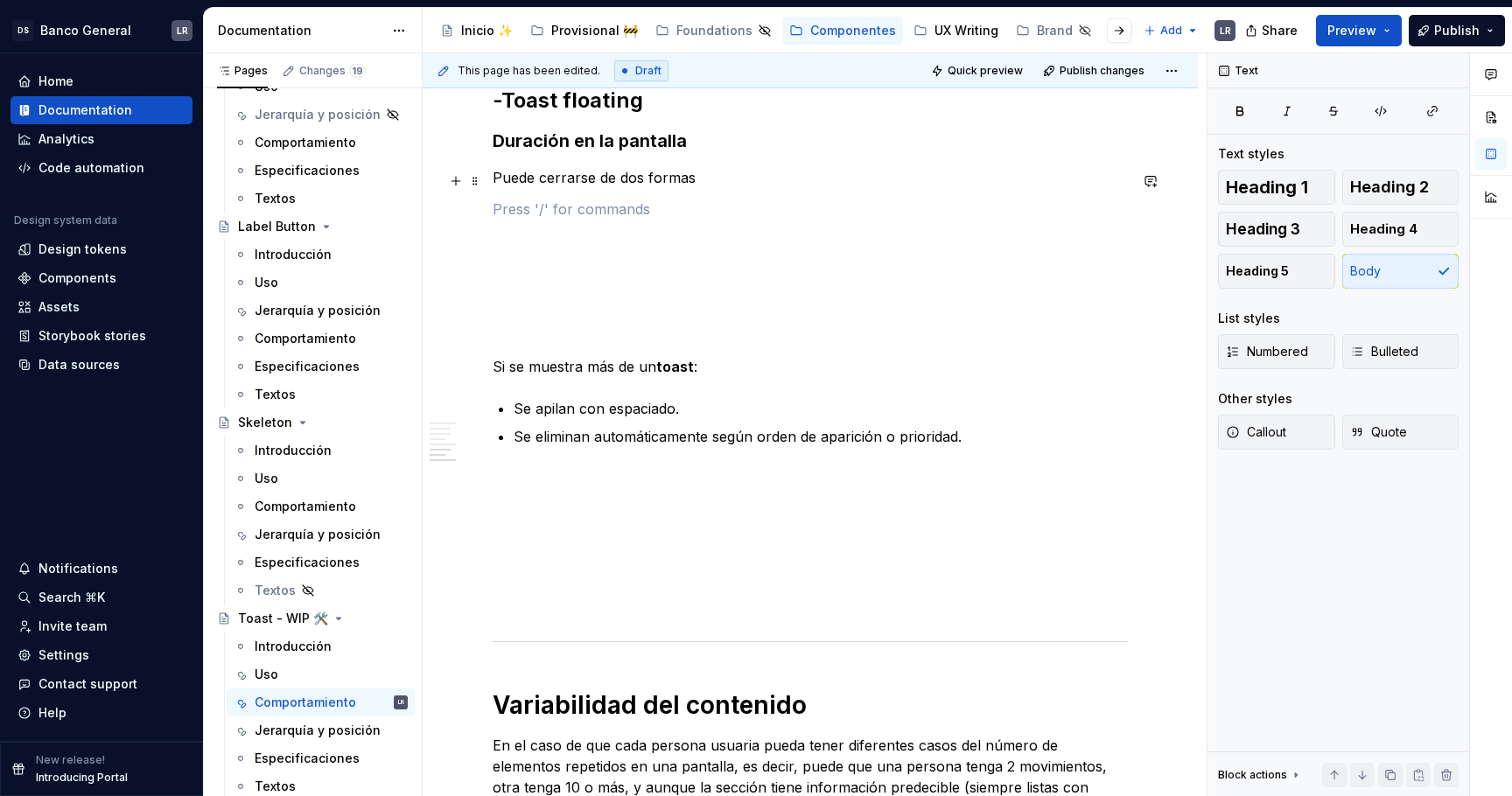
click at [744, 176] on p "Puede cerrarse de dos formas" at bounding box center [810, 177] width 636 height 21
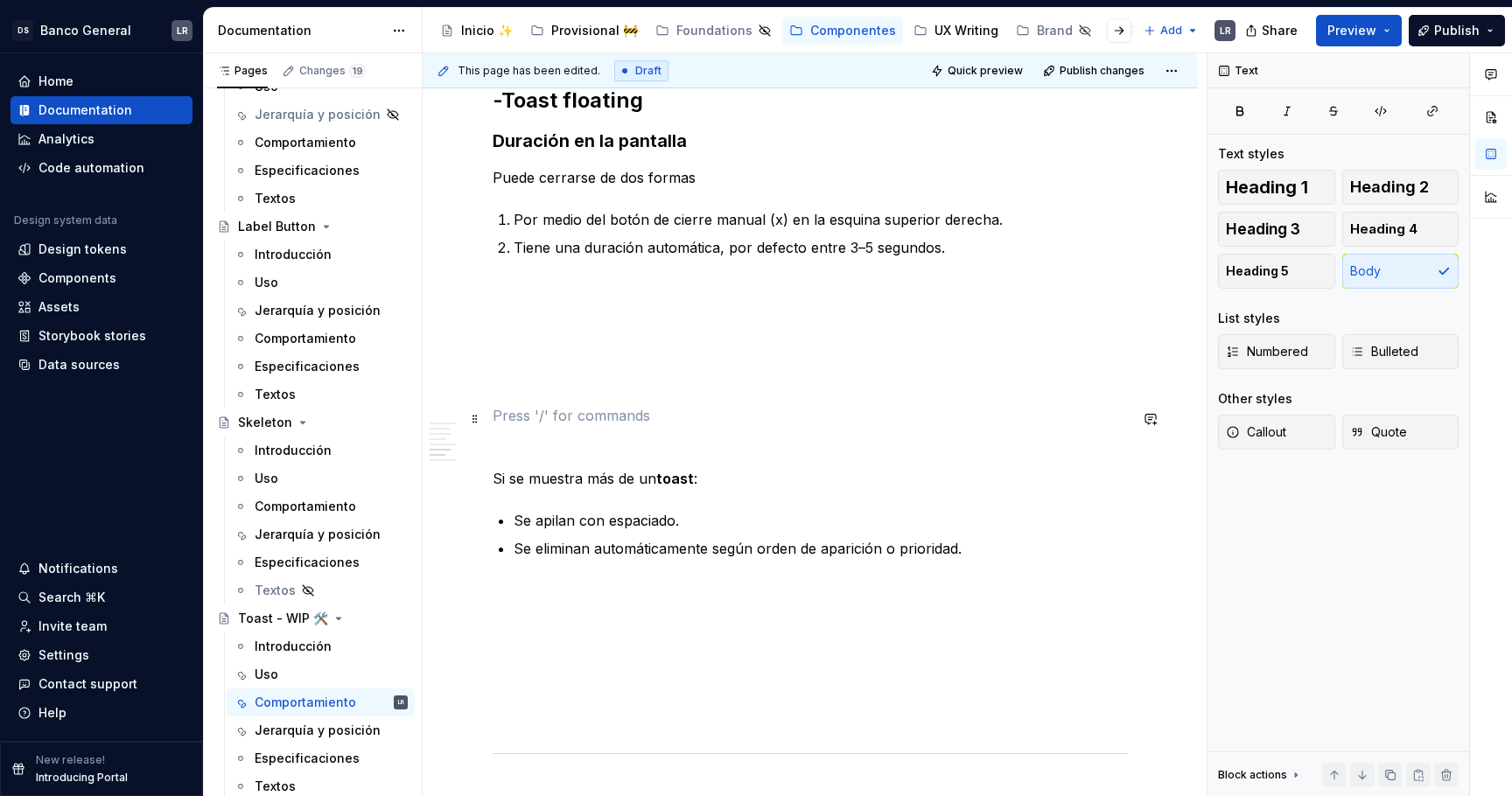
click at [551, 426] on p at bounding box center [810, 415] width 636 height 21
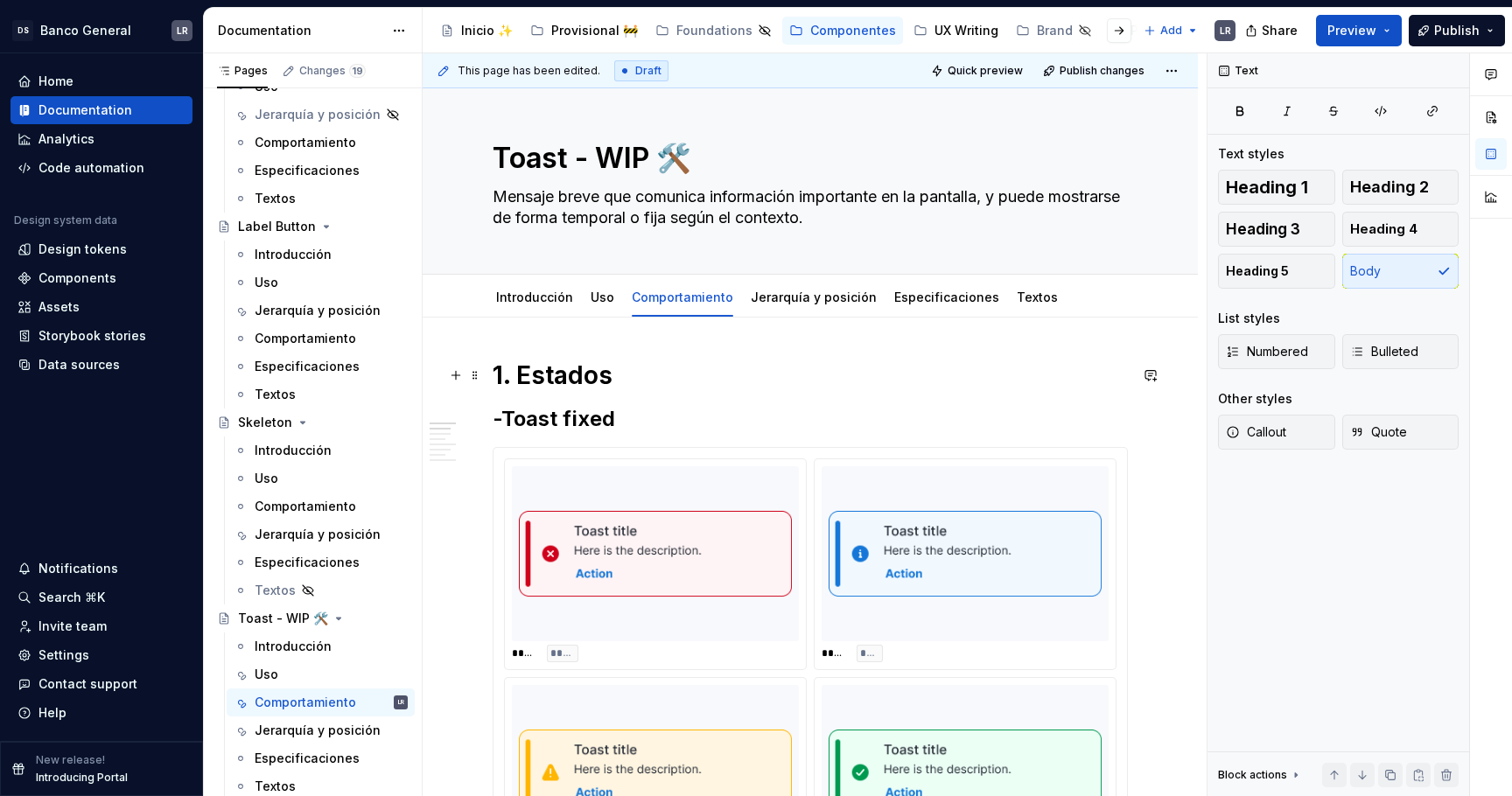
scroll to position [0, 0]
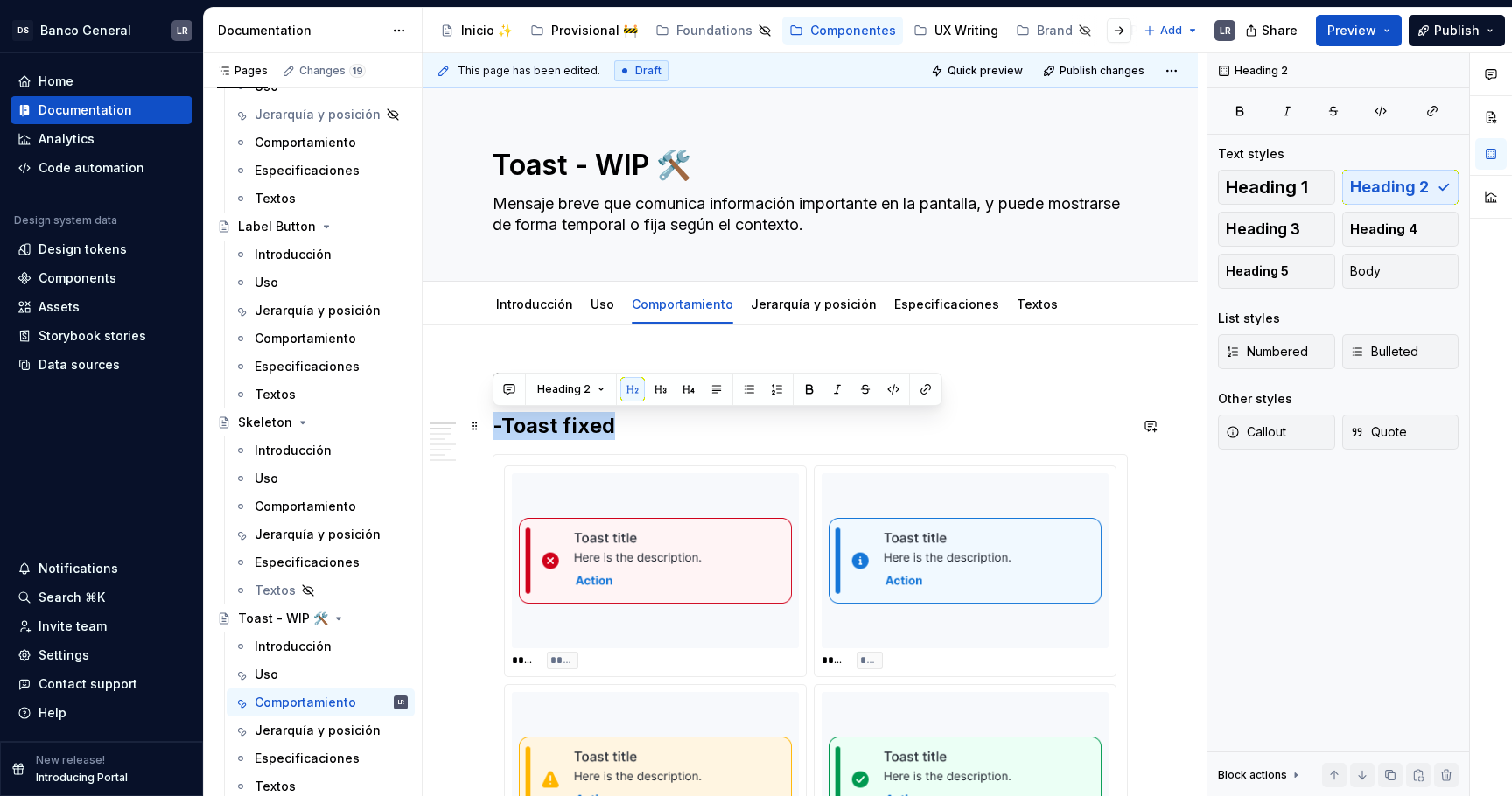
drag, startPoint x: 619, startPoint y: 423, endPoint x: 489, endPoint y: 423, distance: 130.0
copy h2 "-Toast fixed"
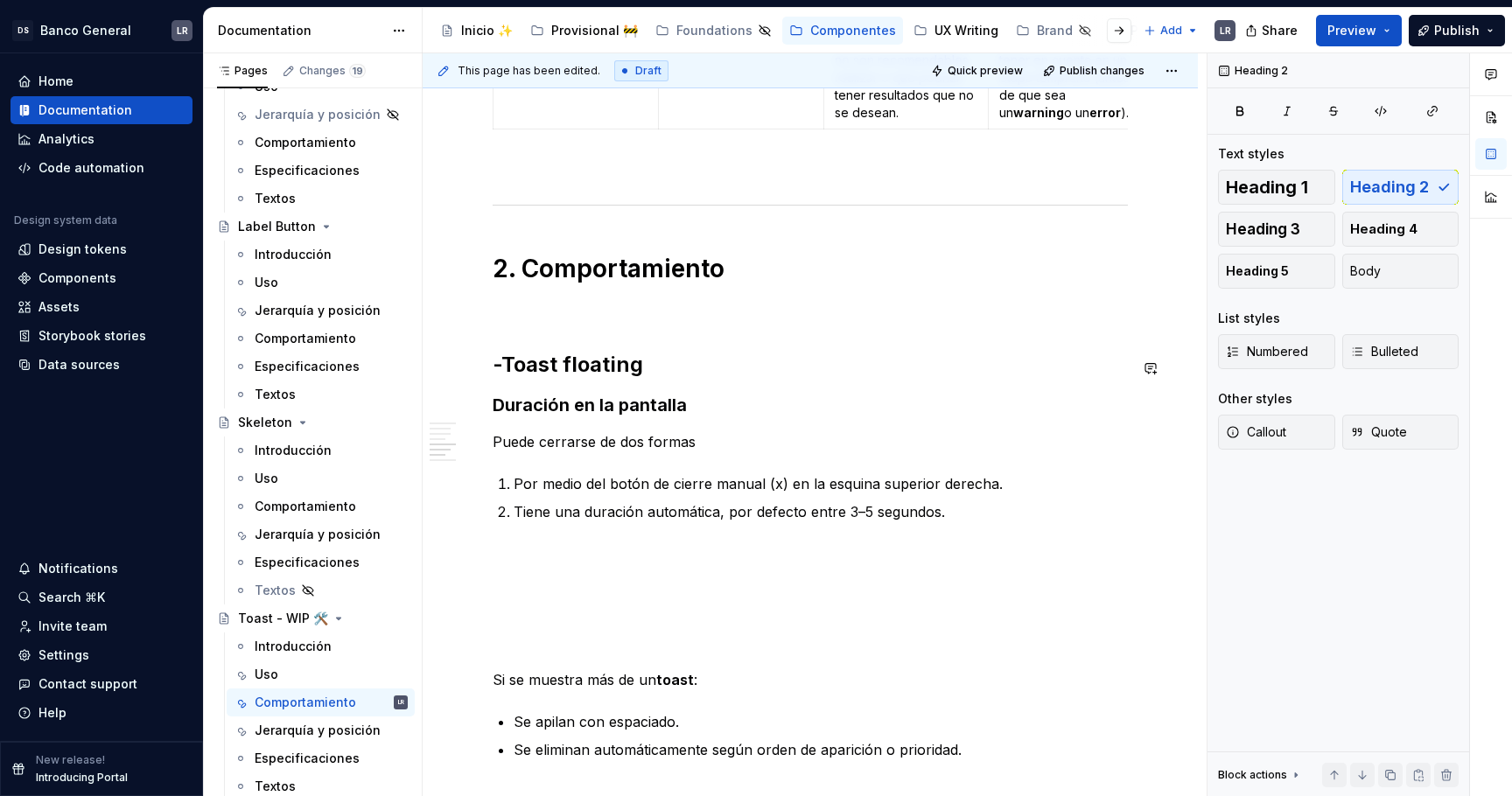
scroll to position [1667, 0]
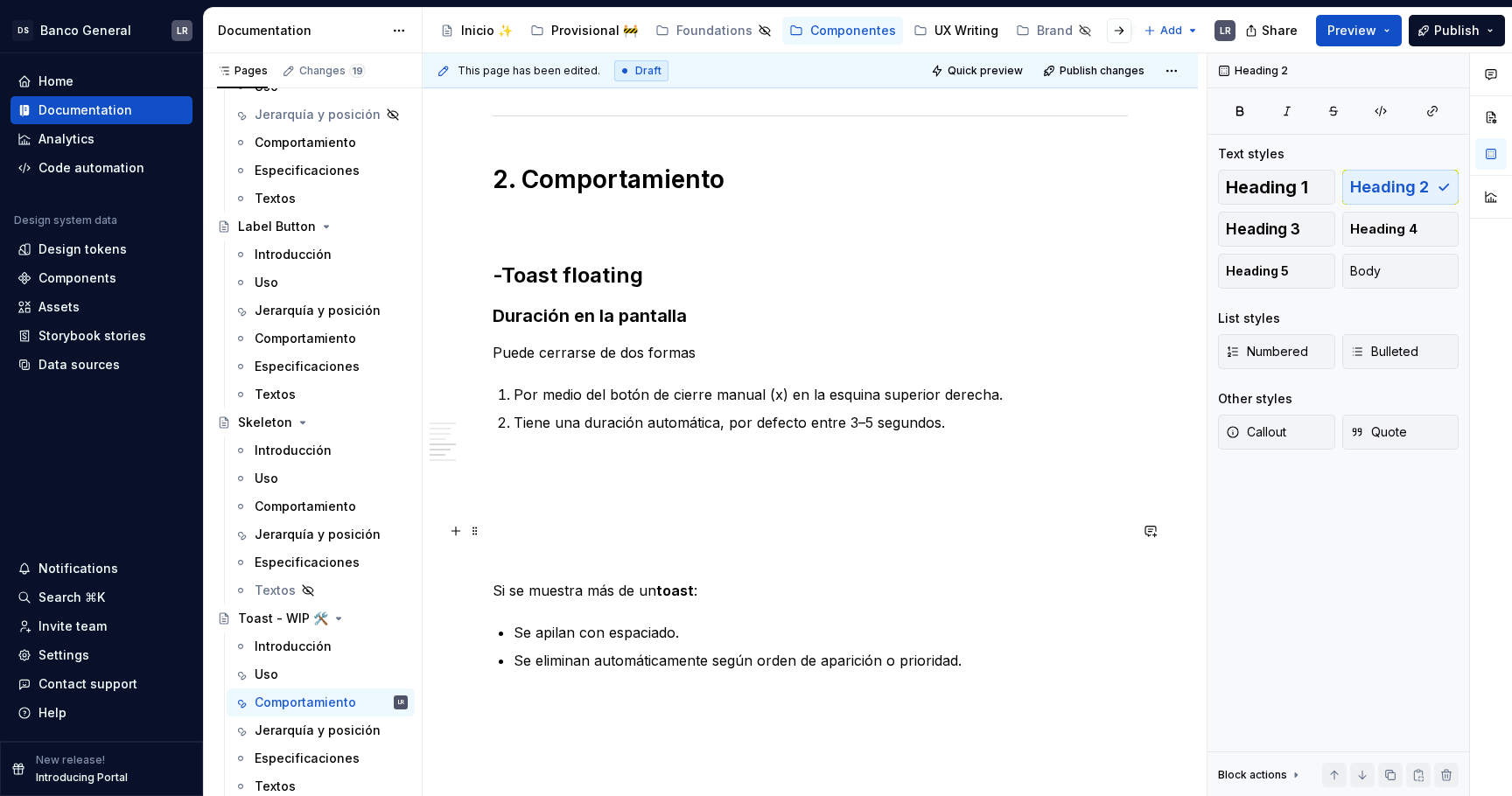
click at [544, 522] on p at bounding box center [810, 527] width 636 height 21
click at [547, 514] on div "1. Estados -Toast fixed ***** ***** ***** **** ***** ******* ***** ******* -Toa…" at bounding box center [810, 256] width 636 height 3115
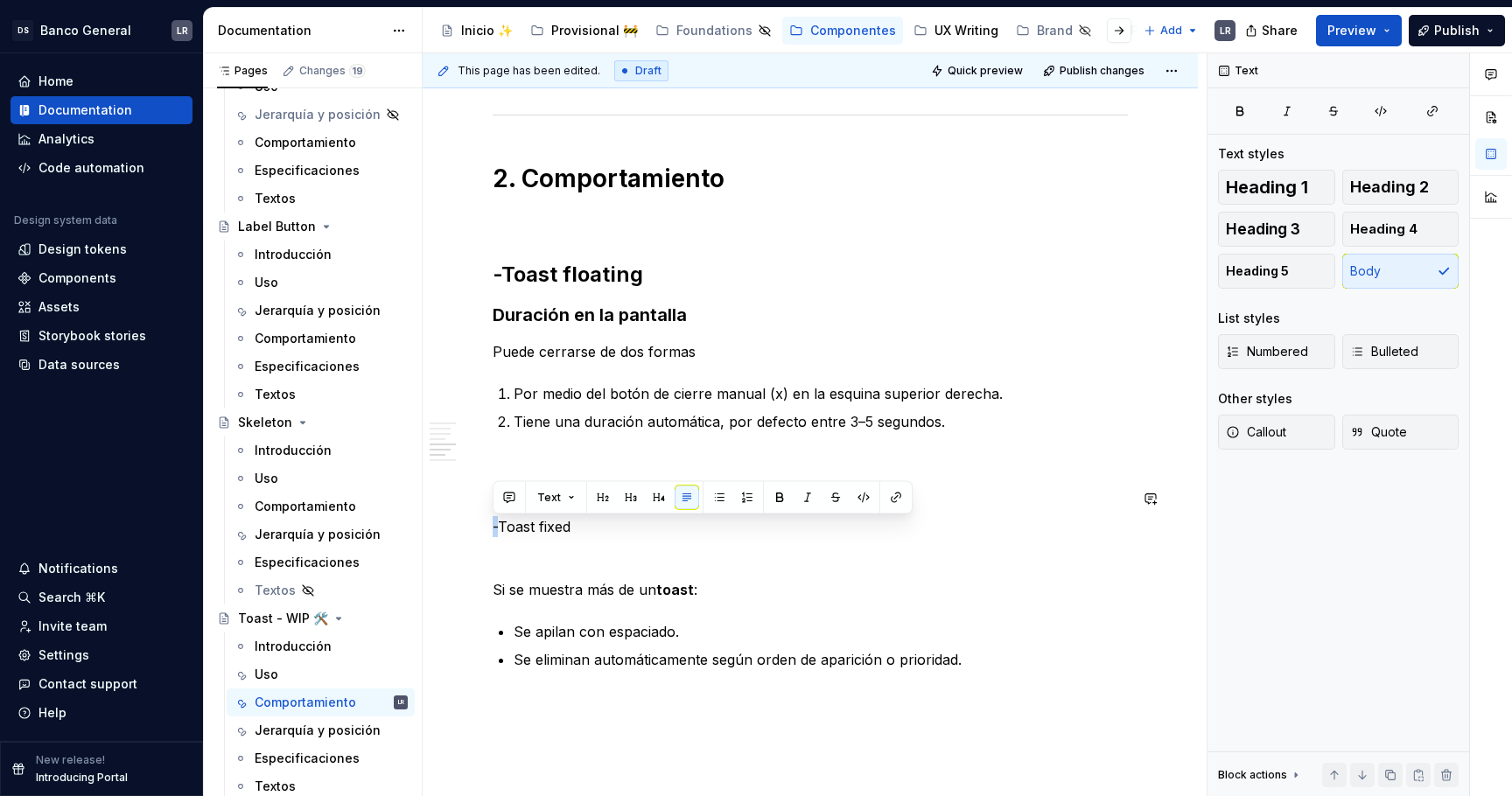
click at [547, 514] on div "1. Estados -Toast fixed ***** ***** ***** **** ***** ******* ***** ******* -Toa…" at bounding box center [810, 256] width 636 height 3115
click at [1333, 172] on button "Heading 1" at bounding box center [1277, 187] width 118 height 35
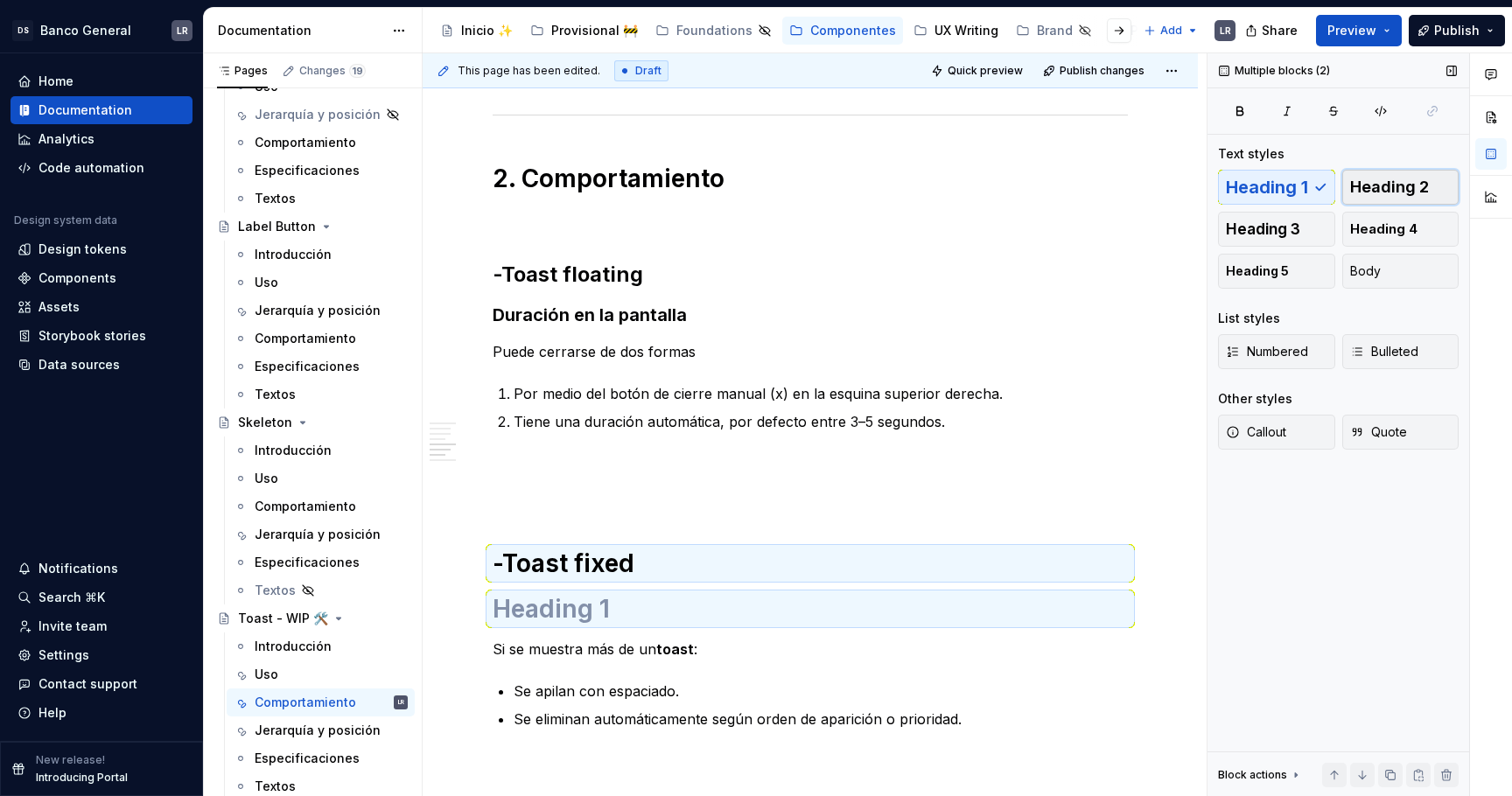
click at [1371, 173] on button "Heading 2" at bounding box center [1401, 187] width 118 height 35
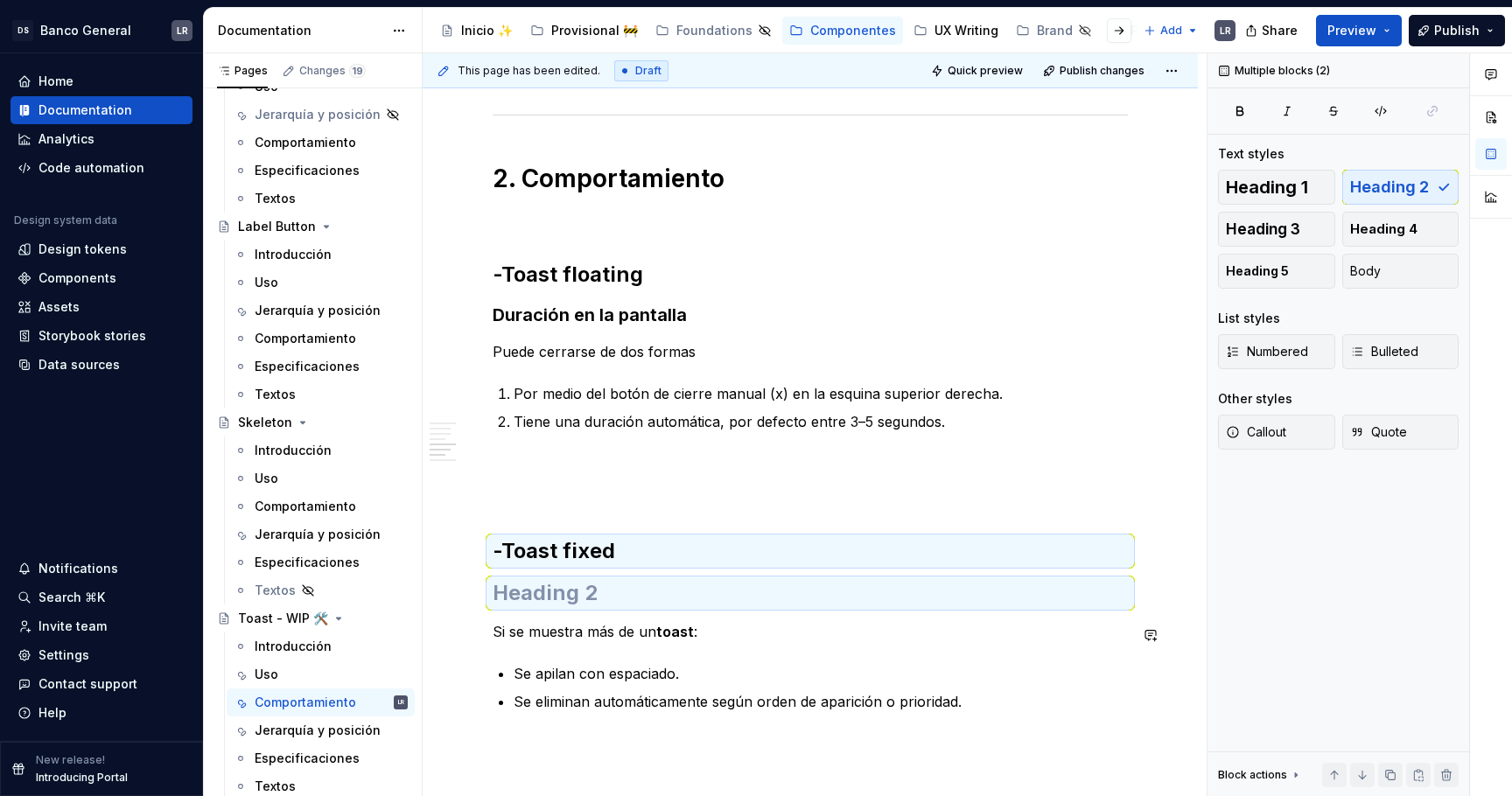
click at [565, 612] on div "1. Estados -Toast fixed ***** ***** ***** **** ***** ******* ***** ******* -Toa…" at bounding box center [810, 276] width 636 height 3158
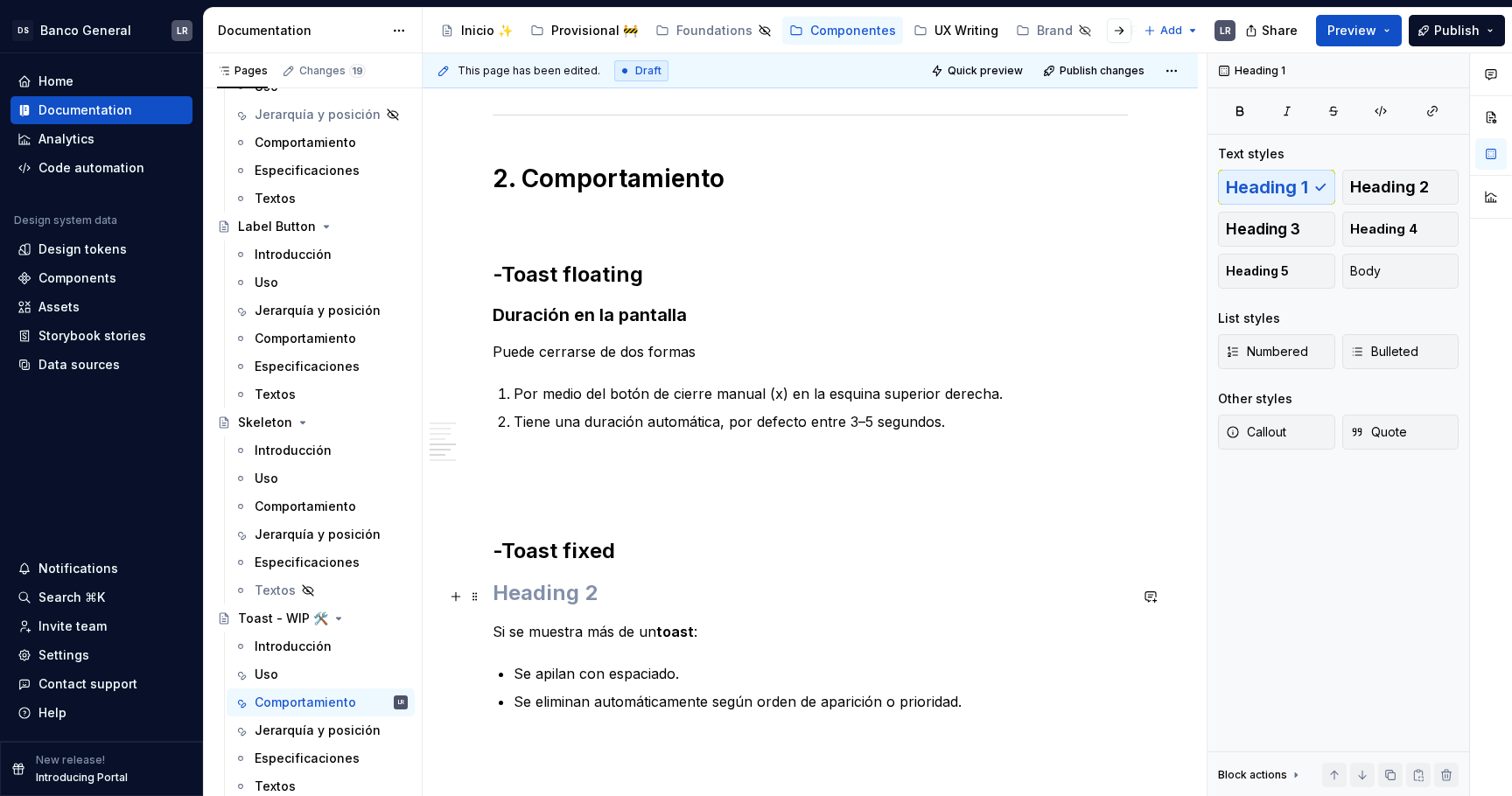
click at [571, 590] on h2 at bounding box center [810, 593] width 636 height 28
click at [622, 275] on h2 "-Toast floating" at bounding box center [810, 274] width 636 height 28
click at [556, 586] on h2 at bounding box center [810, 593] width 636 height 28
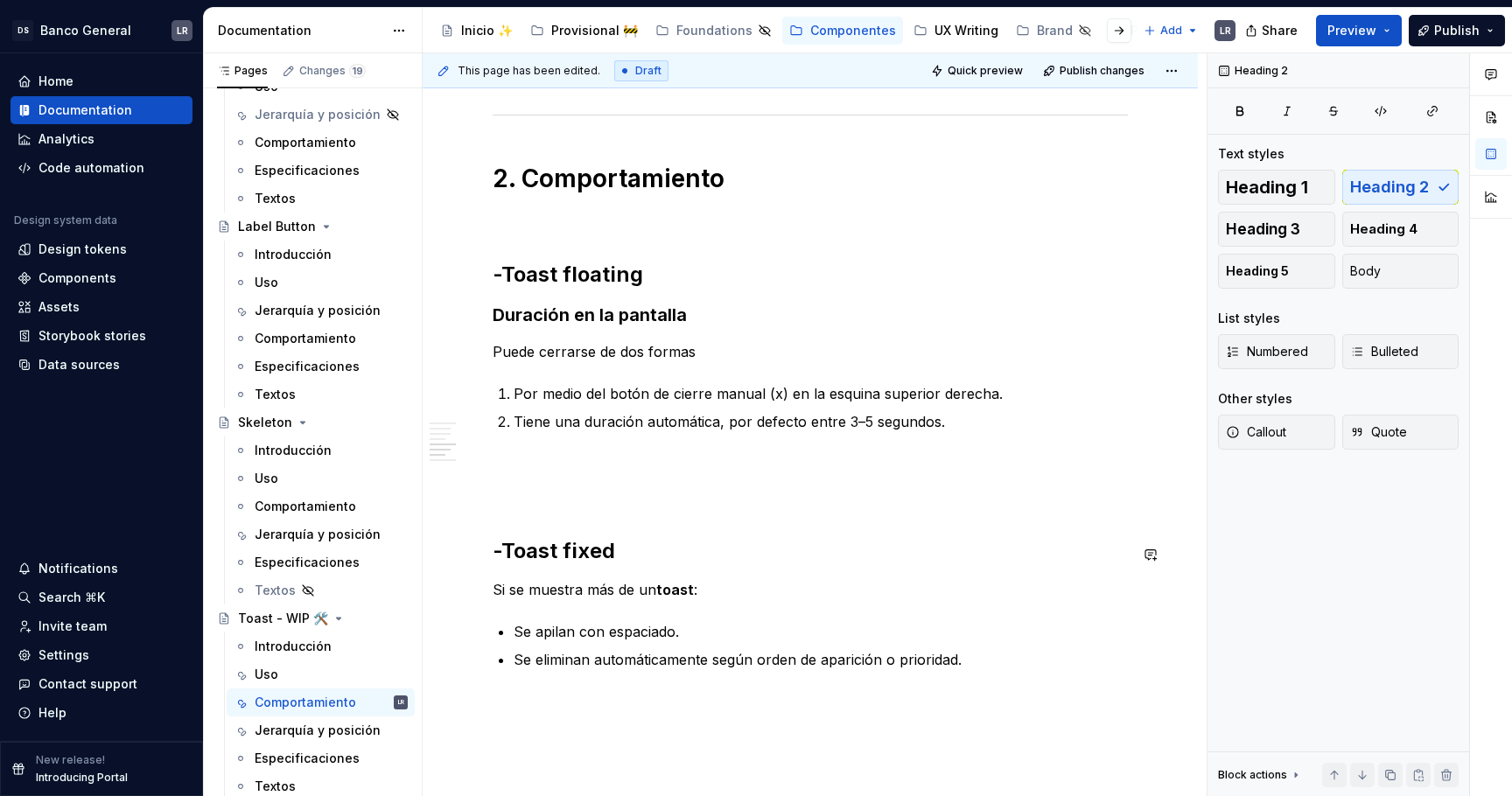
click at [592, 577] on div "1. Estados -Toast fixed ***** ***** ***** **** ***** ******* ***** ******* -Toa…" at bounding box center [810, 256] width 636 height 3115
click at [527, 594] on p "Si se muestra más de un toast :" at bounding box center [810, 589] width 636 height 21
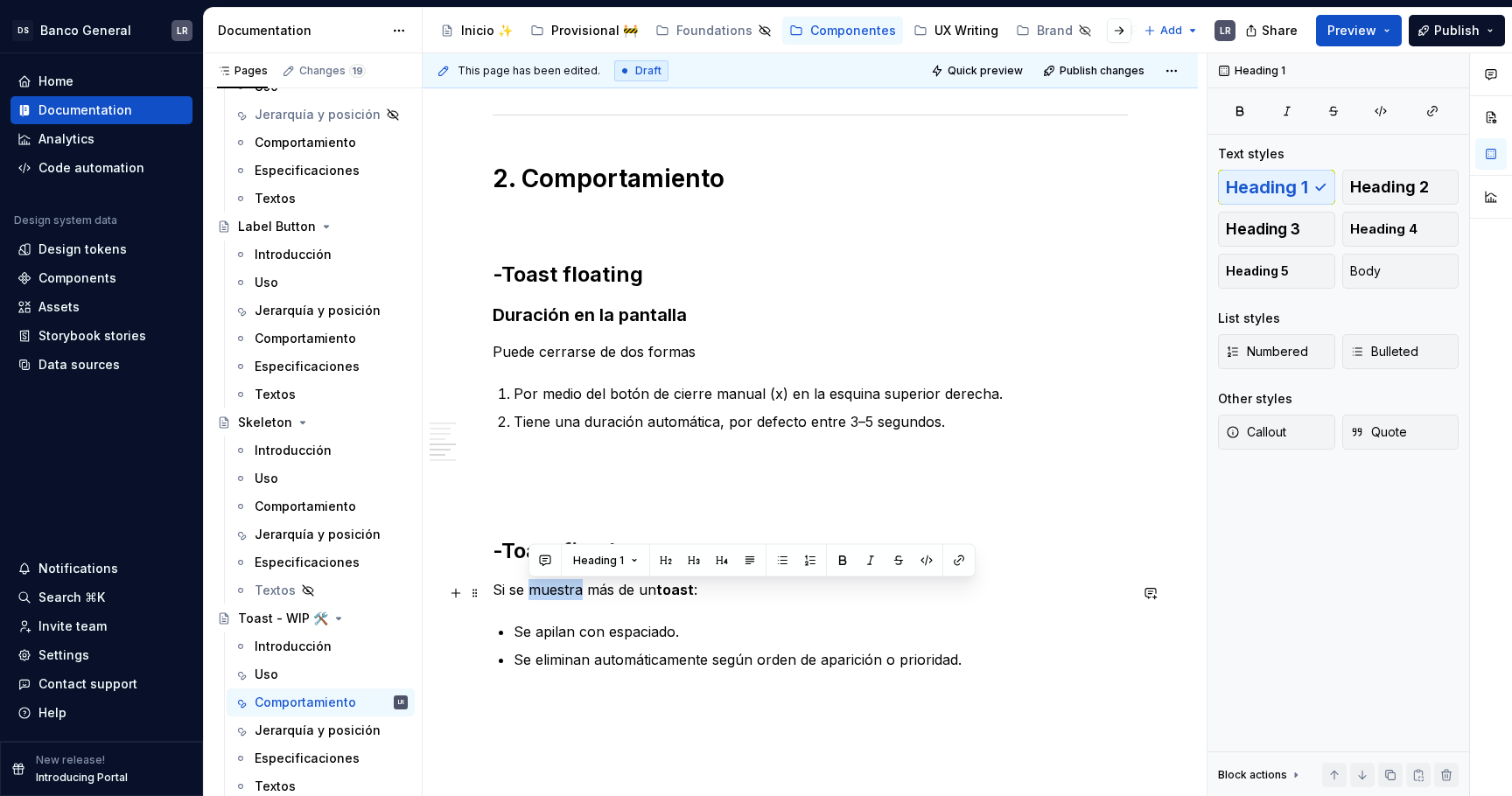
click at [527, 594] on p "Si se muestra más de un toast :" at bounding box center [810, 589] width 636 height 21
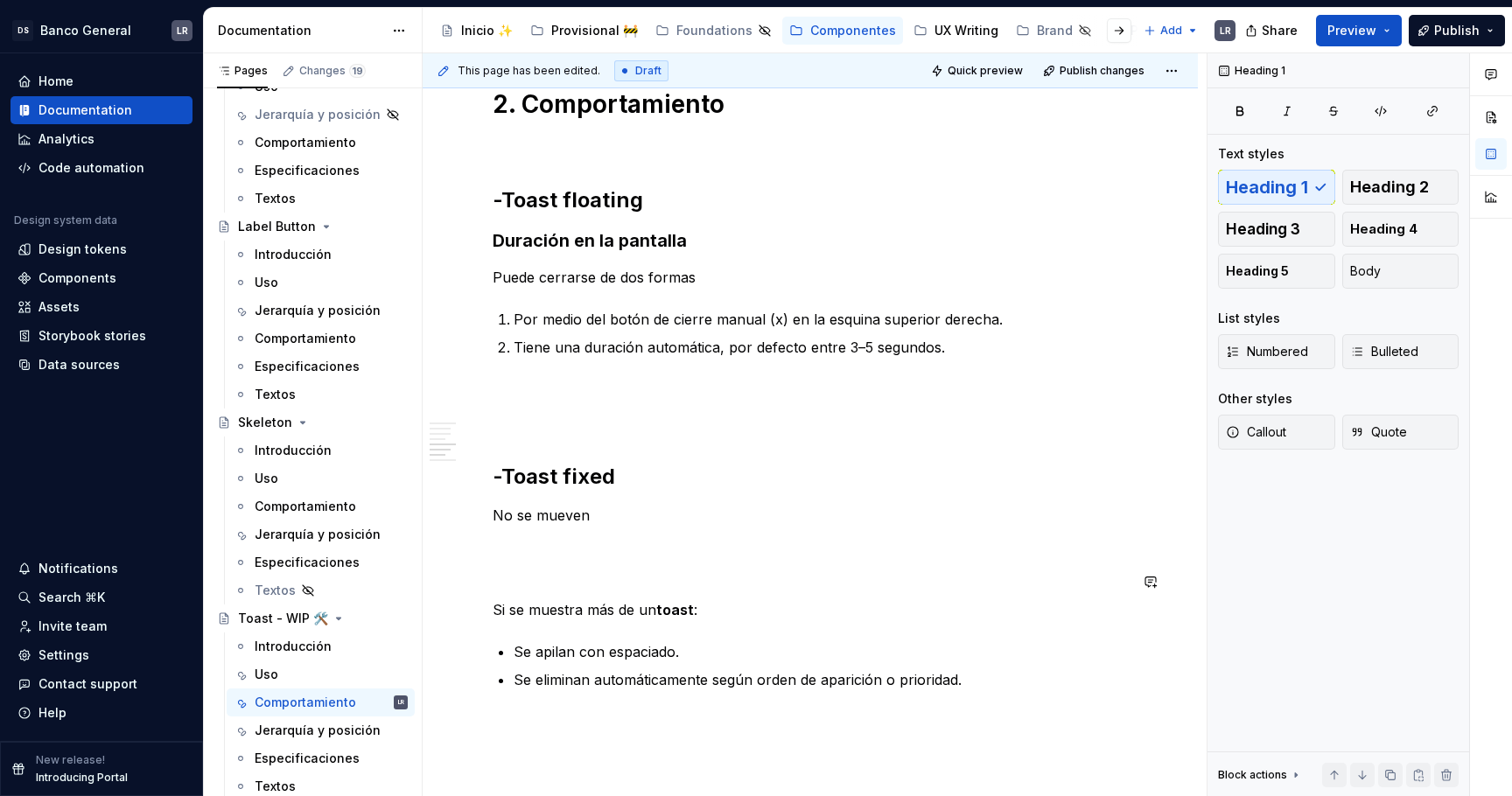
scroll to position [1749, 0]
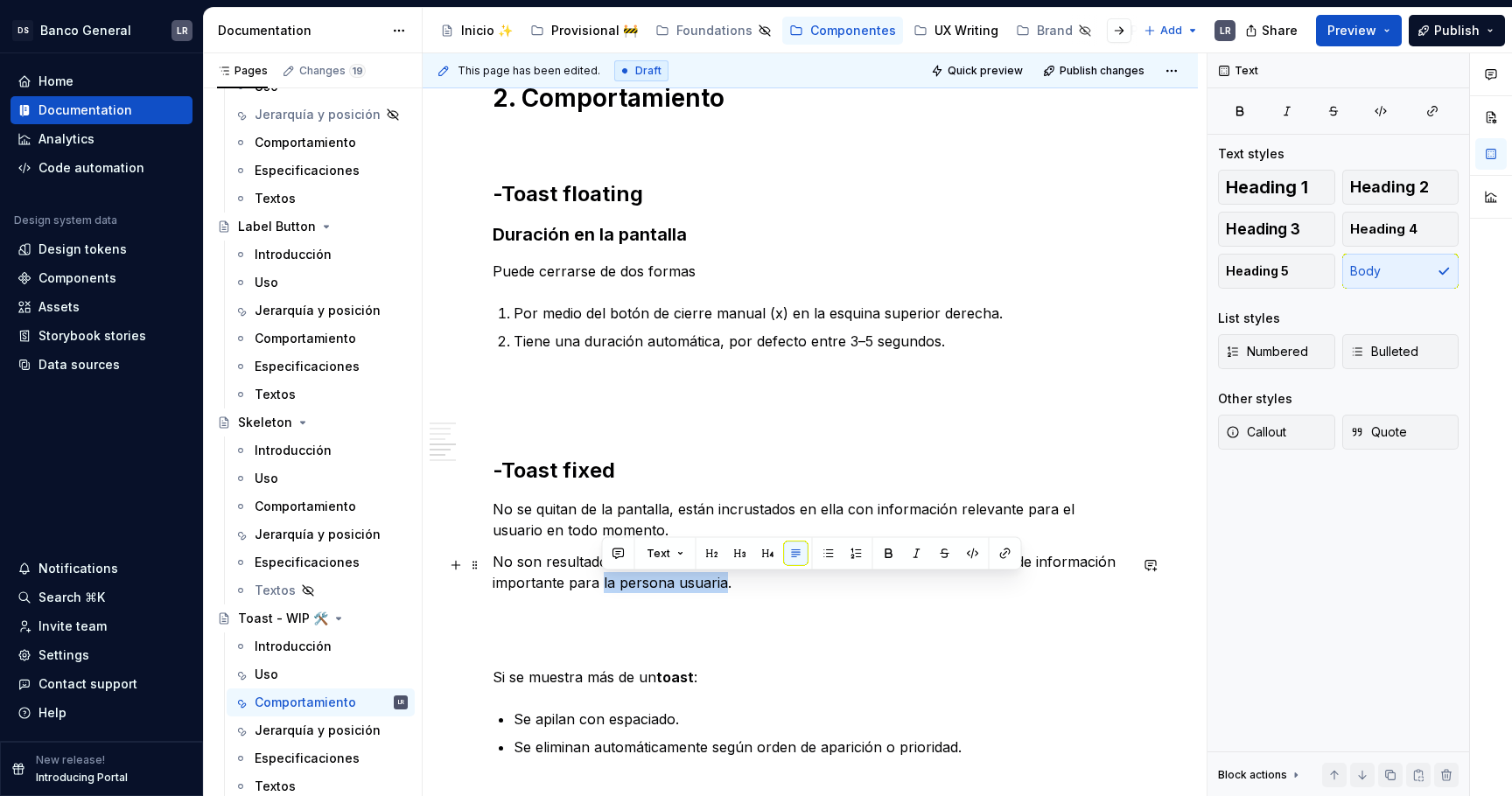
drag, startPoint x: 722, startPoint y: 586, endPoint x: 601, endPoint y: 589, distance: 121.0
click at [601, 589] on p "No son resultado de una acción ejecutada, sino que funcionan como banners de in…" at bounding box center [810, 572] width 636 height 42
copy p "la persona usuaria"
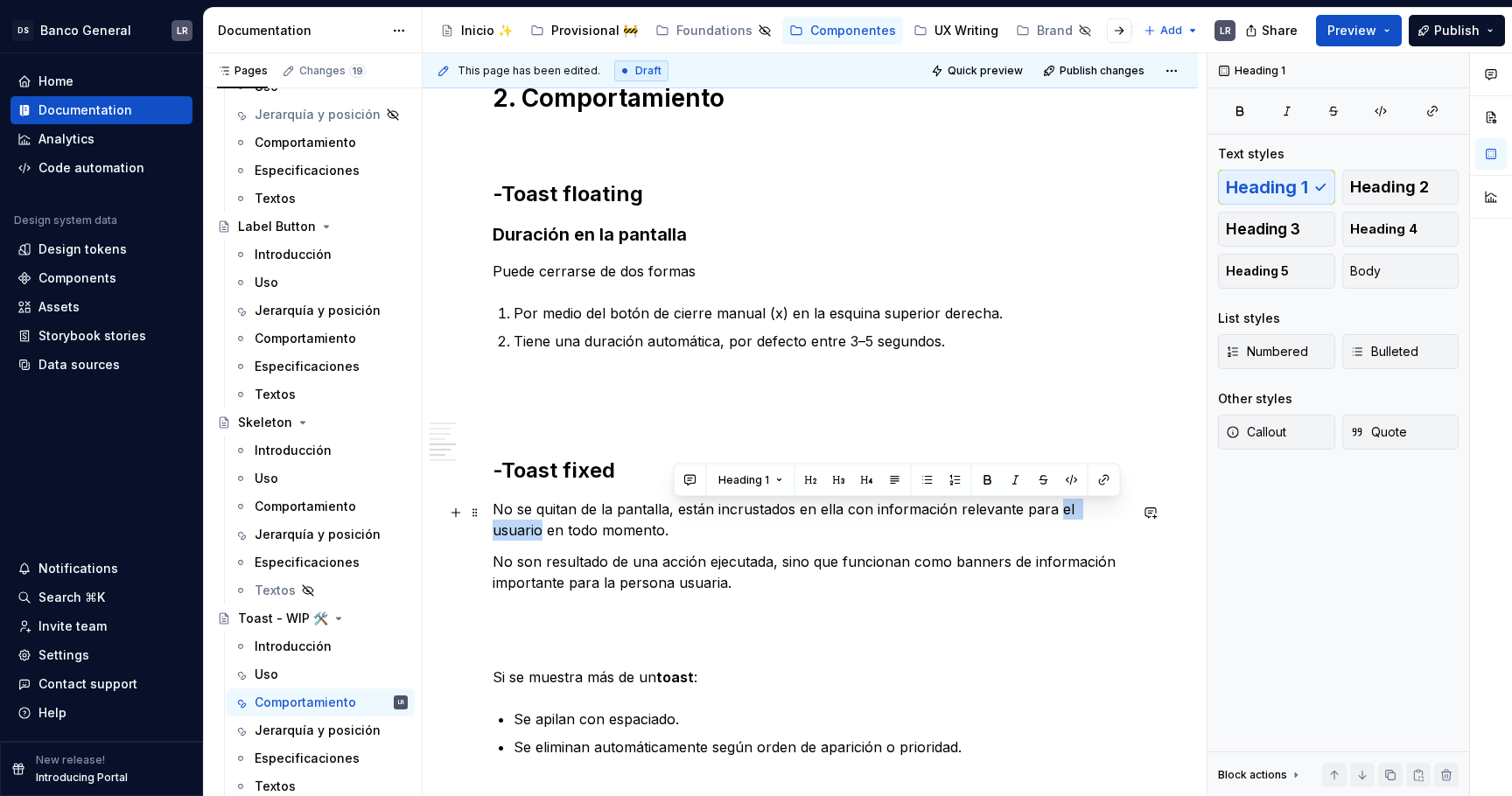
drag, startPoint x: 1117, startPoint y: 511, endPoint x: 1056, endPoint y: 511, distance: 61.0
click at [1056, 511] on p "No se quitan de la pantalla, están incrustados en ella con información relevant…" at bounding box center [810, 519] width 636 height 42
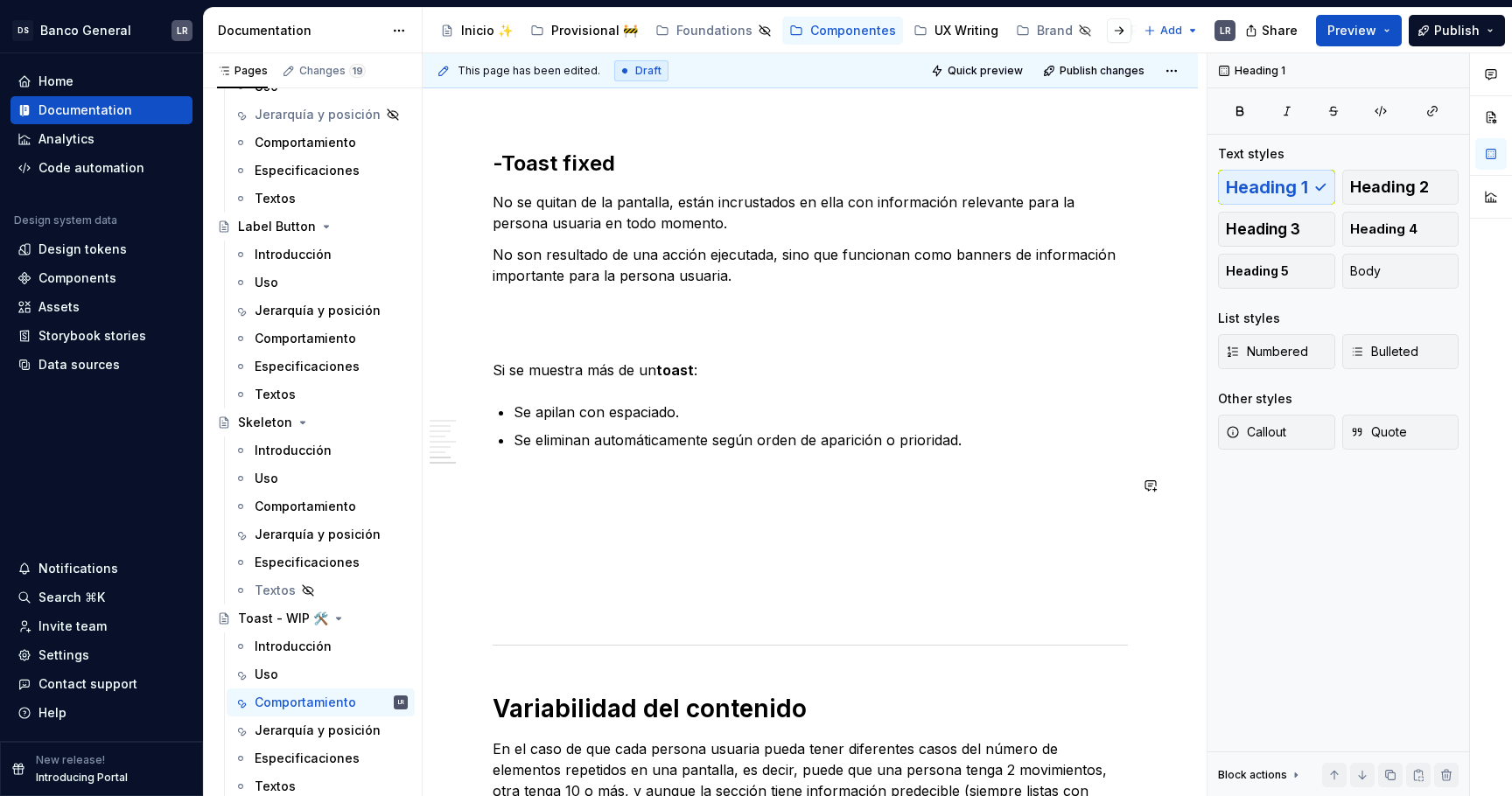
scroll to position [2036, 0]
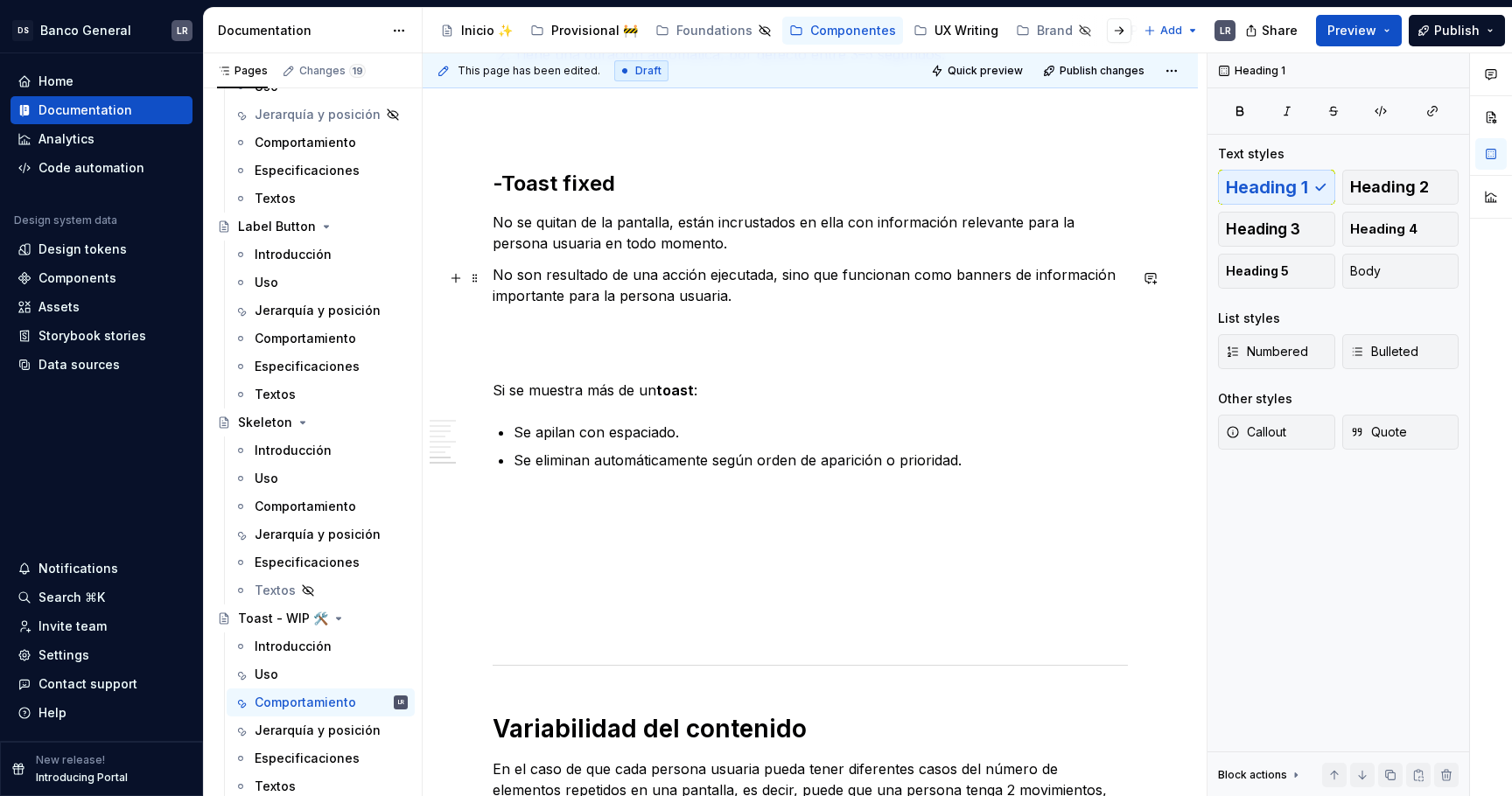
click at [744, 301] on p "No son resultado de una acción ejecutada, sino que funcionan como banners de in…" at bounding box center [810, 285] width 636 height 42
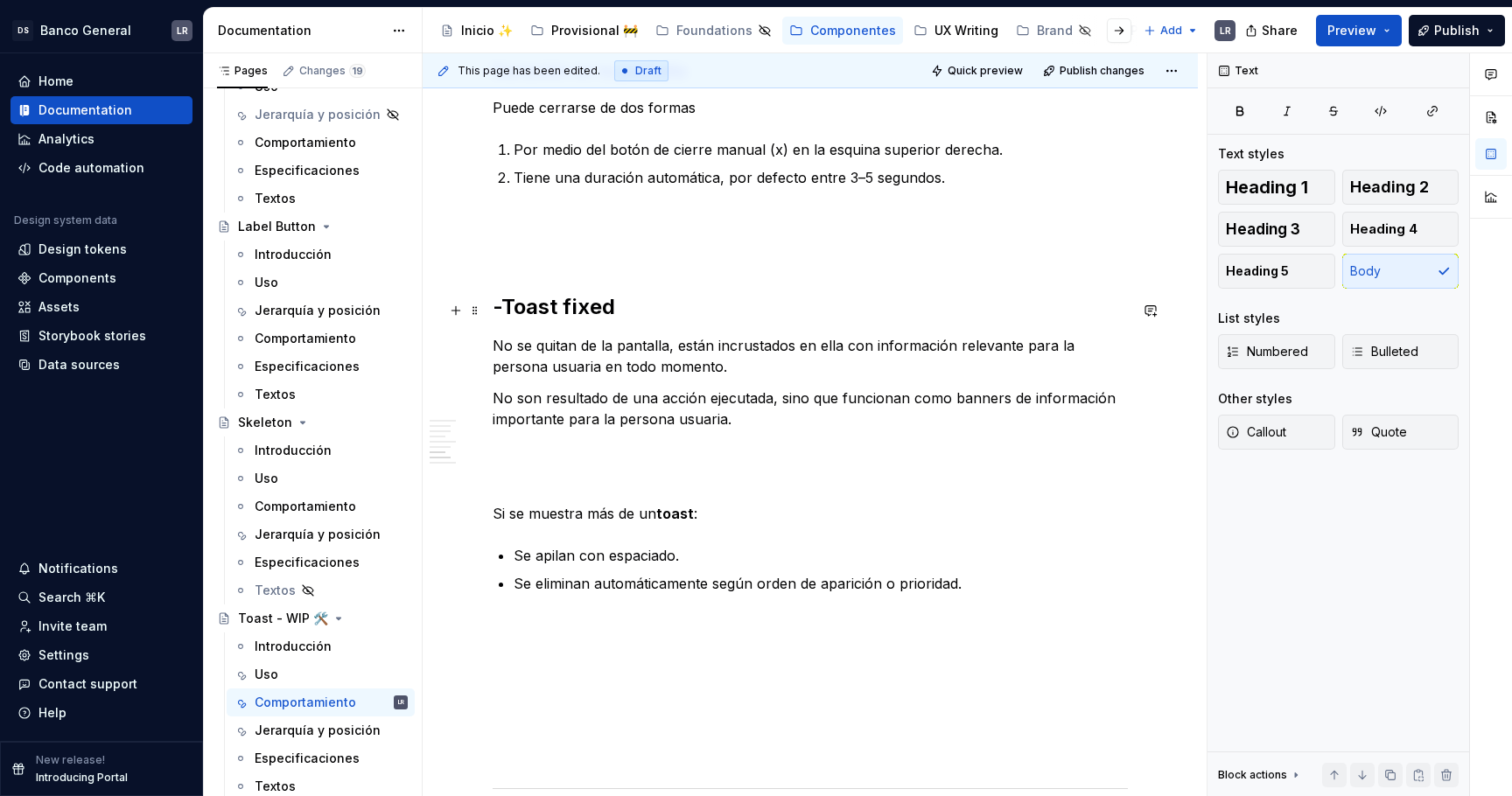
scroll to position [1910, 0]
click at [1005, 197] on div "1. Estados -Toast fixed ***** ***** ***** **** ***** ******* ***** ******* -Toa…" at bounding box center [810, 98] width 636 height 3283
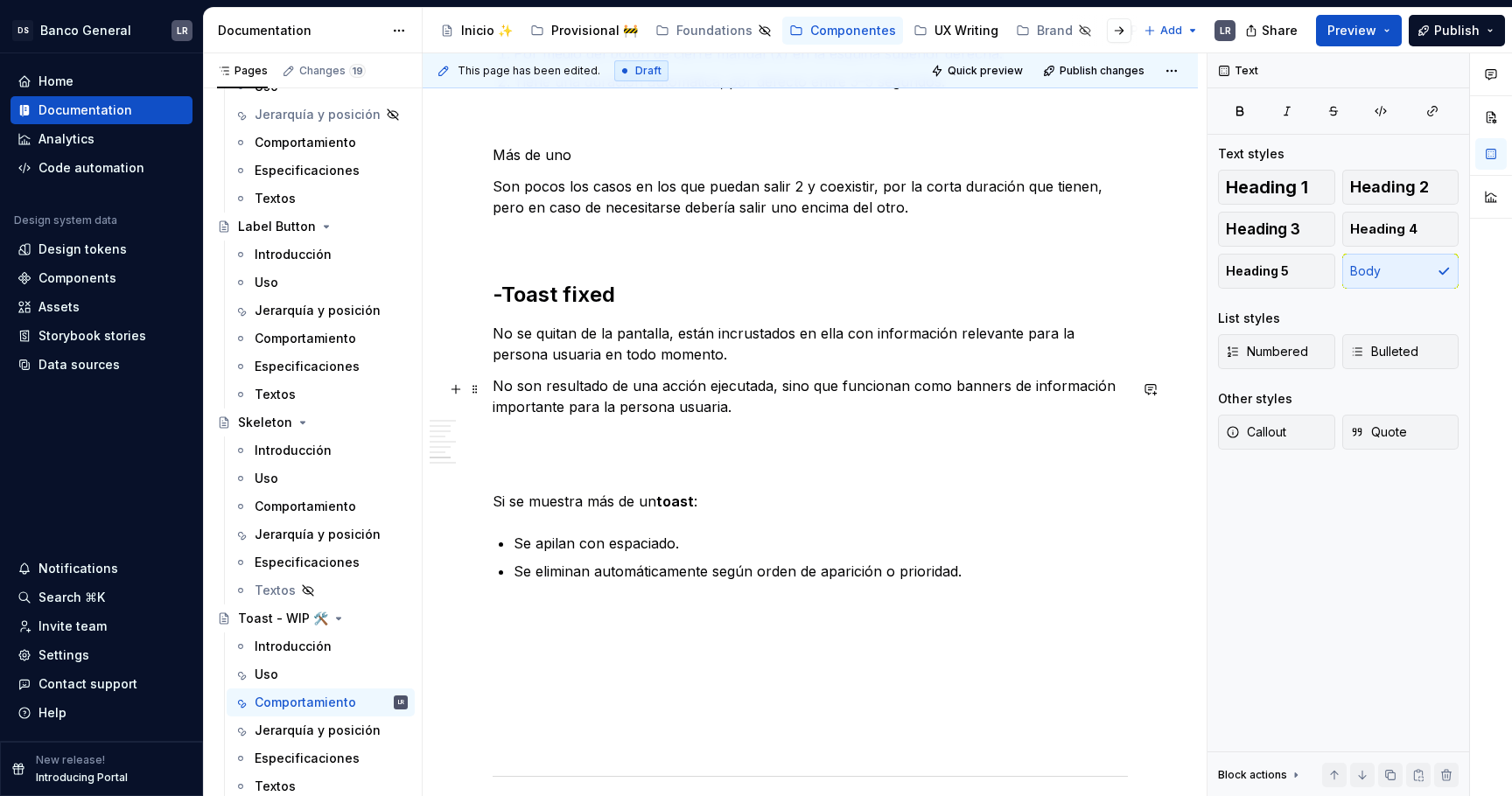
scroll to position [1983, 0]
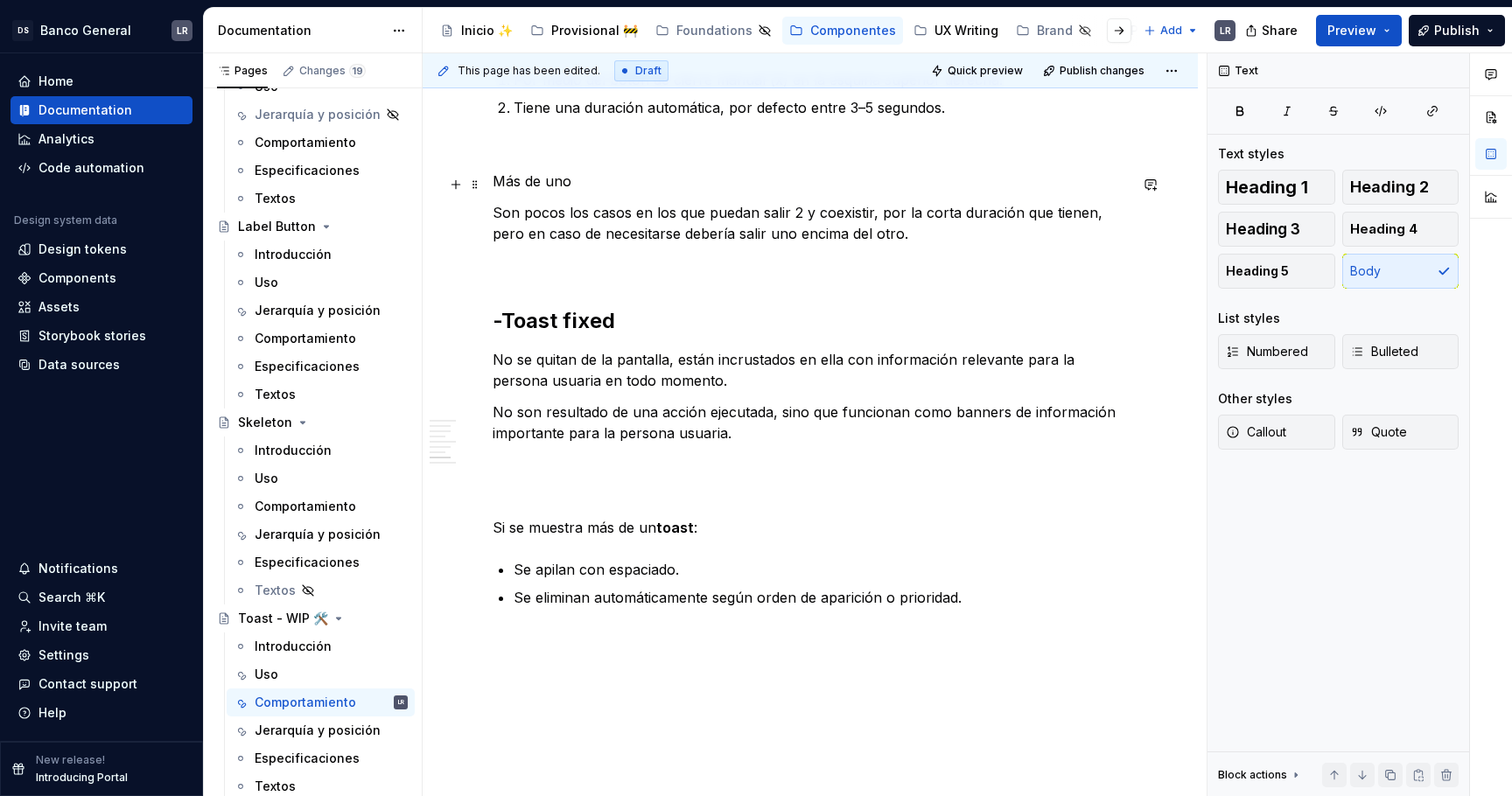
click at [532, 182] on p "Más de uno" at bounding box center [810, 180] width 636 height 21
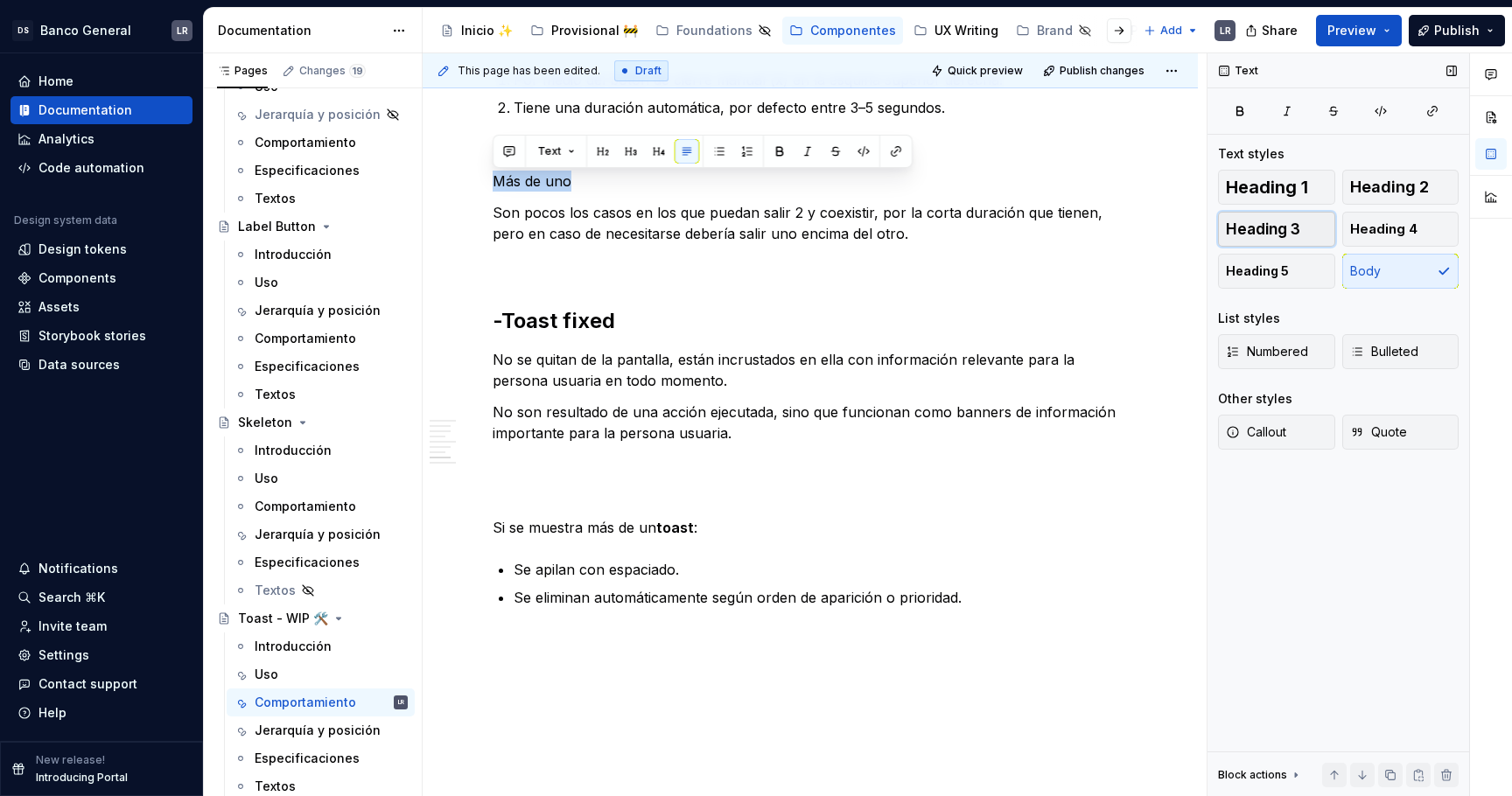
click at [1255, 235] on span "Heading 3" at bounding box center [1263, 229] width 74 height 18
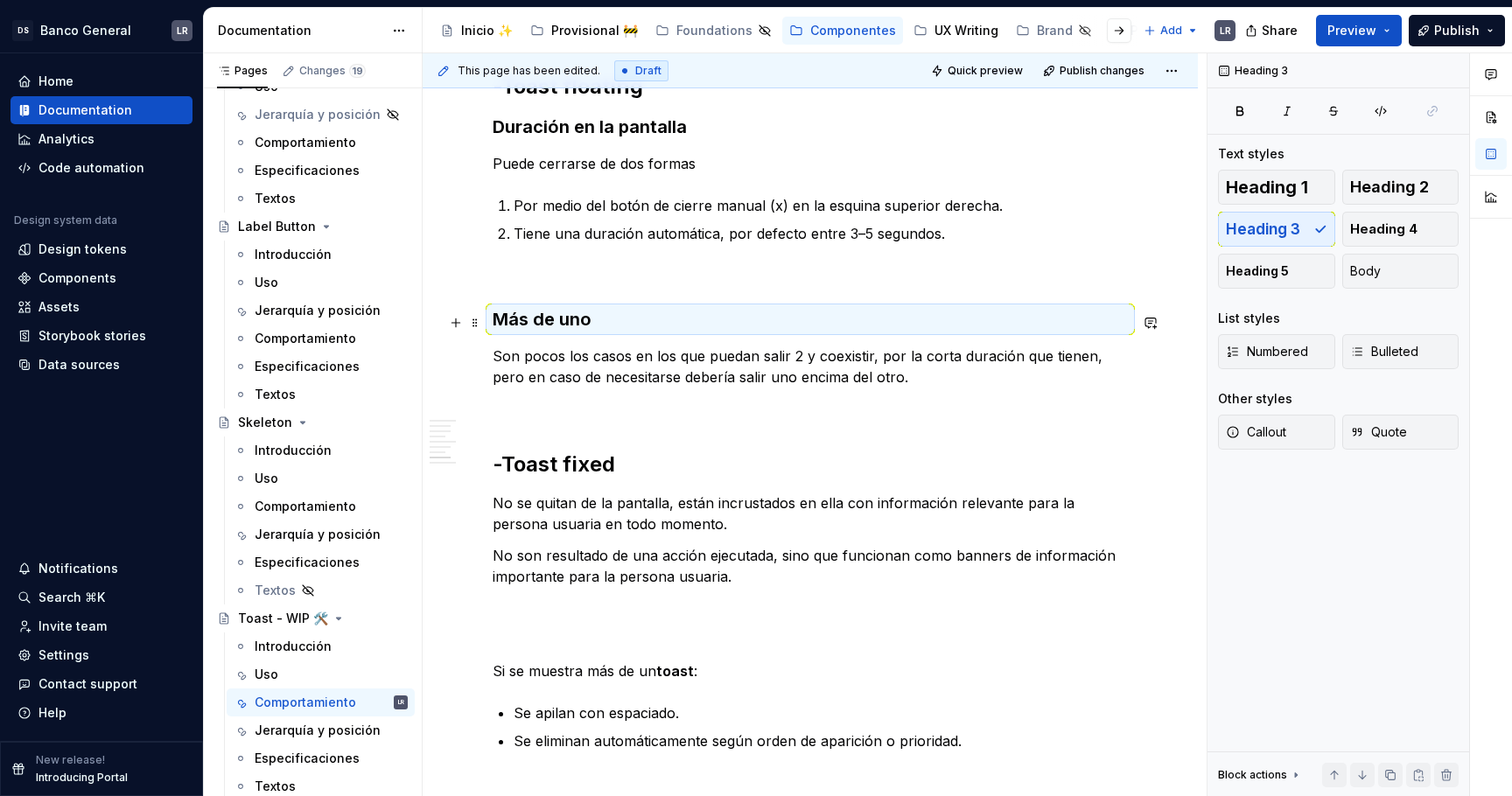
scroll to position [1802, 0]
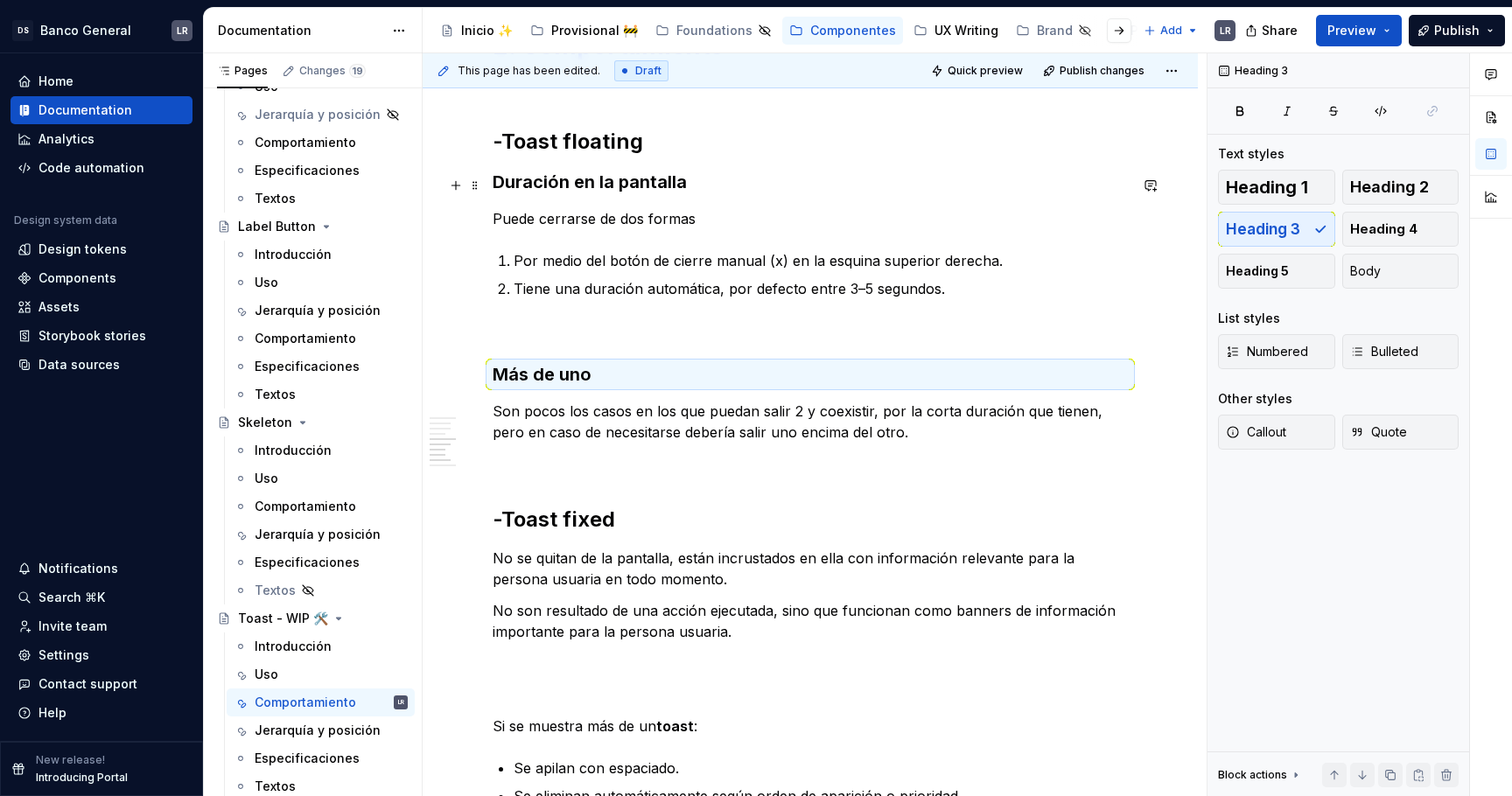
click at [541, 185] on h3 "Duración en la pantalla" at bounding box center [810, 181] width 636 height 24
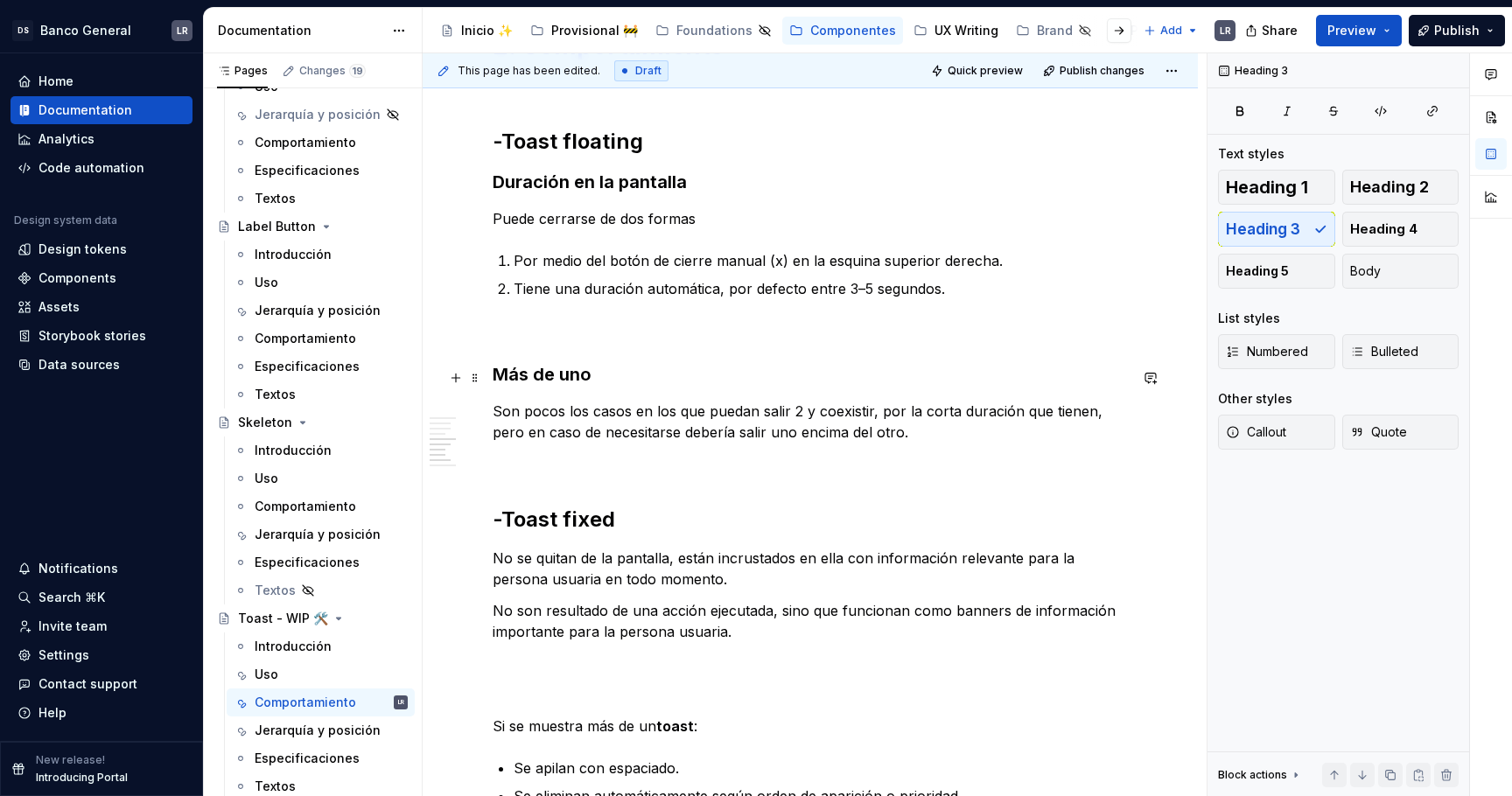
click at [548, 382] on h3 "Más de uno" at bounding box center [810, 374] width 636 height 24
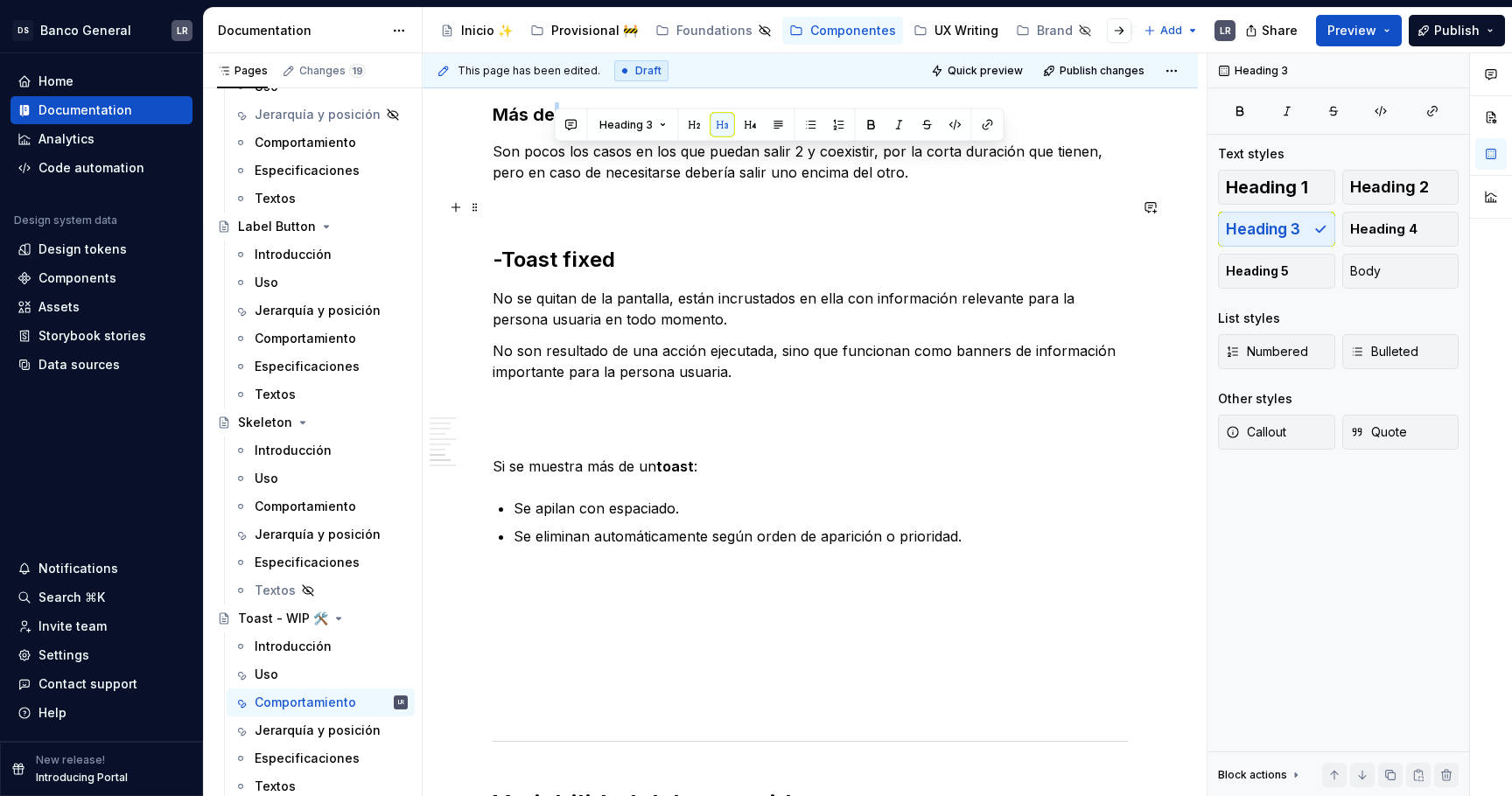
scroll to position [2064, 0]
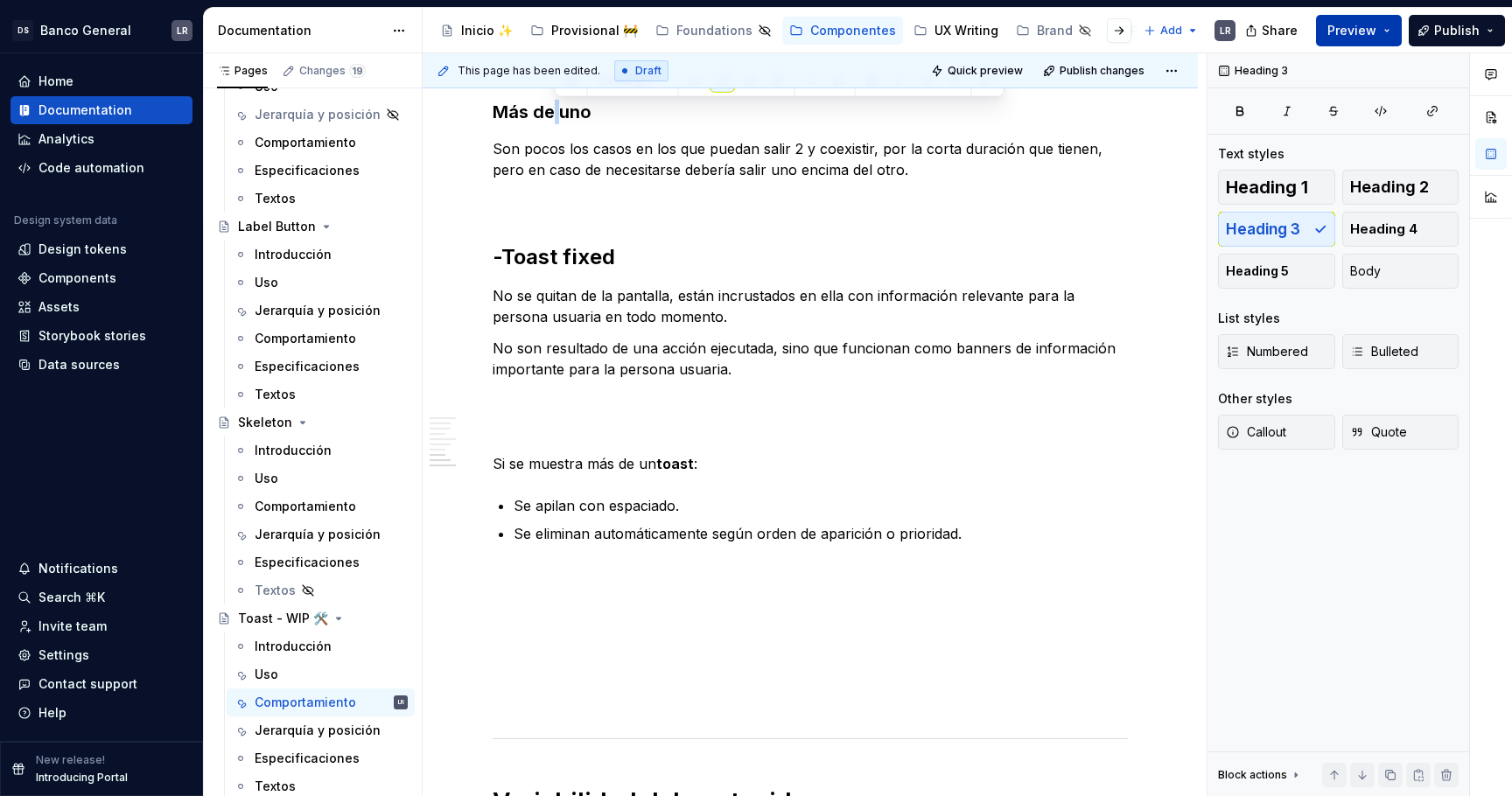
click at [1377, 22] on span "Preview" at bounding box center [1352, 30] width 49 height 18
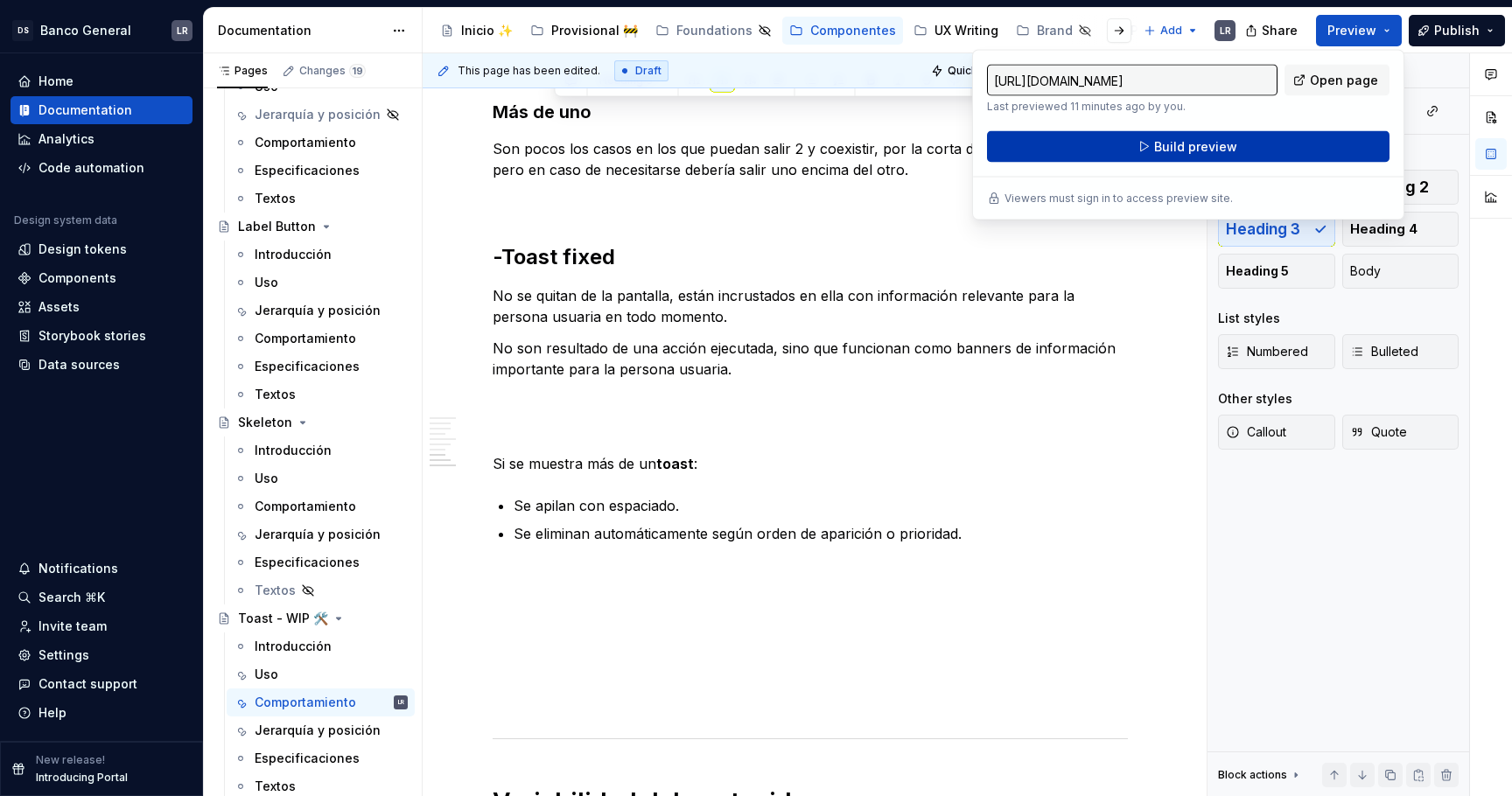
click at [1240, 149] on button "Build preview" at bounding box center [1188, 147] width 402 height 31
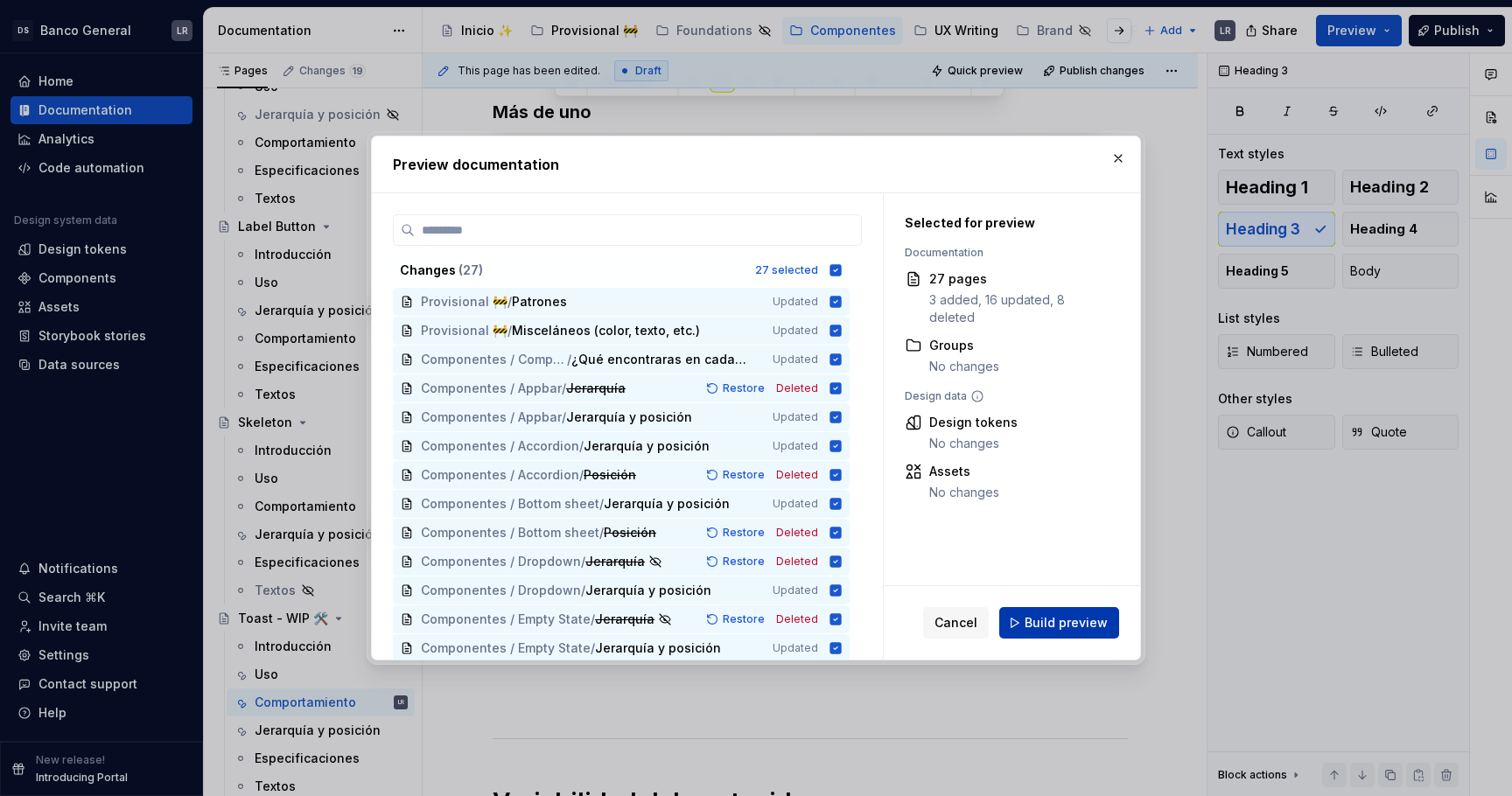
click at [1077, 611] on button "Build preview" at bounding box center [1059, 623] width 119 height 31
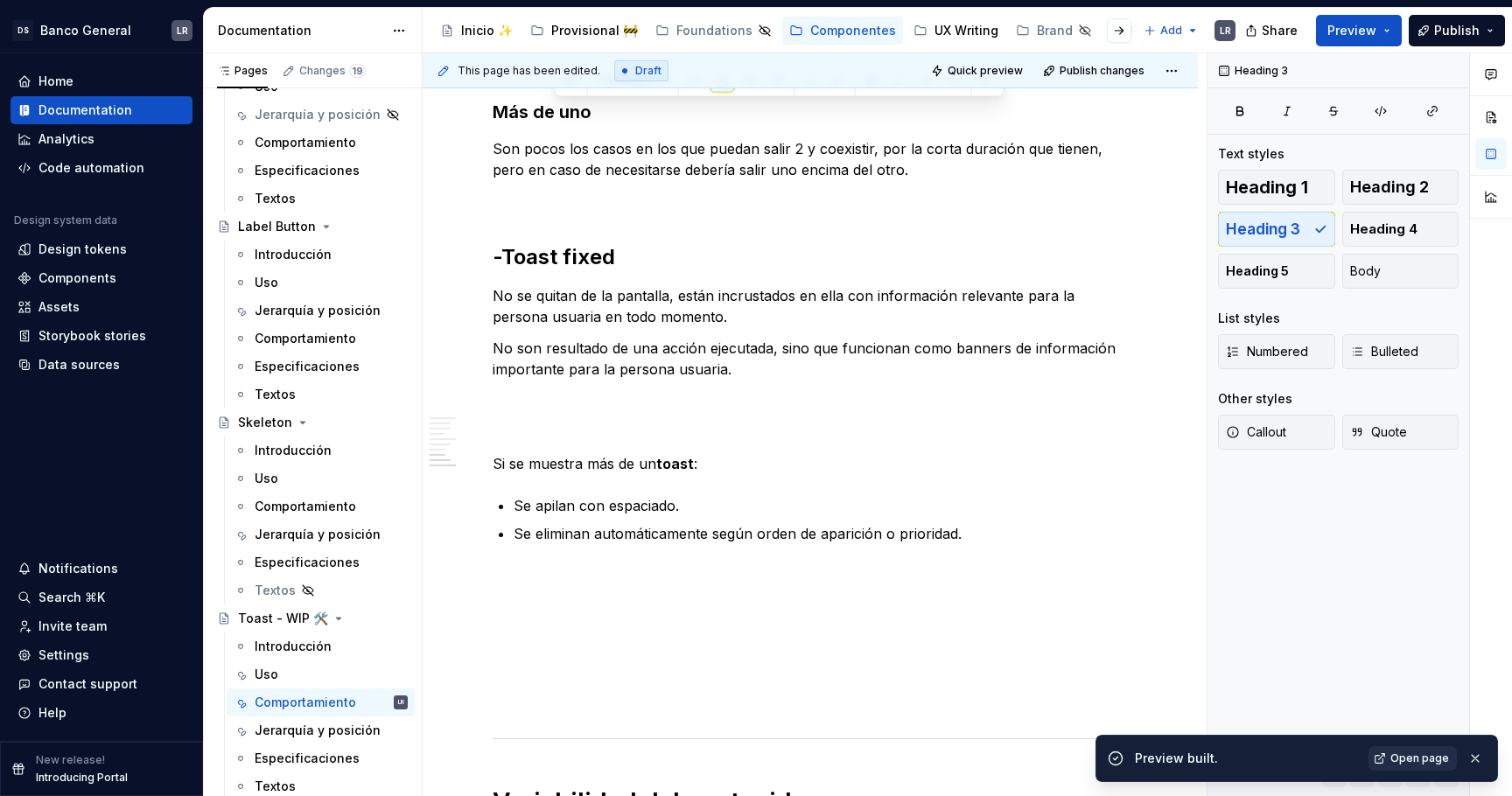
click at [1453, 755] on link "Open page" at bounding box center [1413, 758] width 88 height 24
type textarea "*"
